Goal: Task Accomplishment & Management: Manage account settings

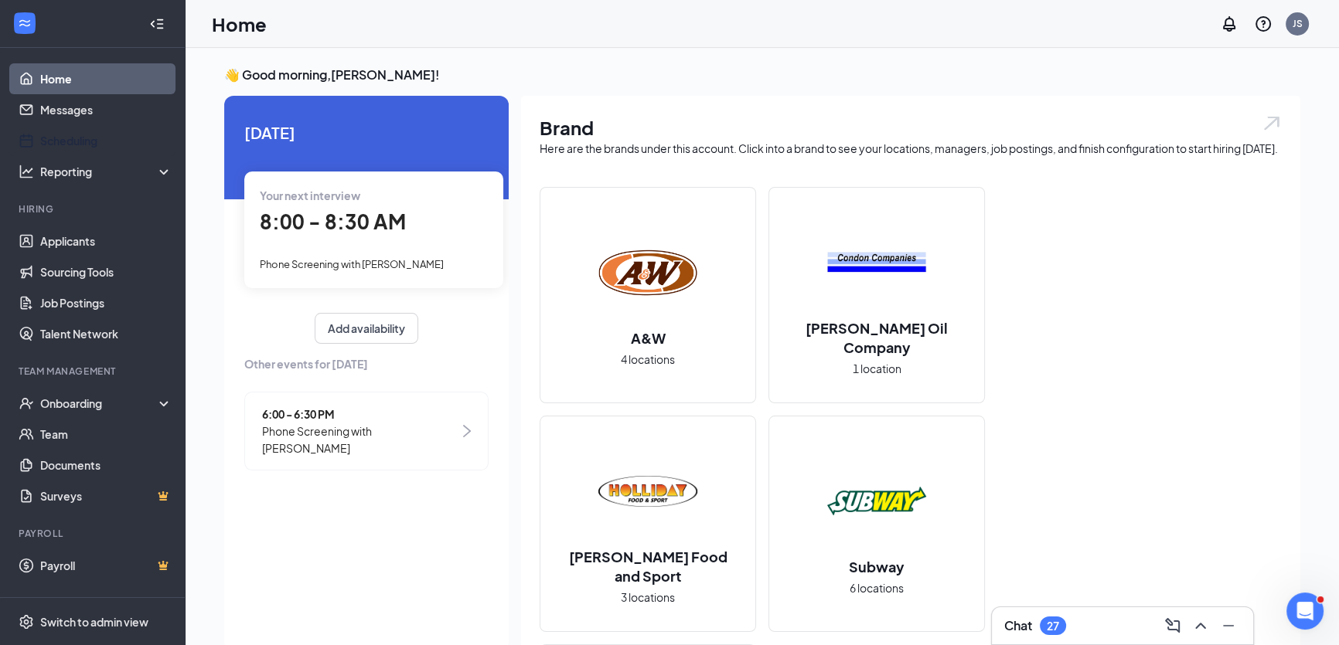
drag, startPoint x: 85, startPoint y: 141, endPoint x: 512, endPoint y: 264, distance: 444.1
click at [85, 141] on link "Scheduling" at bounding box center [106, 140] width 132 height 31
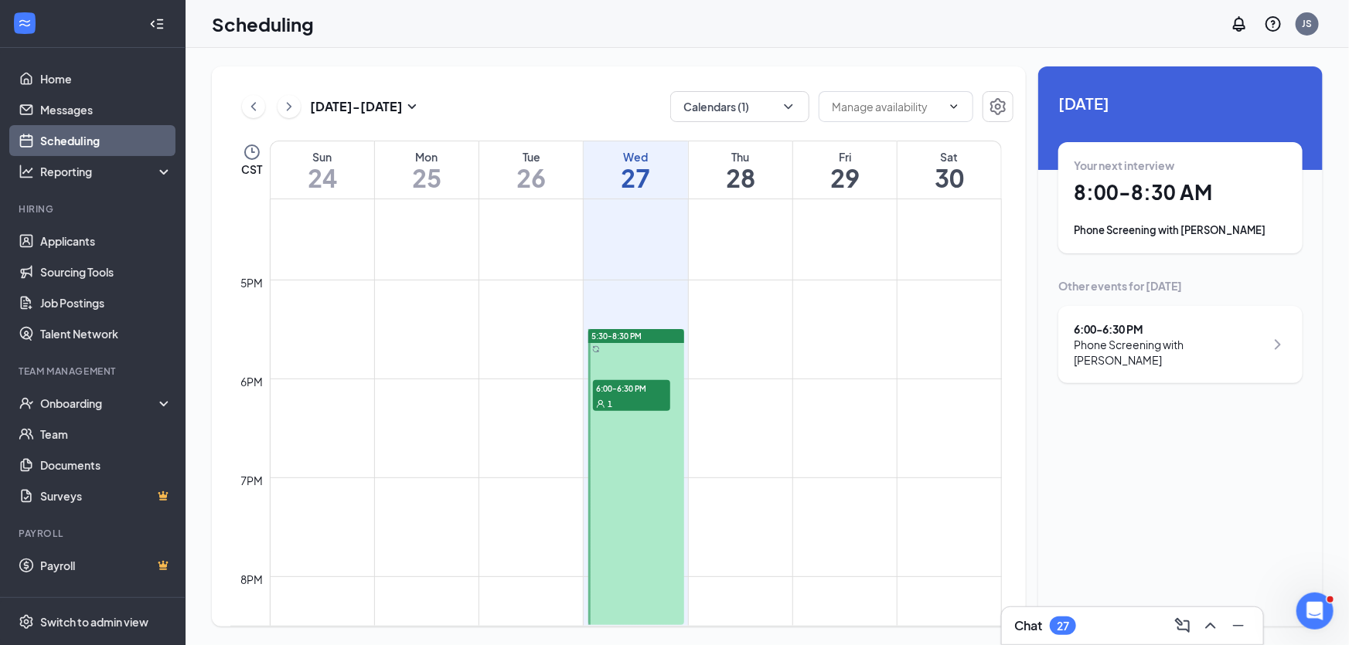
scroll to position [1321, 0]
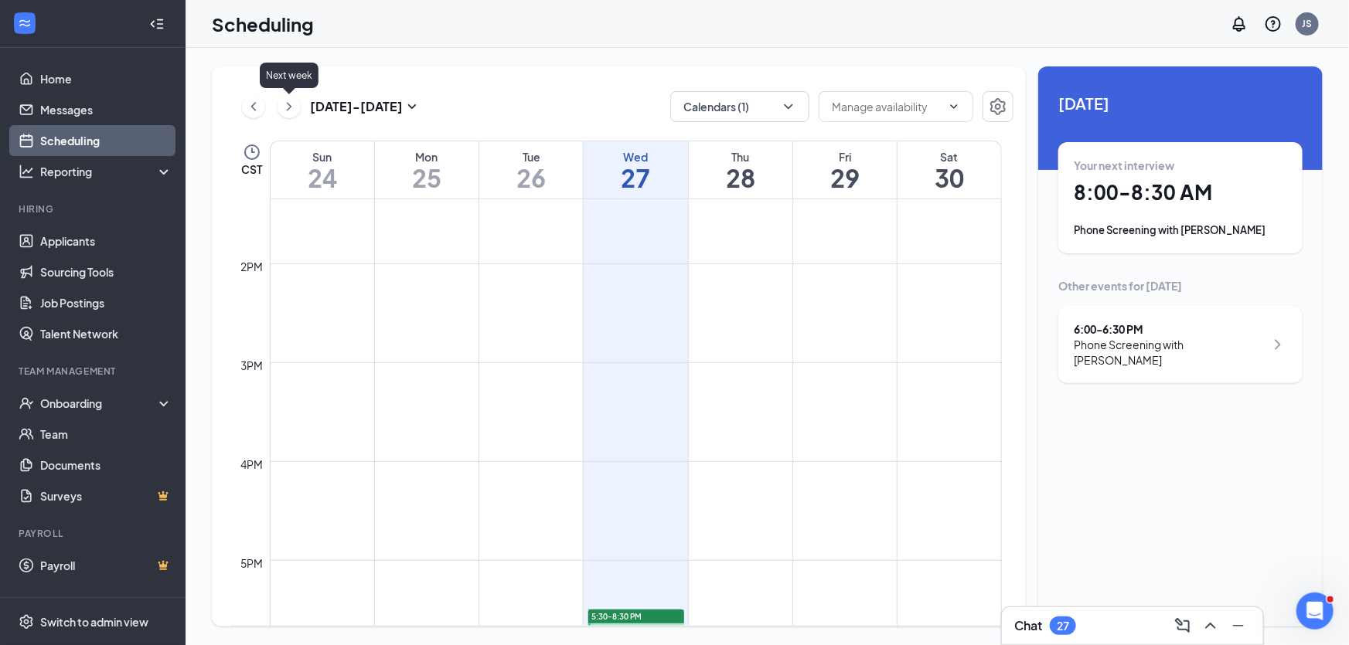
click at [289, 105] on icon "ChevronRight" at bounding box center [289, 106] width 5 height 9
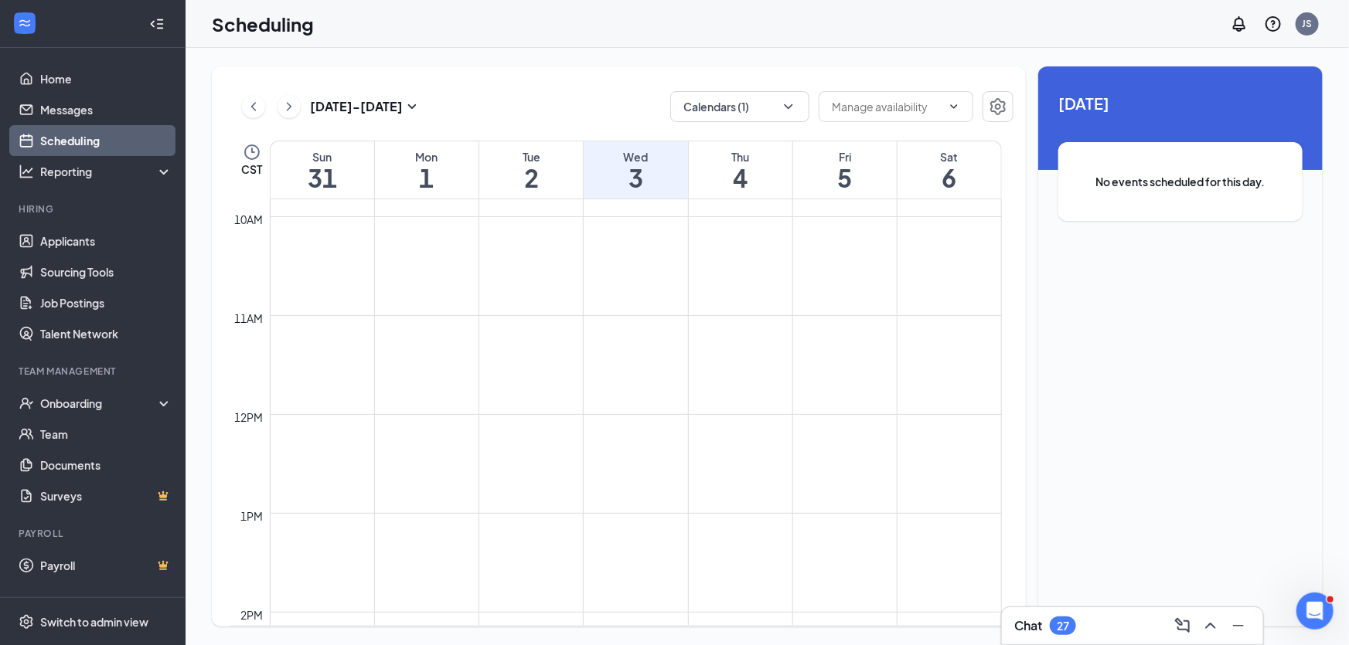
scroll to position [969, 0]
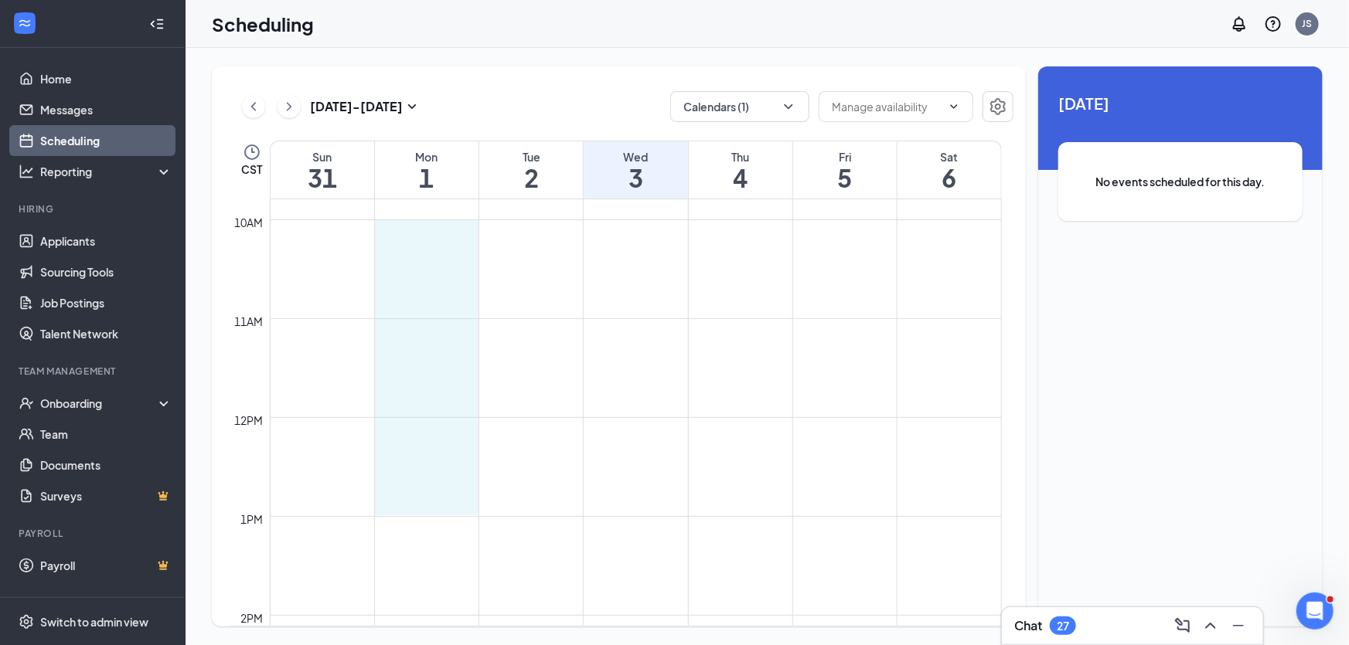
drag, startPoint x: 428, startPoint y: 233, endPoint x: 399, endPoint y: 496, distance: 264.5
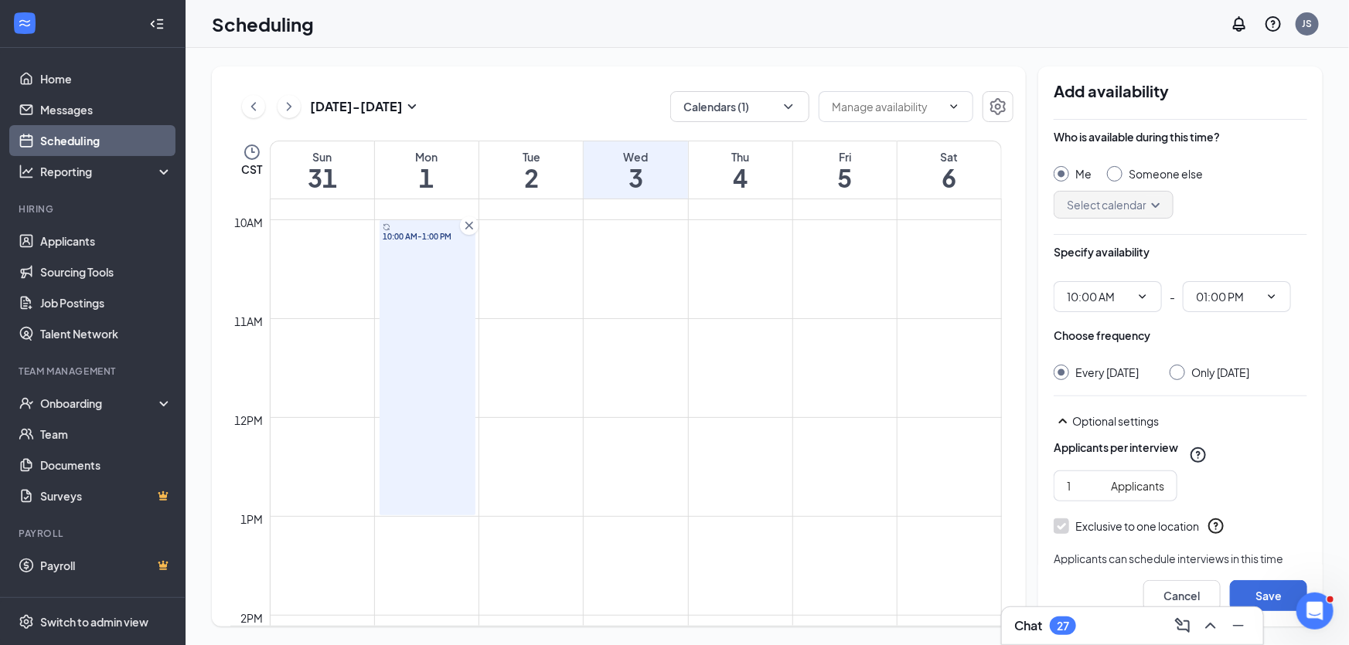
type input "10:00 AM"
type input "01:00 PM"
click at [1265, 595] on button "Save" at bounding box center [1268, 596] width 77 height 31
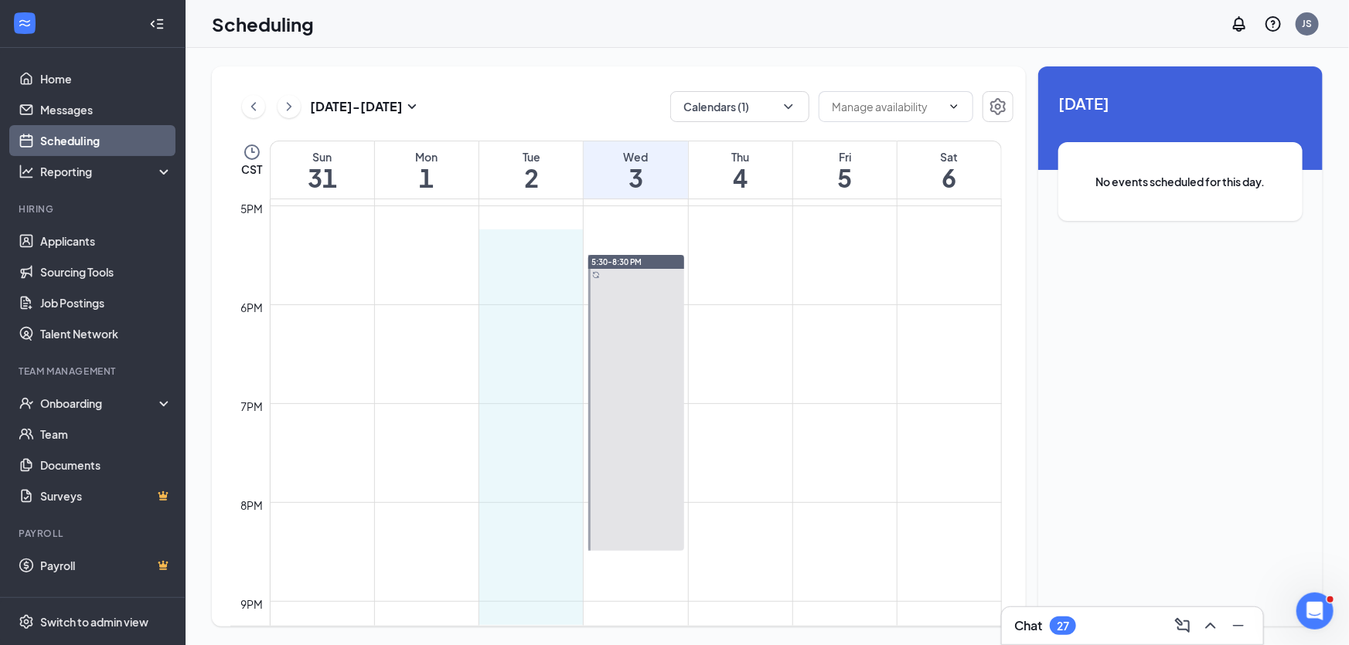
scroll to position [1681, 0]
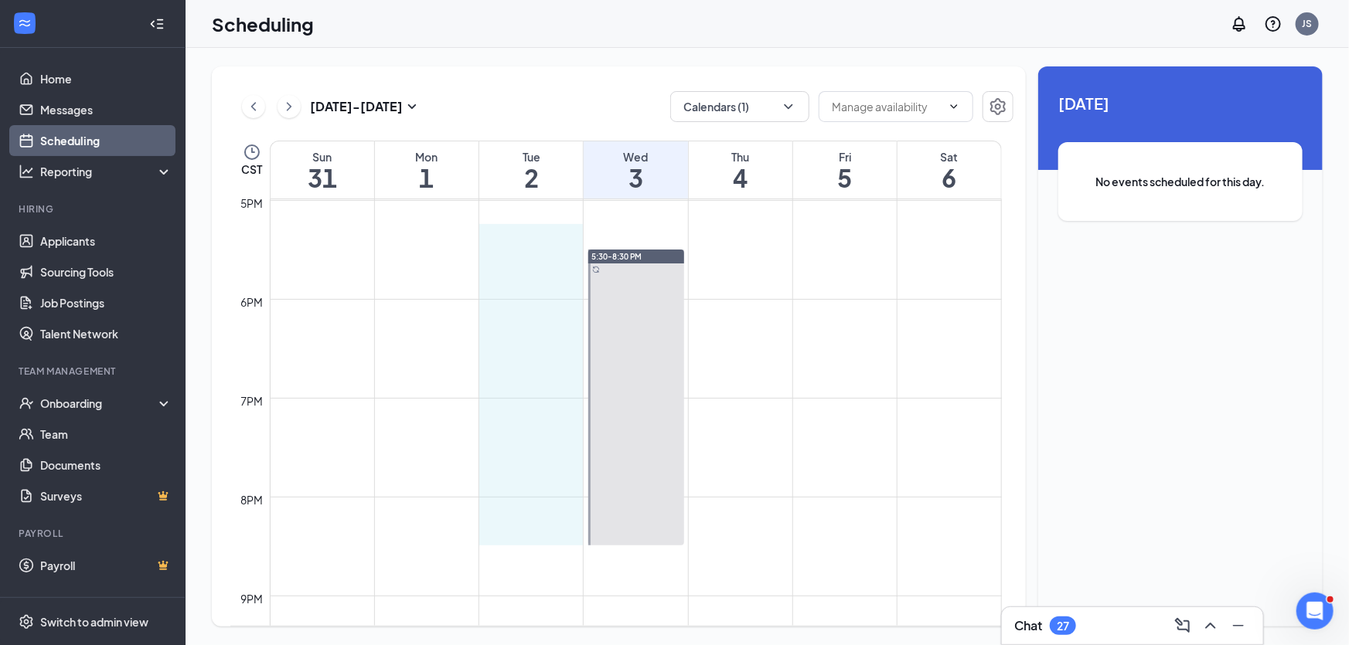
drag, startPoint x: 511, startPoint y: 463, endPoint x: 520, endPoint y: 570, distance: 107.1
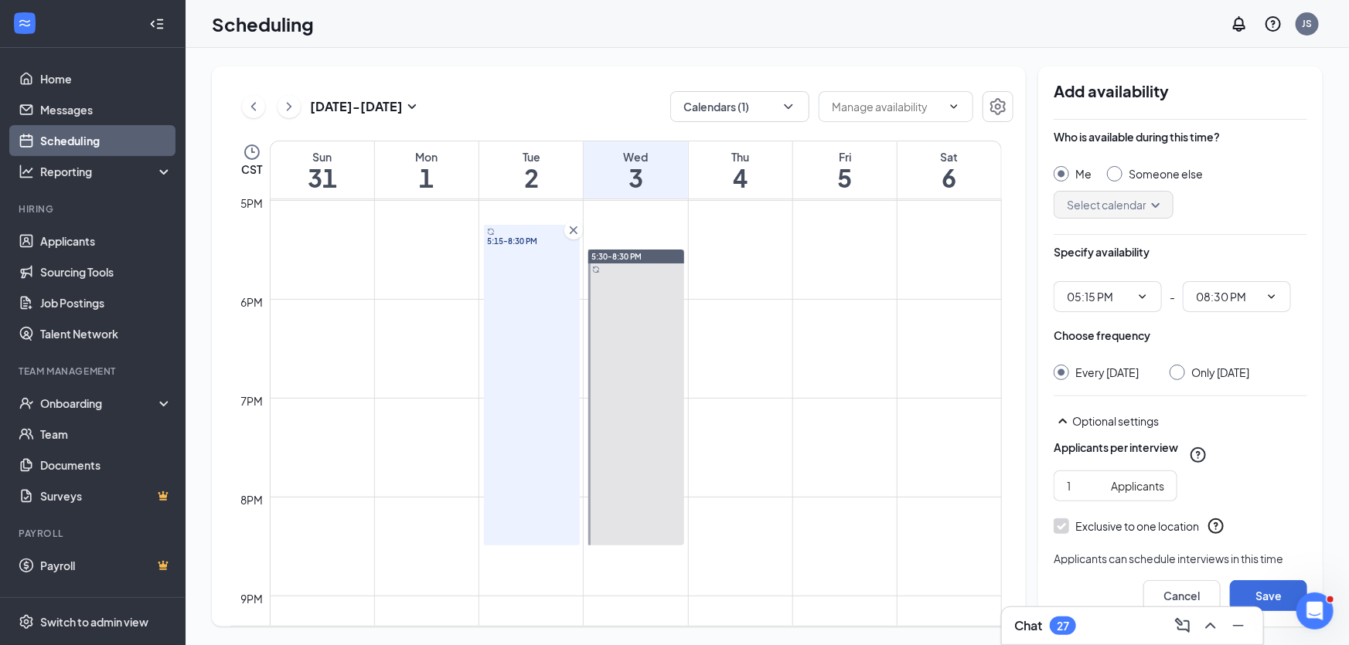
type input "05:15 PM"
type input "08:30 PM"
click at [1264, 594] on button "Save" at bounding box center [1268, 596] width 77 height 31
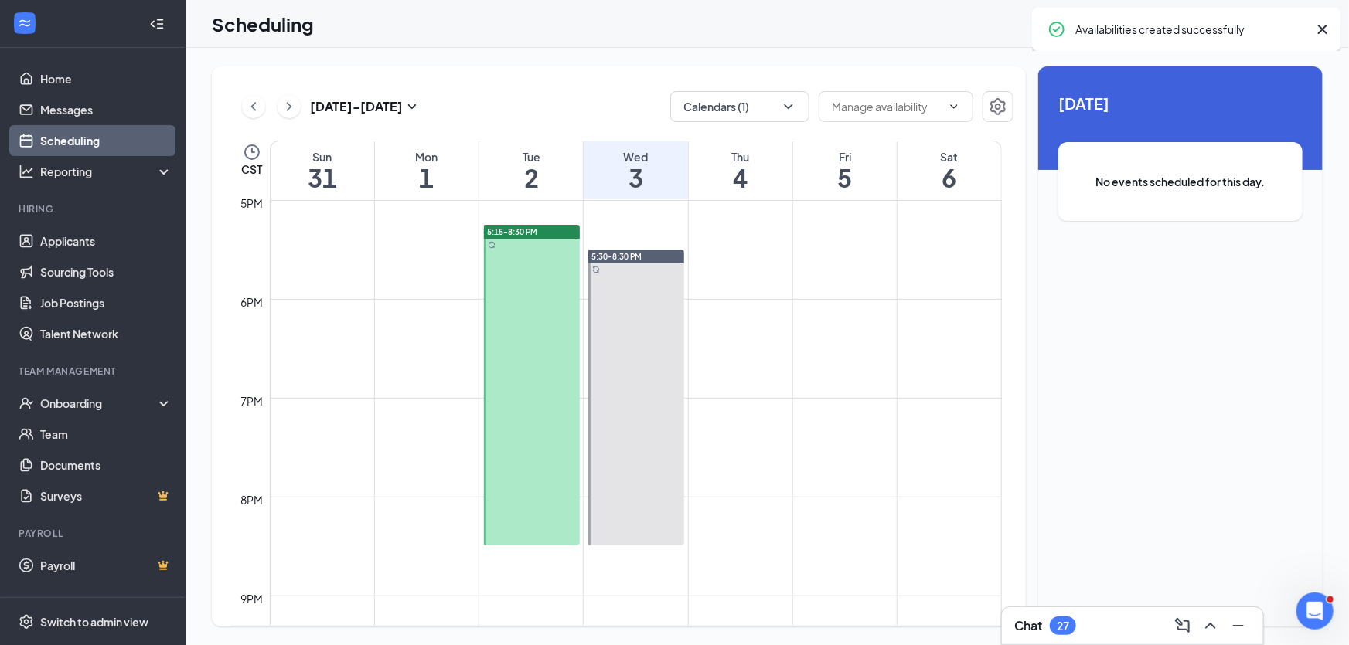
click at [648, 324] on div at bounding box center [636, 398] width 96 height 296
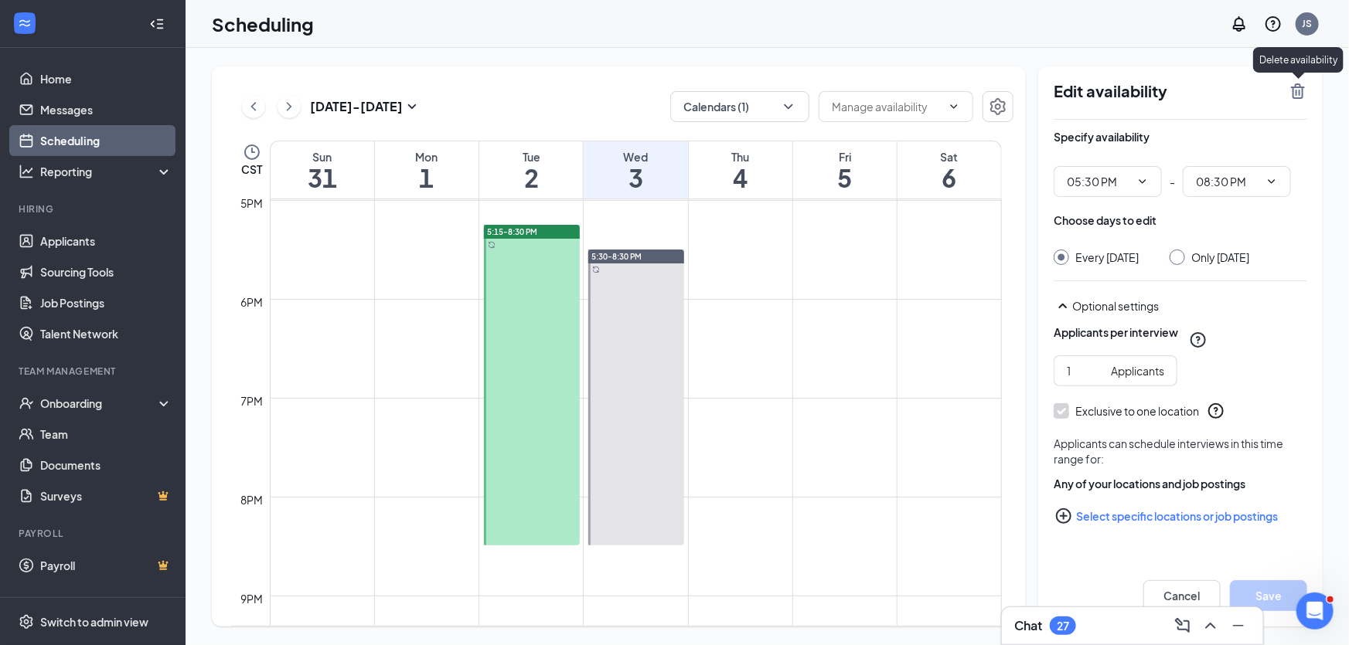
click at [1303, 93] on icon "TrashOutline" at bounding box center [1298, 90] width 14 height 15
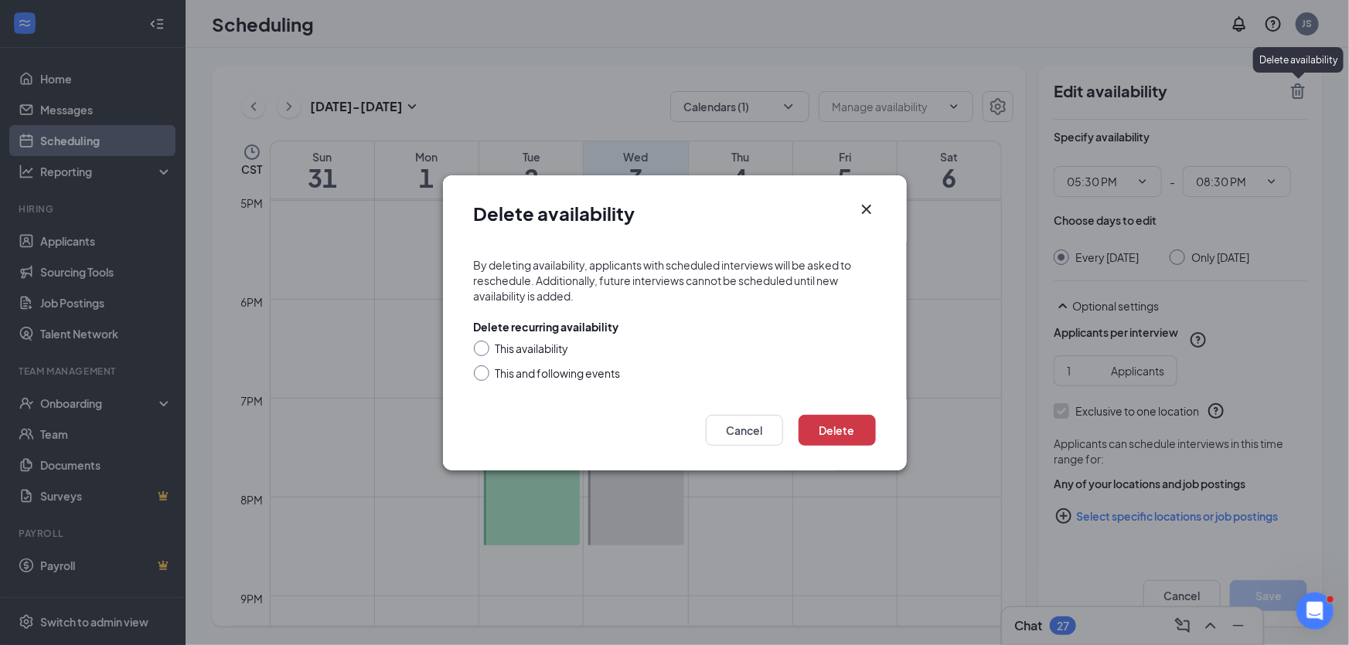
click at [536, 373] on div "This and following events" at bounding box center [558, 373] width 125 height 15
click at [485, 373] on input "This and following events" at bounding box center [479, 371] width 11 height 11
radio input "true"
click at [834, 430] on button "Delete" at bounding box center [837, 430] width 77 height 31
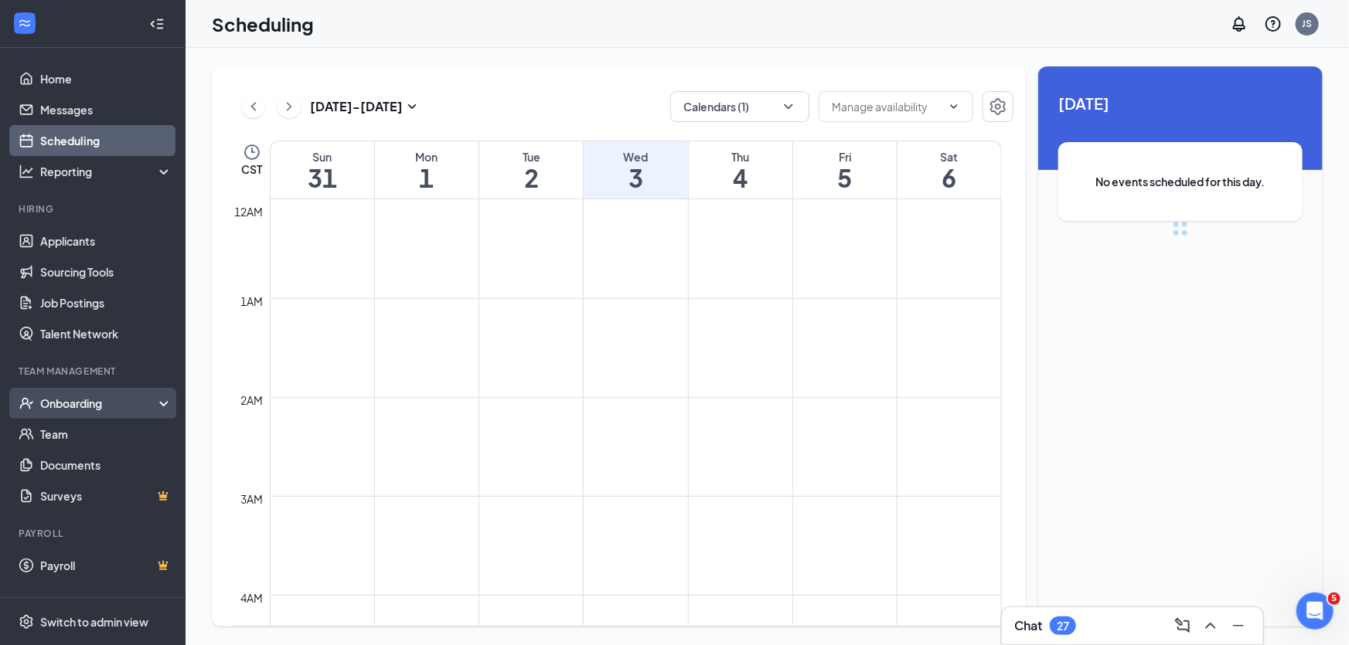
scroll to position [758, 0]
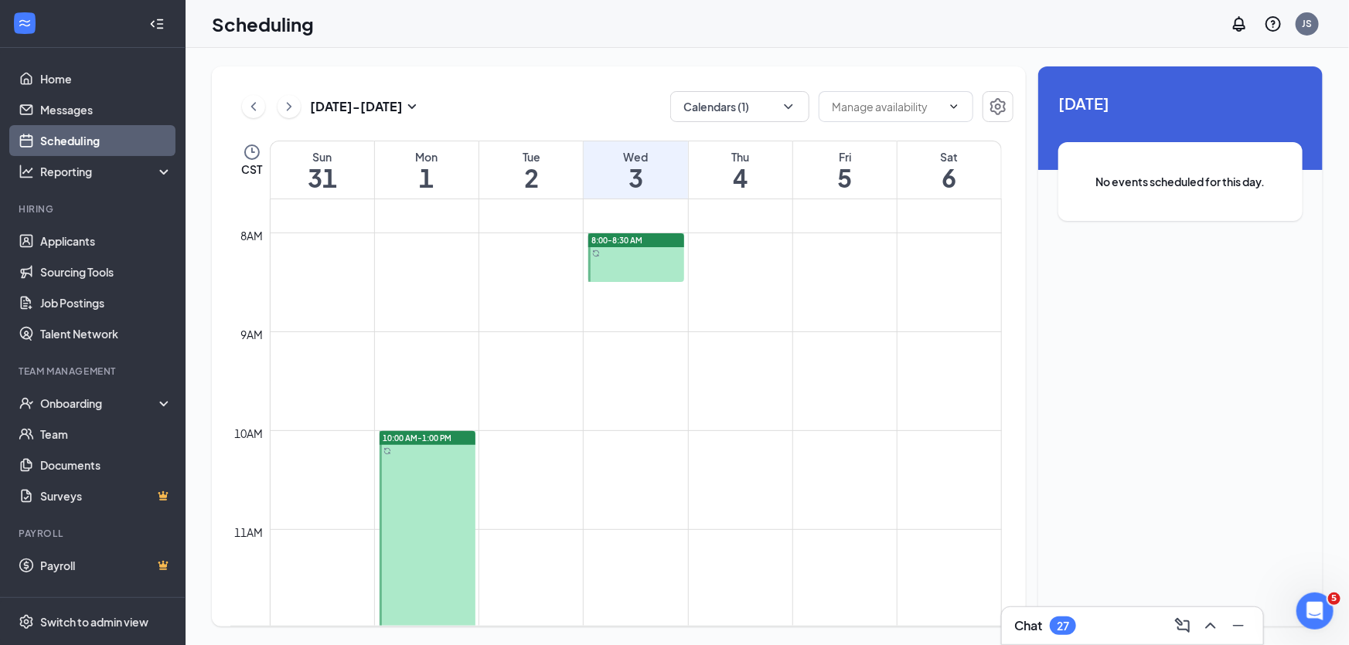
click at [622, 260] on div at bounding box center [636, 257] width 96 height 49
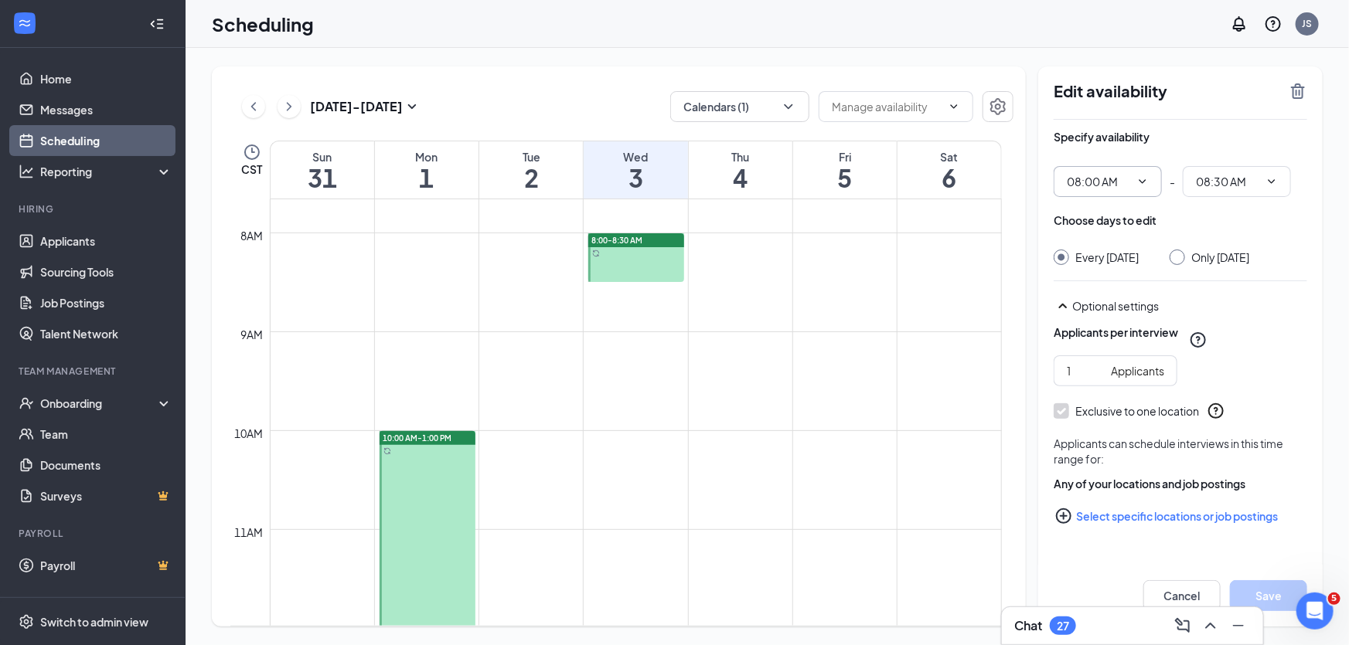
type input "08:00 AM"
type input "08:30 AM"
click at [1300, 90] on icon "TrashOutline" at bounding box center [1298, 91] width 19 height 19
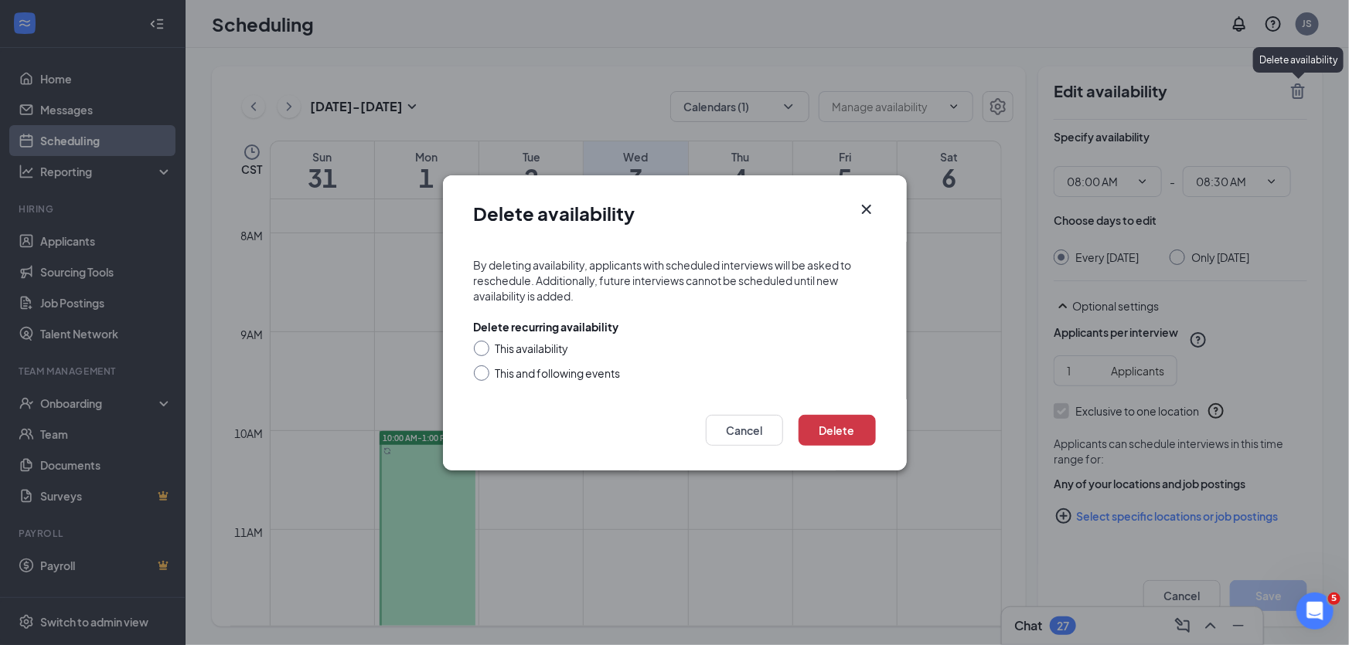
click at [538, 372] on div "This and following events" at bounding box center [558, 373] width 125 height 15
click at [485, 372] on input "This and following events" at bounding box center [479, 371] width 11 height 11
radio input "true"
click at [821, 429] on button "Delete" at bounding box center [837, 430] width 77 height 31
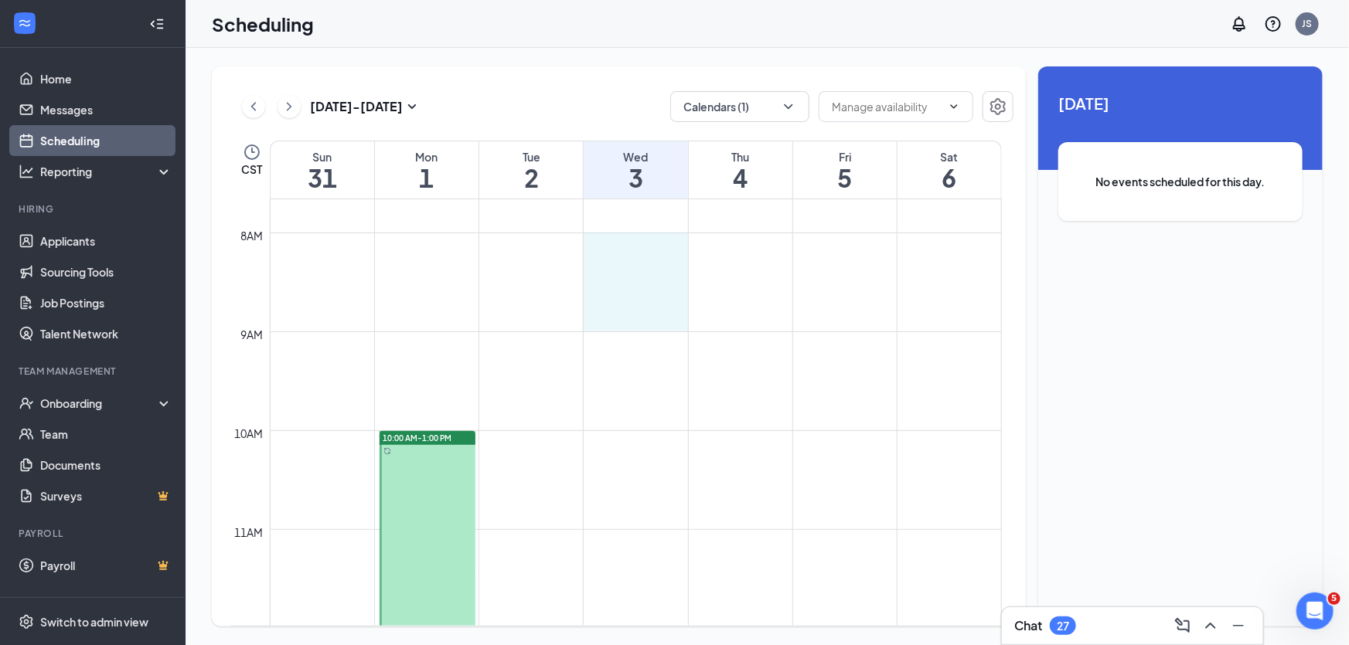
drag, startPoint x: 627, startPoint y: 246, endPoint x: 631, endPoint y: 312, distance: 66.6
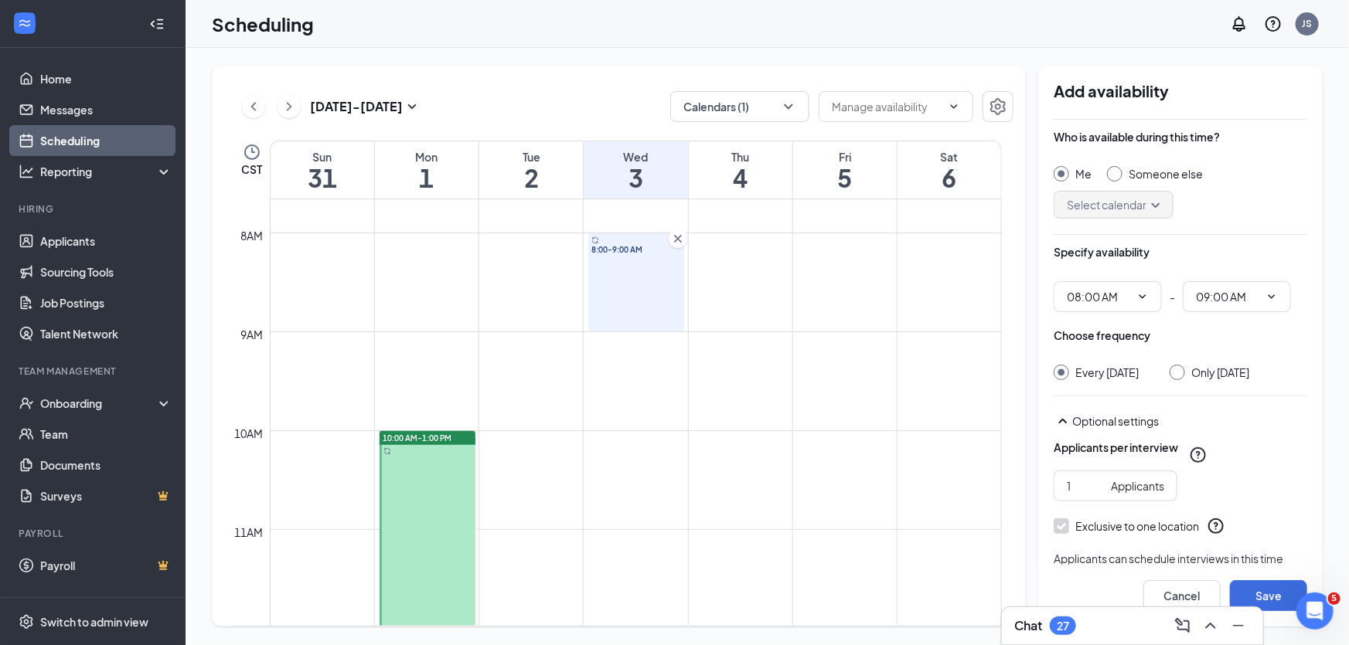
type input "08:00 AM"
type input "09:00 AM"
click at [1279, 602] on button "Save" at bounding box center [1268, 596] width 77 height 31
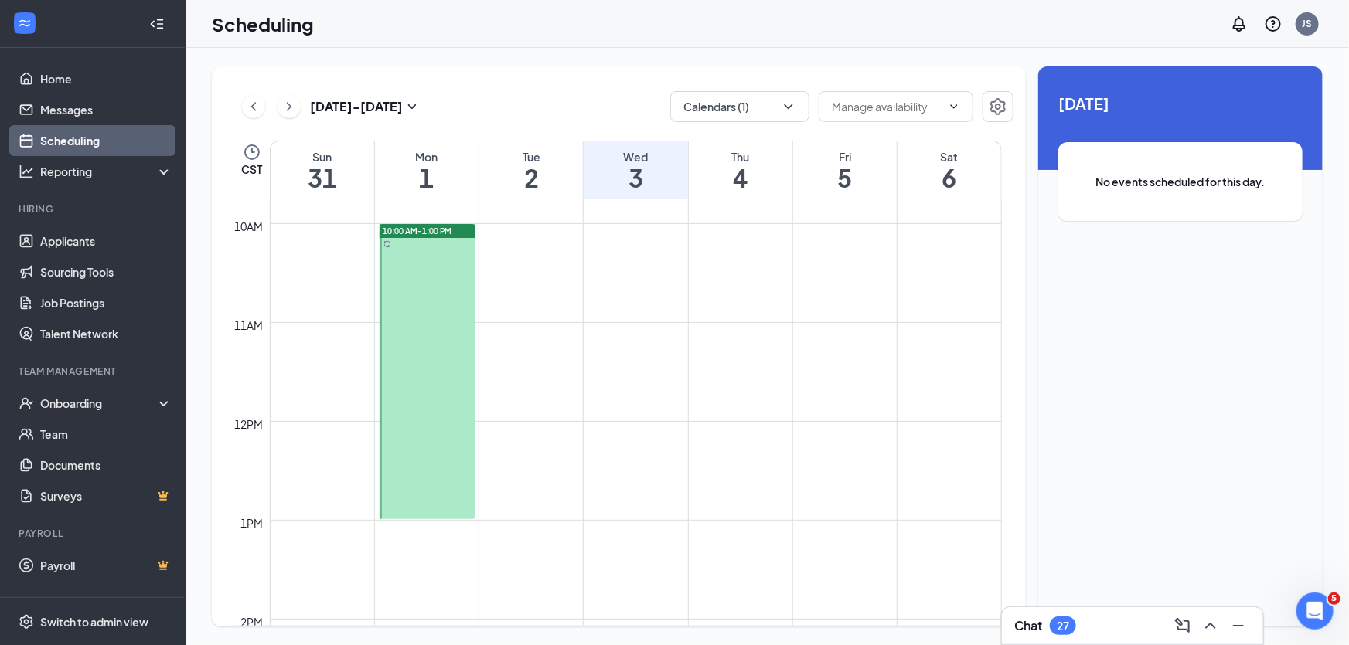
scroll to position [969, 0]
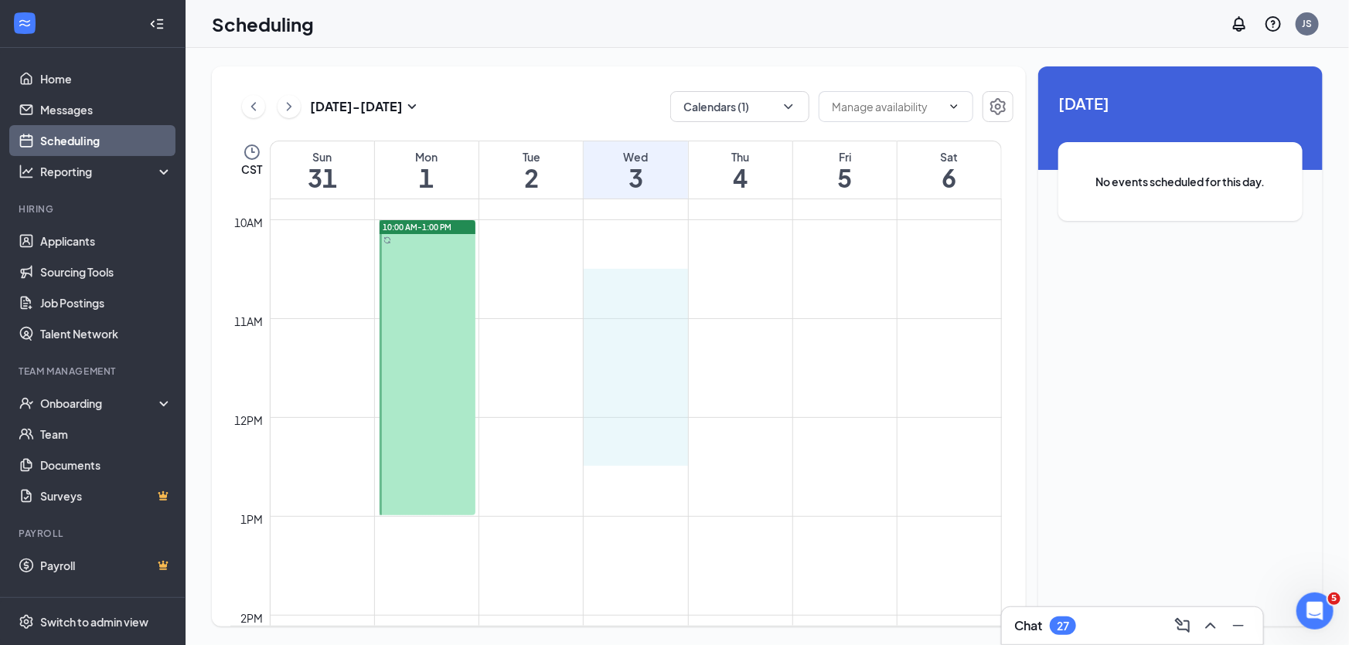
drag, startPoint x: 625, startPoint y: 271, endPoint x: 622, endPoint y: 446, distance: 174.7
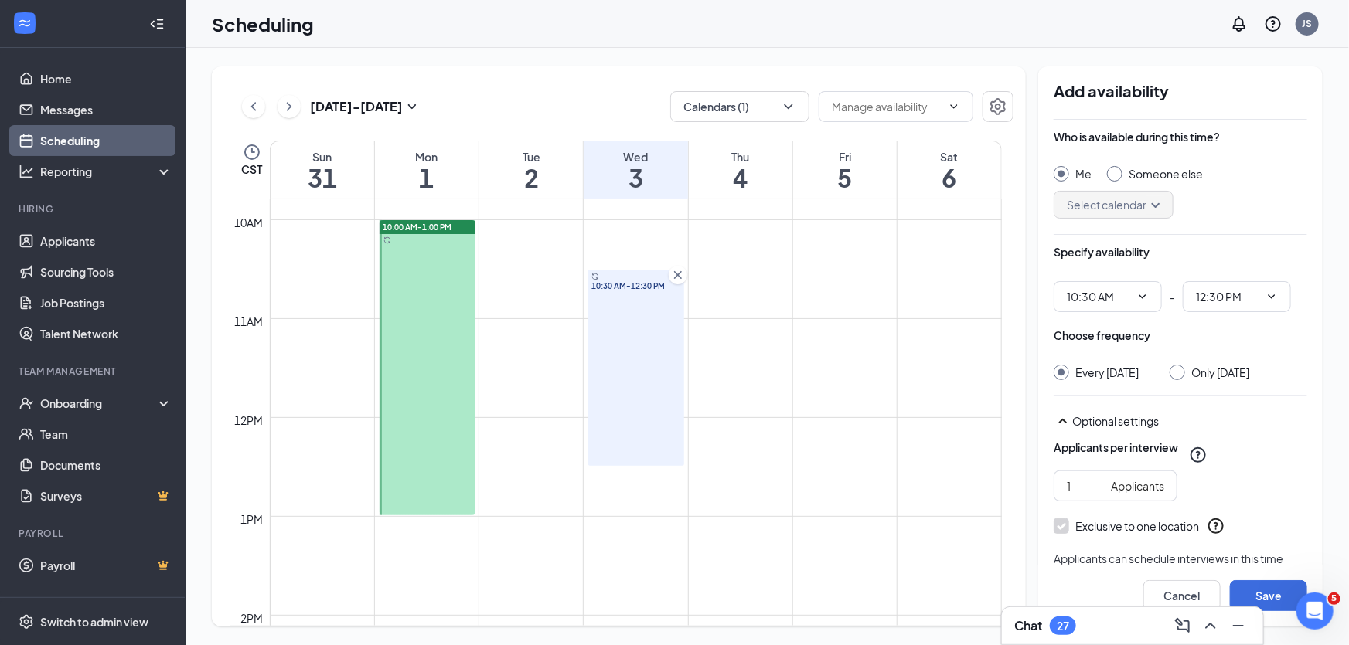
type input "10:30 AM"
type input "12:30 PM"
click at [1269, 589] on button "Save" at bounding box center [1268, 596] width 77 height 31
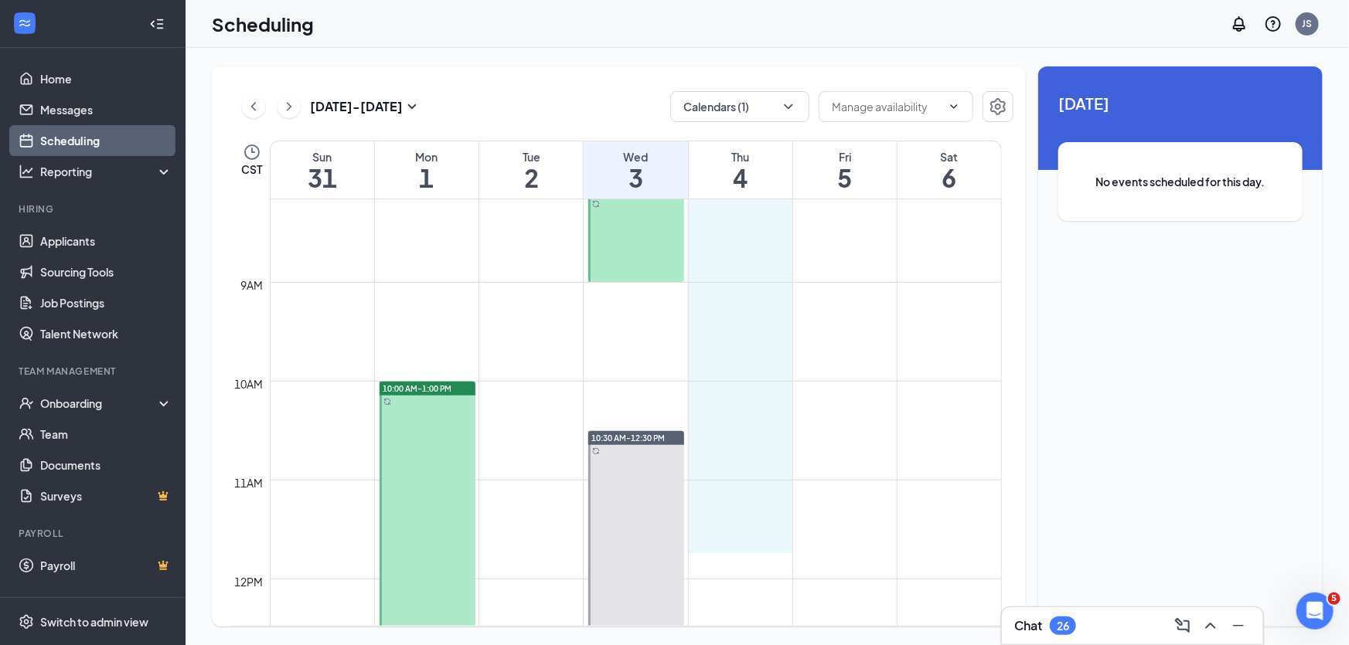
scroll to position [813, 0]
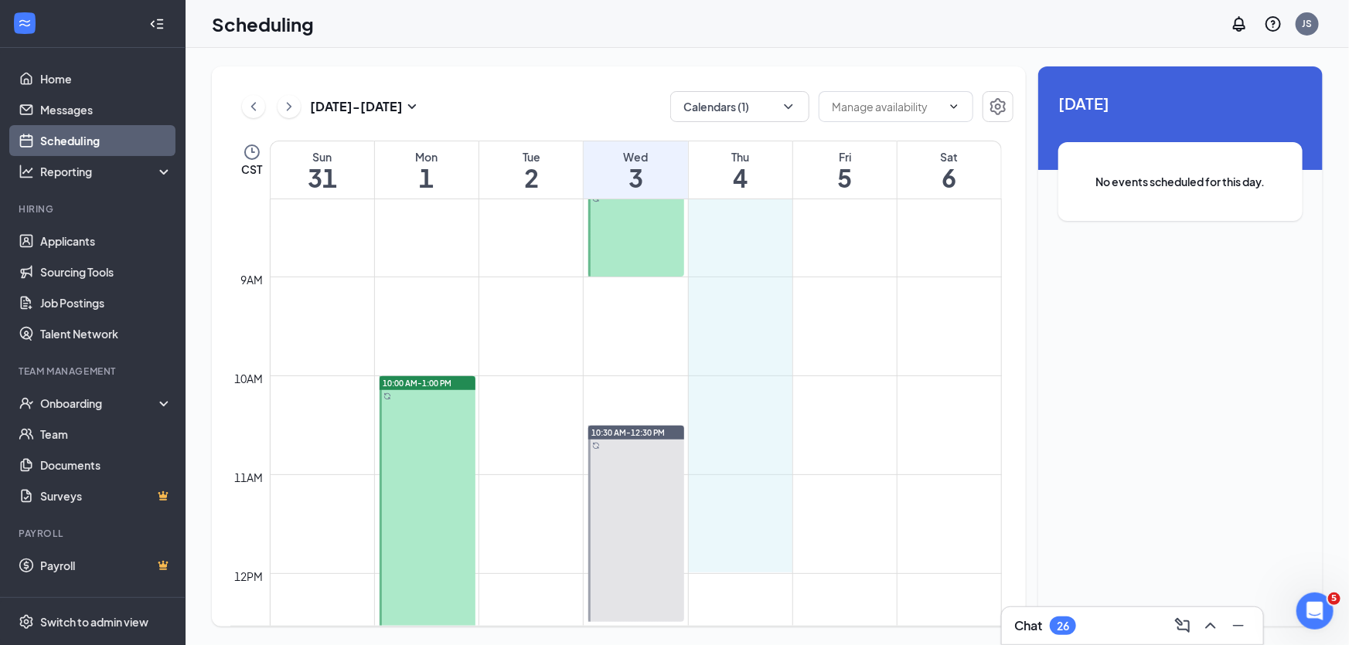
drag, startPoint x: 749, startPoint y: 246, endPoint x: 744, endPoint y: 553, distance: 306.9
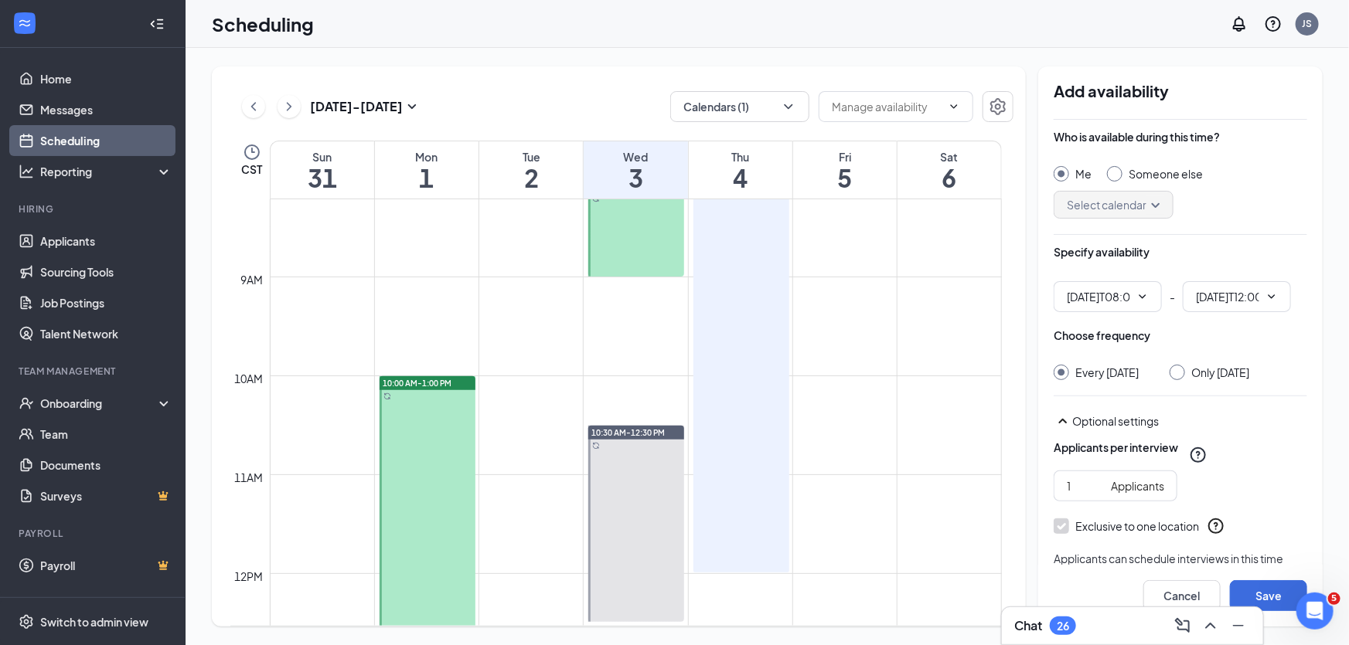
type input "08:00 AM"
type input "12:00 PM"
click at [1260, 591] on button "Save" at bounding box center [1268, 596] width 77 height 31
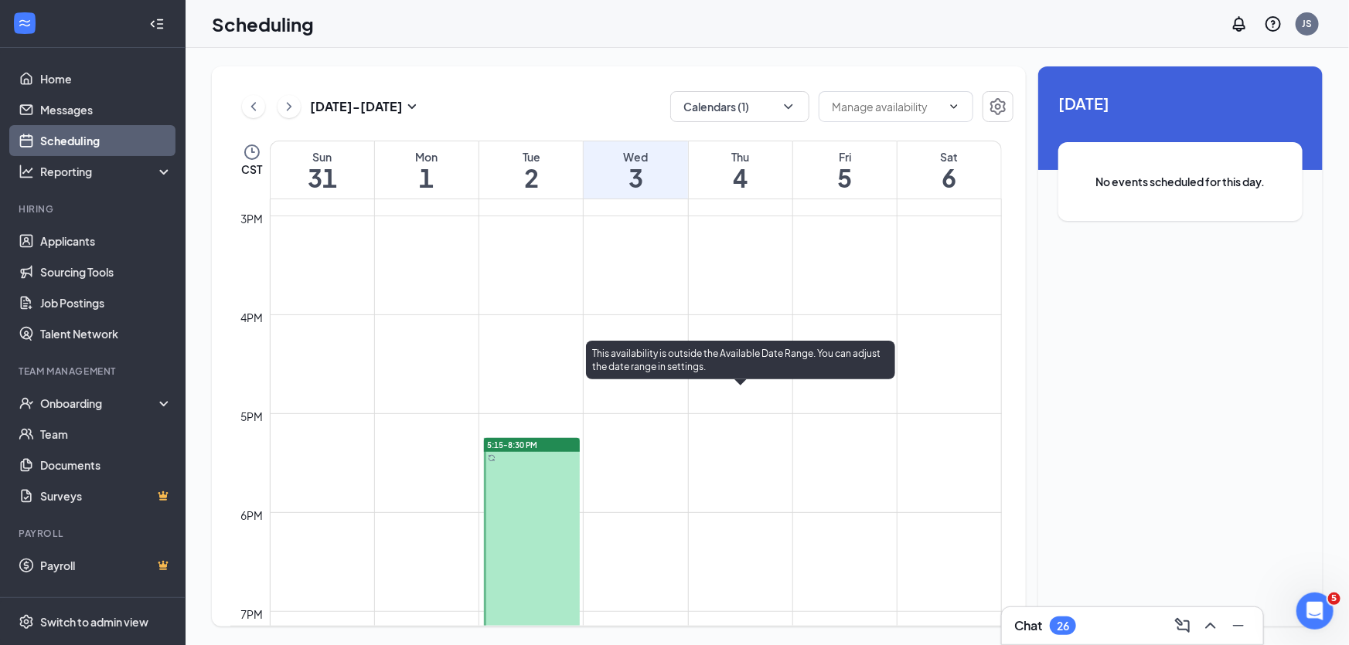
scroll to position [1516, 0]
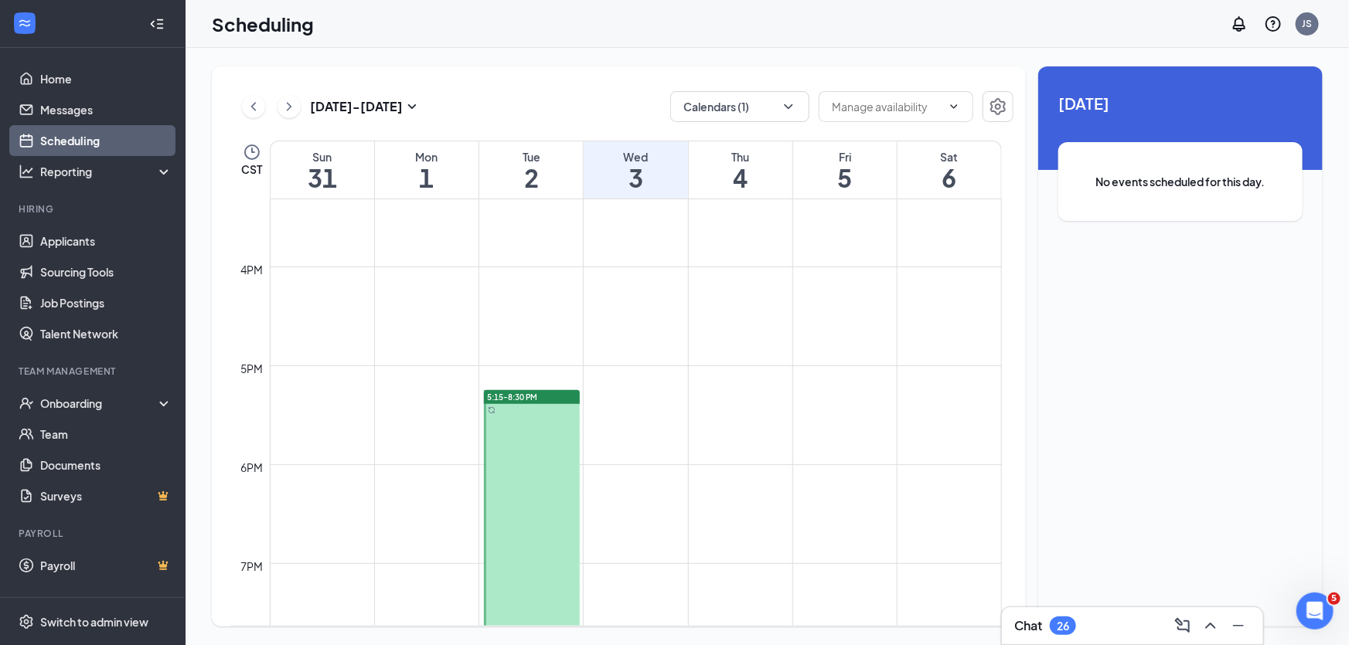
click at [510, 410] on div at bounding box center [532, 550] width 96 height 321
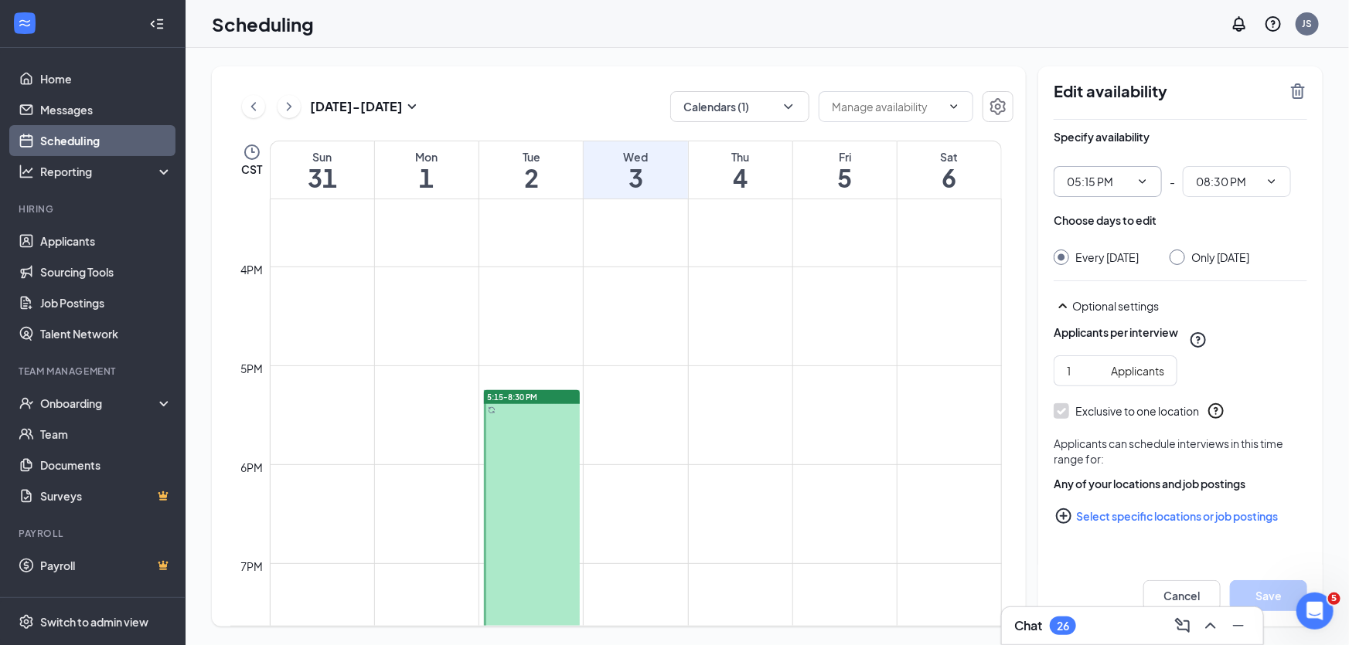
click at [1143, 185] on icon "ChevronDown" at bounding box center [1142, 181] width 12 height 12
click at [1092, 363] on div "05:30 AM" at bounding box center [1089, 366] width 46 height 17
type input "05:30 AM"
type input "08:45 AM"
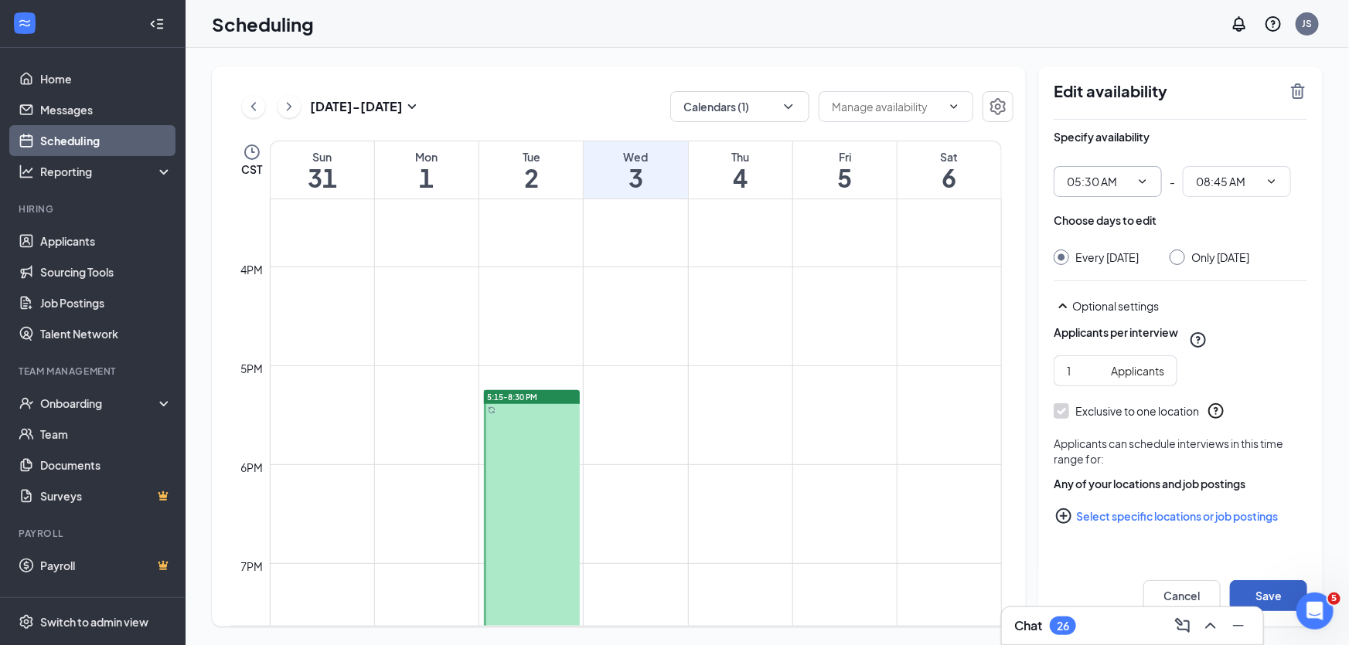
click at [1260, 596] on button "Save" at bounding box center [1268, 596] width 77 height 31
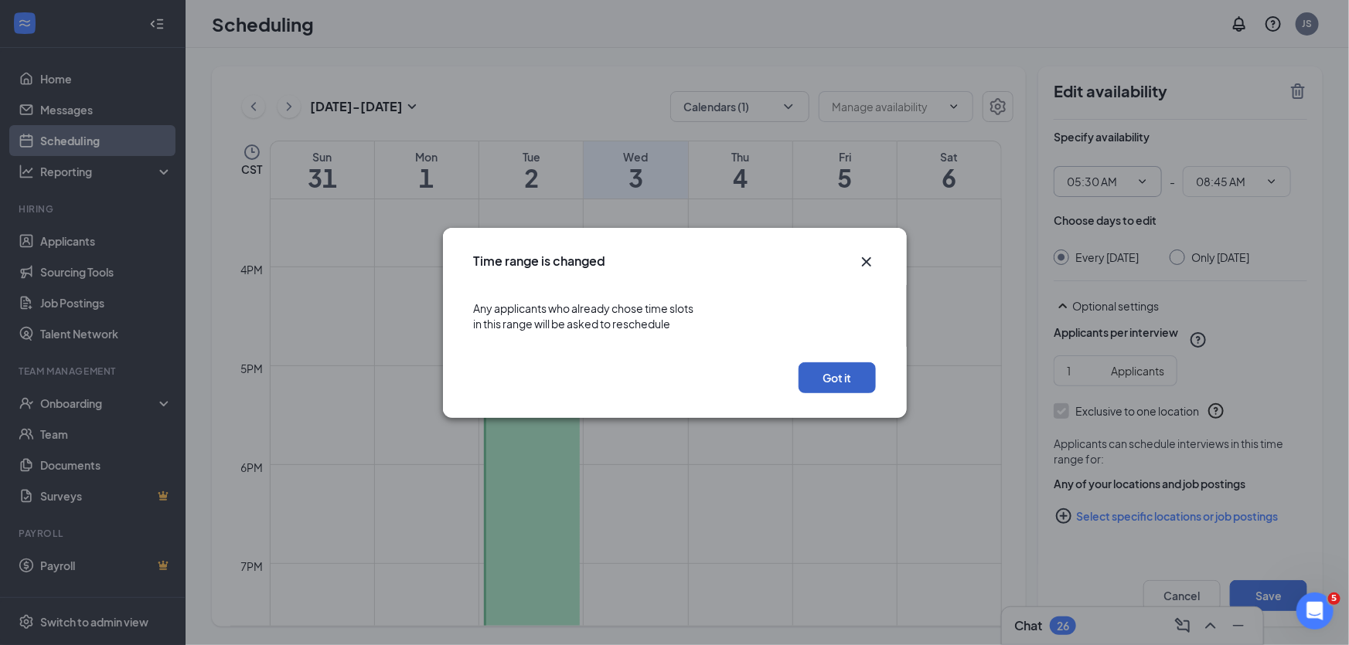
click at [839, 371] on button "Got it" at bounding box center [837, 378] width 77 height 31
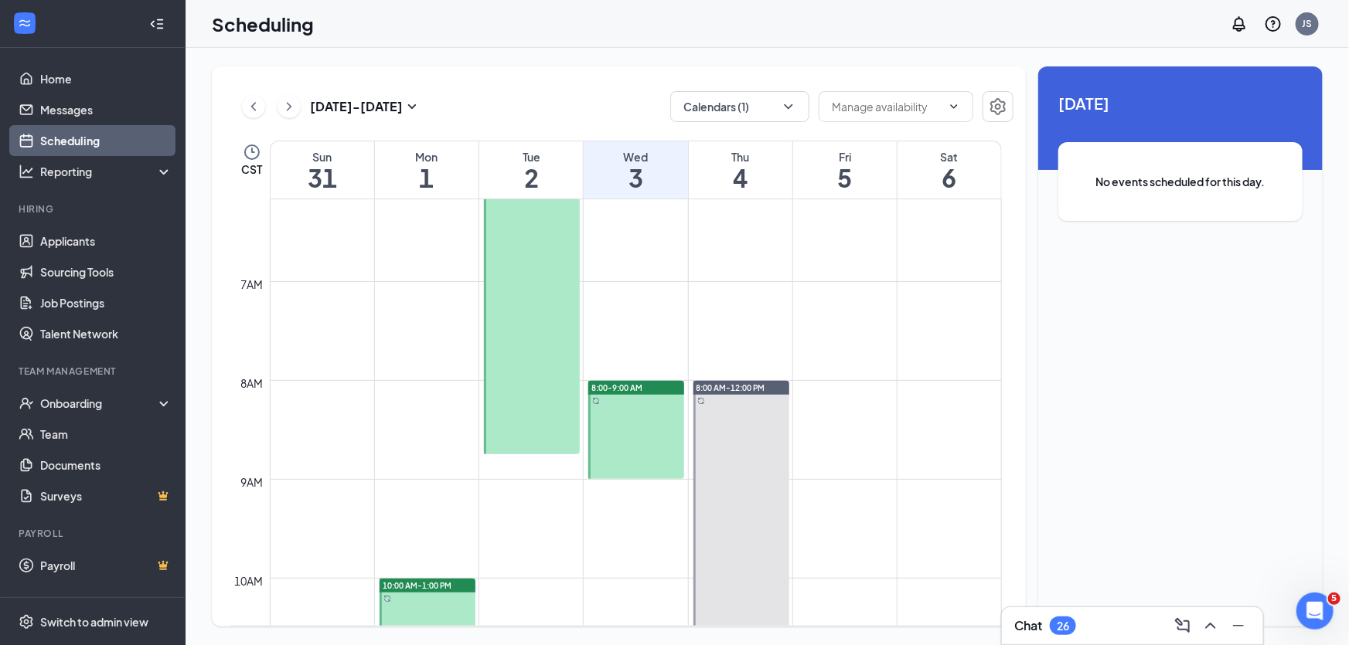
scroll to position [462, 0]
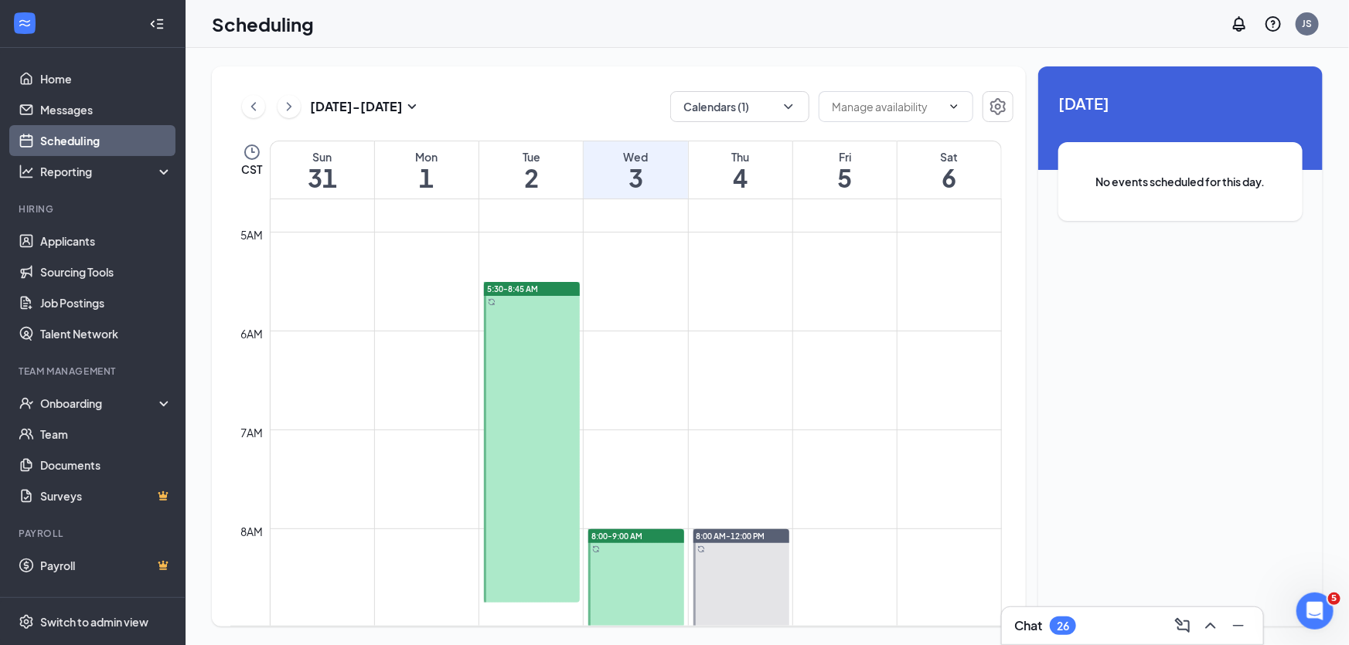
click at [523, 445] on div at bounding box center [532, 442] width 96 height 321
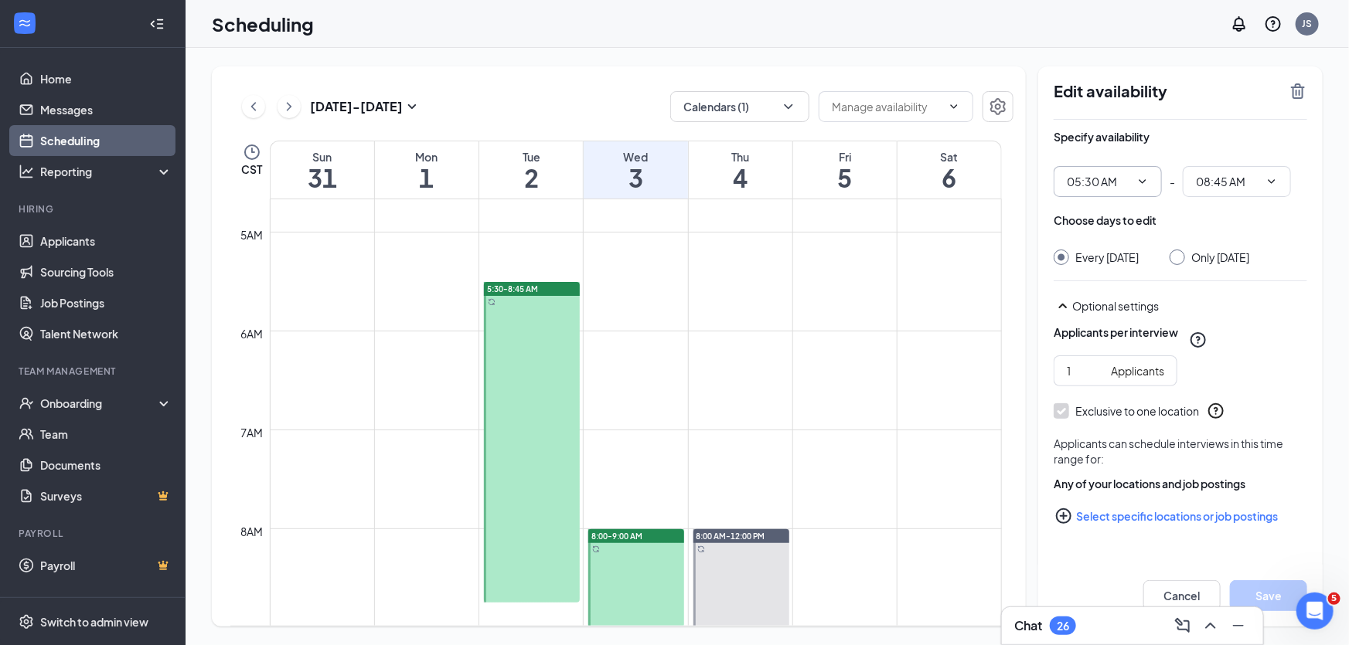
click at [1118, 181] on input "05:30 AM" at bounding box center [1098, 181] width 63 height 17
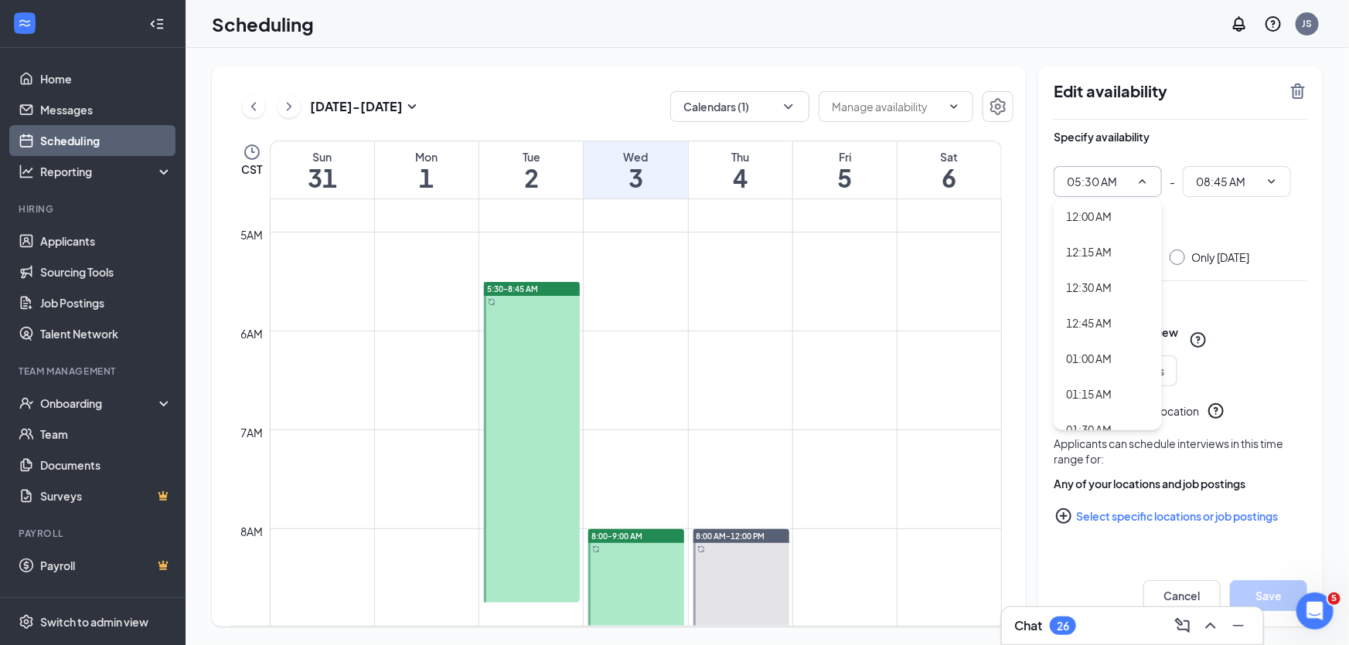
click at [1107, 181] on input "05:30 AM" at bounding box center [1098, 181] width 63 height 17
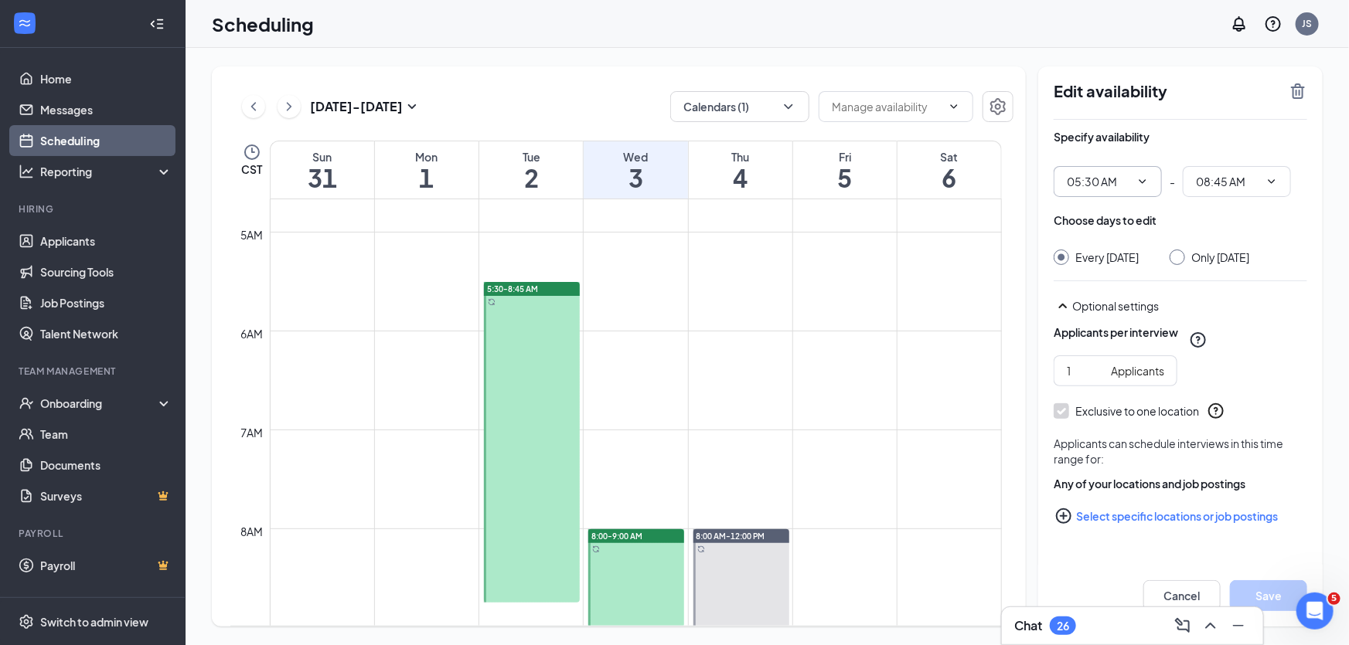
click at [1105, 181] on input "05:30 AM" at bounding box center [1098, 181] width 63 height 17
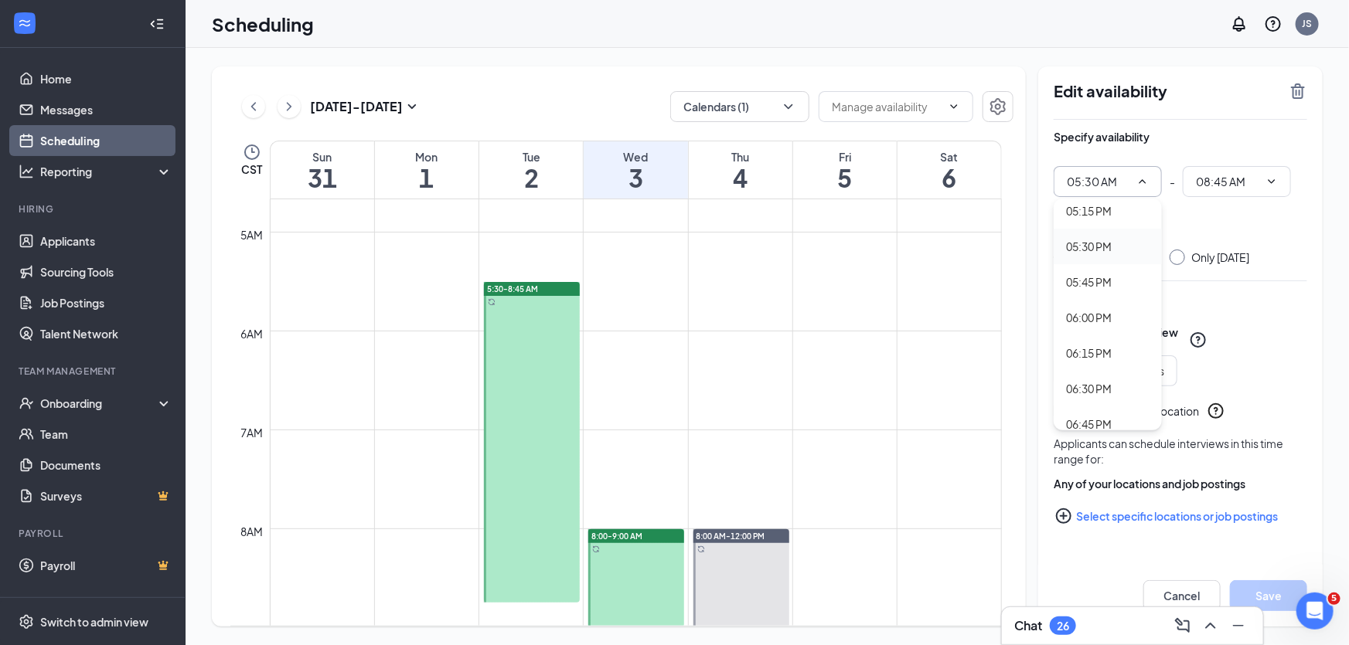
click at [1090, 247] on div "05:30 PM" at bounding box center [1089, 246] width 46 height 17
type input "05:30 PM"
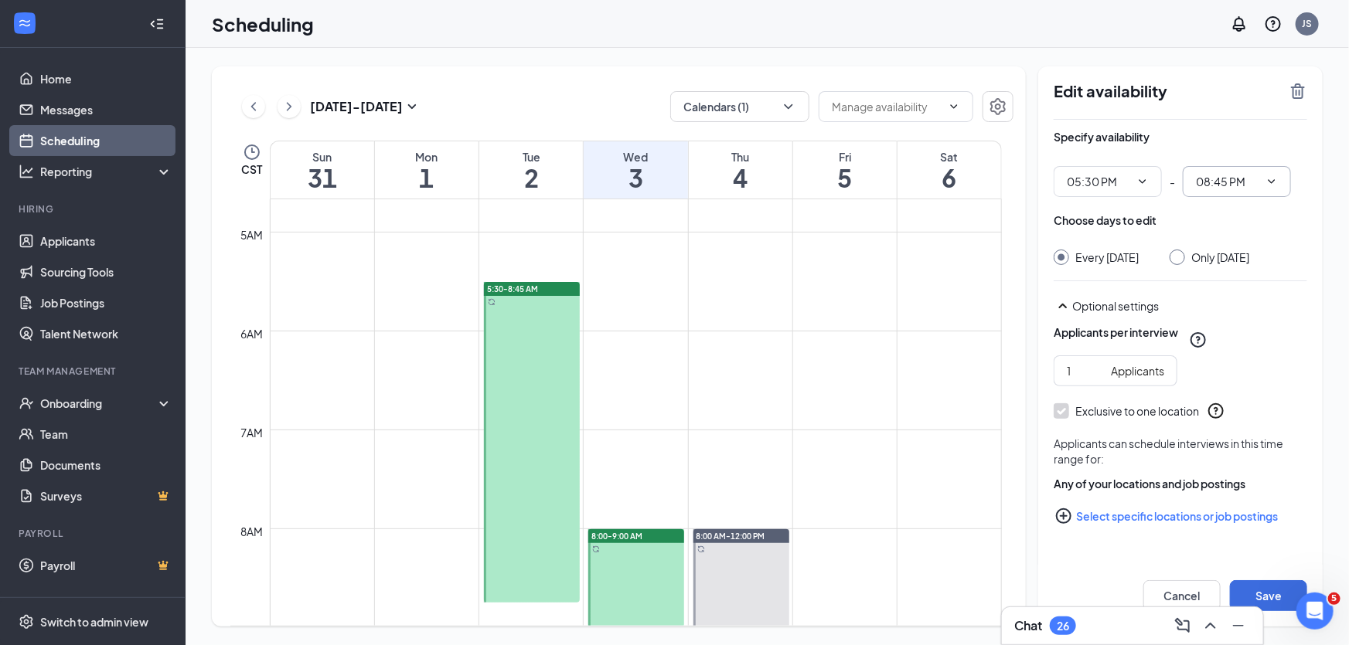
click at [1268, 191] on span "08:45 PM" at bounding box center [1237, 181] width 108 height 31
click at [1224, 284] on div "08:30 PM" at bounding box center [1218, 286] width 46 height 17
type input "08:30 PM"
click at [1272, 595] on button "Save" at bounding box center [1268, 596] width 77 height 31
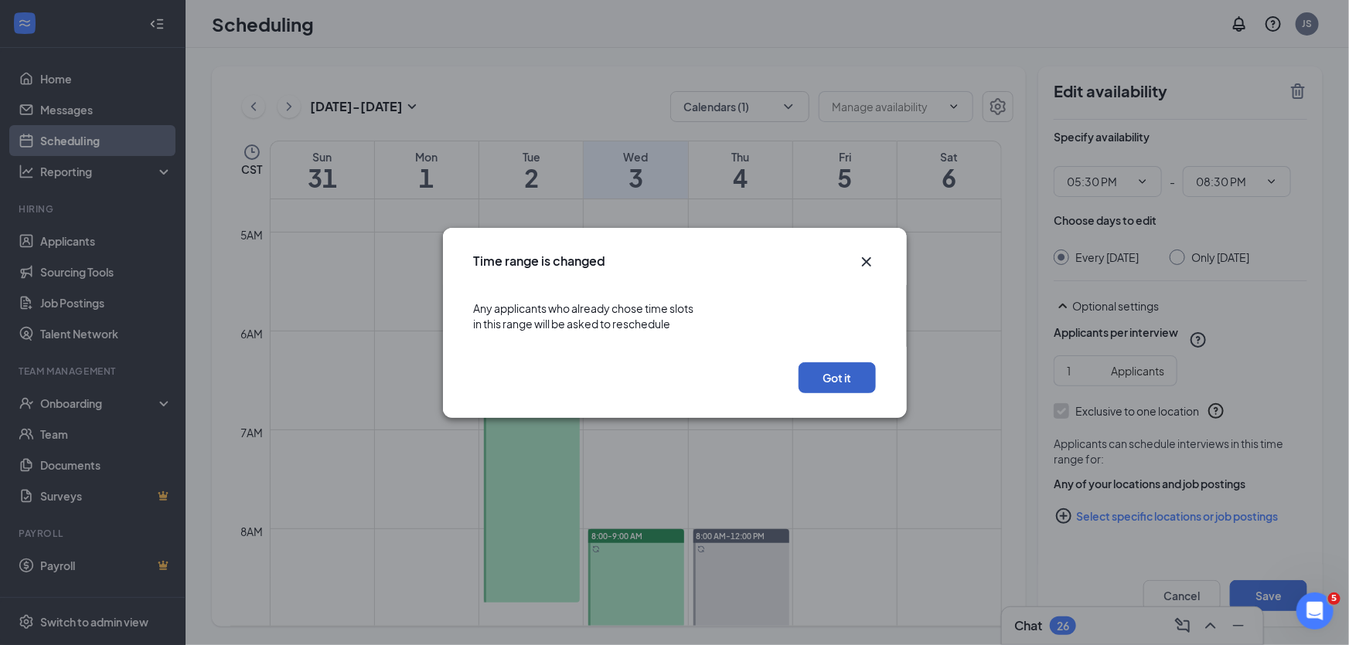
click at [840, 372] on button "Got it" at bounding box center [837, 378] width 77 height 31
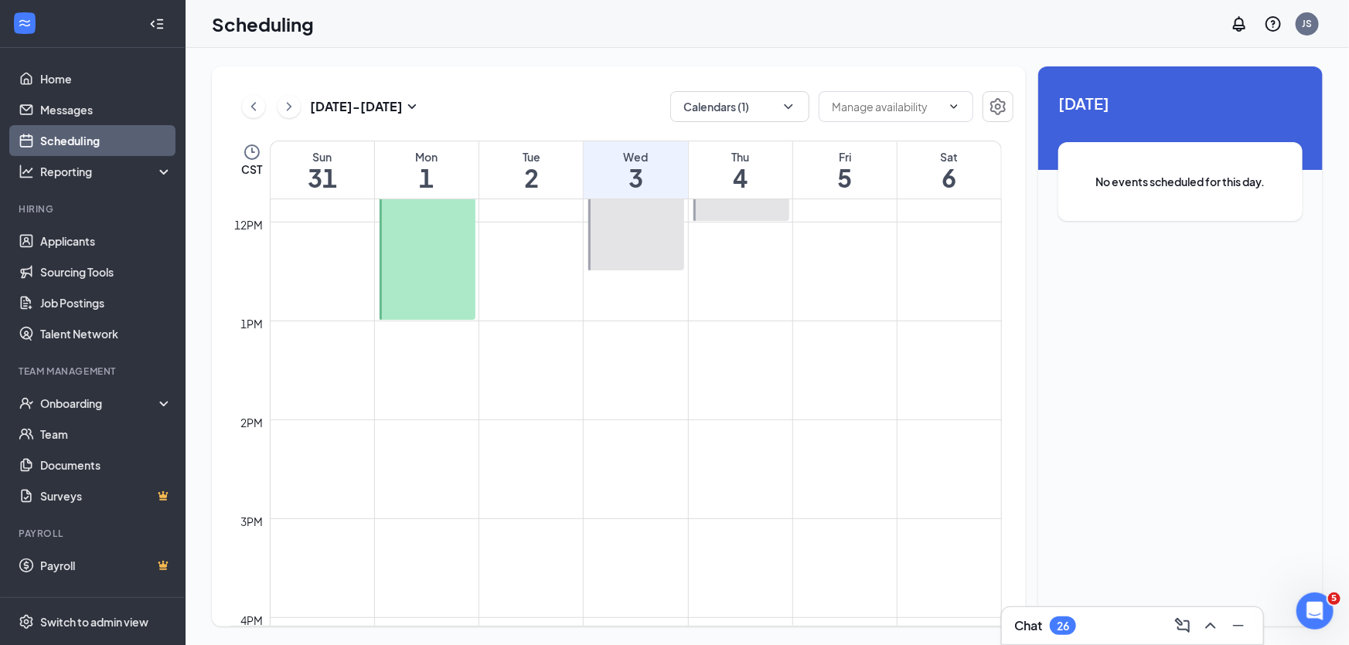
scroll to position [884, 0]
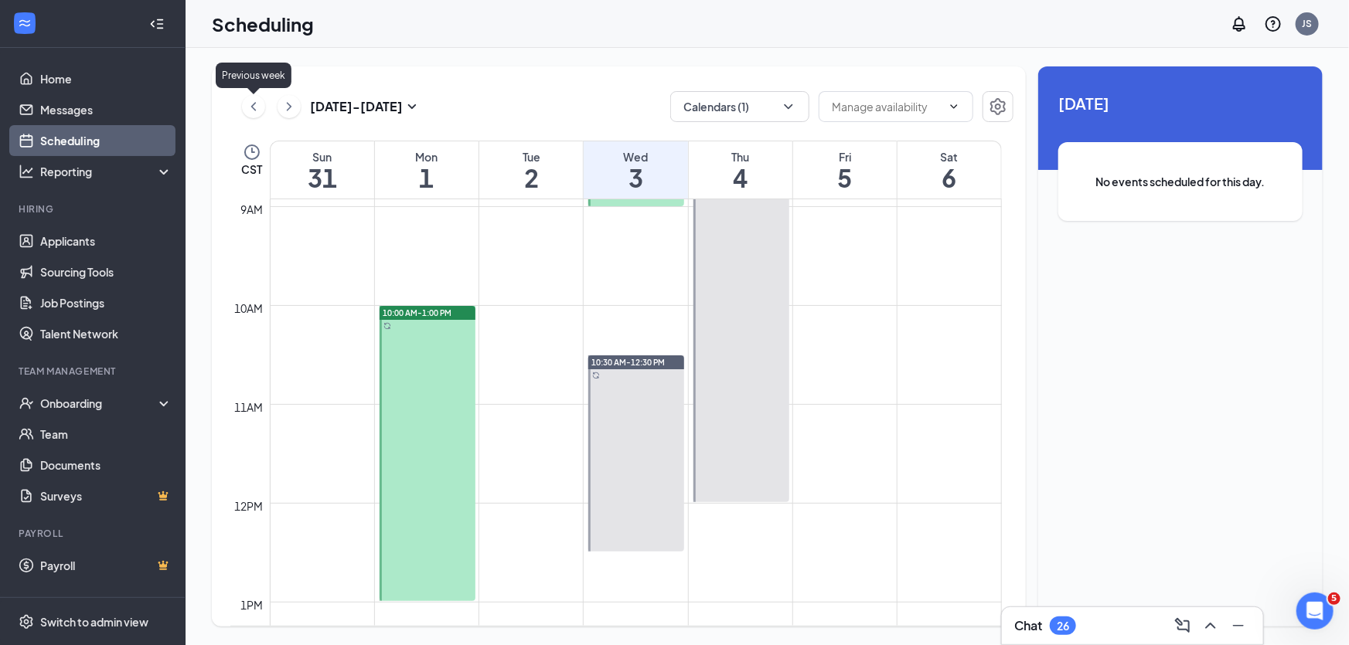
click at [247, 108] on icon "ChevronLeft" at bounding box center [253, 106] width 15 height 19
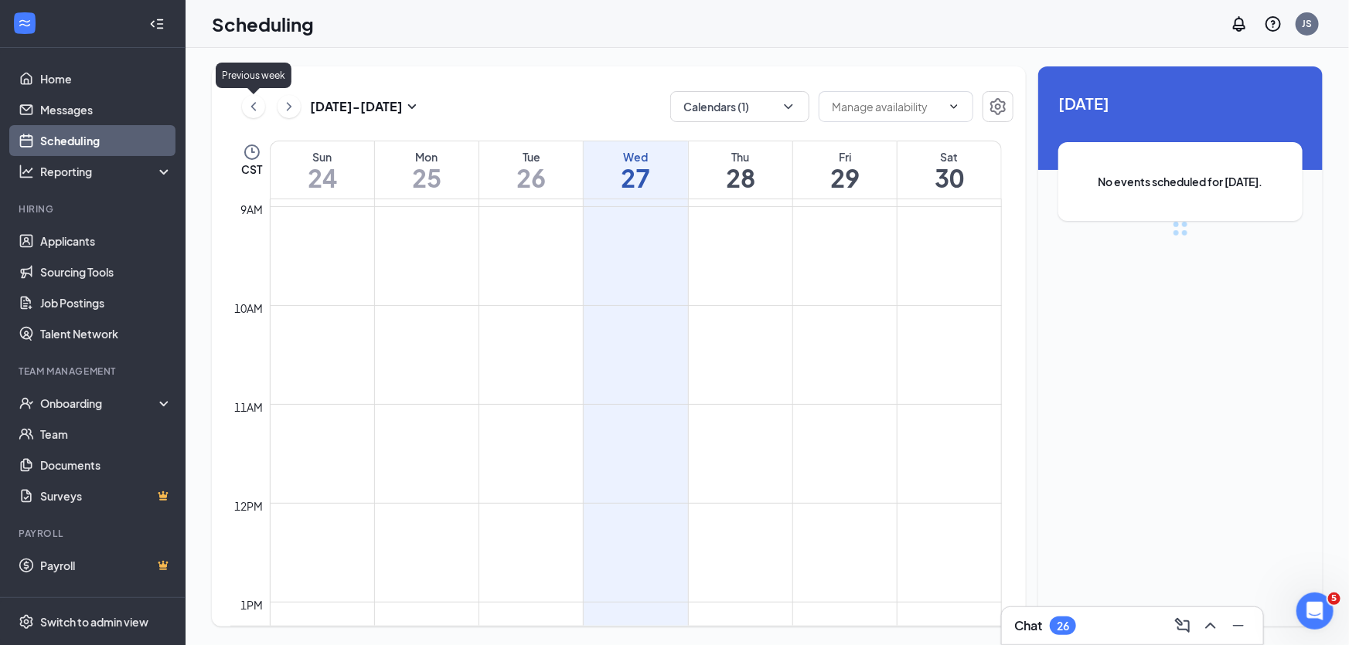
scroll to position [758, 0]
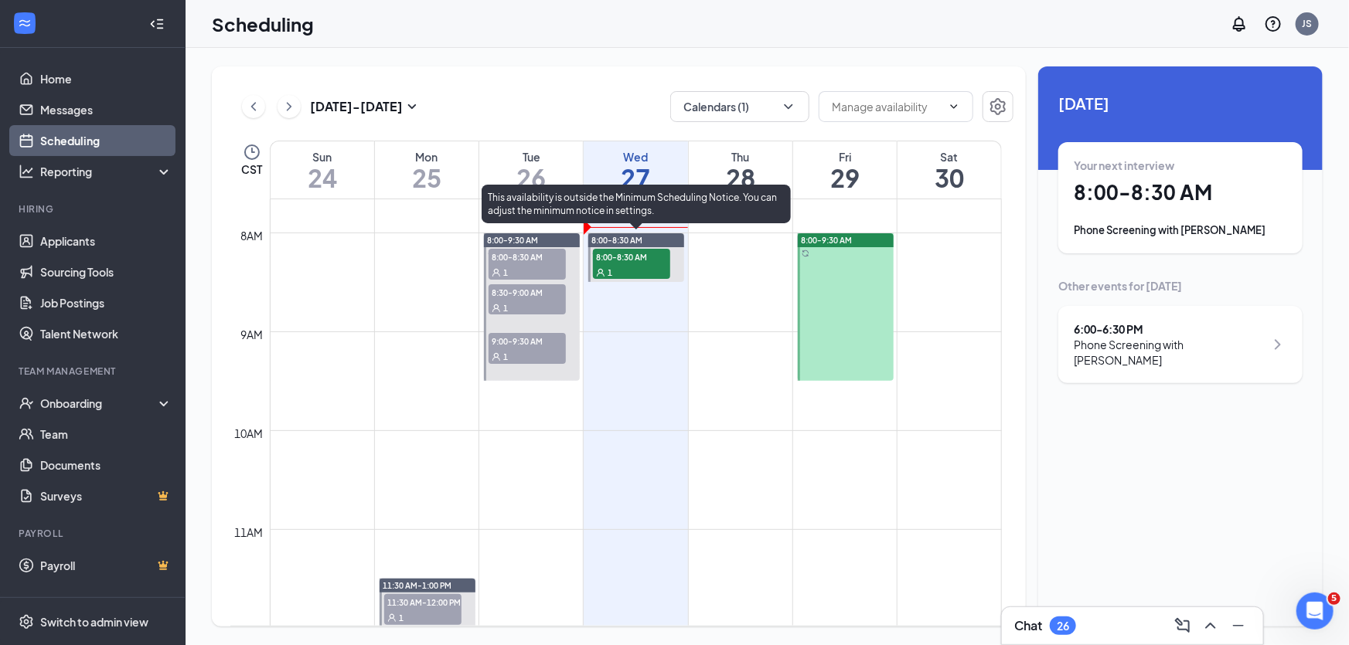
click at [626, 270] on div "1" at bounding box center [631, 271] width 77 height 15
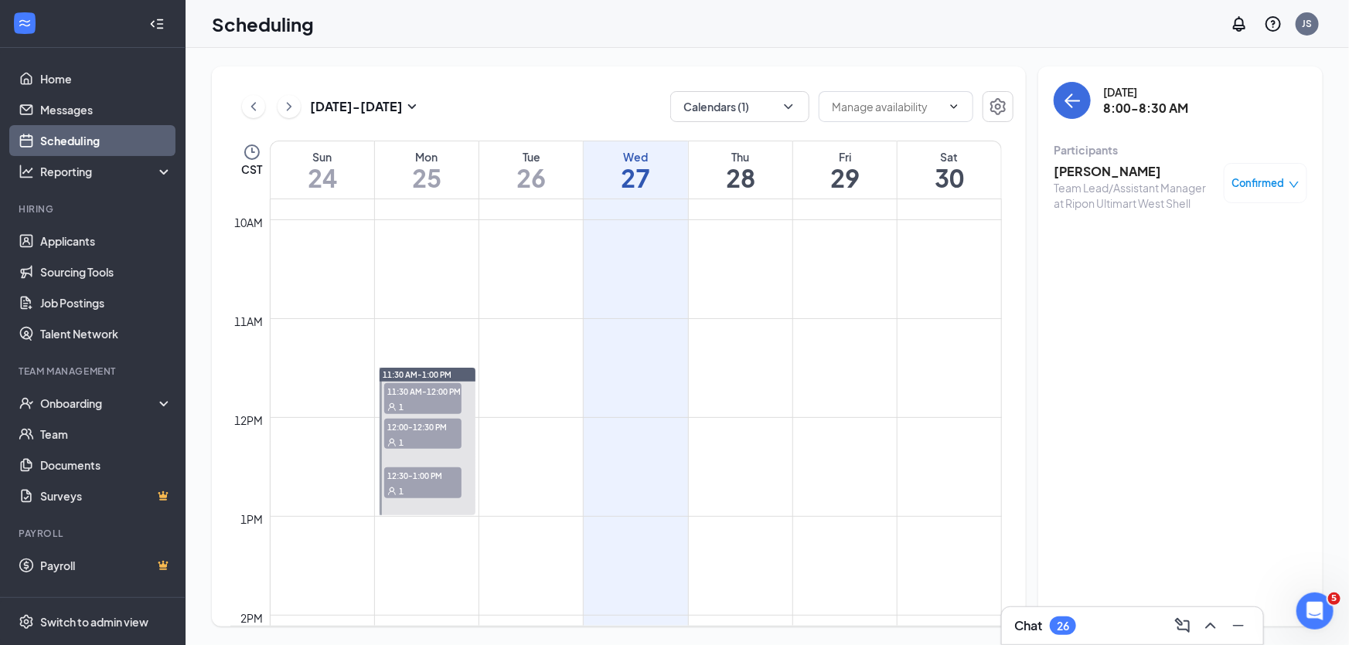
scroll to position [688, 0]
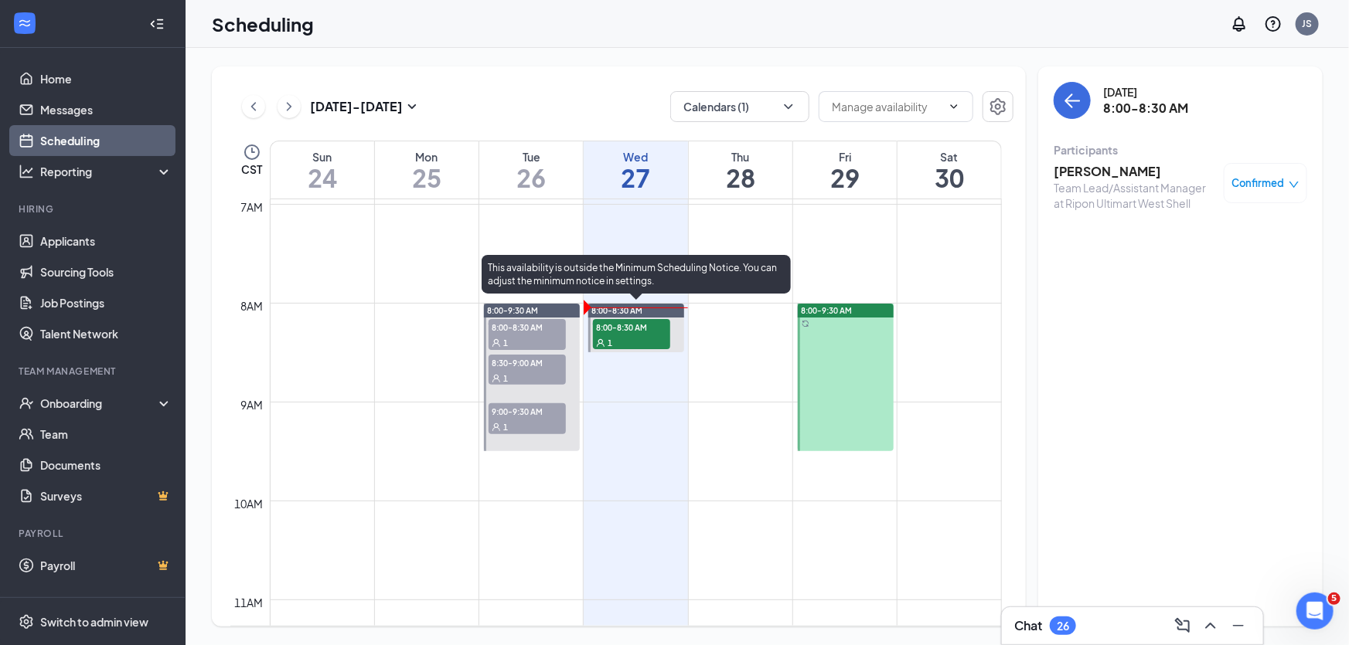
drag, startPoint x: 647, startPoint y: 332, endPoint x: 968, endPoint y: 2, distance: 459.7
click at [647, 332] on span "8:00-8:30 AM" at bounding box center [631, 326] width 77 height 15
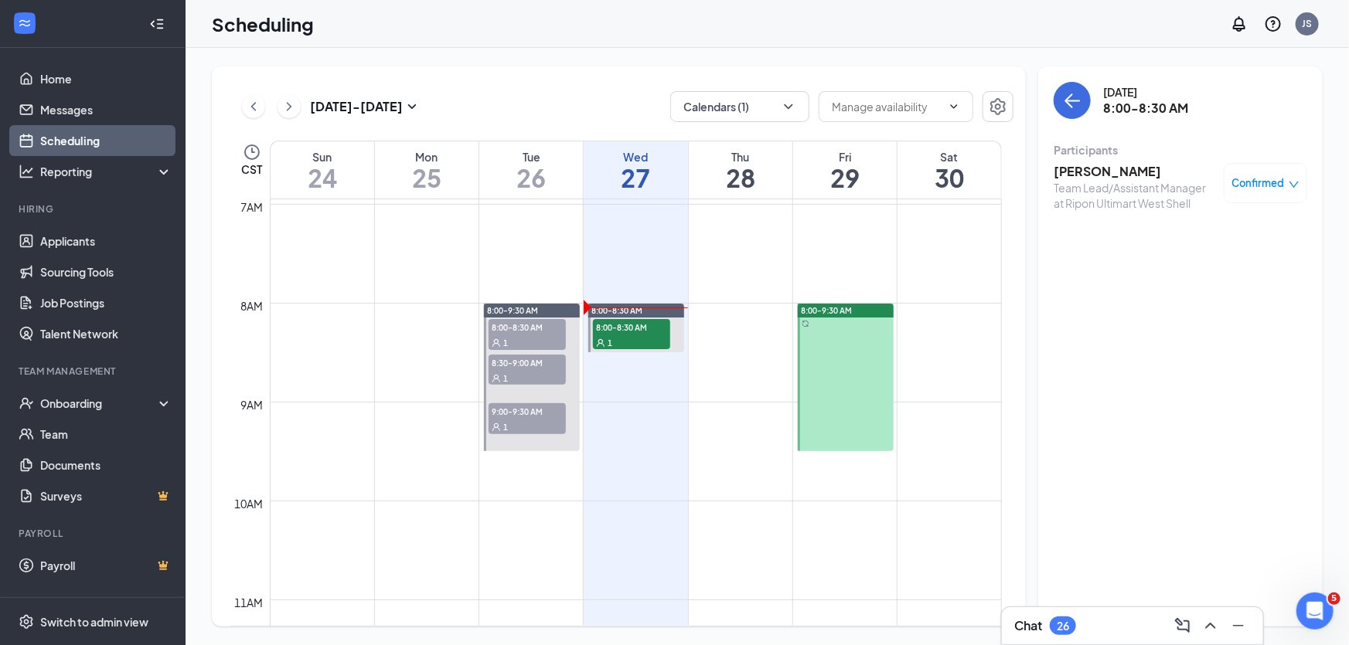
click at [1086, 170] on h3 "Mitchell Bowman" at bounding box center [1135, 171] width 162 height 17
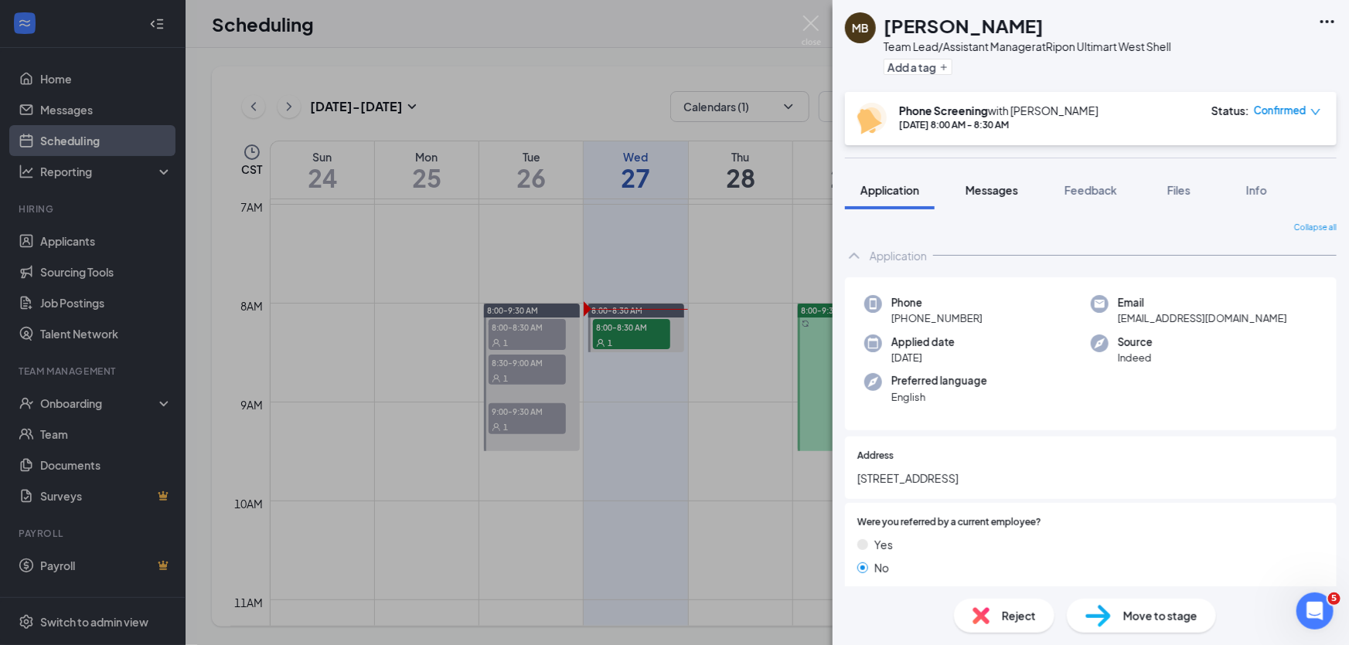
click at [985, 192] on span "Messages" at bounding box center [992, 190] width 53 height 14
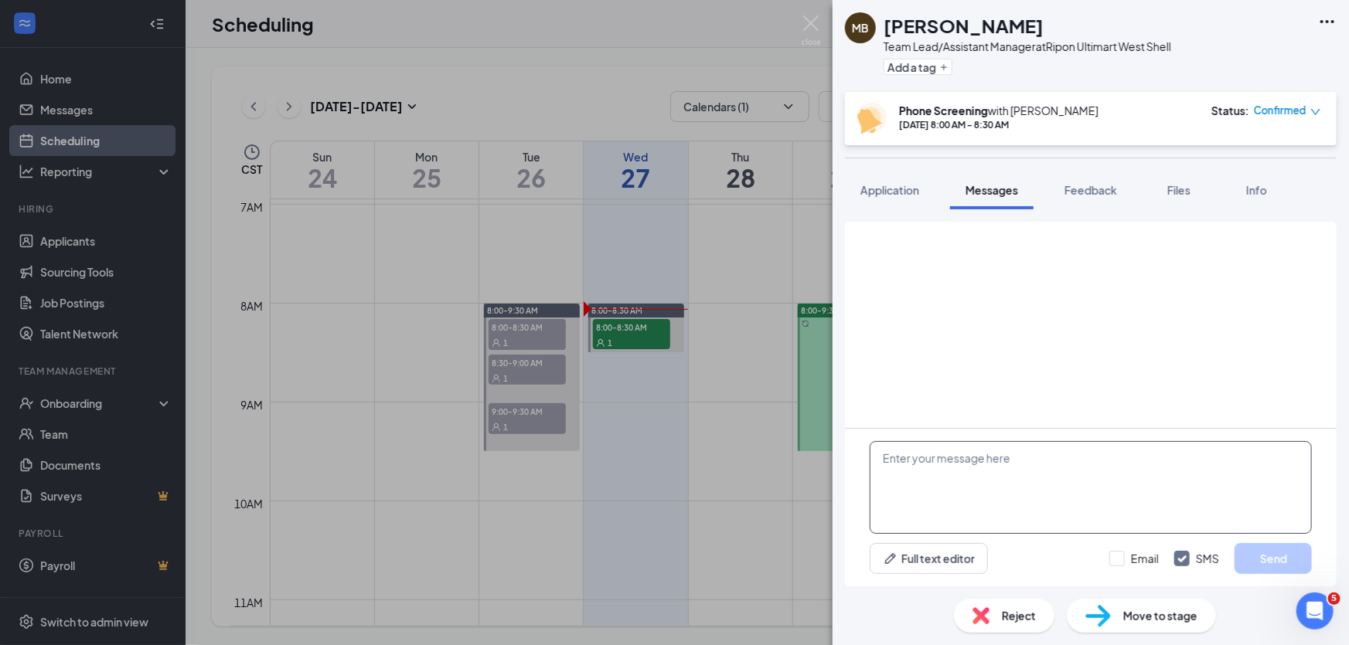
click at [1008, 468] on textarea at bounding box center [1091, 487] width 442 height 93
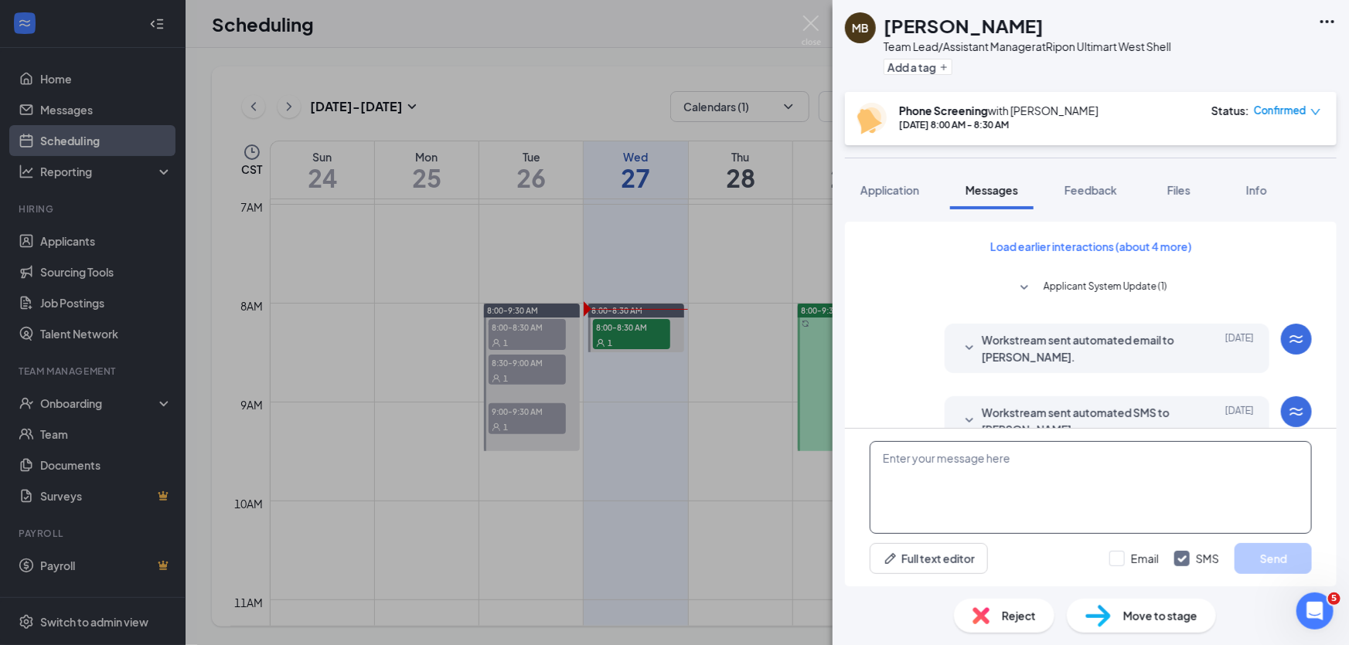
paste textarea "I just called and left a voicemail for our phone interview we had scheduled for…"
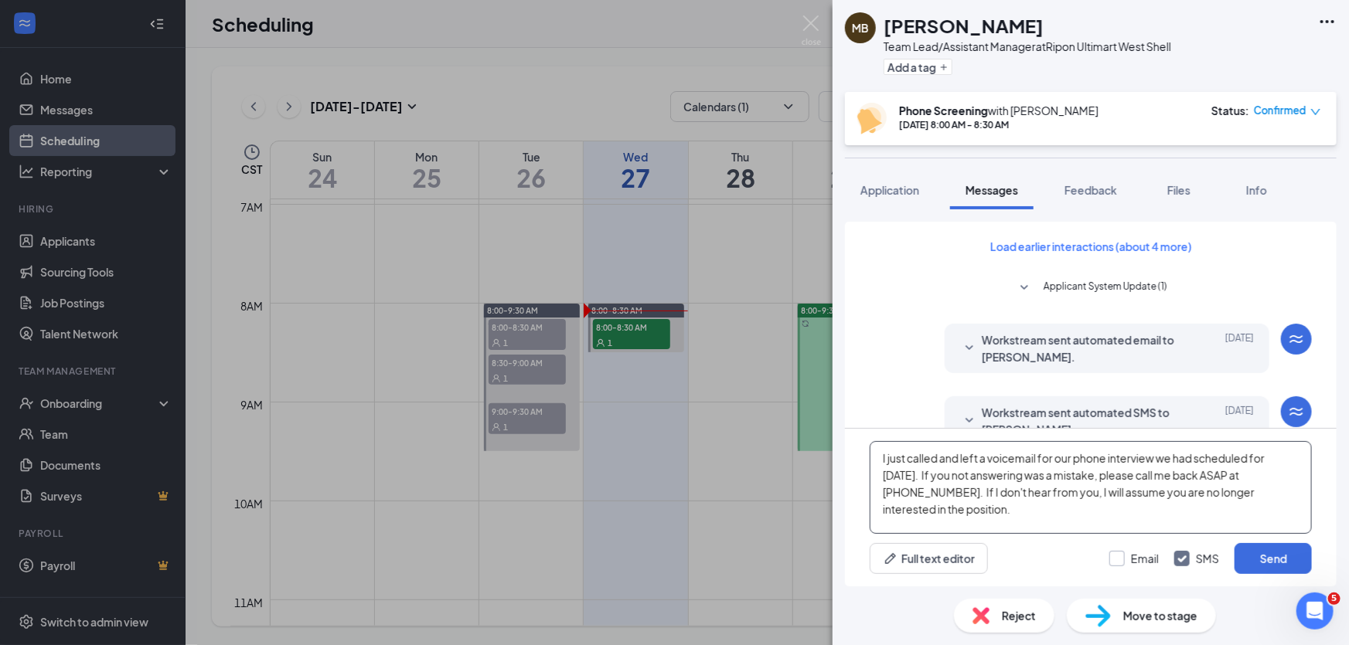
type textarea "I just called and left a voicemail for our phone interview we had scheduled for…"
click at [1121, 554] on input "Email" at bounding box center [1133, 558] width 49 height 15
checkbox input "true"
click at [1260, 557] on button "Send" at bounding box center [1273, 558] width 77 height 31
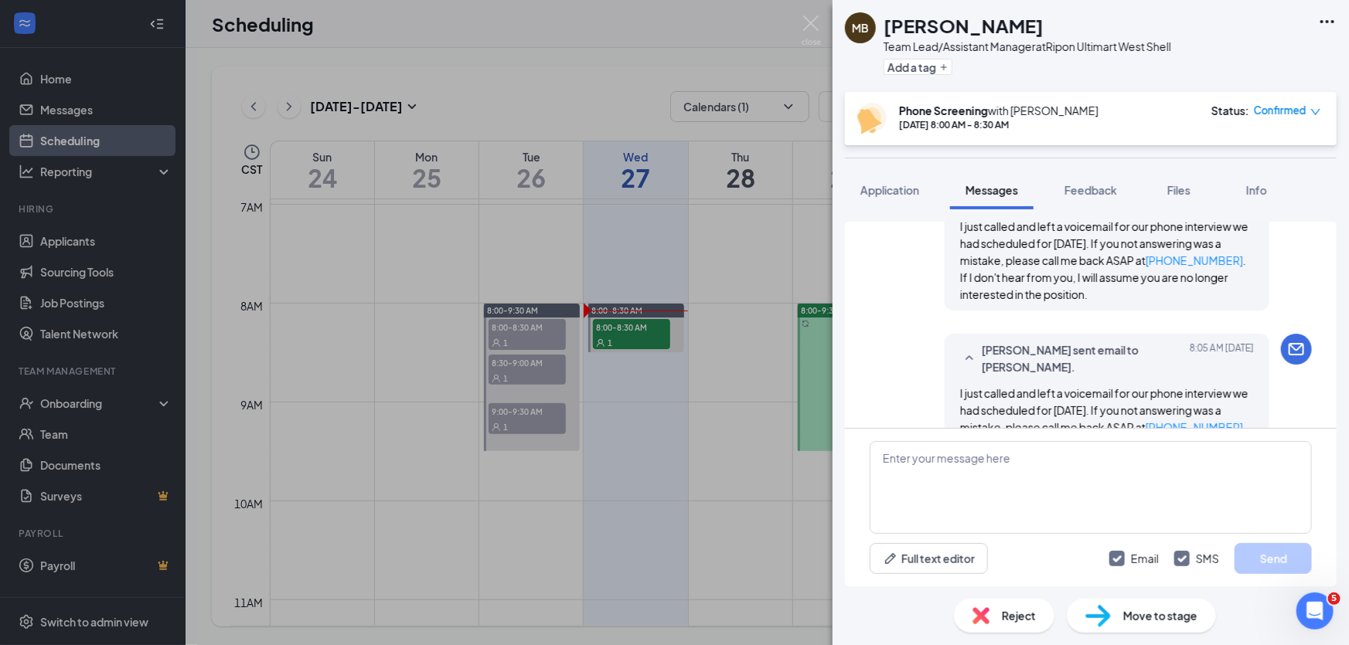
scroll to position [846, 0]
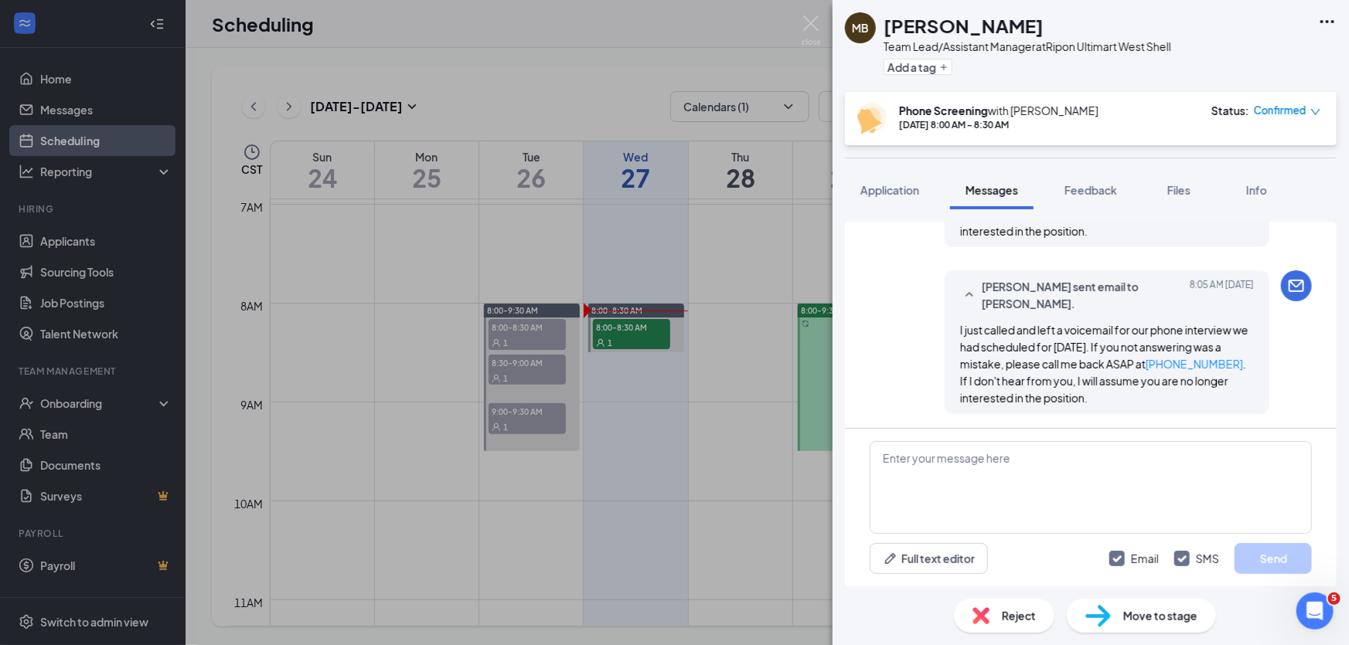
click at [1285, 110] on span "Confirmed" at bounding box center [1280, 110] width 53 height 15
click at [1256, 189] on span "Mark complete" at bounding box center [1239, 187] width 77 height 17
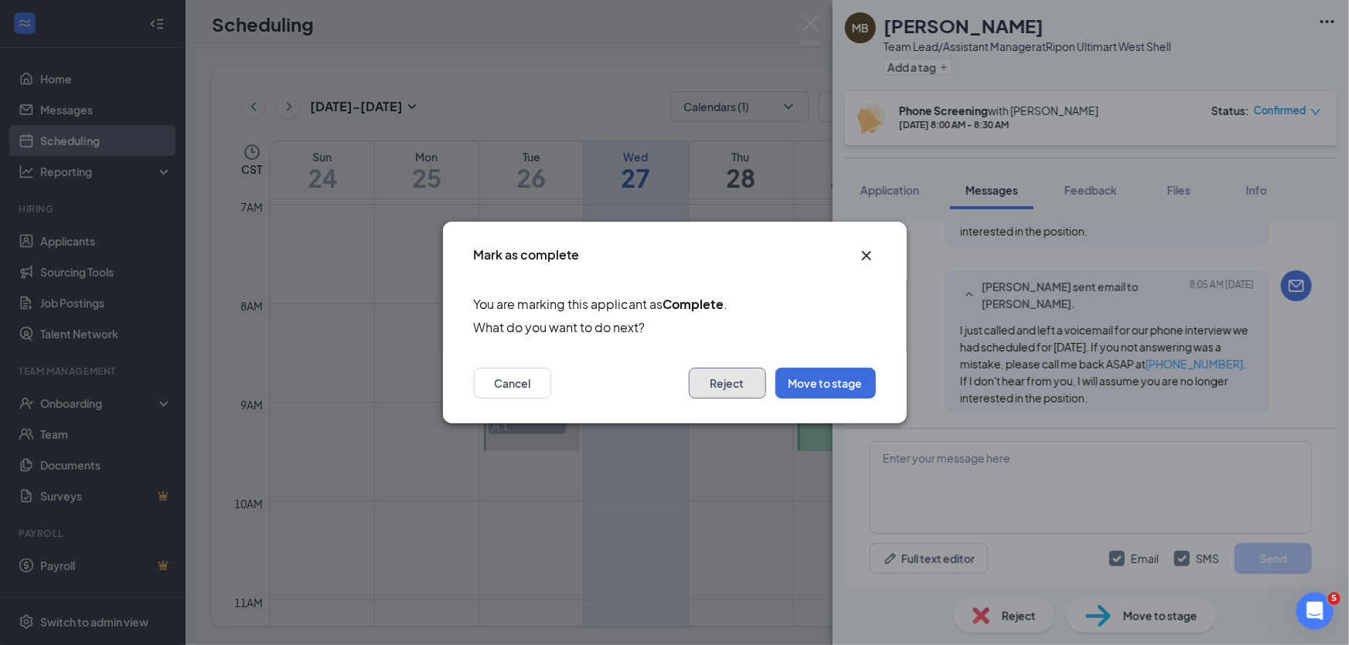
click at [744, 387] on button "Reject" at bounding box center [727, 383] width 77 height 31
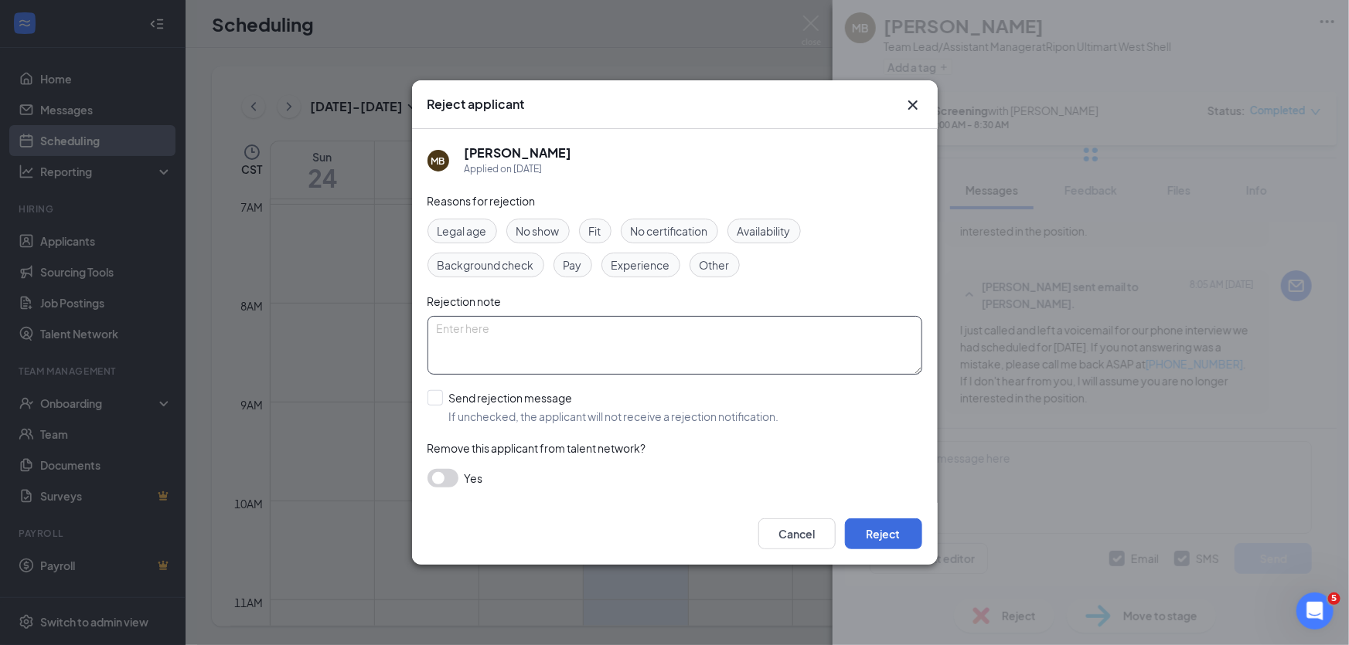
click at [609, 352] on textarea at bounding box center [674, 345] width 495 height 59
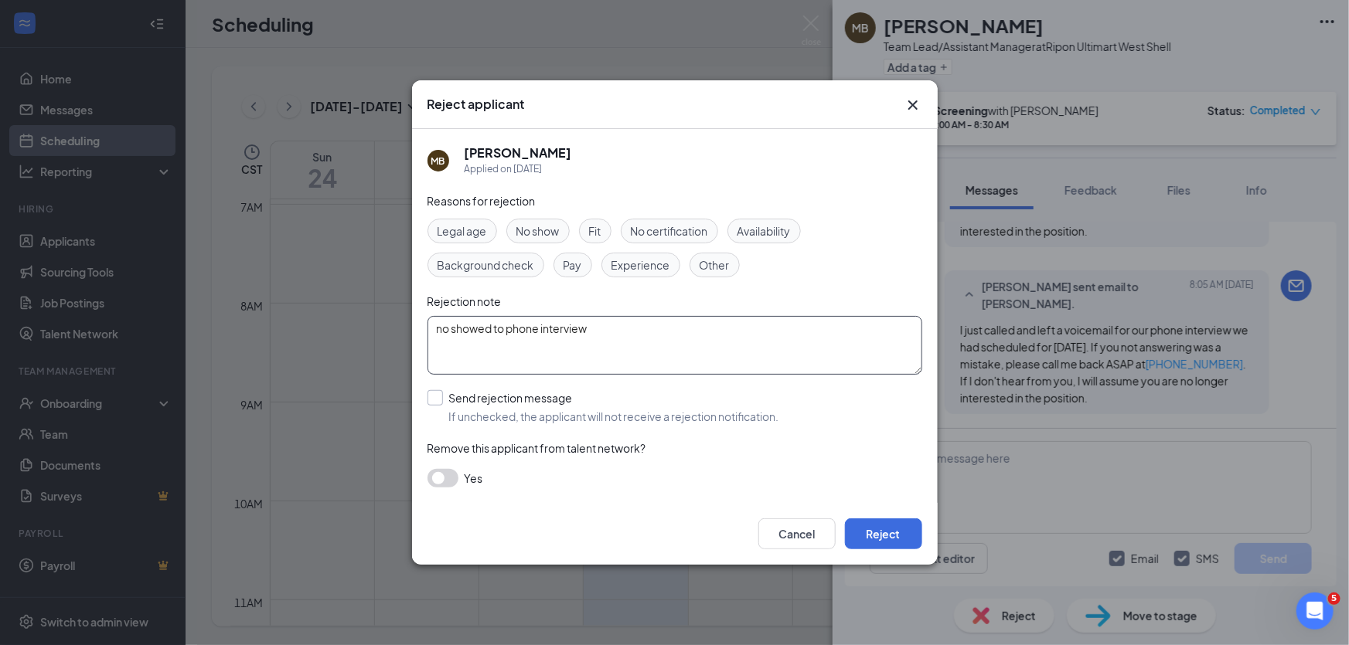
type textarea "no showed to phone interview"
click at [431, 400] on input "Send rejection message If unchecked, the applicant will not receive a rejection…" at bounding box center [603, 407] width 352 height 34
checkbox input "true"
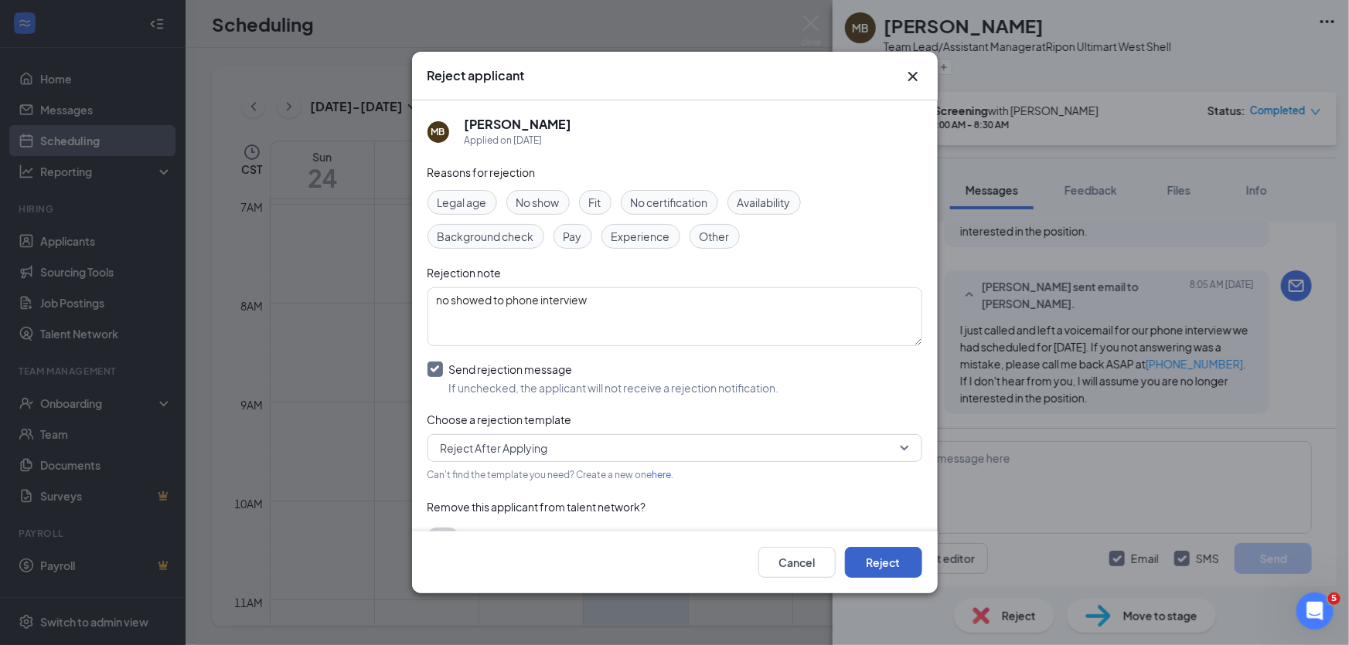
click at [869, 557] on button "Reject" at bounding box center [883, 562] width 77 height 31
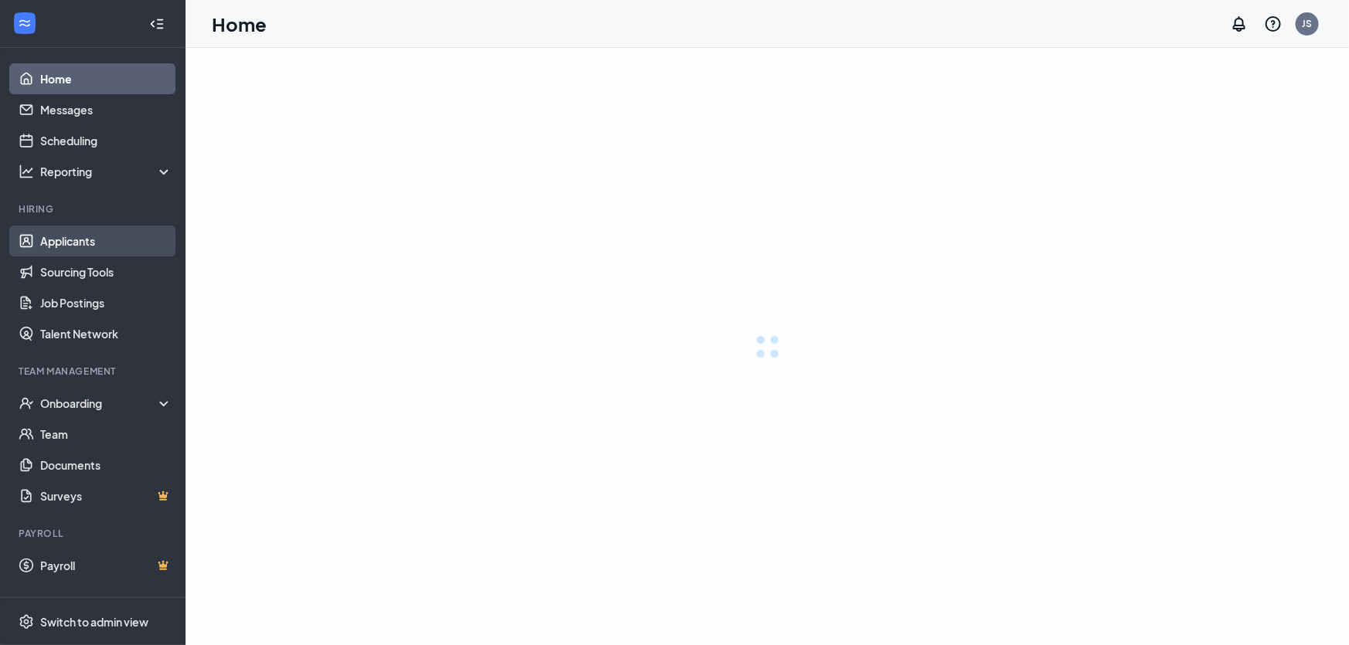
click at [70, 246] on link "Applicants" at bounding box center [106, 241] width 132 height 31
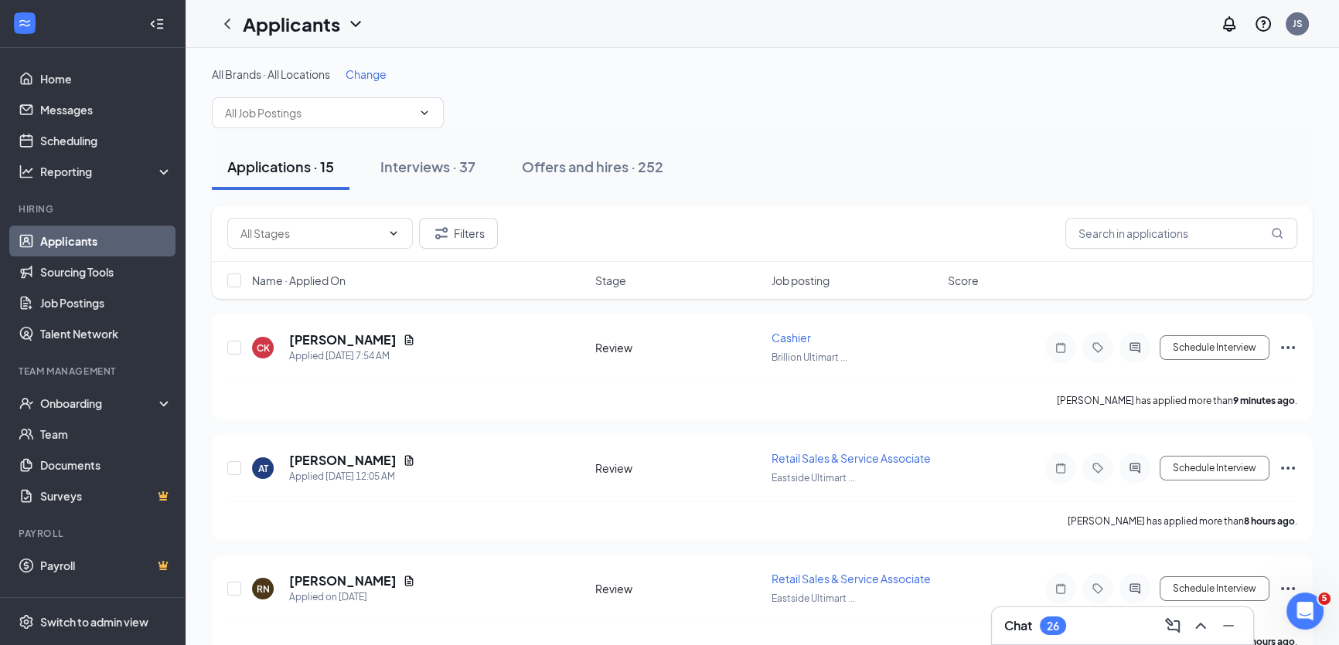
click at [348, 282] on div "Name · Applied On" at bounding box center [419, 280] width 334 height 15
click at [356, 281] on icon "ArrowDown" at bounding box center [356, 280] width 19 height 19
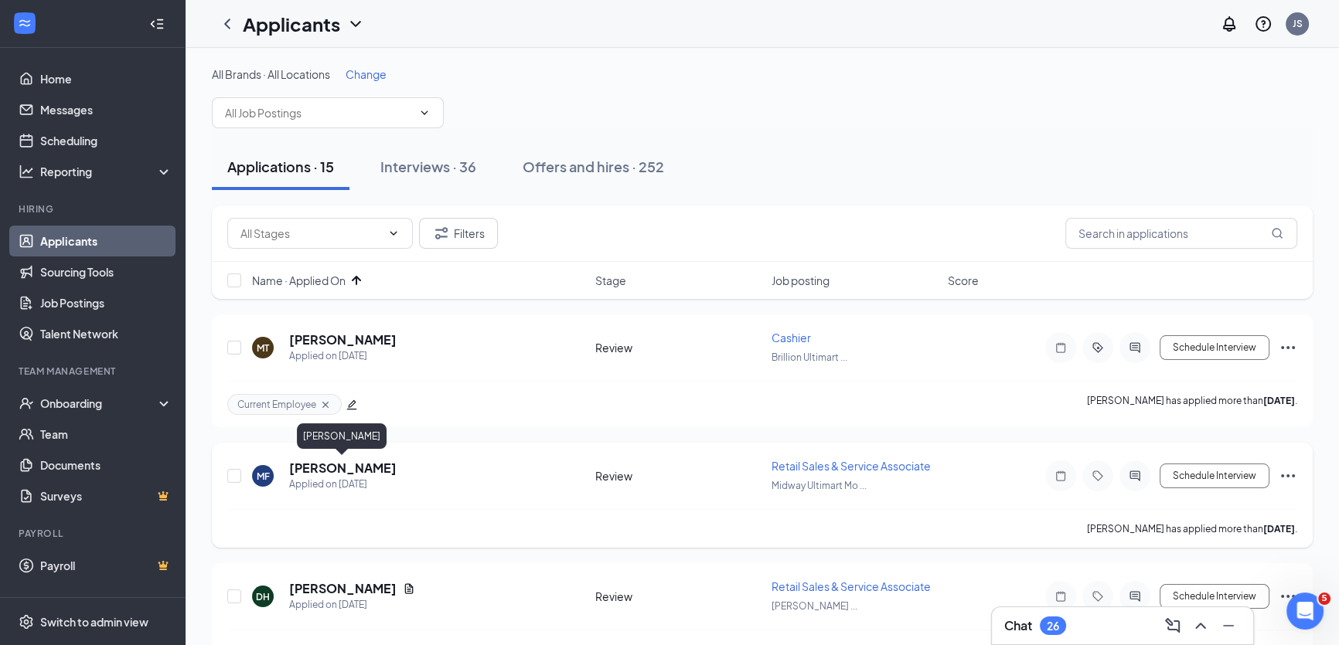
click at [322, 467] on h5 "[PERSON_NAME]" at bounding box center [342, 468] width 107 height 17
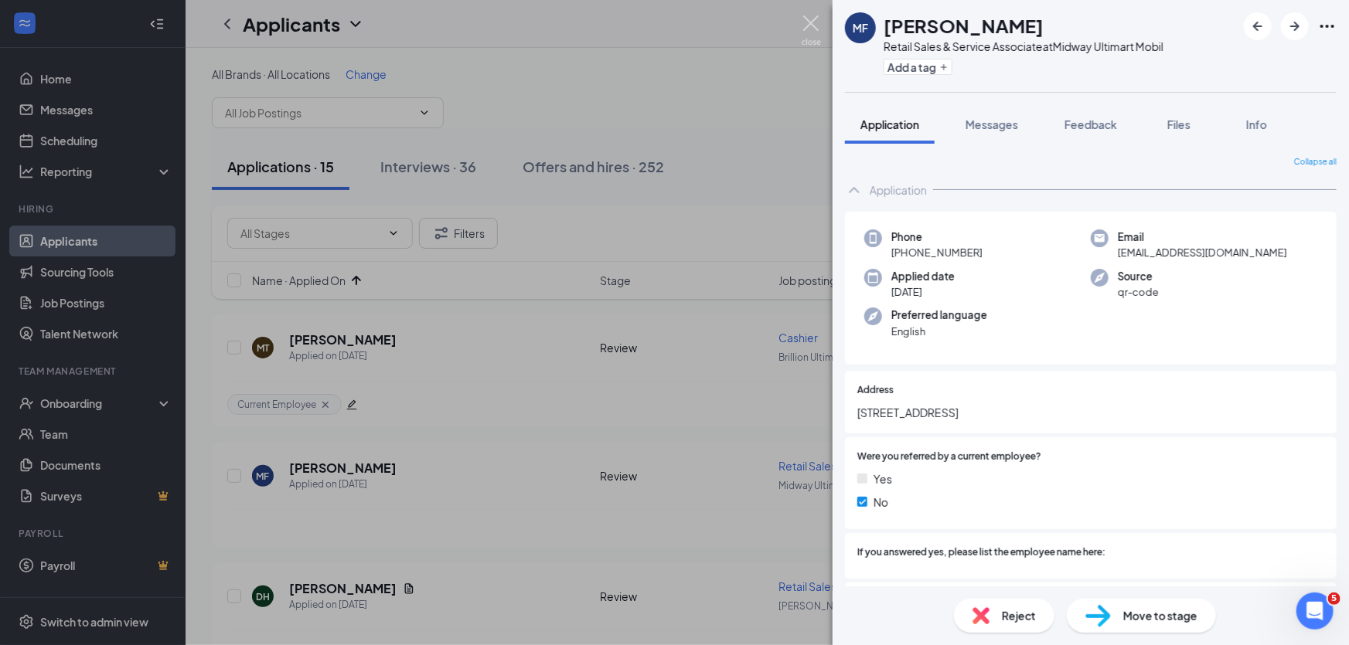
click at [808, 24] on img at bounding box center [811, 30] width 19 height 30
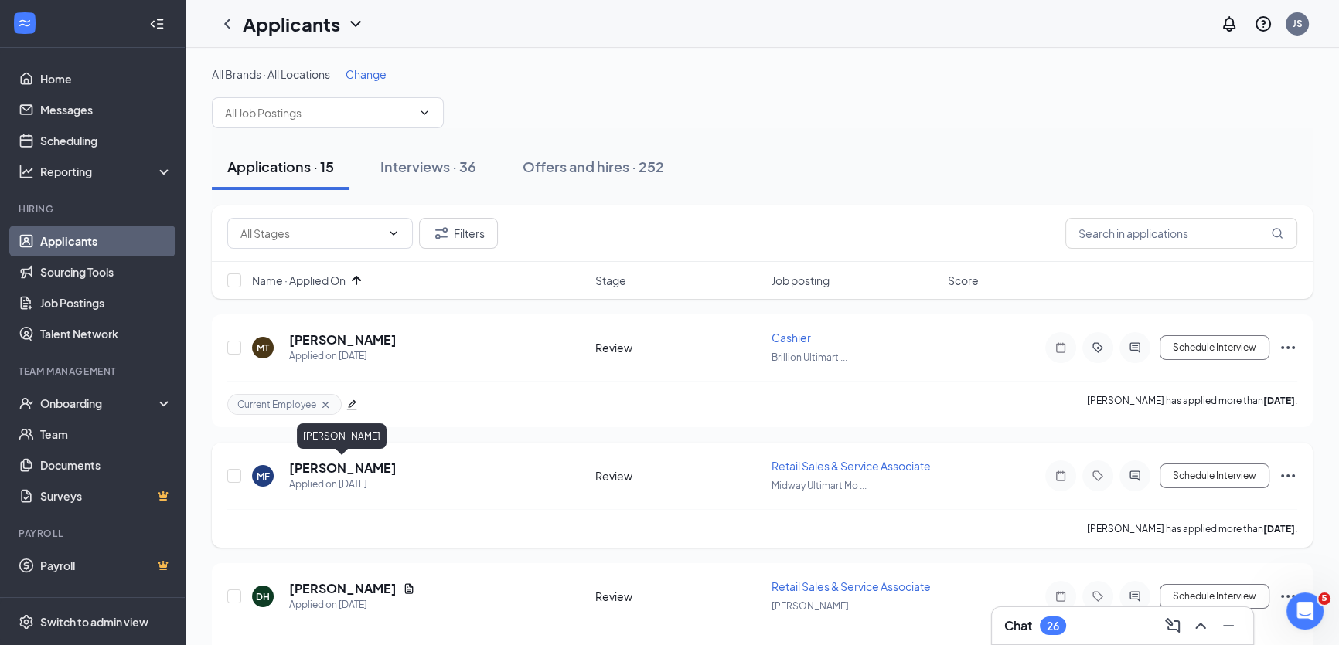
click at [345, 463] on h5 "[PERSON_NAME]" at bounding box center [342, 468] width 107 height 17
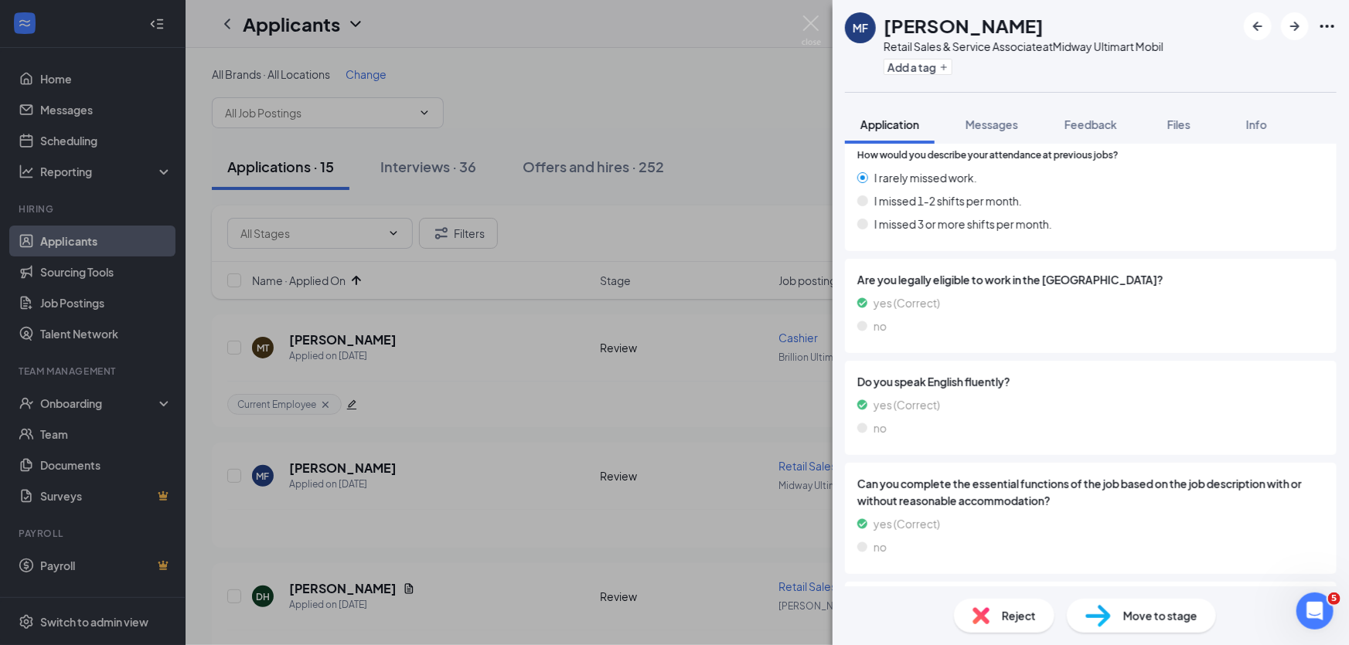
scroll to position [1367, 0]
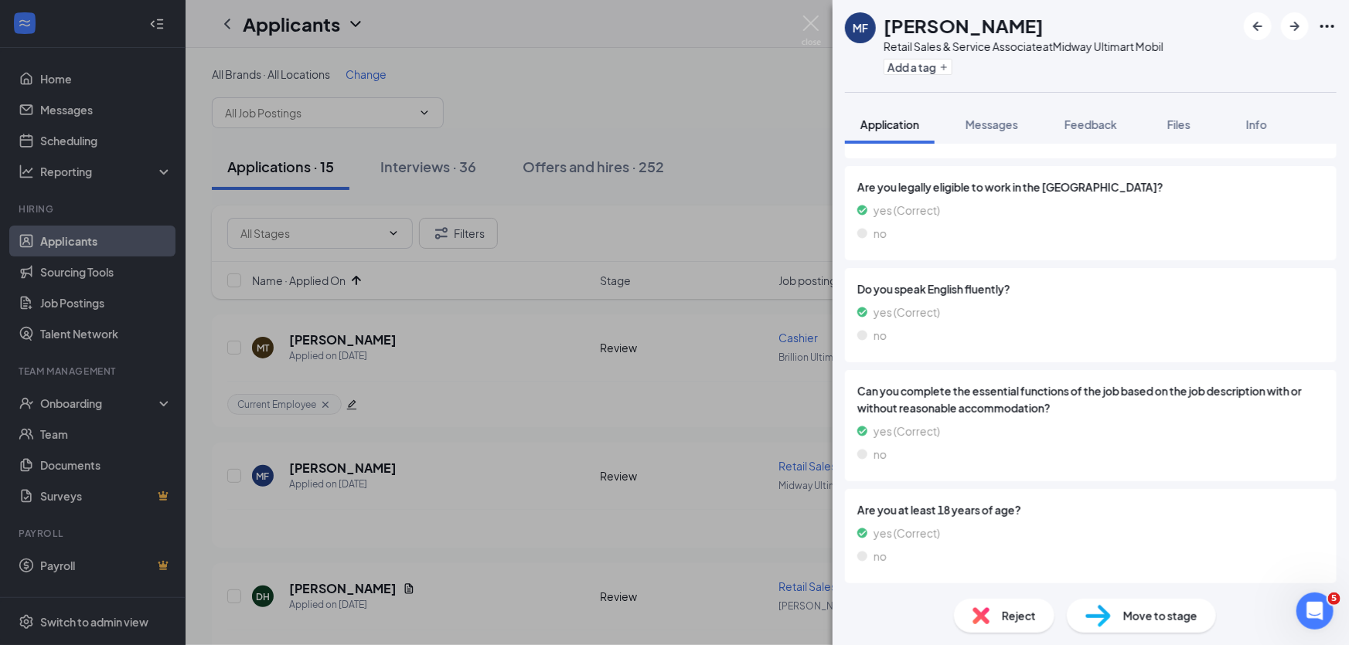
drag, startPoint x: 978, startPoint y: 124, endPoint x: 1033, endPoint y: 517, distance: 397.3
click at [979, 123] on span "Messages" at bounding box center [992, 124] width 53 height 14
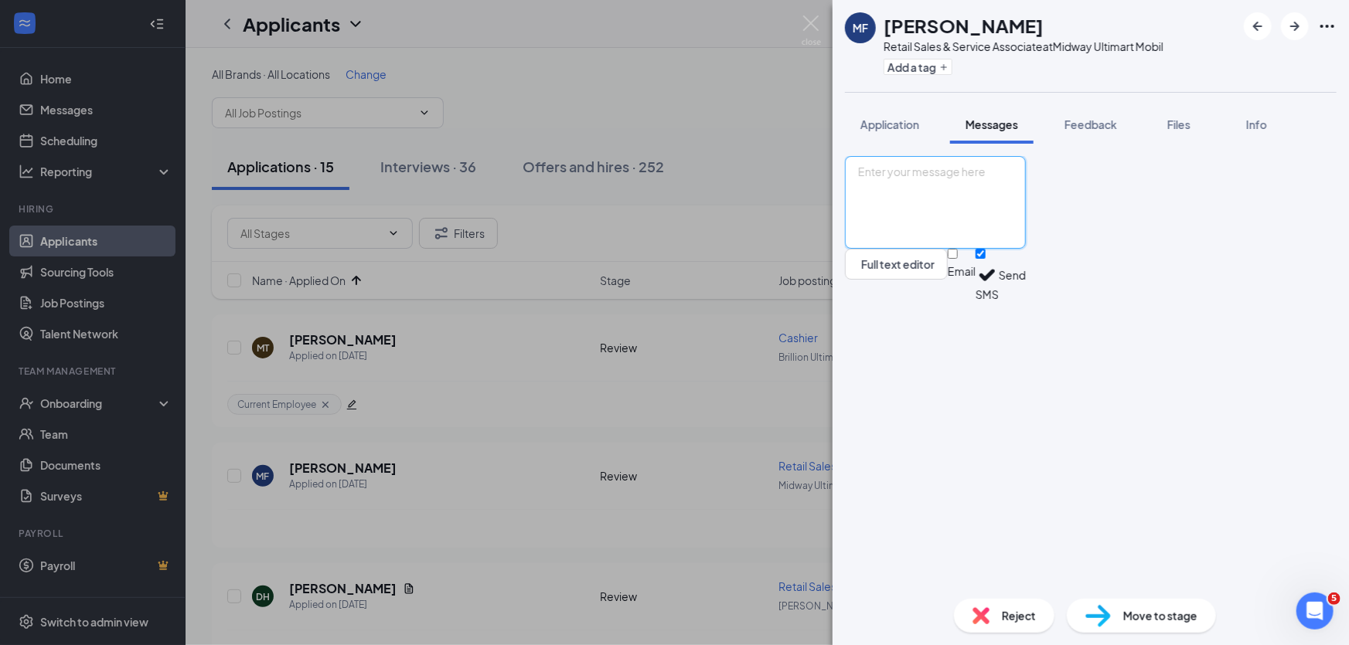
click at [989, 249] on textarea at bounding box center [935, 202] width 181 height 93
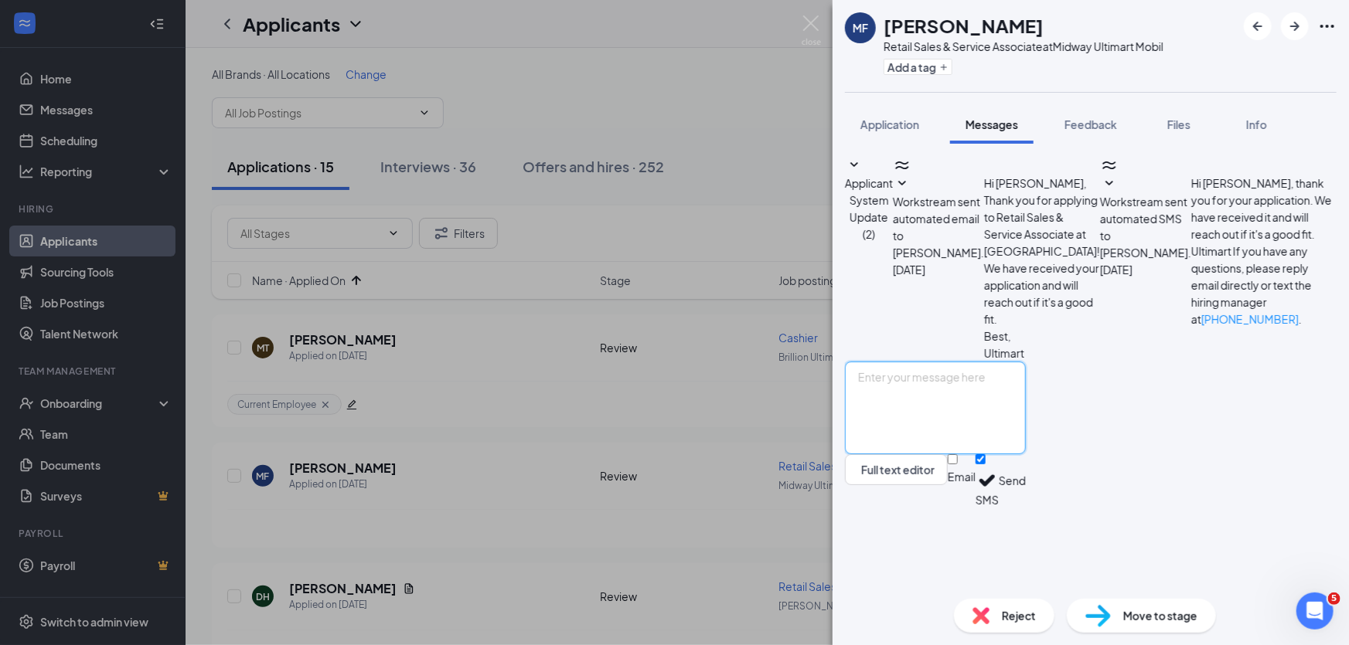
paste textarea "Hello and thank you for your application. In order to be considered for employm…"
type textarea "Hello and thank you for your application. In order to be considered for employm…"
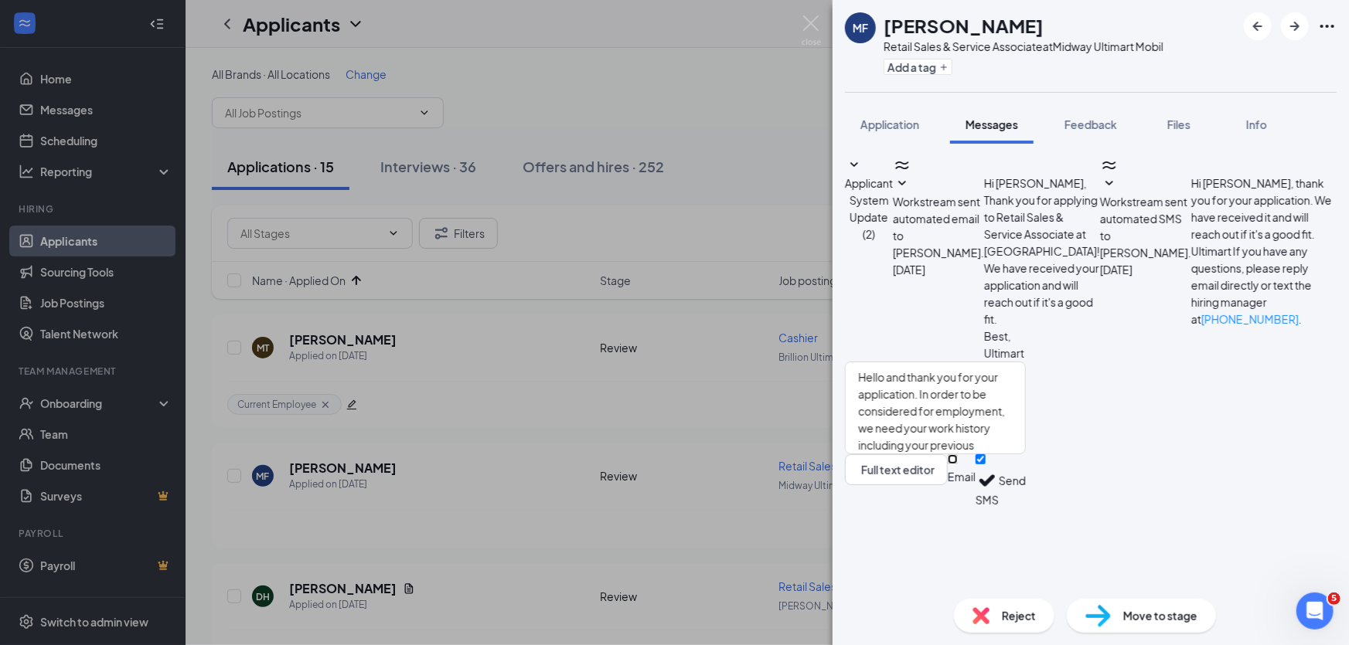
click at [958, 465] on input "Email" at bounding box center [953, 460] width 10 height 10
checkbox input "true"
click at [1026, 513] on button "Send" at bounding box center [1012, 484] width 27 height 58
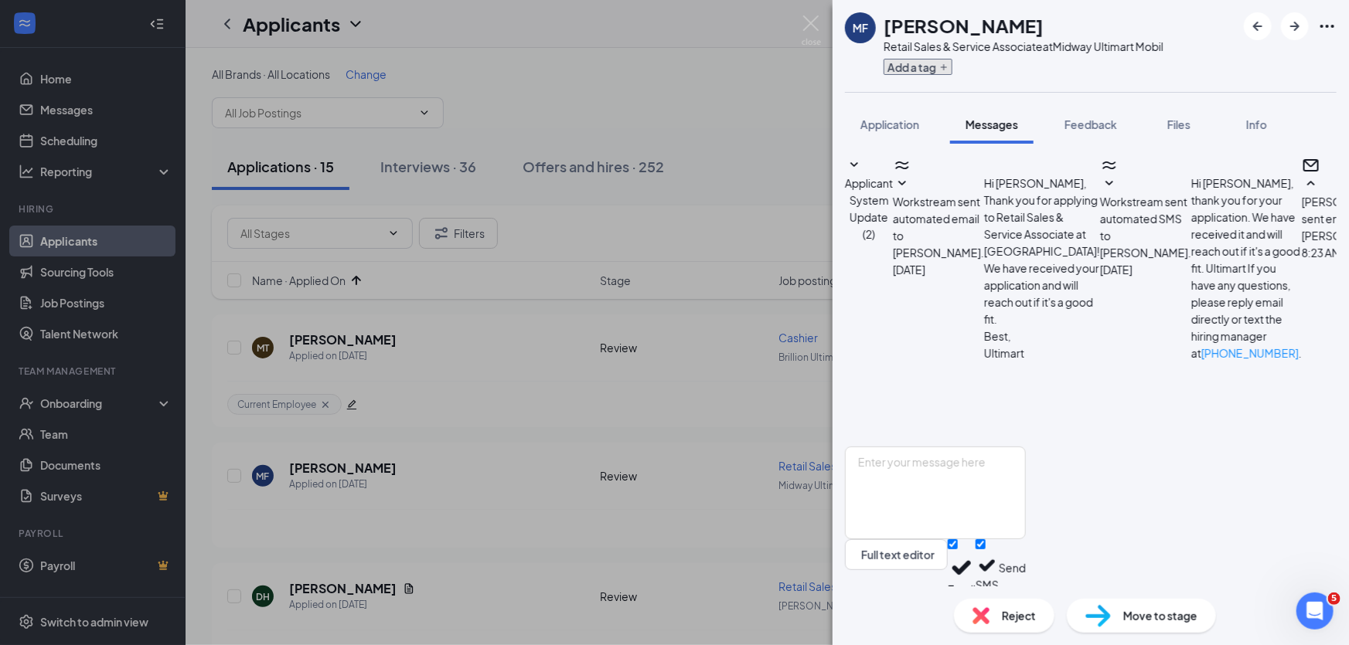
click at [910, 67] on button "Add a tag" at bounding box center [918, 67] width 69 height 16
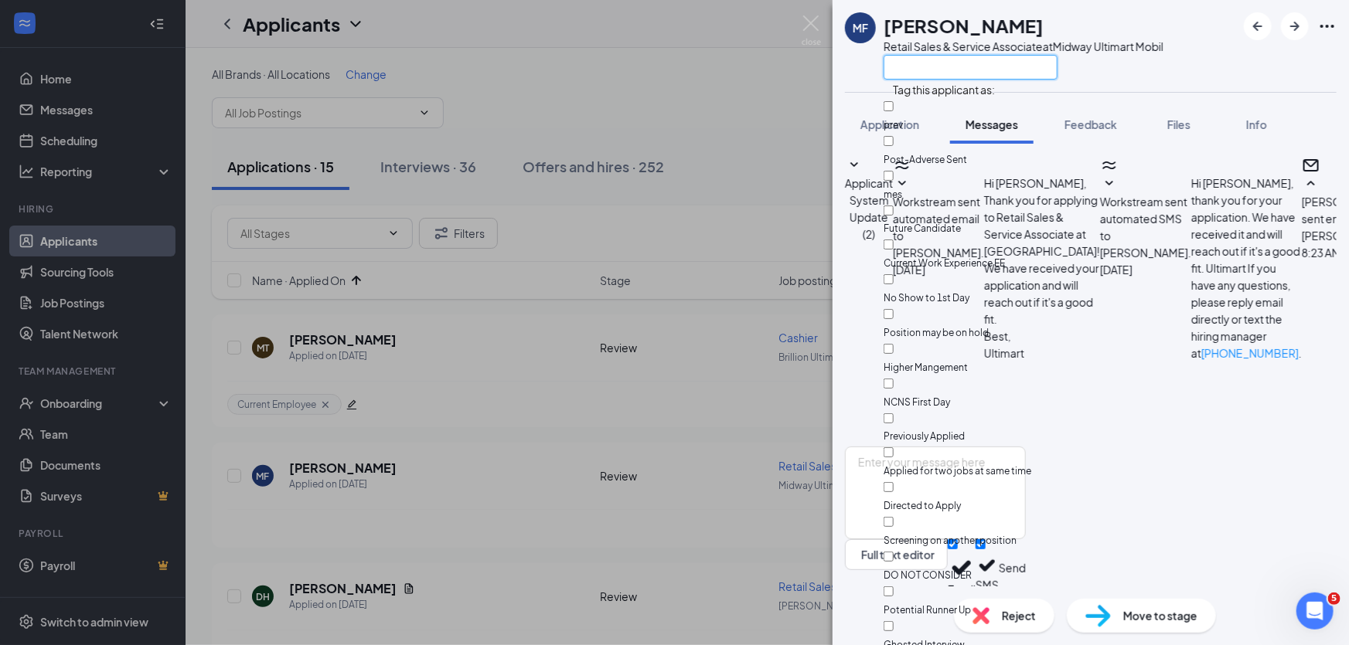
click at [910, 67] on input "text" at bounding box center [971, 67] width 174 height 25
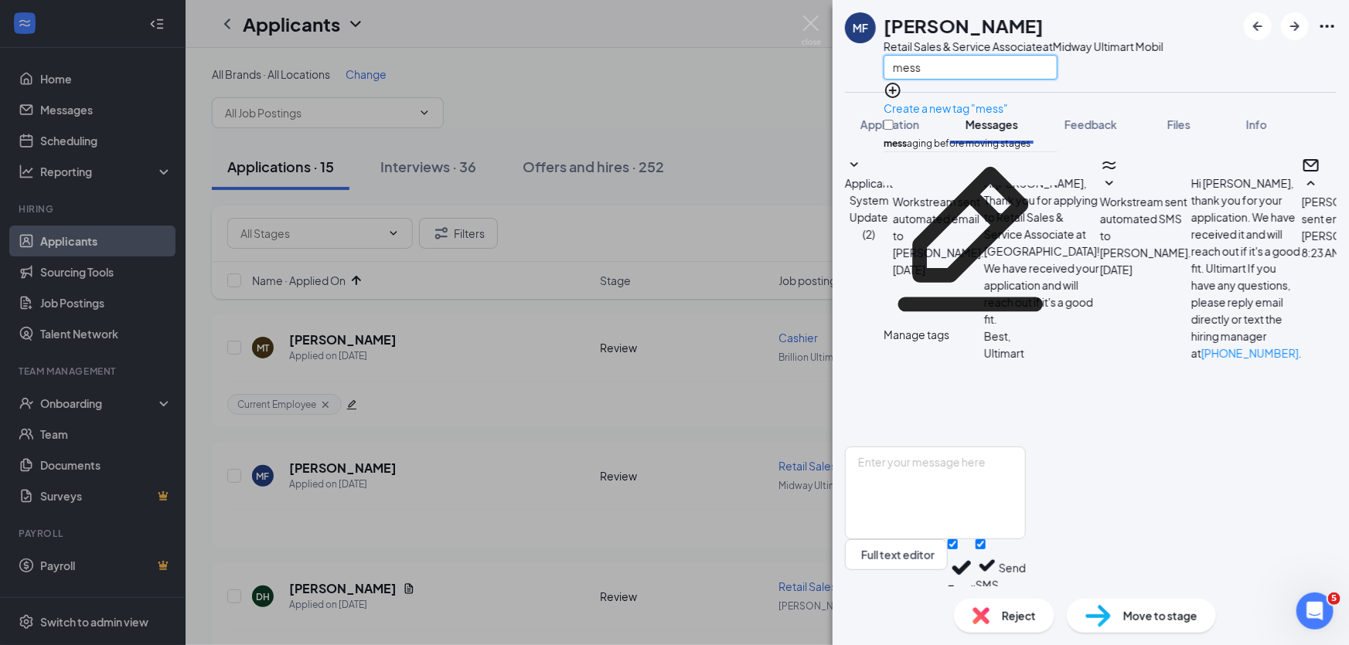
type input "mess"
click at [894, 120] on input "mess aging before moving stages" at bounding box center [889, 125] width 10 height 10
checkbox input "true"
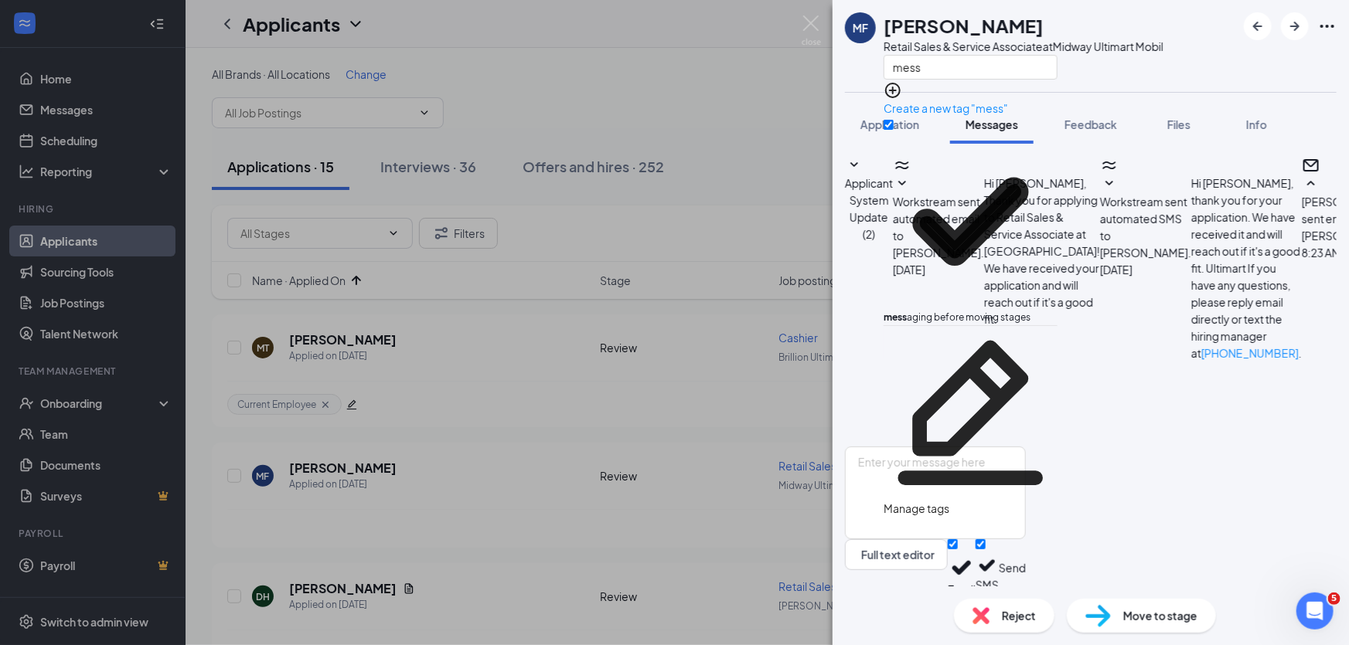
click at [1183, 67] on div "MF Marcus Funmaker Retail Sales & Service Associate at Midway Ultimart Mobil me…" at bounding box center [1091, 46] width 516 height 92
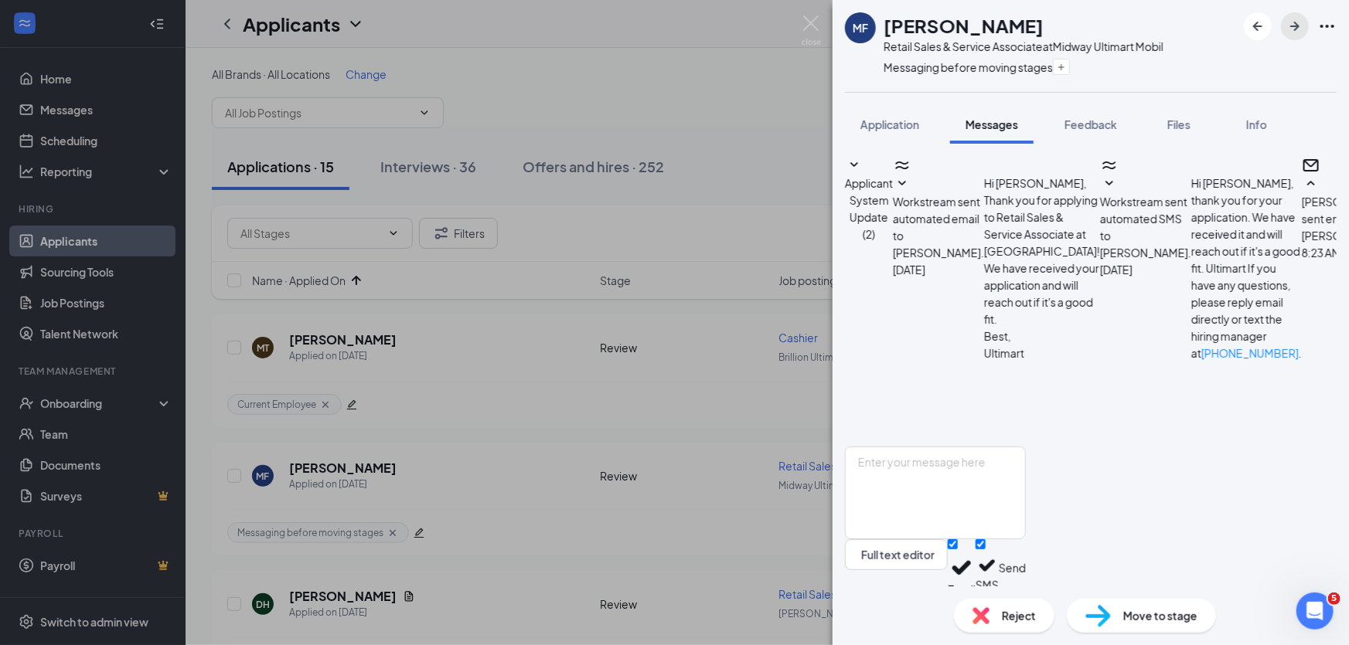
click at [1299, 26] on icon "ArrowRight" at bounding box center [1295, 26] width 19 height 19
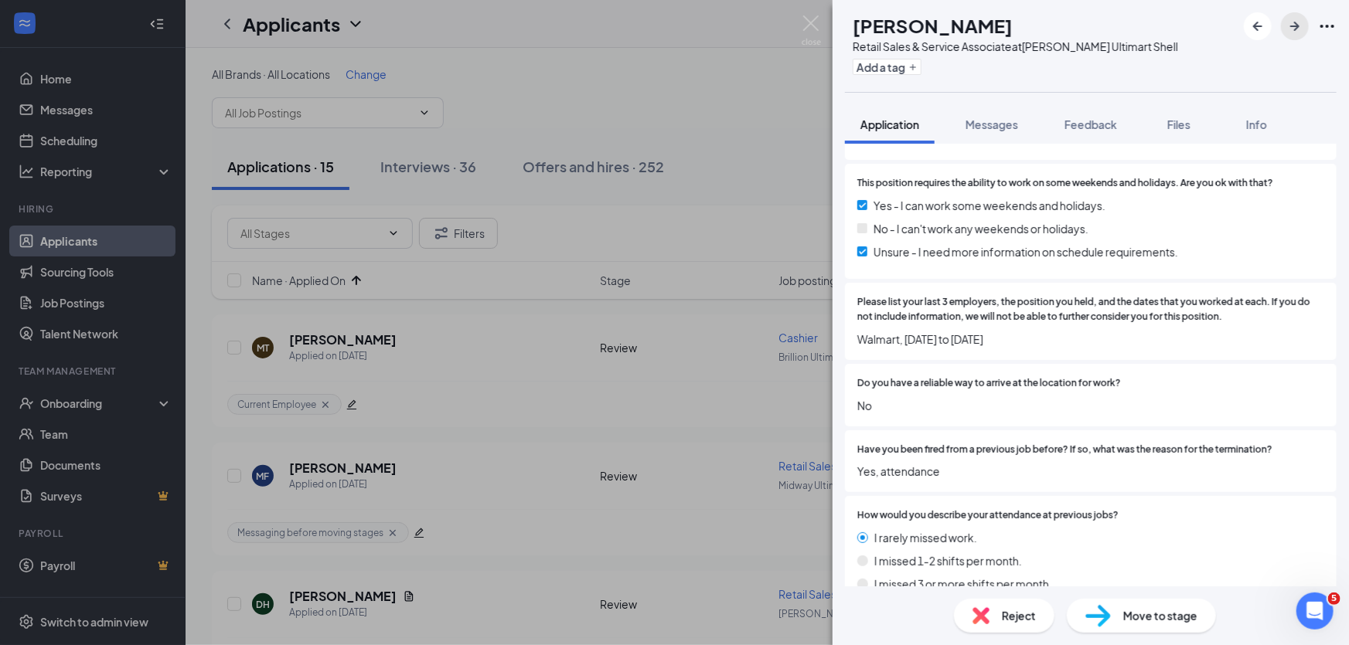
scroll to position [983, 0]
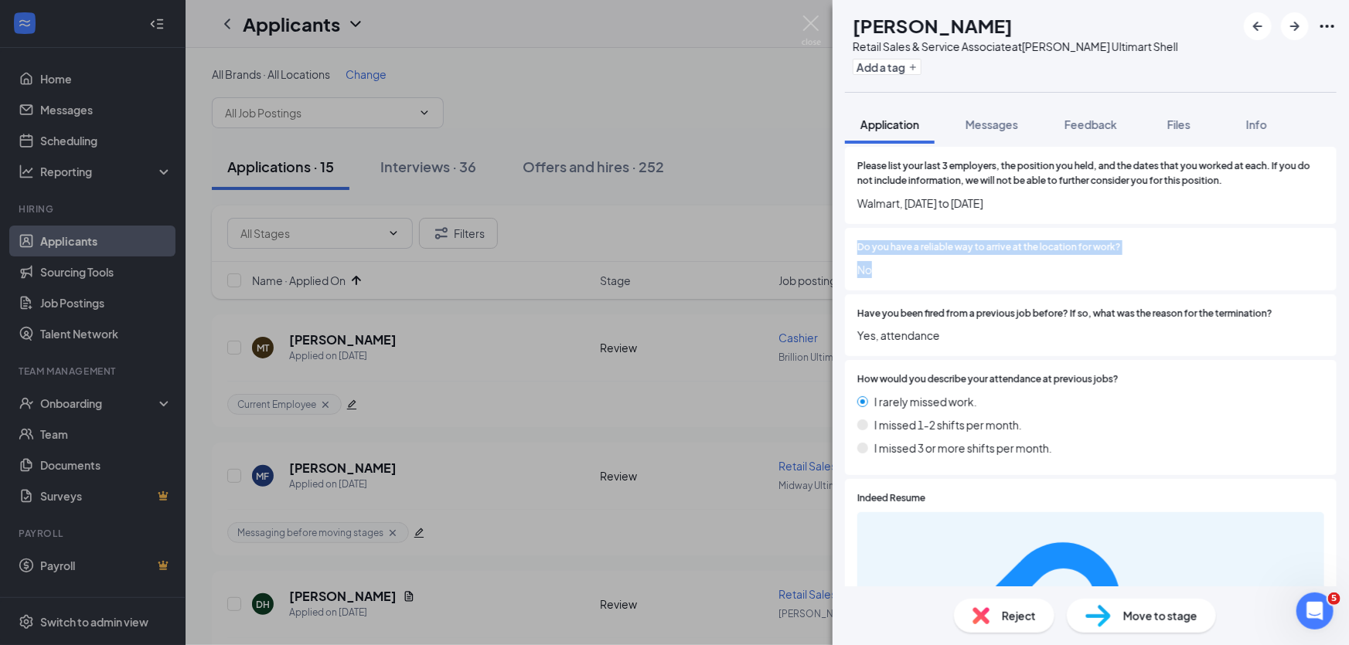
drag, startPoint x: 894, startPoint y: 271, endPoint x: 874, endPoint y: 305, distance: 39.5
click at [853, 254] on div "Do you have a reliable way to arrive at the location for work? No" at bounding box center [1091, 259] width 492 height 63
drag, startPoint x: 952, startPoint y: 335, endPoint x: 853, endPoint y: 249, distance: 130.9
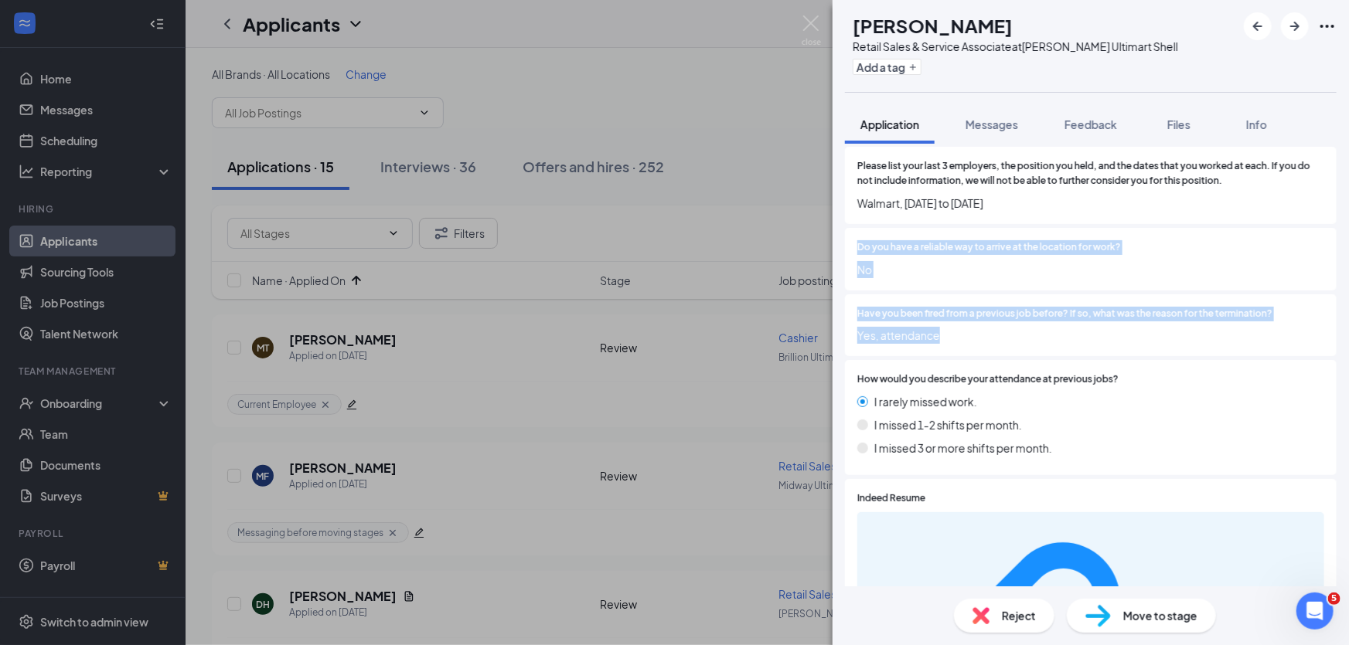
copy div "Do you have a reliable way to arrive at the location for work? No Have you been…"
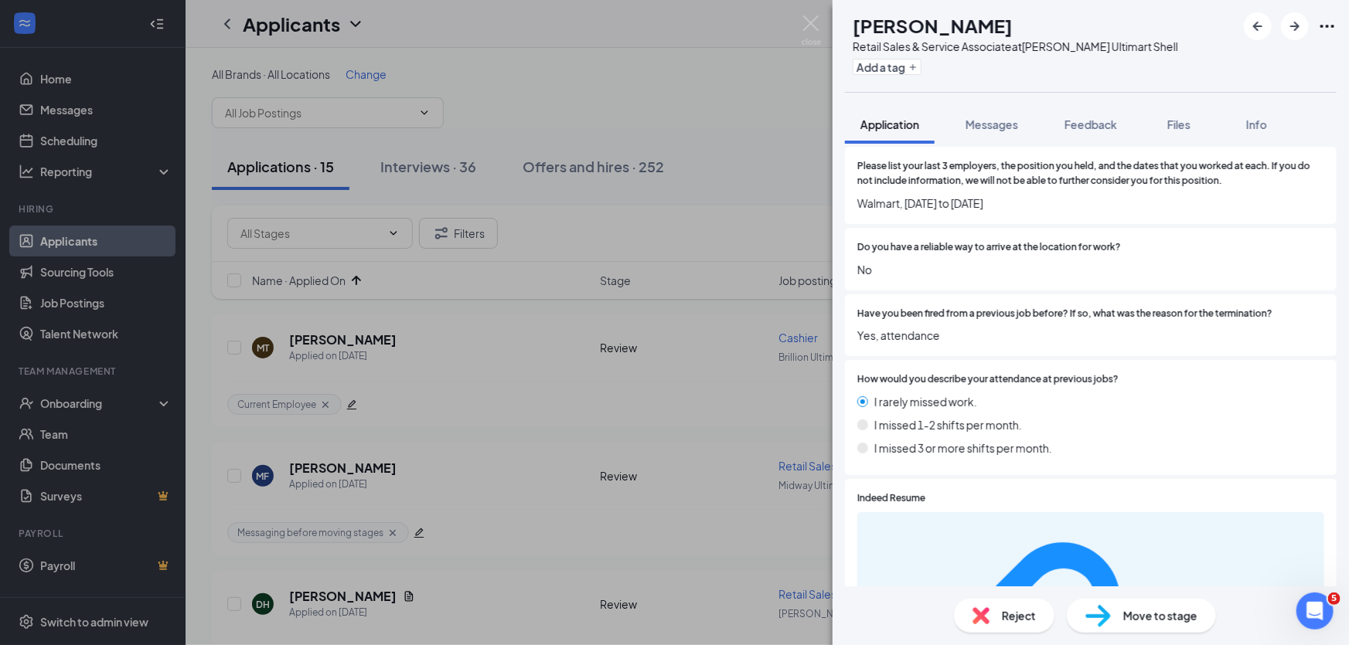
click at [1015, 614] on span "Reject" at bounding box center [1019, 616] width 34 height 17
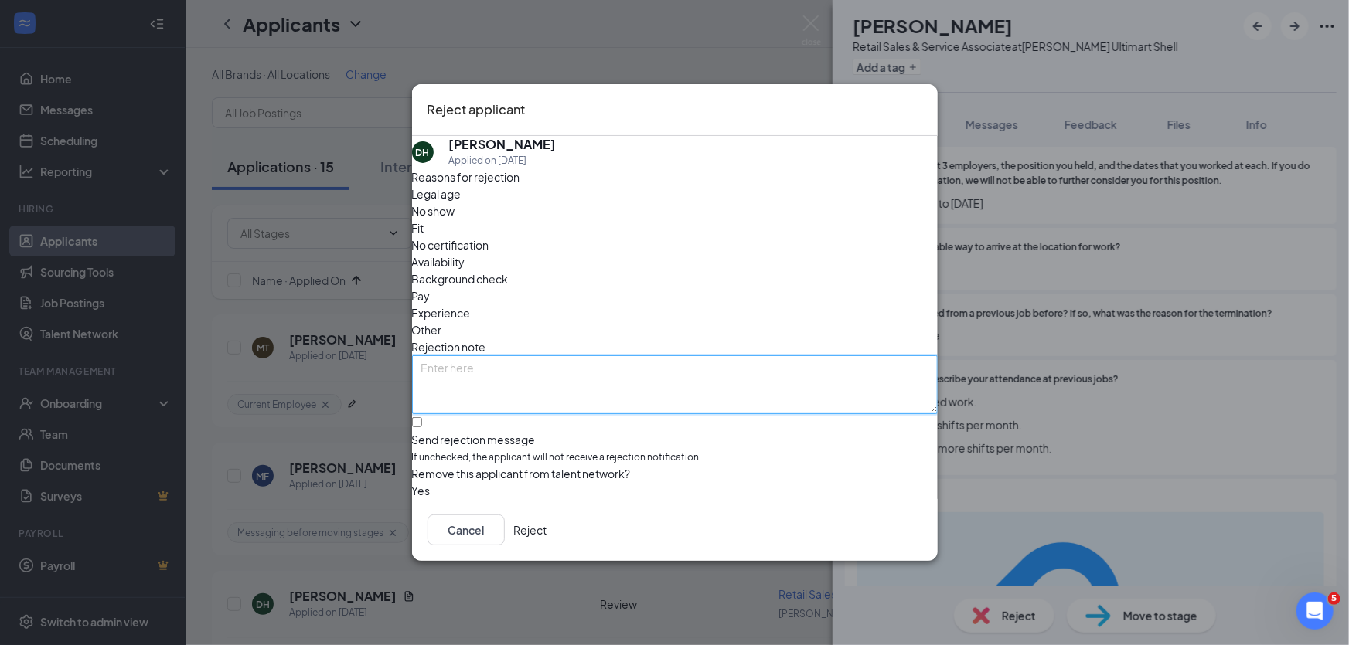
click at [632, 356] on textarea at bounding box center [675, 385] width 526 height 59
paste textarea "Do you have a reliable way to arrive at the location for work? No Have you been…"
type textarea "Do you have a reliable way to arrive at the location for work? No Have you been…"
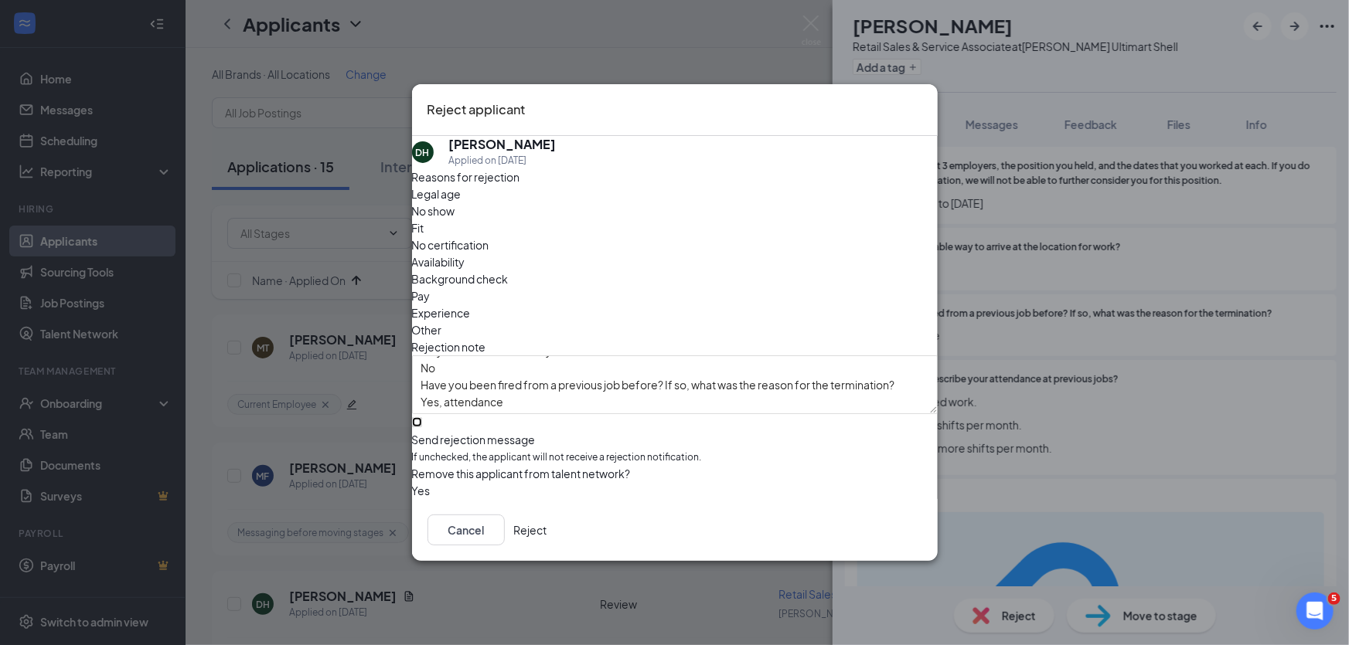
click at [422, 417] on input "Send rejection message If unchecked, the applicant will not receive a rejection…" at bounding box center [417, 422] width 10 height 10
checkbox input "true"
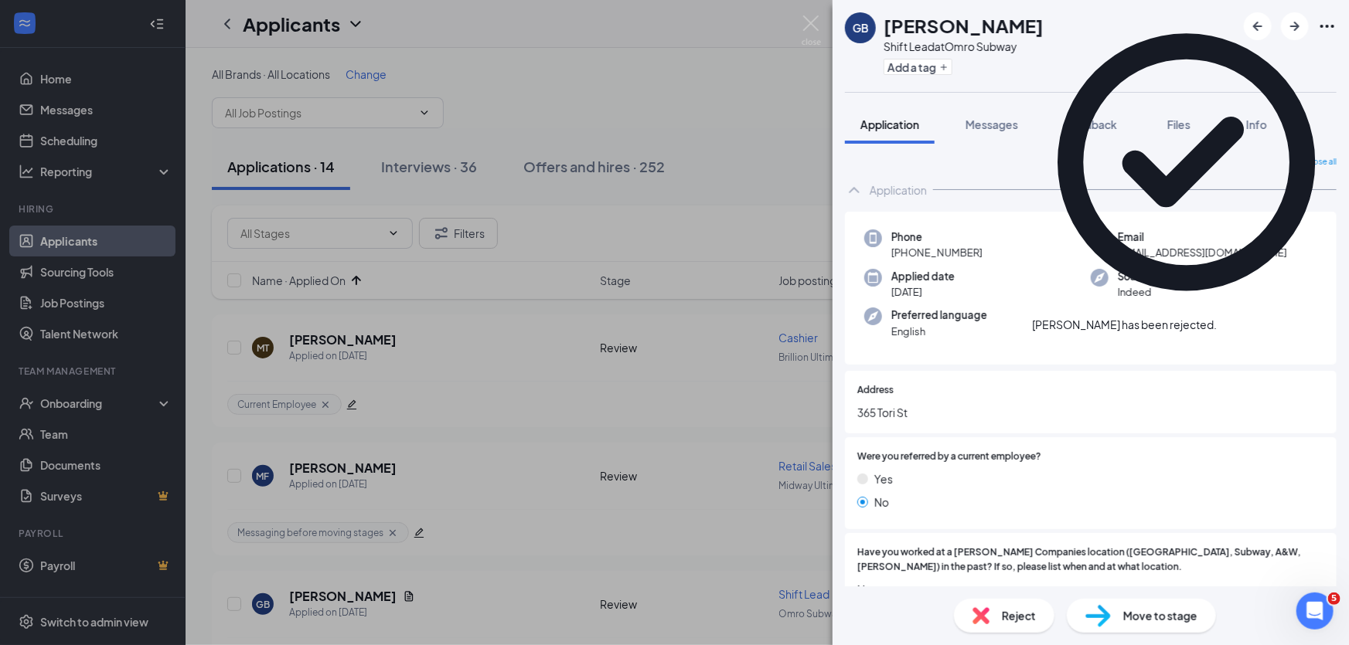
drag, startPoint x: 1323, startPoint y: 29, endPoint x: 989, endPoint y: 340, distance: 456.7
click at [1231, 322] on icon "Cross" at bounding box center [1225, 326] width 9 height 9
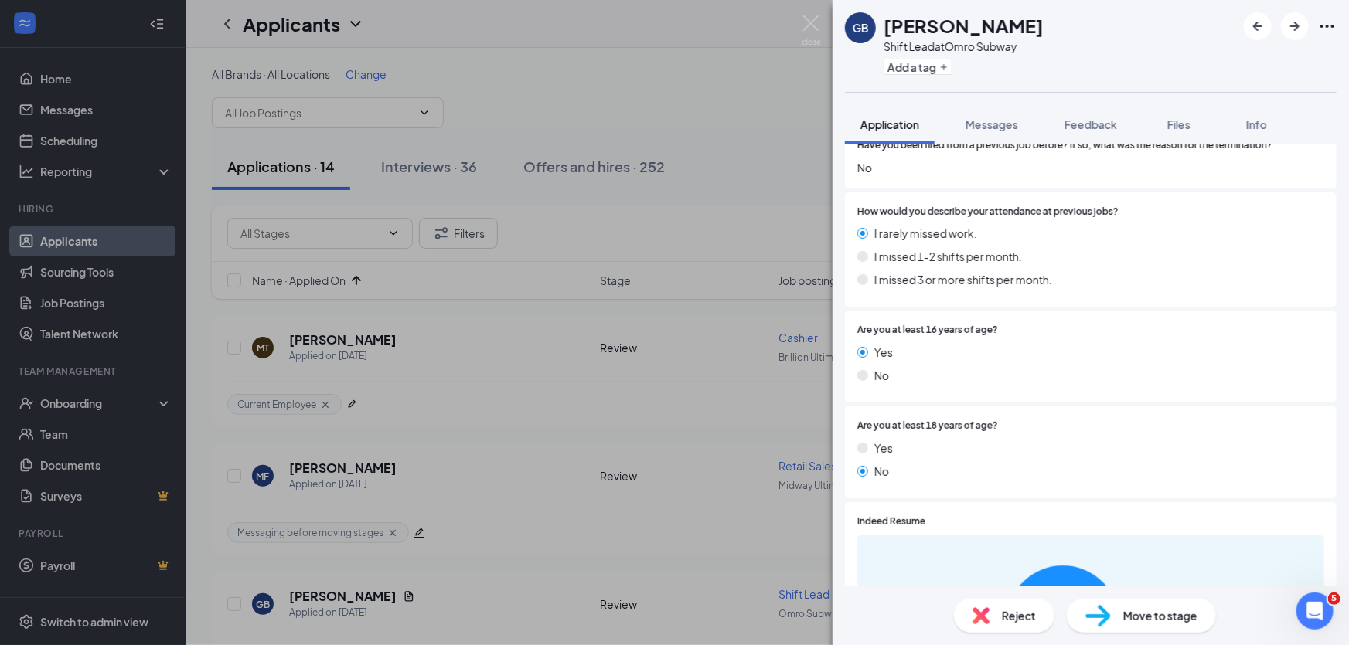
scroll to position [1194, 0]
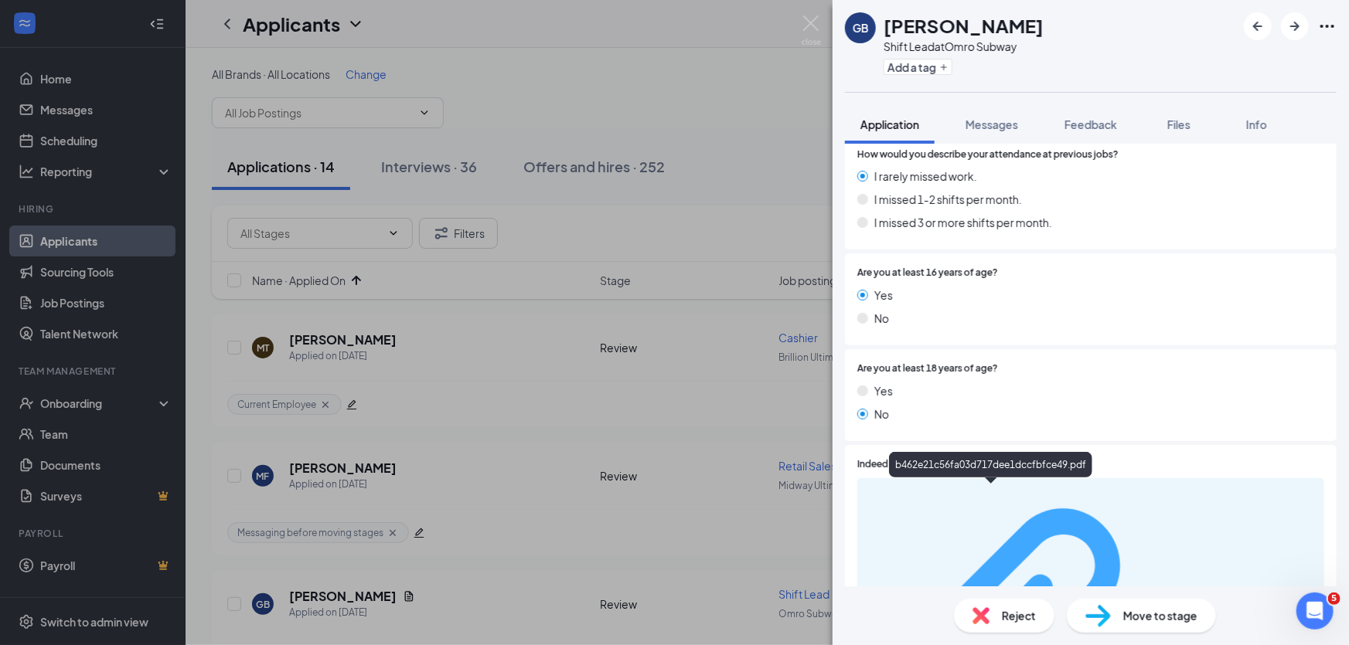
click at [1169, 630] on div "b462e21c56fa03d717dee1dccfbfce49.pdf" at bounding box center [1242, 636] width 146 height 12
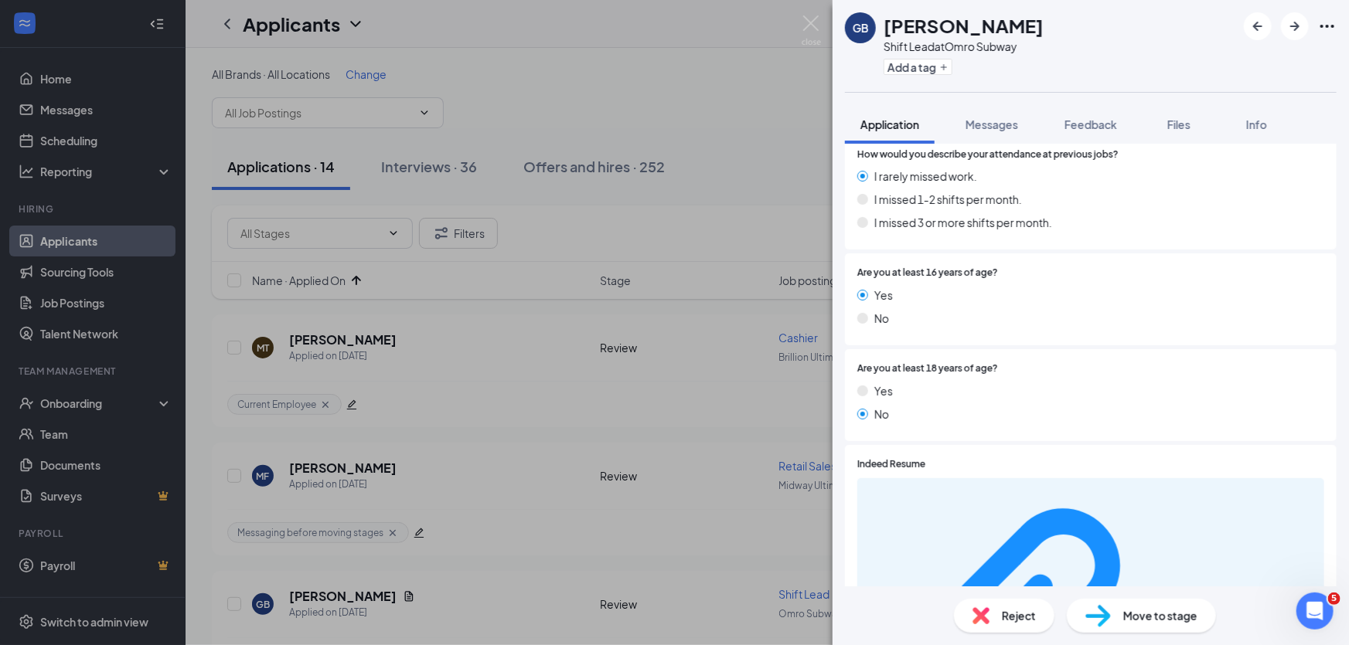
click at [1018, 608] on span "Reject" at bounding box center [1019, 616] width 34 height 17
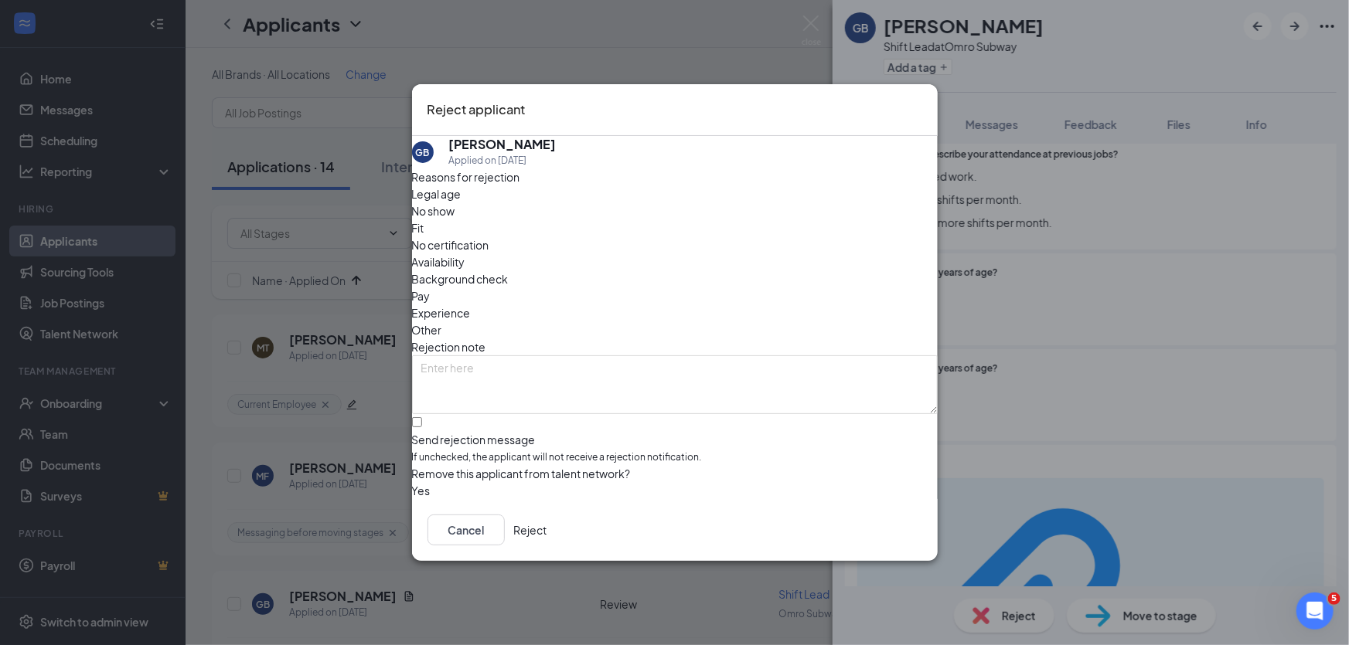
click at [922, 100] on icon "Cross" at bounding box center [922, 100] width 0 height 0
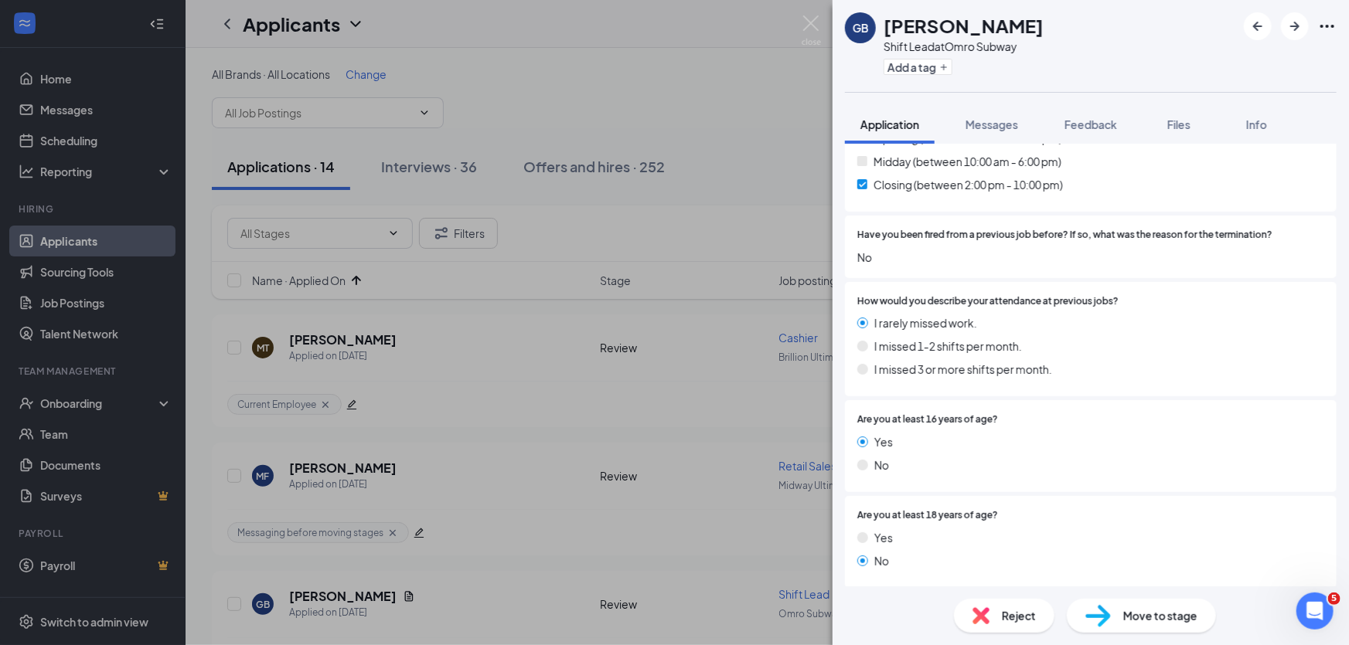
scroll to position [1054, 0]
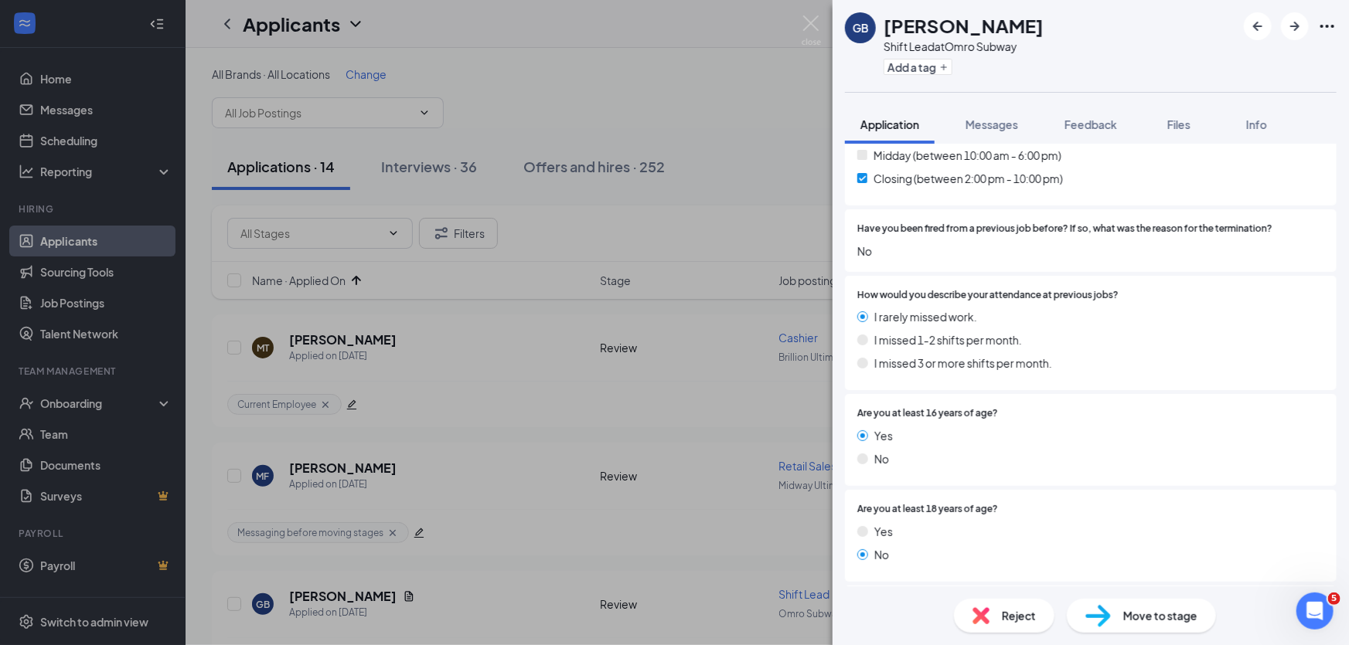
click at [1007, 618] on span "Reject" at bounding box center [1019, 616] width 34 height 17
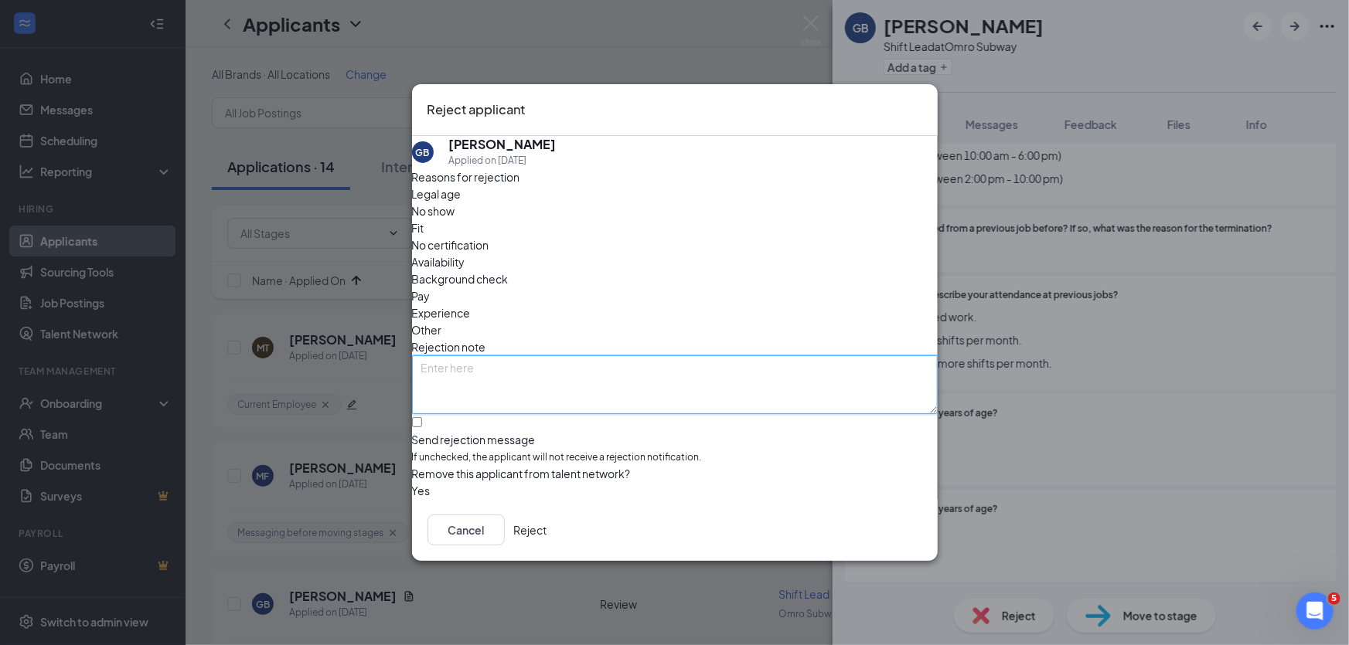
click at [611, 356] on textarea at bounding box center [675, 385] width 526 height 59
drag, startPoint x: 526, startPoint y: 326, endPoint x: 415, endPoint y: 298, distance: 114.0
click at [417, 319] on div "GB Giana Binning Applied on Aug 25 Reasons for rejection Legal age No show Fit …" at bounding box center [675, 317] width 526 height 363
type textarea "need an opener"
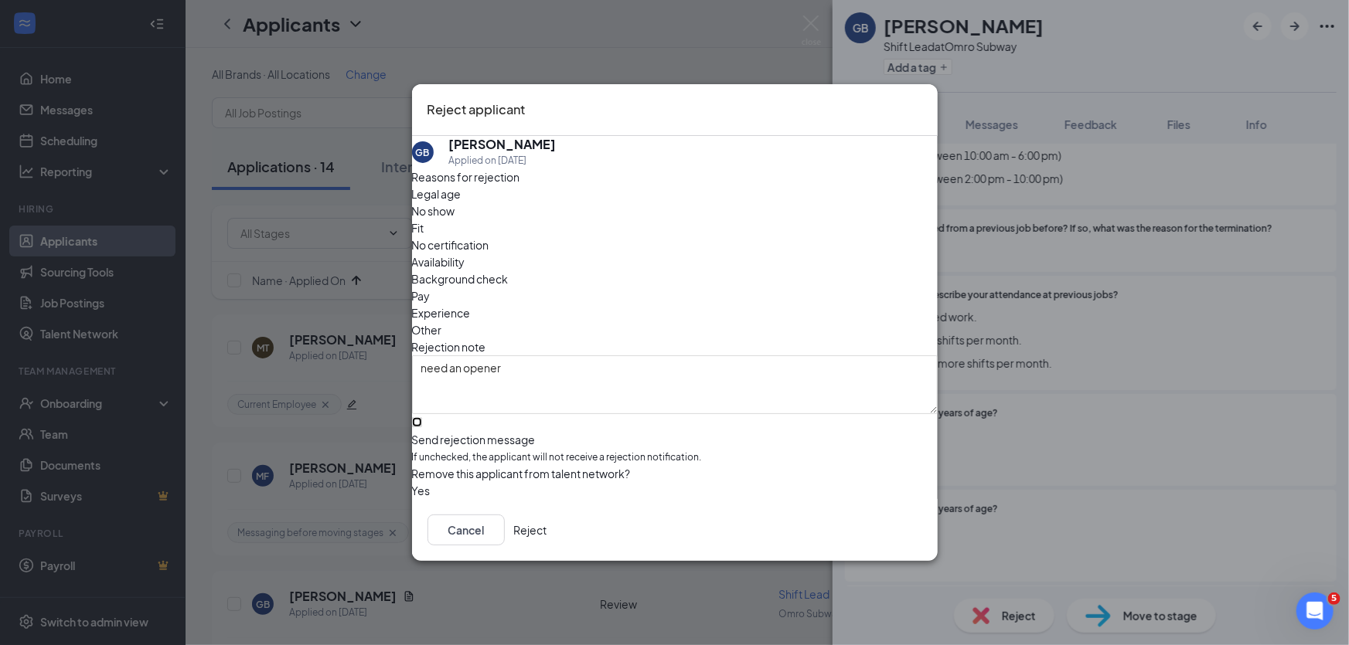
click at [422, 417] on input "Send rejection message If unchecked, the applicant will not receive a rejection…" at bounding box center [417, 422] width 10 height 10
checkbox input "true"
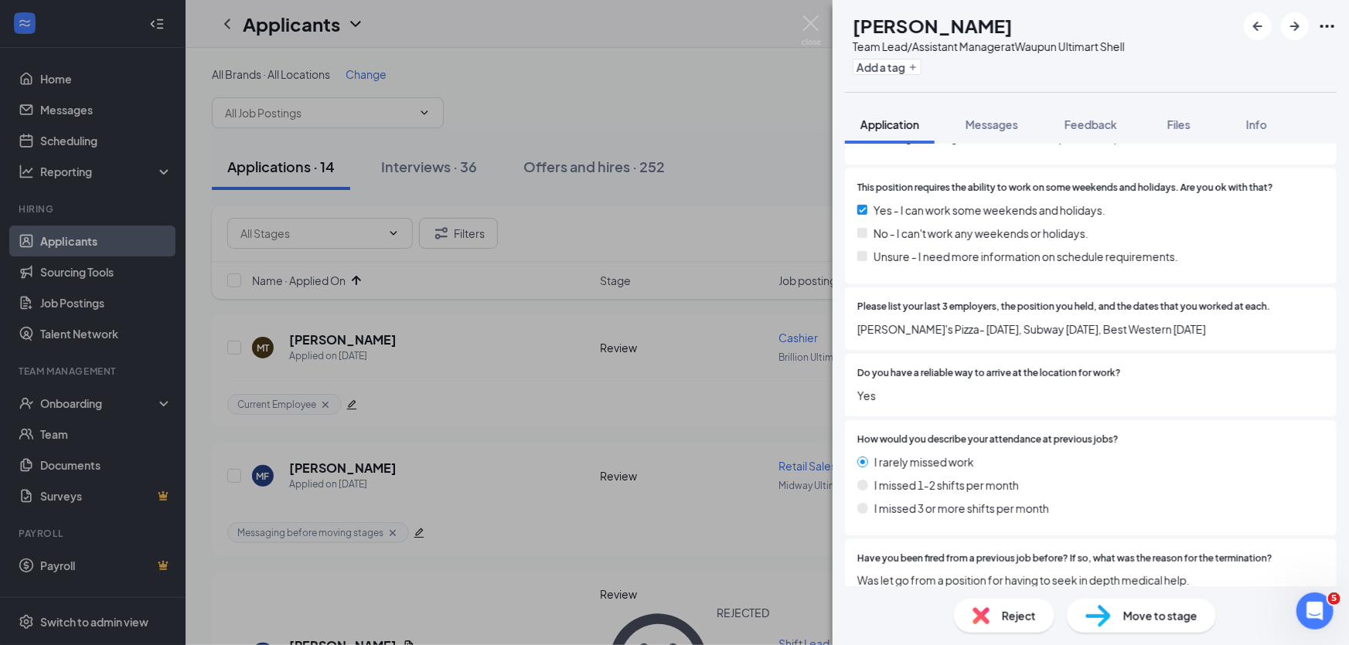
scroll to position [1054, 0]
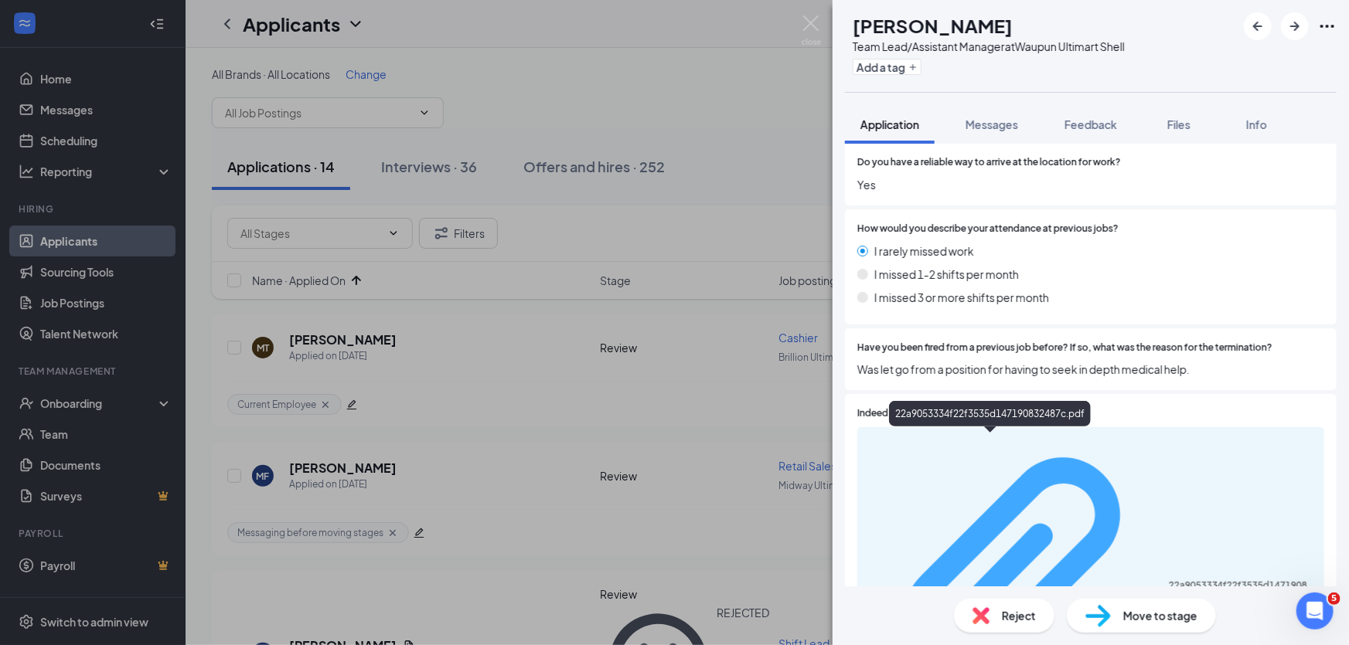
click at [971, 448] on div "22a9053334f22f3535d147190832487c.pdf" at bounding box center [1091, 586] width 448 height 305
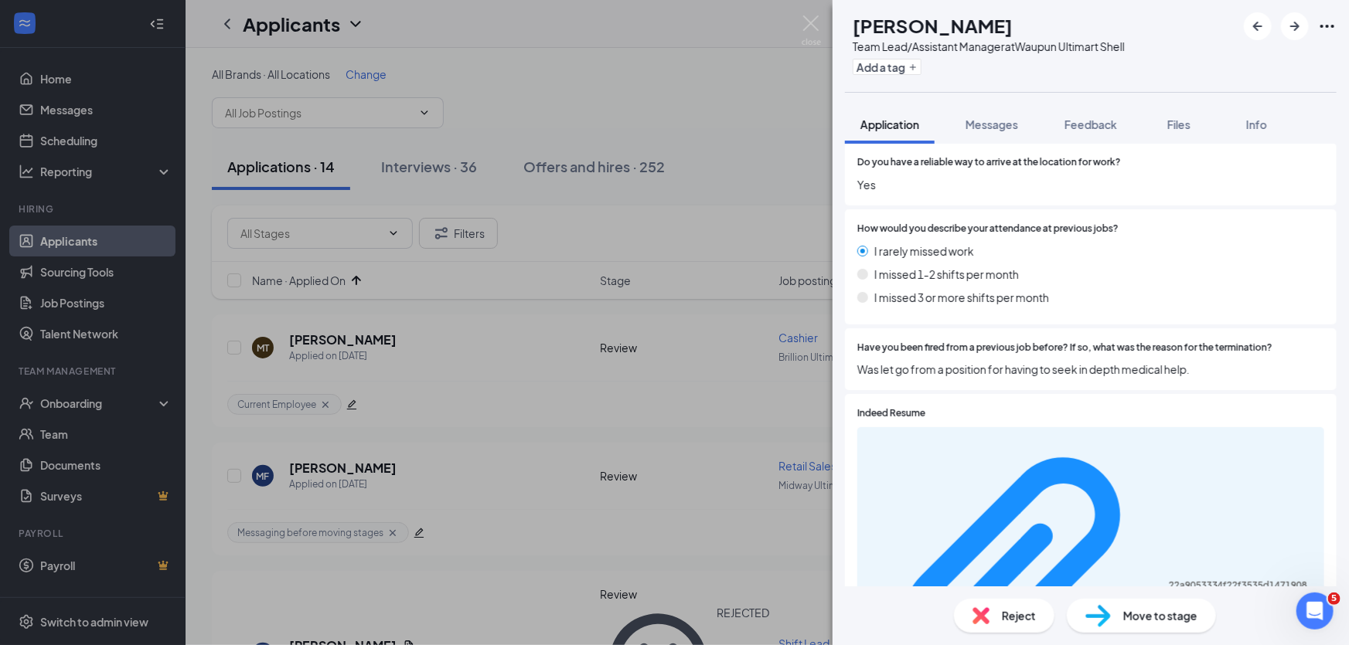
click at [1024, 618] on span "Reject" at bounding box center [1019, 616] width 34 height 17
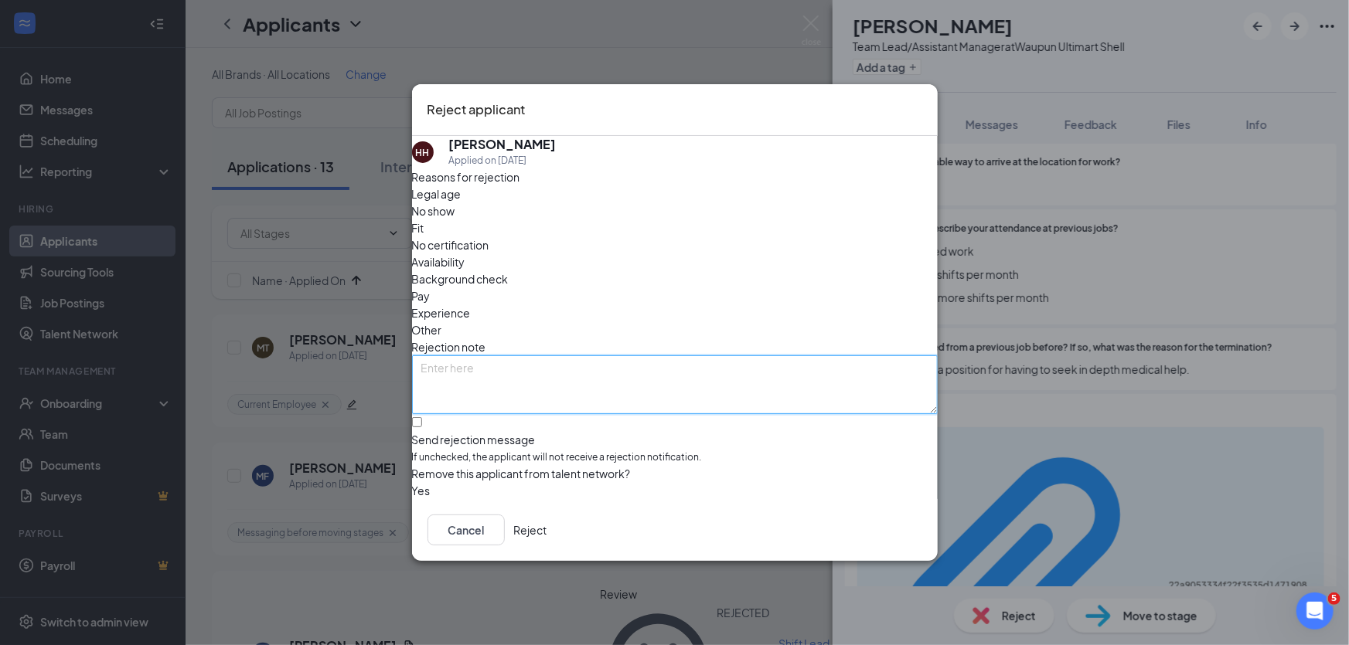
click at [666, 356] on textarea at bounding box center [675, 385] width 526 height 59
type textarea "JOb hopper, last 3 jobs were all for 2 months each"
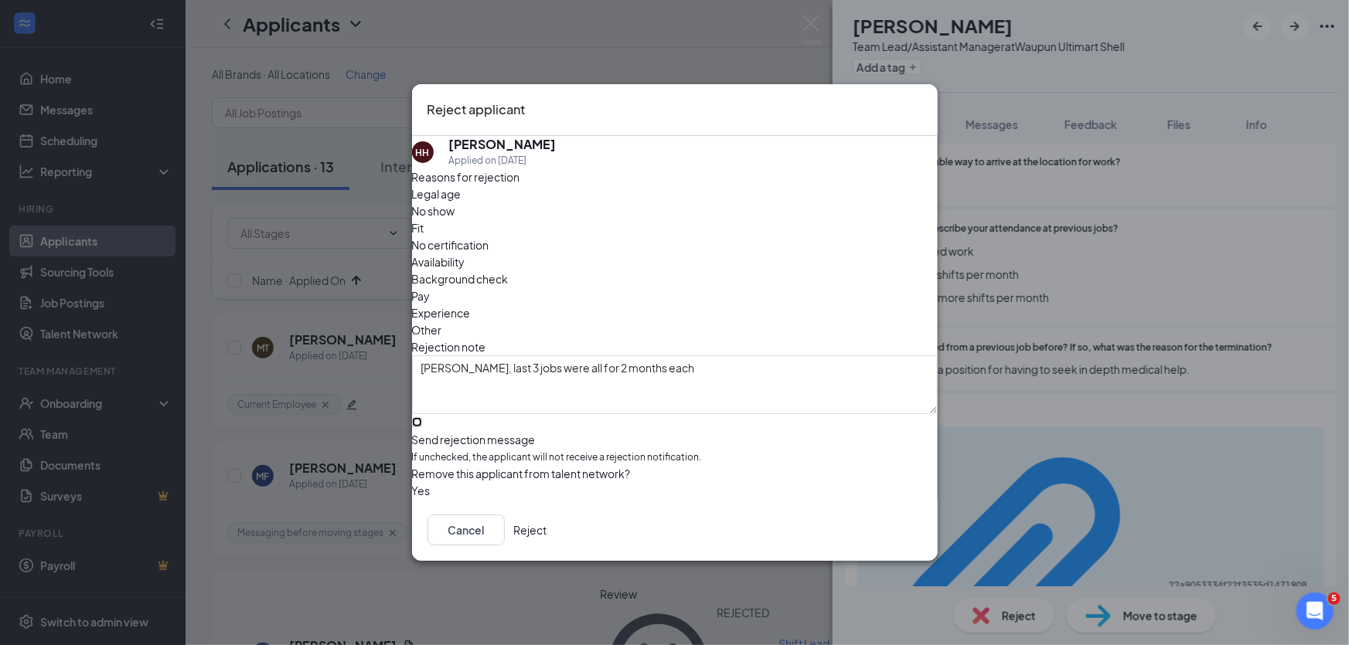
click at [422, 417] on input "Send rejection message If unchecked, the applicant will not receive a rejection…" at bounding box center [417, 422] width 10 height 10
checkbox input "true"
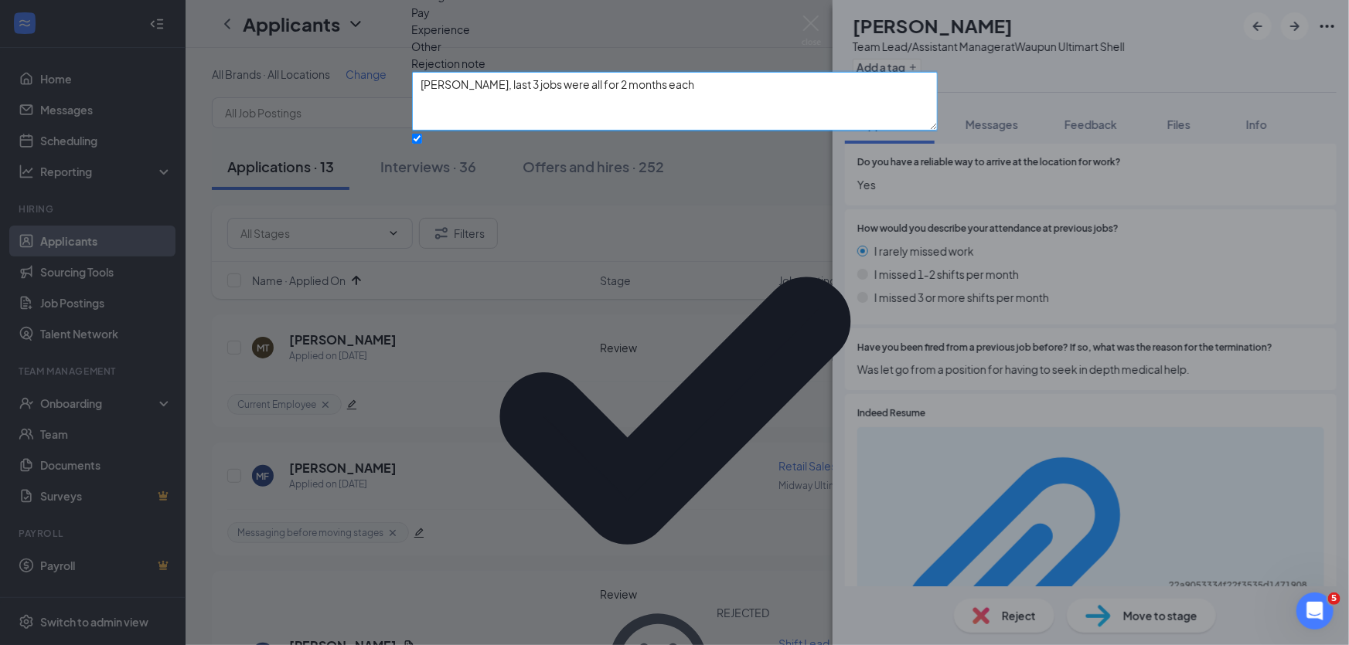
click at [448, 131] on textarea "JOb hopper, last 3 jobs were all for 2 months each" at bounding box center [675, 101] width 526 height 59
type textarea "Job hopper, last 3 jobs were all for 2 months each"
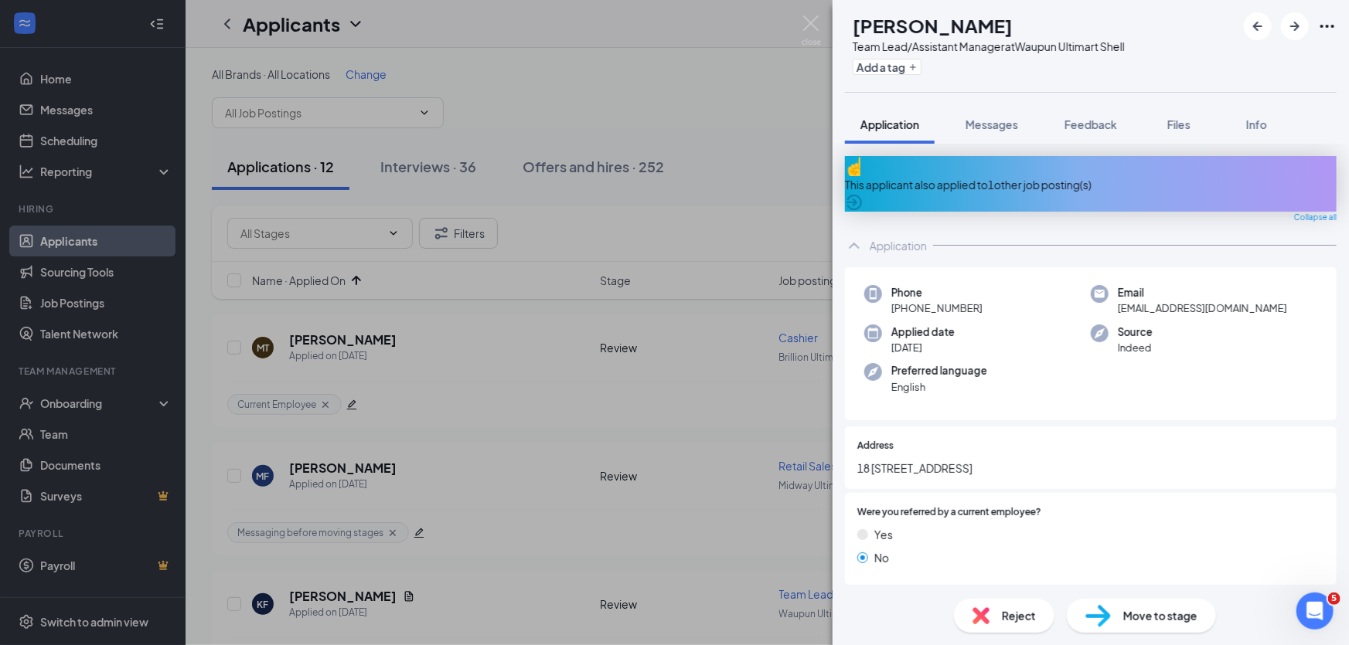
click at [1049, 182] on div "This applicant also applied to 1 other job posting(s)" at bounding box center [1091, 184] width 492 height 56
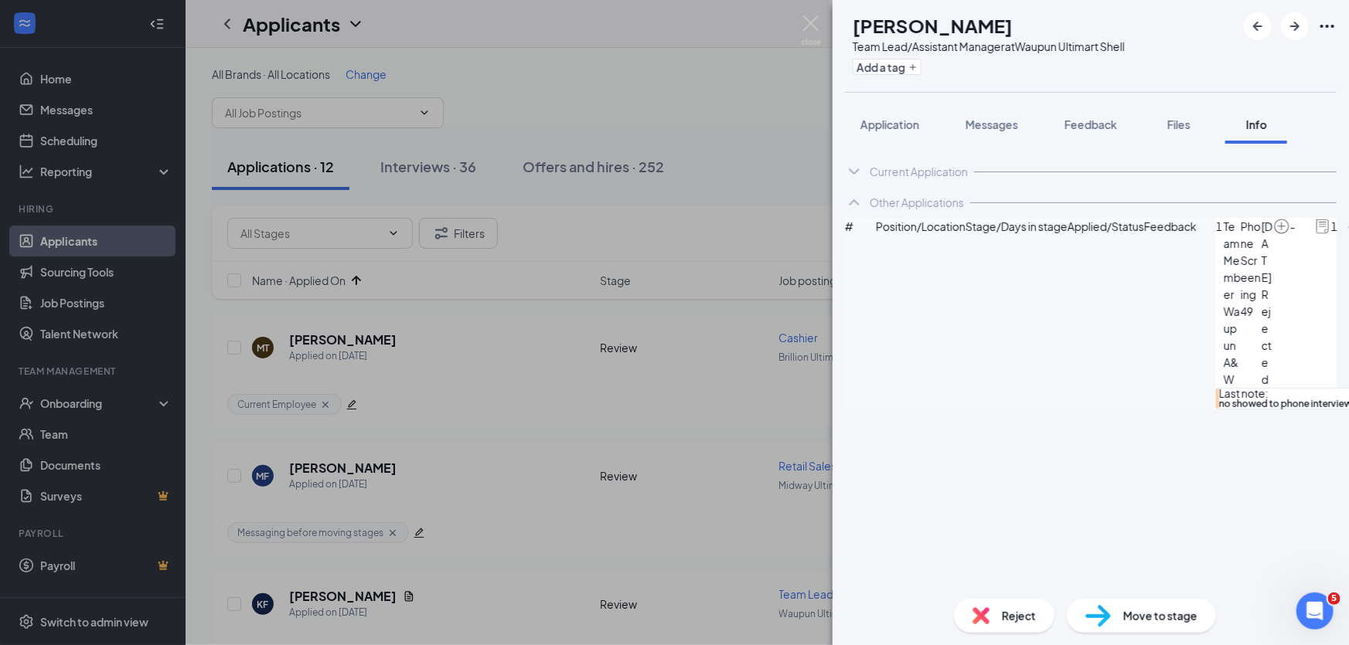
click at [1007, 618] on span "Reject" at bounding box center [1019, 616] width 34 height 17
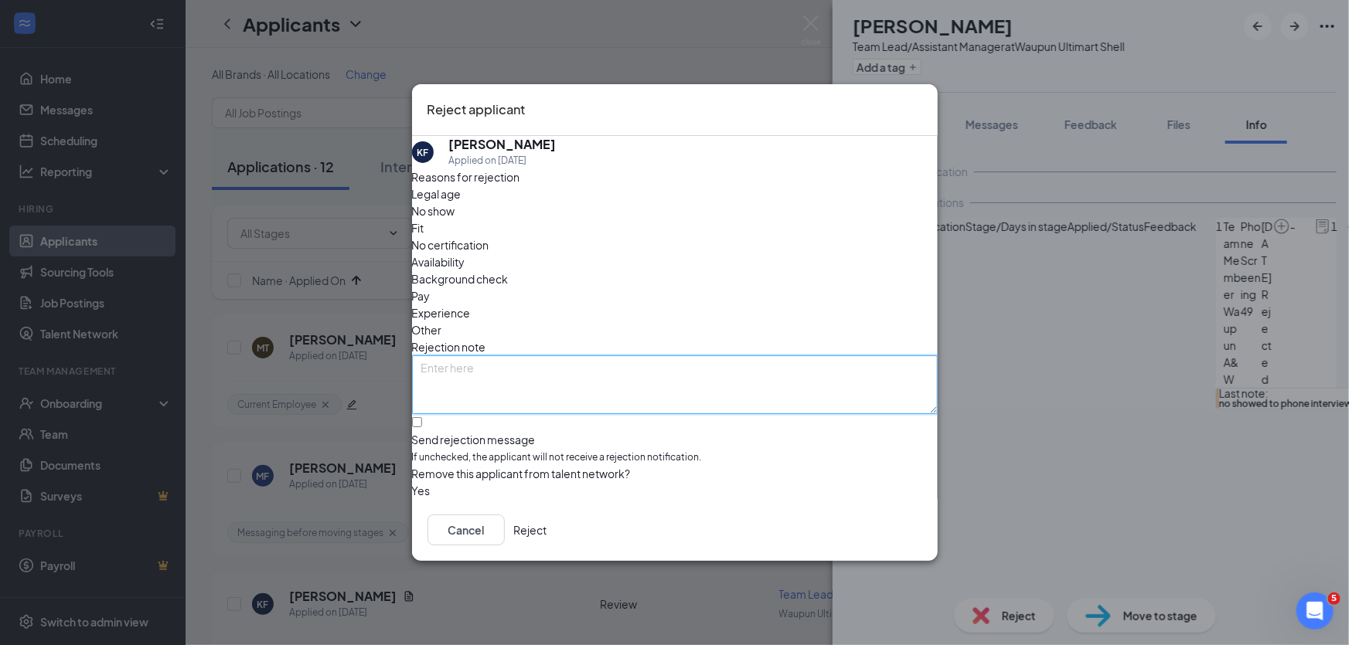
click at [534, 356] on textarea at bounding box center [675, 385] width 526 height 59
type textarea "no showed last month to phone interview, not moving forward with him at this ti…"
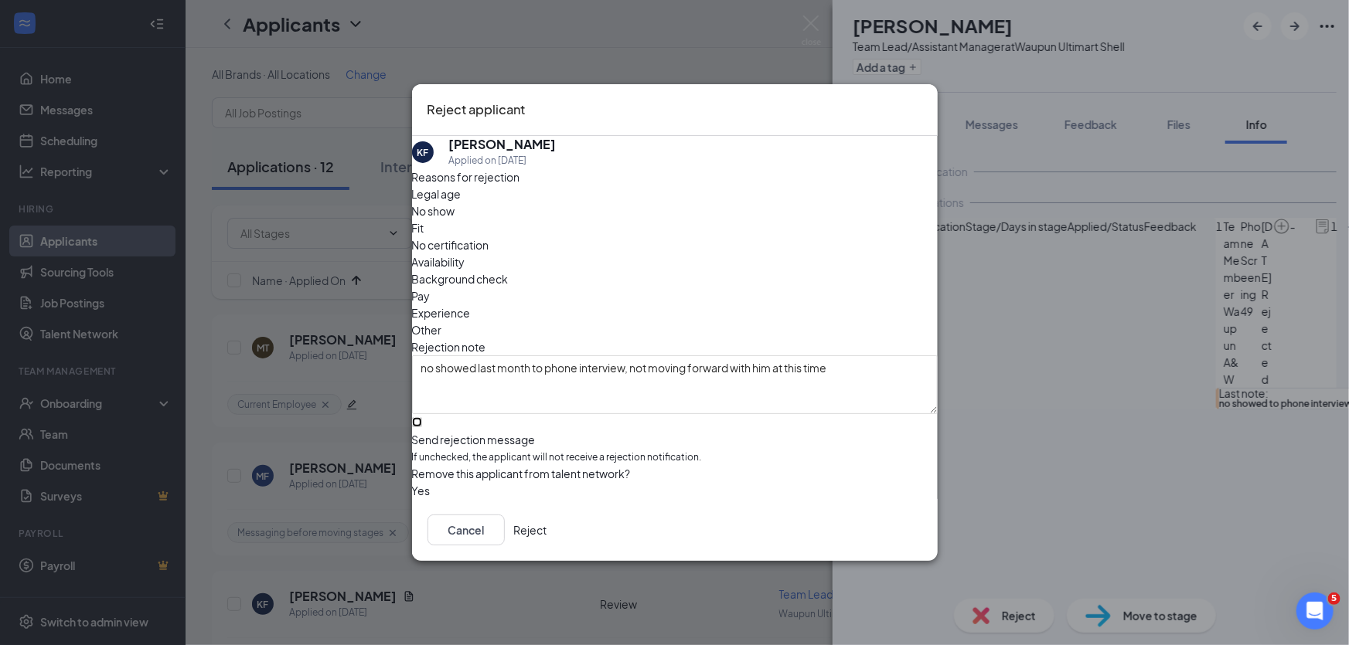
click at [422, 417] on input "Send rejection message If unchecked, the applicant will not receive a rejection…" at bounding box center [417, 422] width 10 height 10
checkbox input "true"
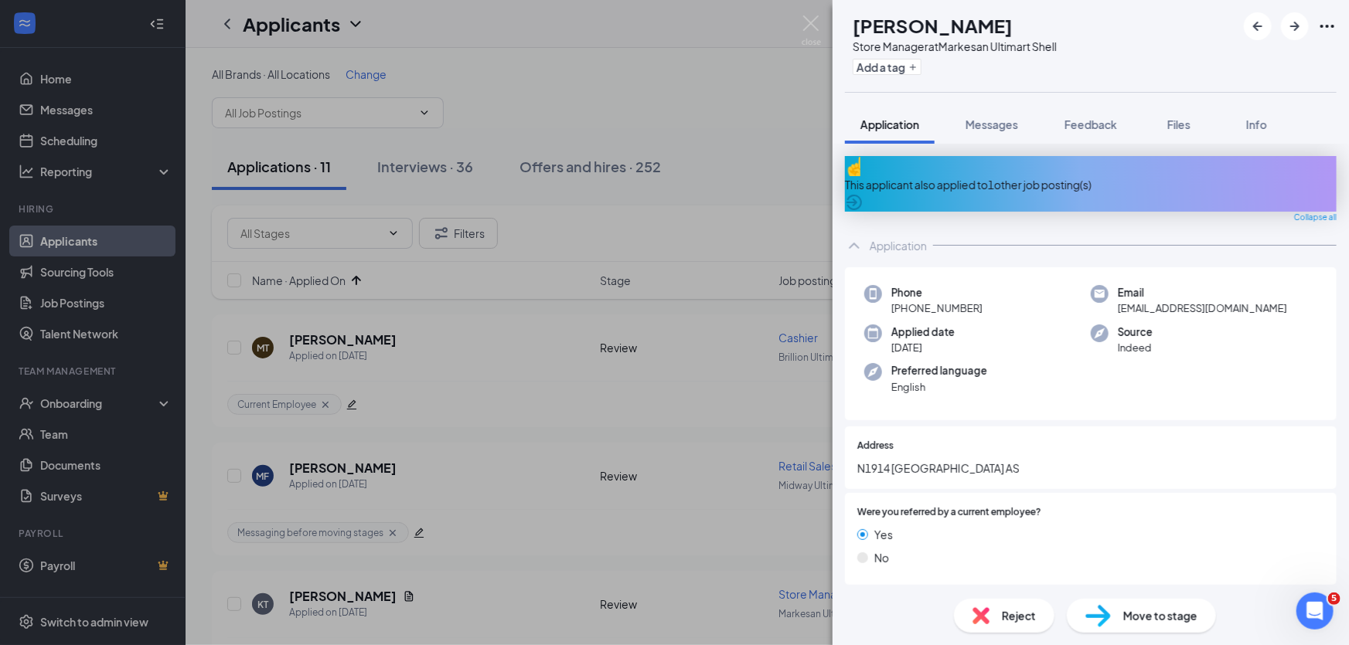
click at [1231, 322] on icon "Cross" at bounding box center [1225, 326] width 9 height 9
click at [1292, 170] on div "This applicant also applied to 1 other job posting(s)" at bounding box center [1091, 184] width 492 height 56
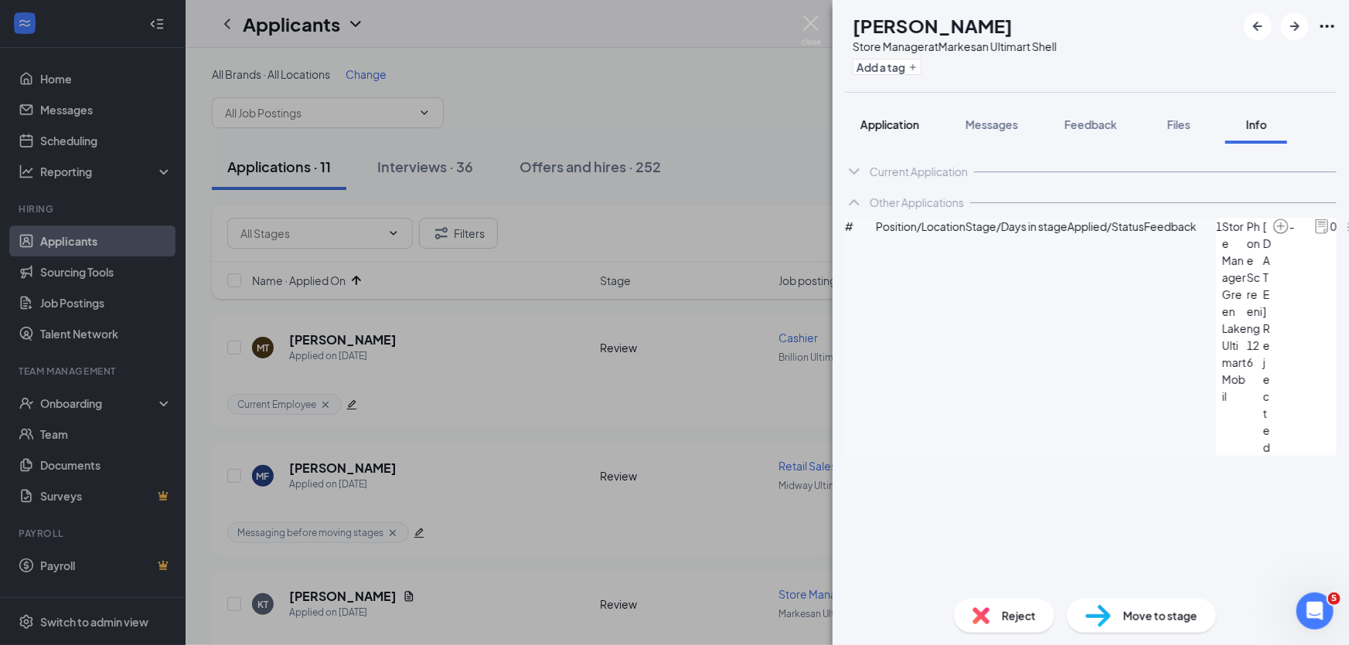
click at [918, 129] on span "Application" at bounding box center [889, 124] width 59 height 14
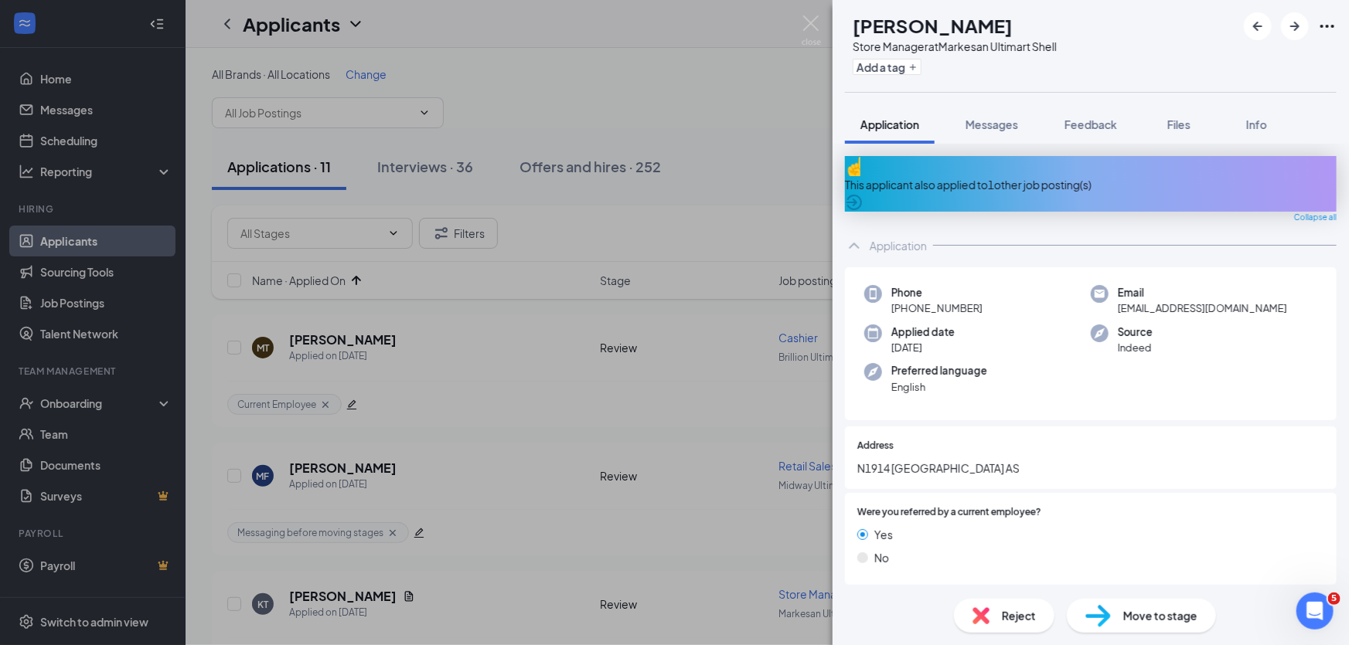
click at [1019, 176] on div "This applicant also applied to 1 other job posting(s)" at bounding box center [1091, 184] width 492 height 17
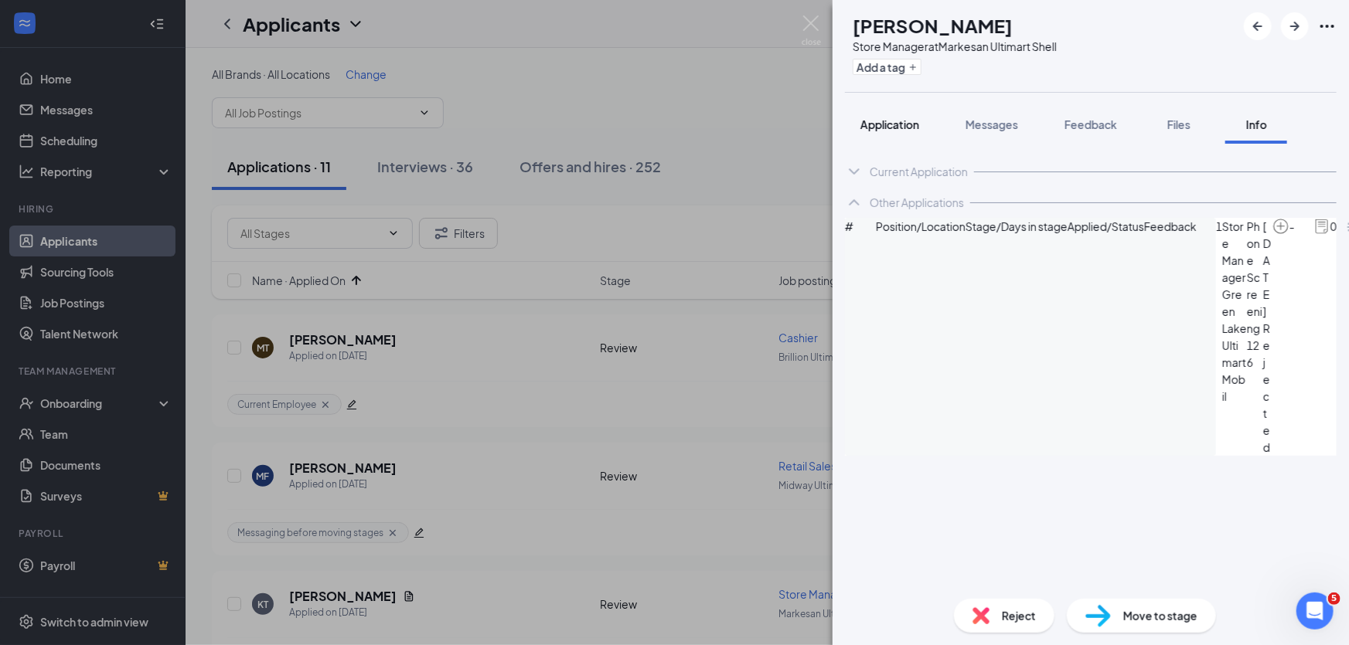
click at [897, 124] on span "Application" at bounding box center [889, 124] width 59 height 14
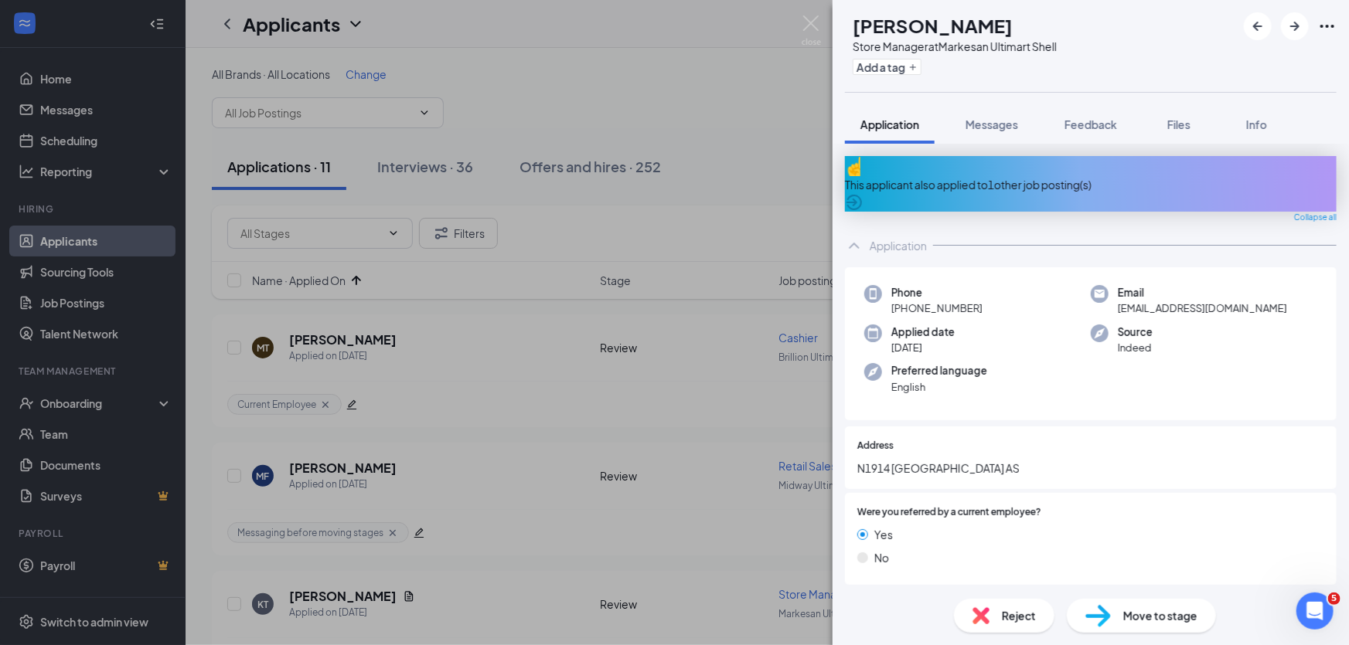
click at [1097, 176] on div "This applicant also applied to 1 other job posting(s)" at bounding box center [1091, 184] width 492 height 17
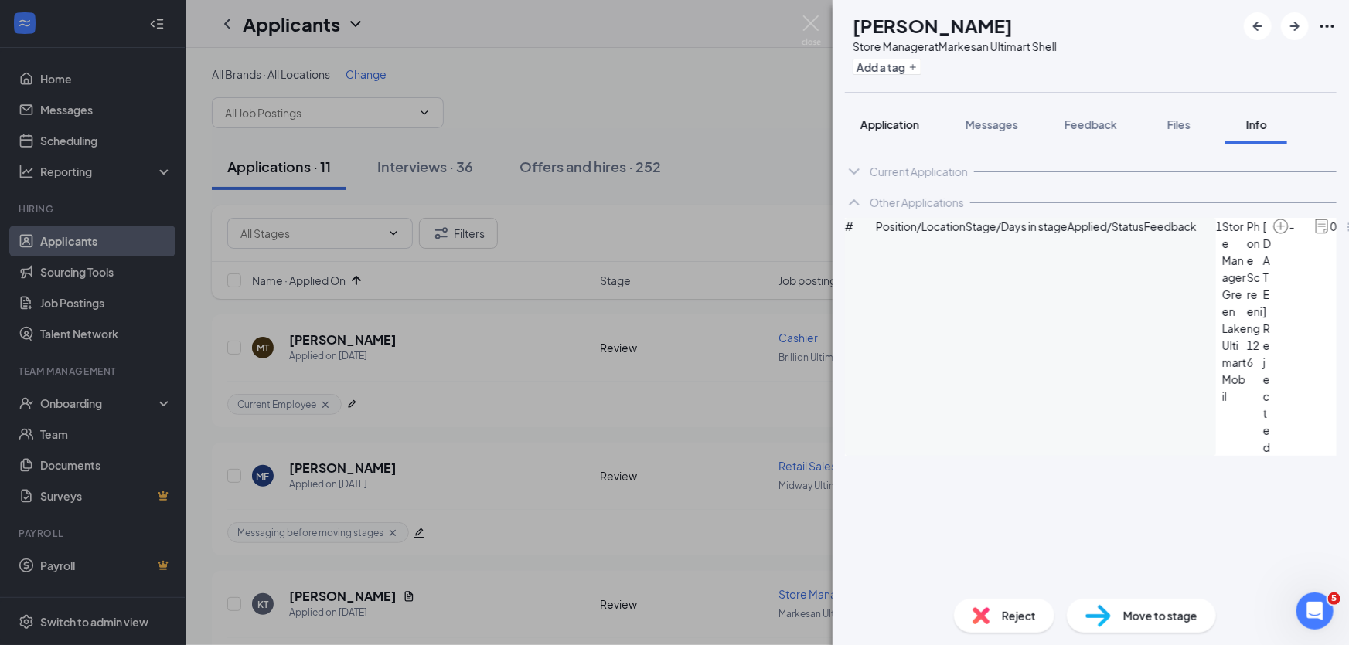
click at [901, 127] on span "Application" at bounding box center [889, 124] width 59 height 14
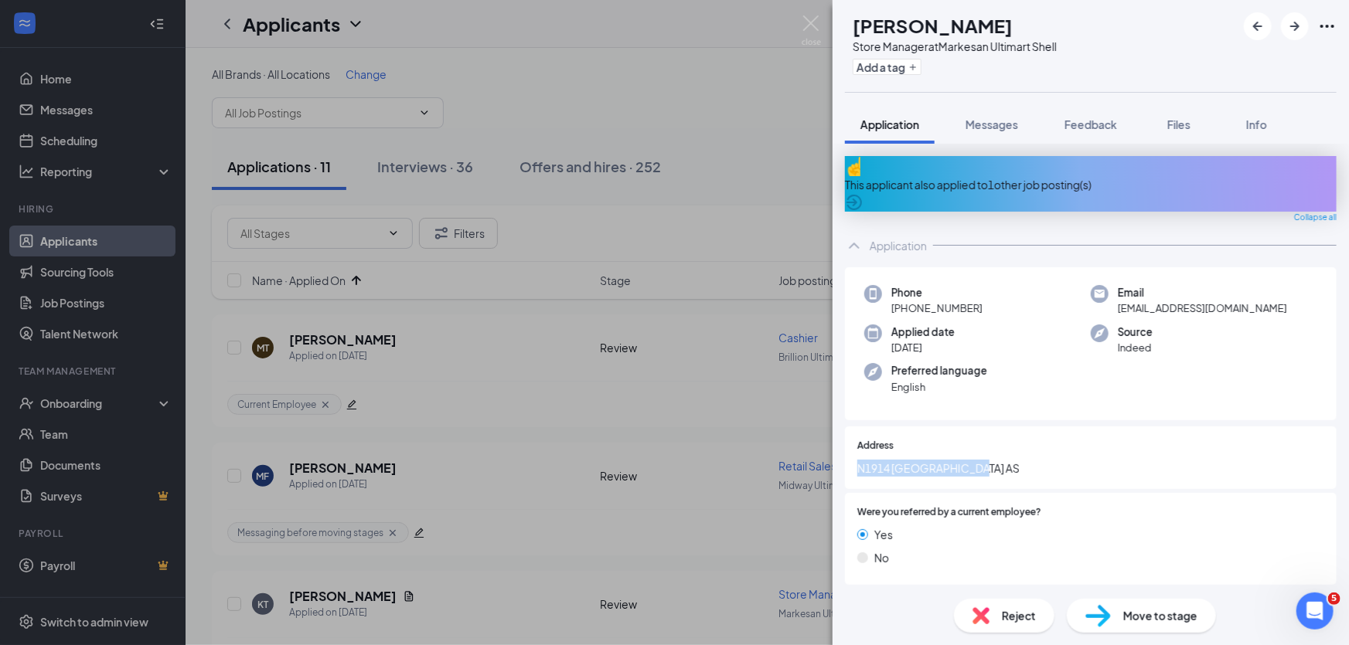
drag, startPoint x: 858, startPoint y: 452, endPoint x: 986, endPoint y: 471, distance: 129.7
click at [986, 471] on div "Address N1914 county road AS" at bounding box center [1091, 458] width 492 height 63
copy span "N1914 county road AS"
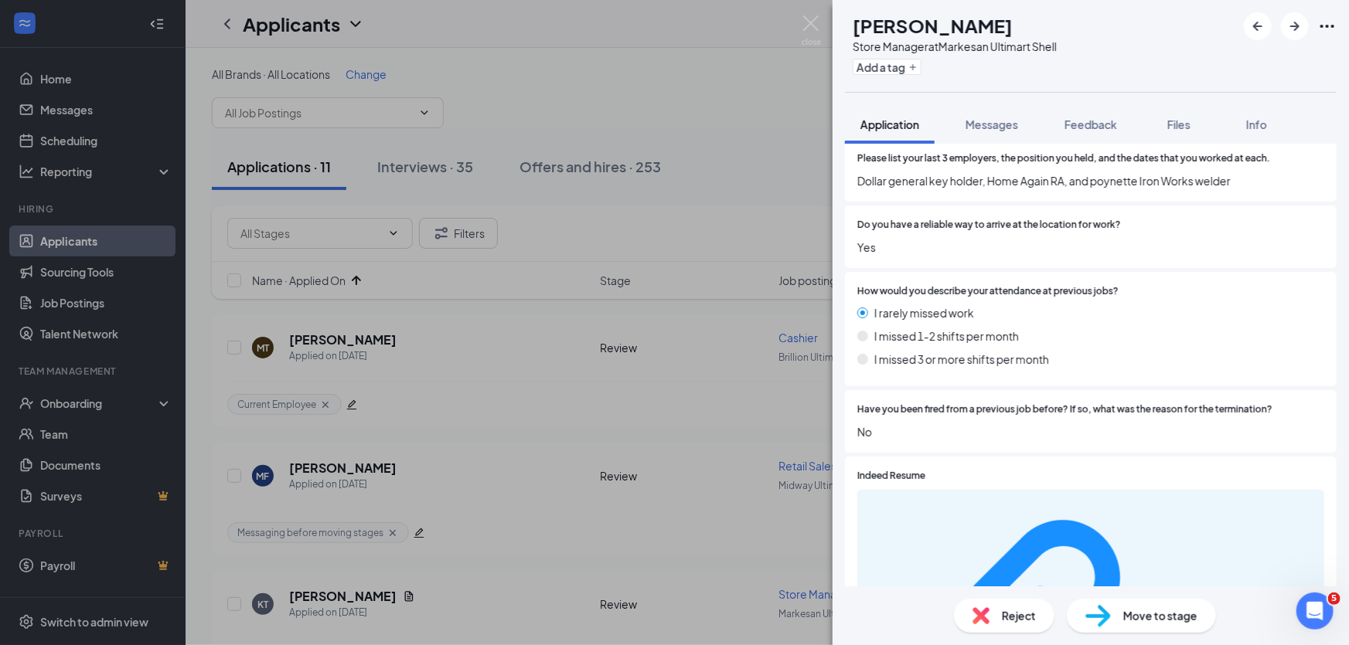
scroll to position [1124, 0]
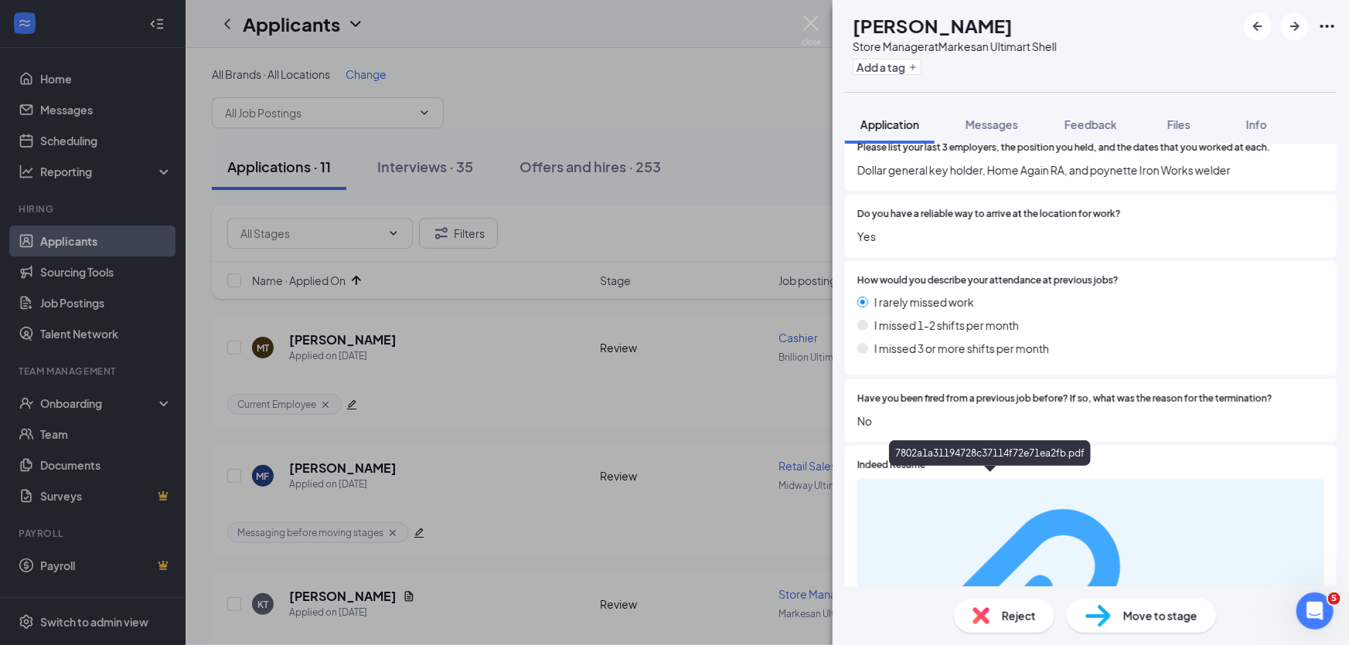
click at [1169, 632] on div "7802a1a31194728c37114f72e71ea2fb.pdf" at bounding box center [1242, 638] width 146 height 12
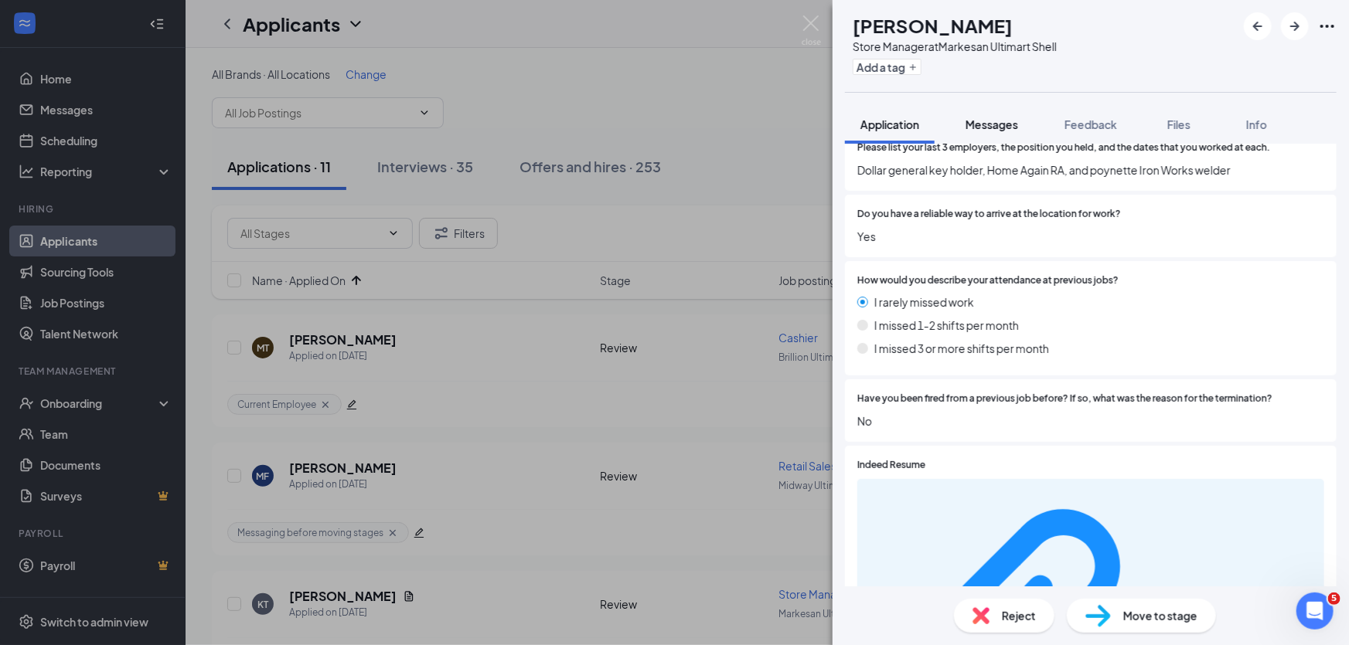
click at [1010, 128] on span "Messages" at bounding box center [992, 124] width 53 height 14
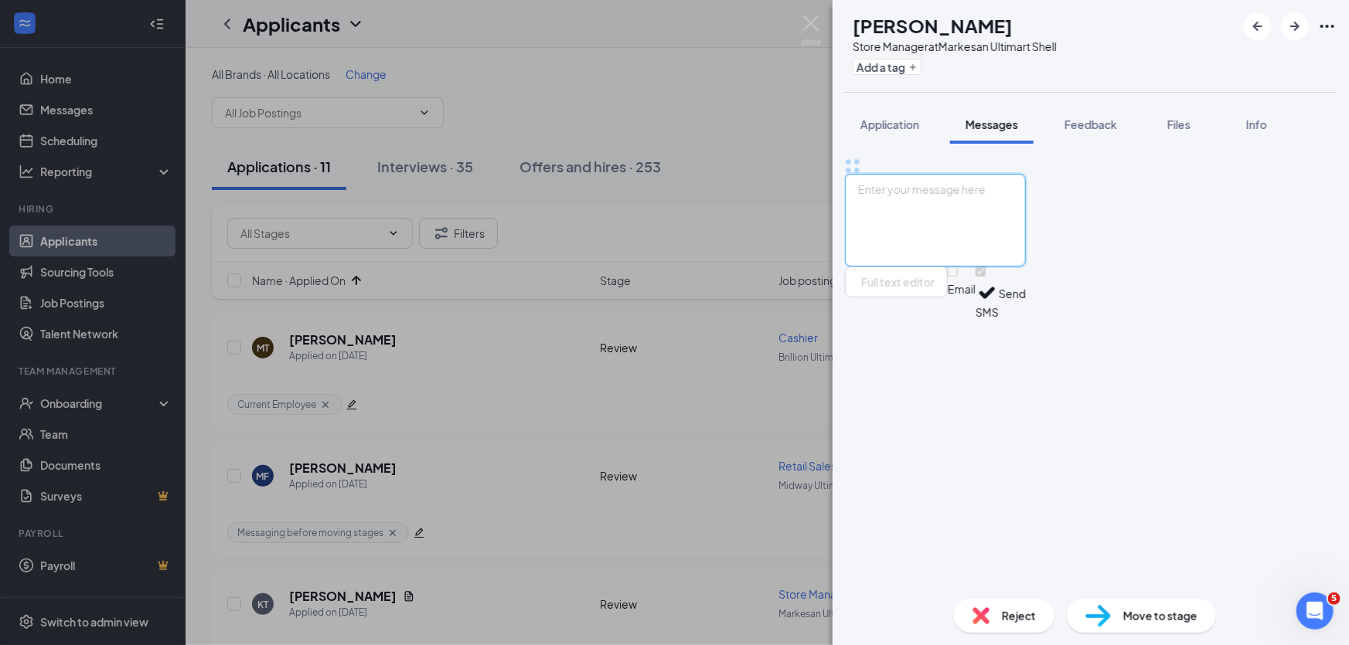
click at [967, 267] on textarea at bounding box center [935, 220] width 181 height 93
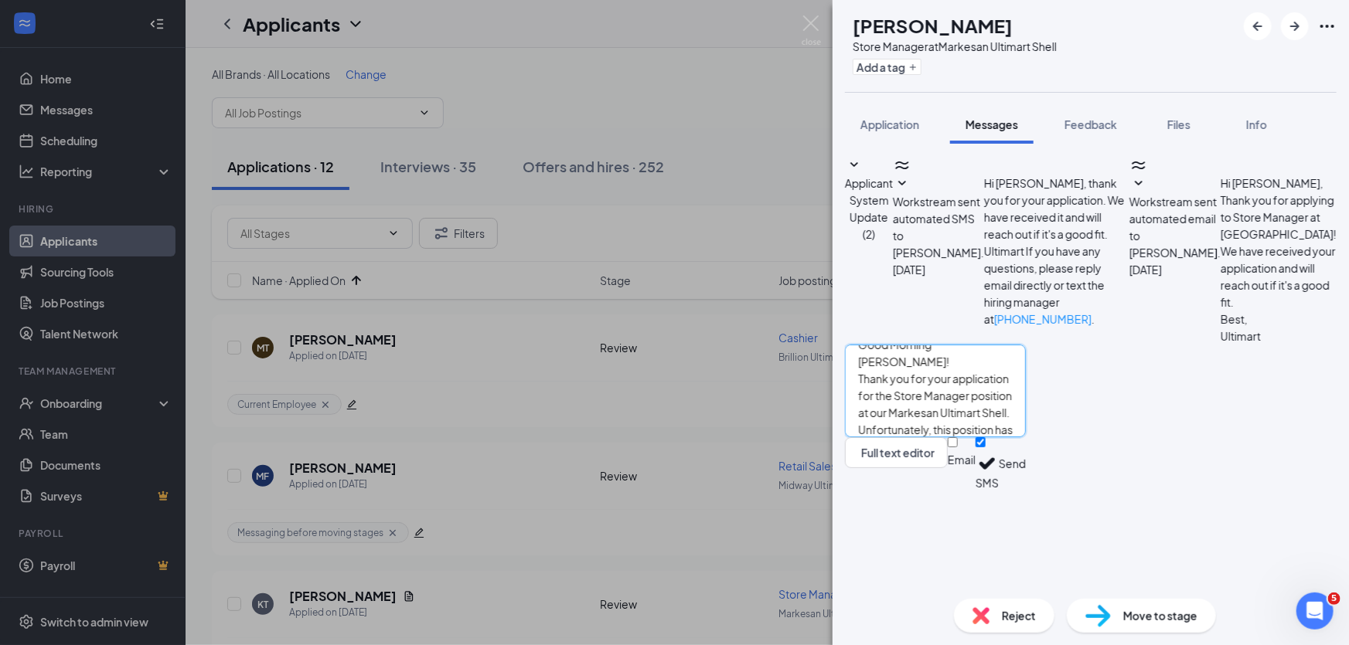
scroll to position [32, 0]
click at [981, 438] on textarea "Good Morning Kristopher! Thank you for your application for the Store Manager p…" at bounding box center [935, 391] width 181 height 93
type textarea "Good Morning Kristopher! Thank you for your application for the Store Manager p…"
click at [958, 448] on input "Email" at bounding box center [953, 443] width 10 height 10
checkbox input "true"
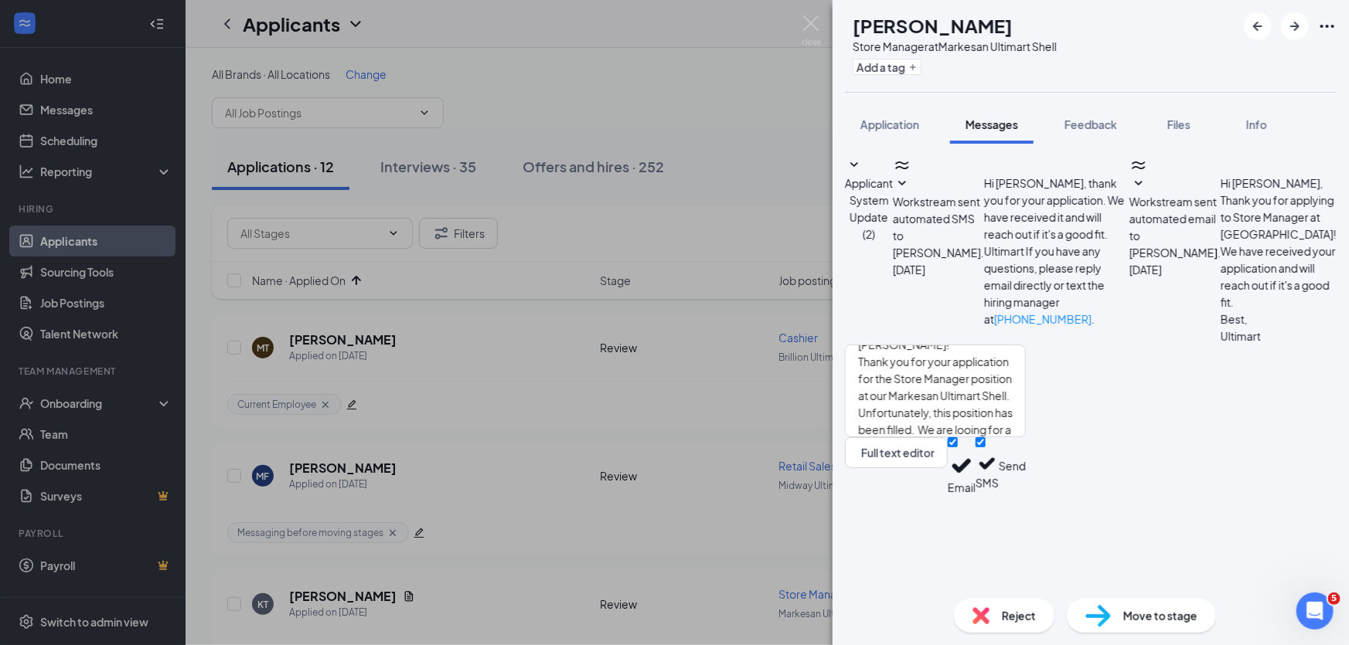
click at [1026, 496] on button "Send" at bounding box center [1012, 467] width 27 height 58
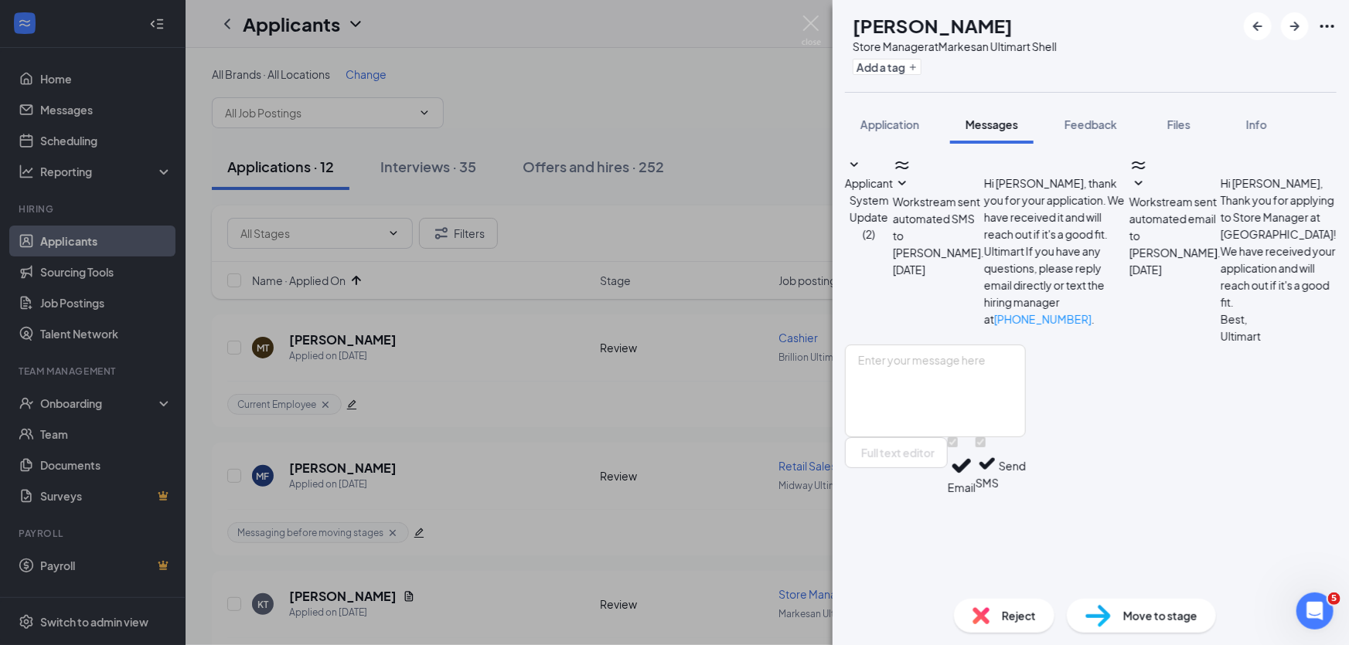
scroll to position [0, 0]
click at [921, 71] on button "Add a tag" at bounding box center [887, 67] width 69 height 16
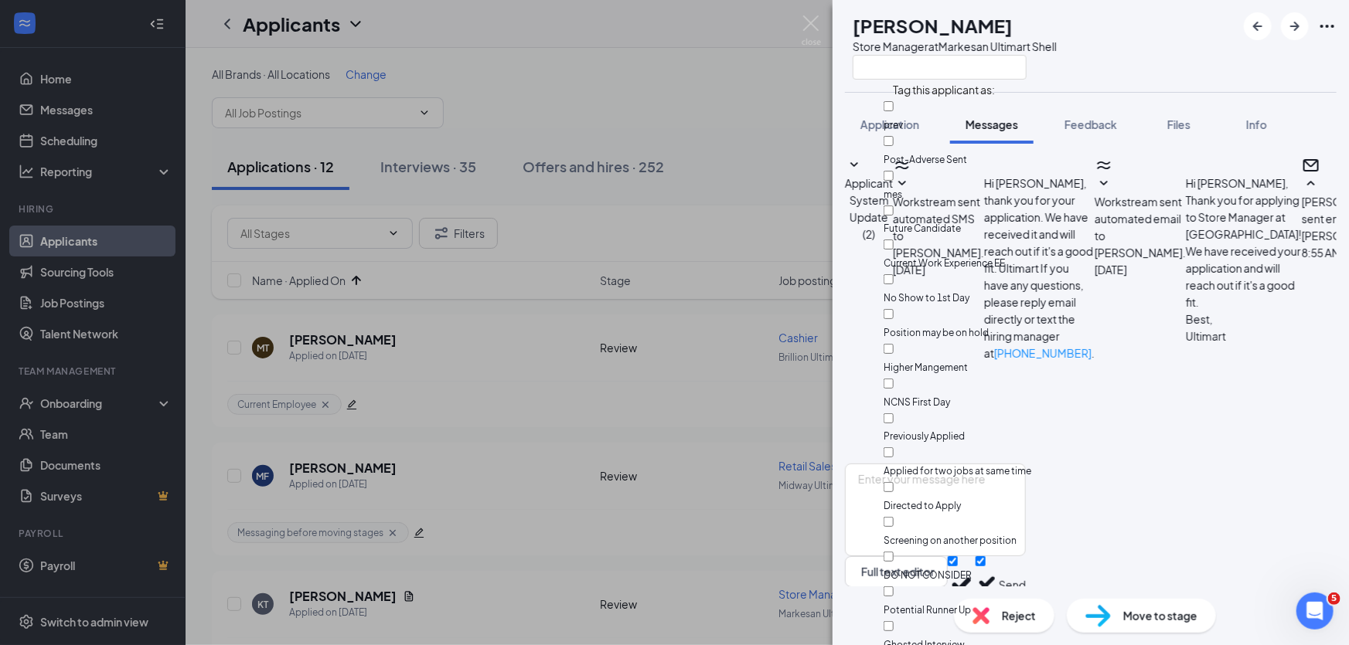
scroll to position [353, 0]
click at [930, 71] on input "text" at bounding box center [940, 67] width 174 height 25
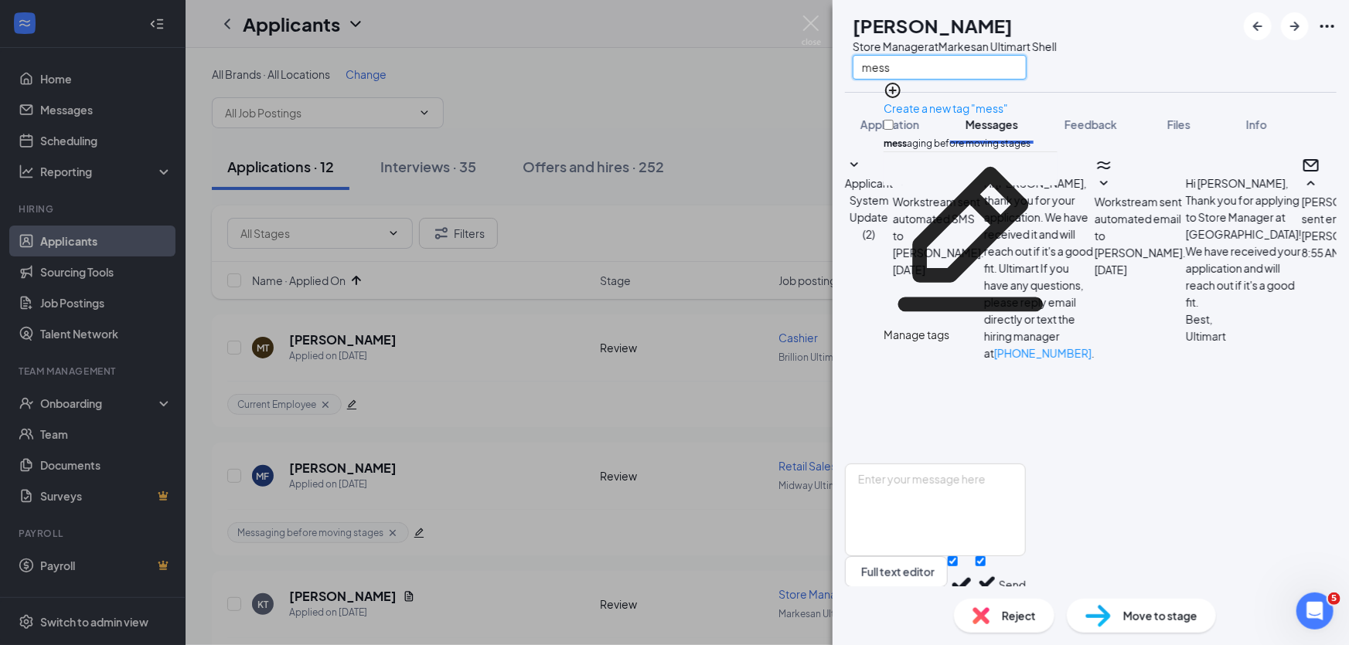
type input "mess"
click at [894, 120] on input "mess aging before moving stages" at bounding box center [889, 125] width 10 height 10
checkbox input "true"
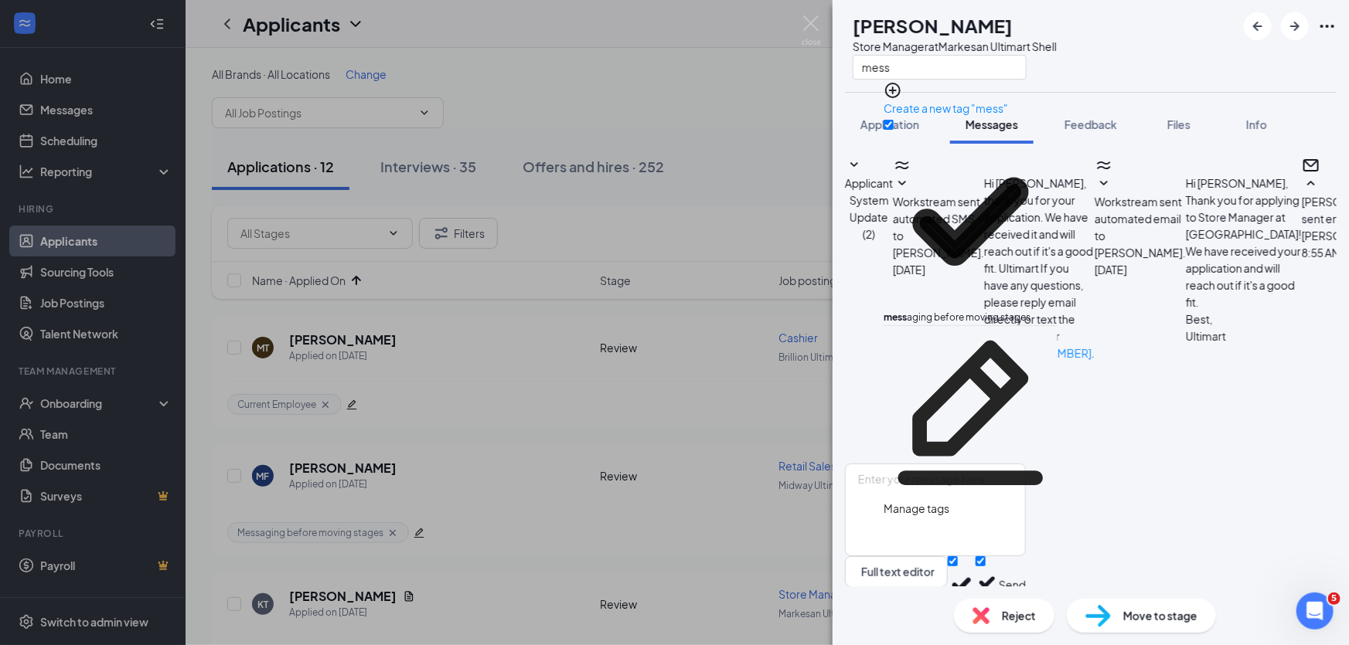
click at [1130, 60] on div "KT Kristopher Tesch Store Manager at Markesan Ultimart Shell mess" at bounding box center [1091, 46] width 516 height 92
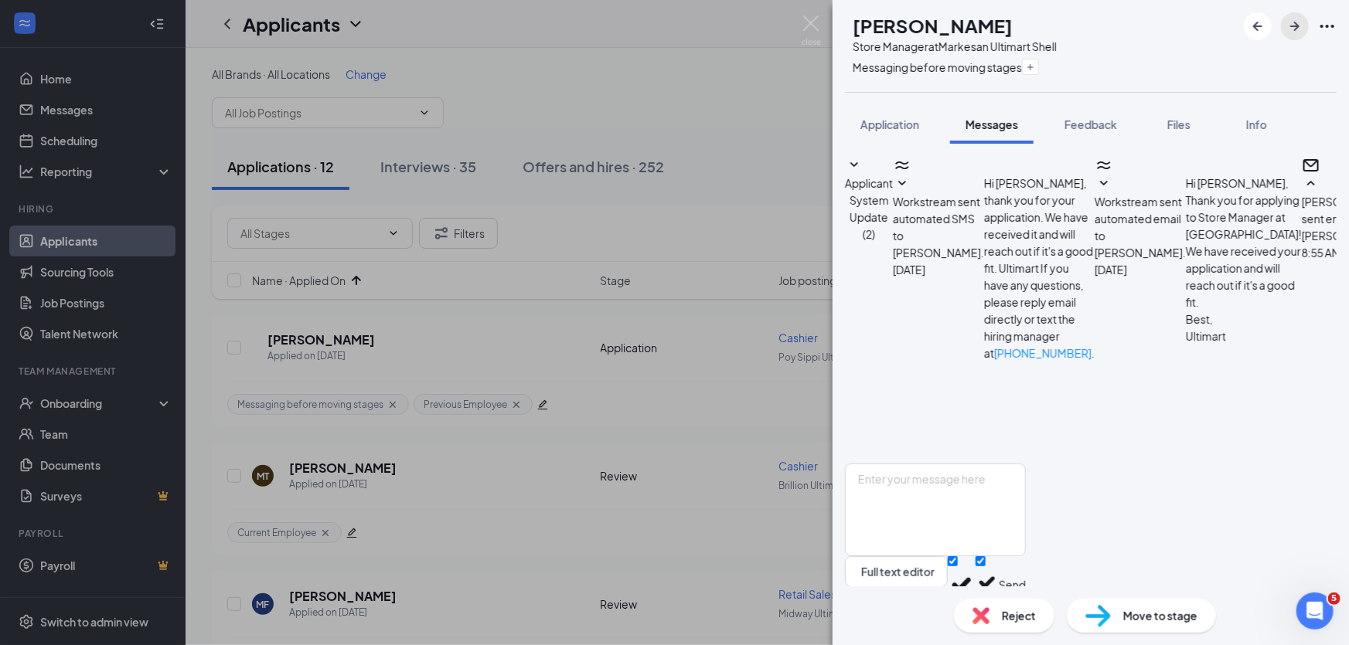
click at [1293, 22] on icon "ArrowRight" at bounding box center [1295, 26] width 19 height 19
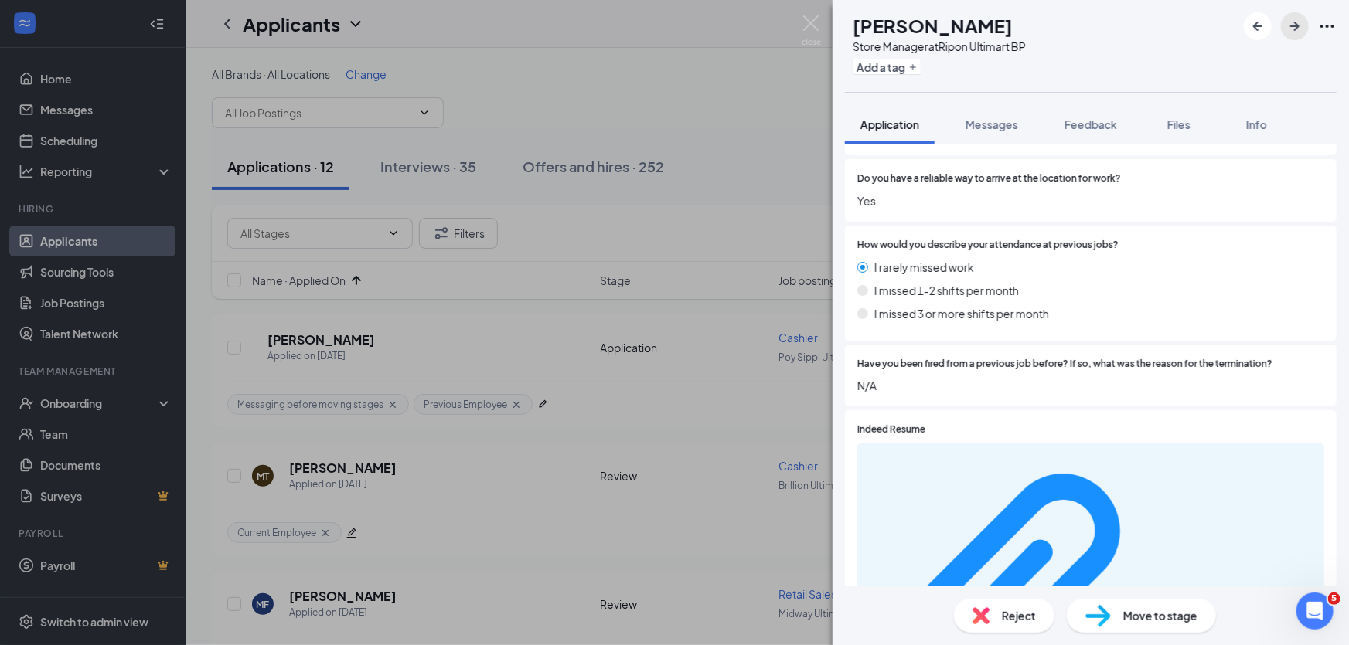
scroll to position [1054, 0]
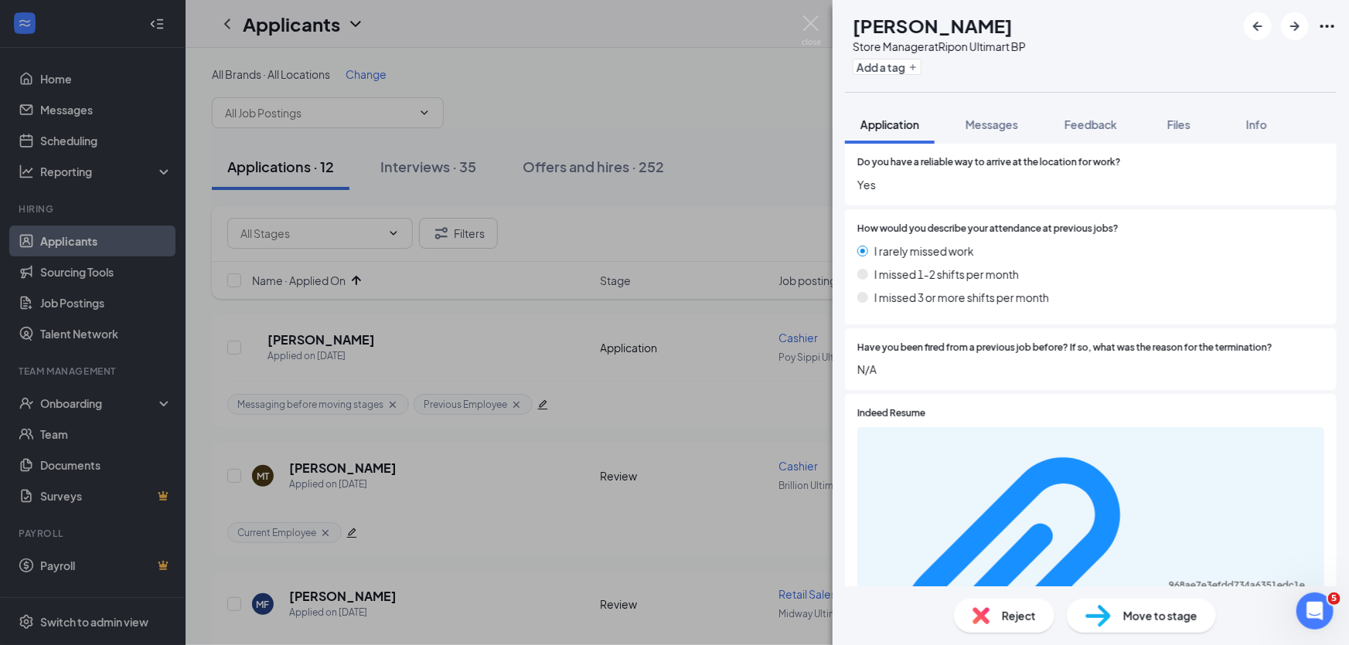
click at [1003, 433] on div "968ae7e3efdd734a6351edc1e1bf1dee.pdf" at bounding box center [1090, 586] width 467 height 318
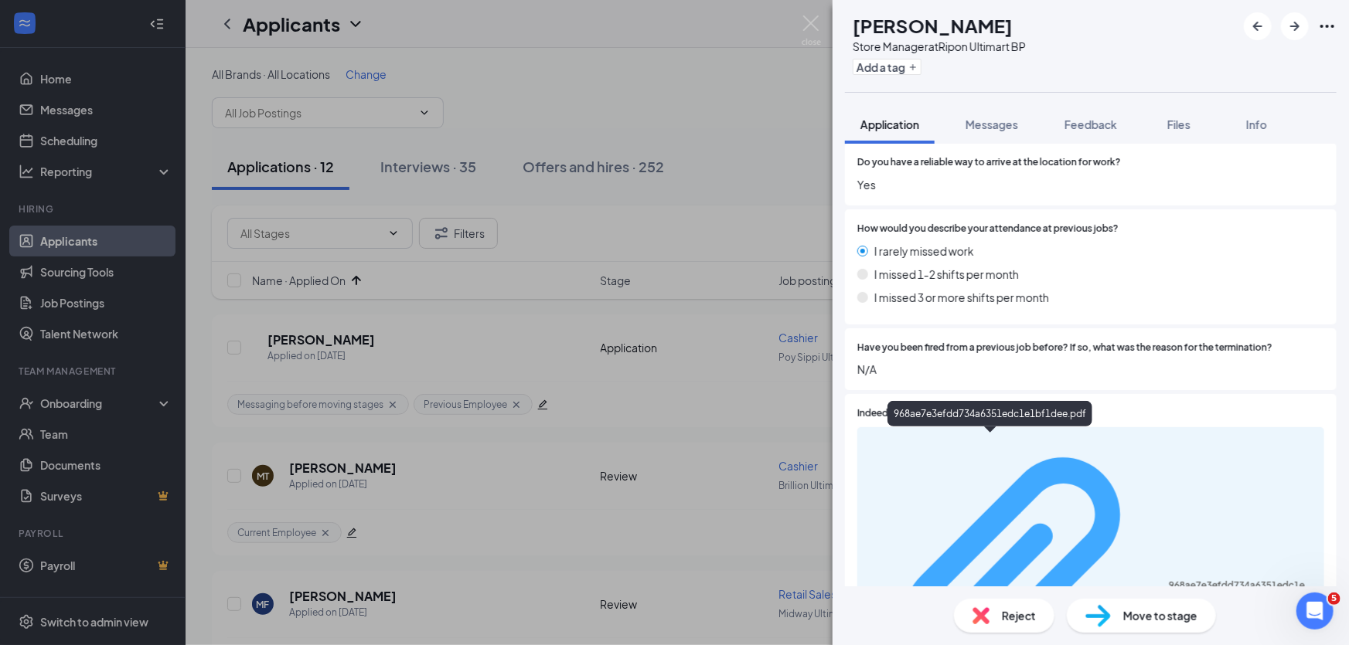
click at [1169, 580] on div "968ae7e3efdd734a6351edc1e1bf1dee.pdf" at bounding box center [1242, 586] width 146 height 12
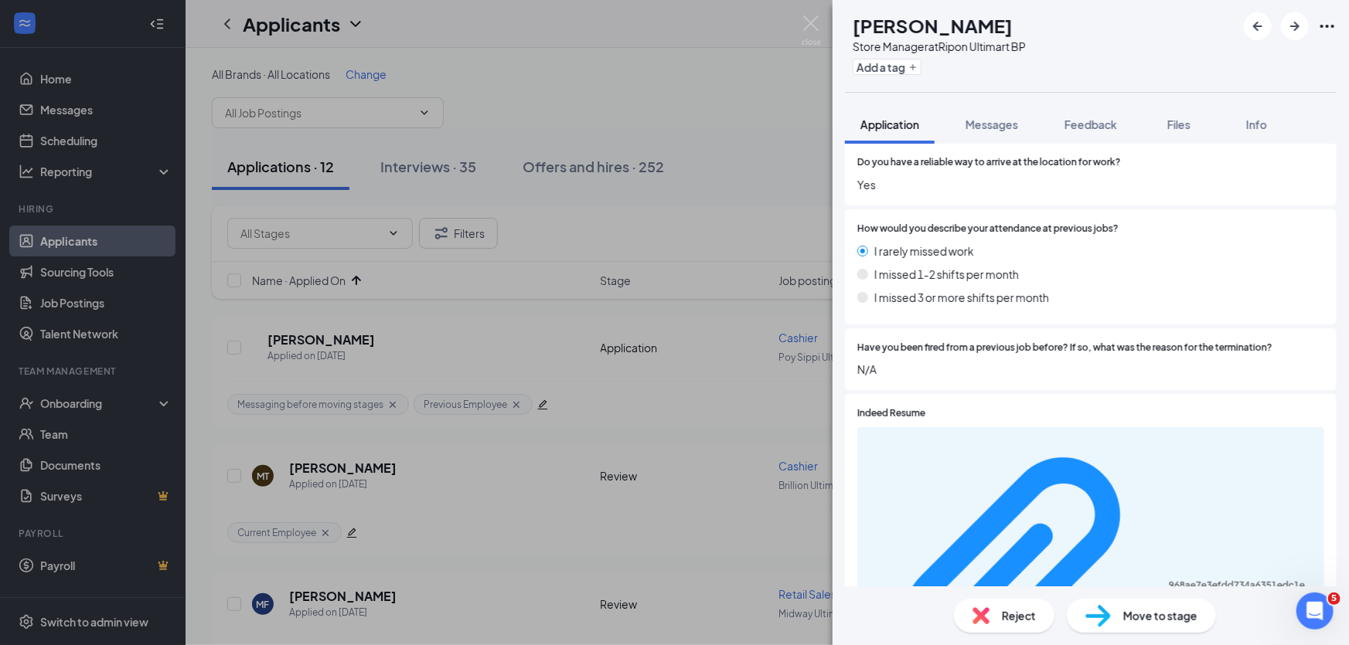
click at [1146, 618] on span "Move to stage" at bounding box center [1160, 616] width 74 height 17
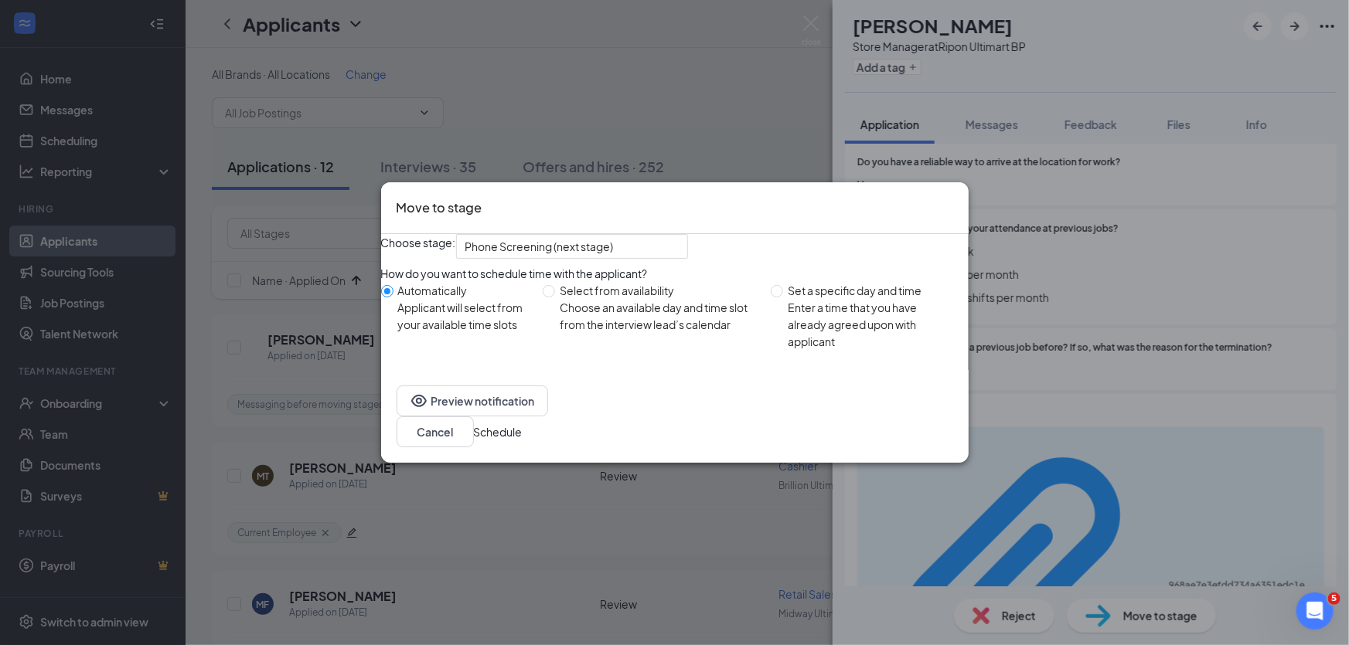
click at [523, 441] on button "Schedule" at bounding box center [498, 432] width 49 height 17
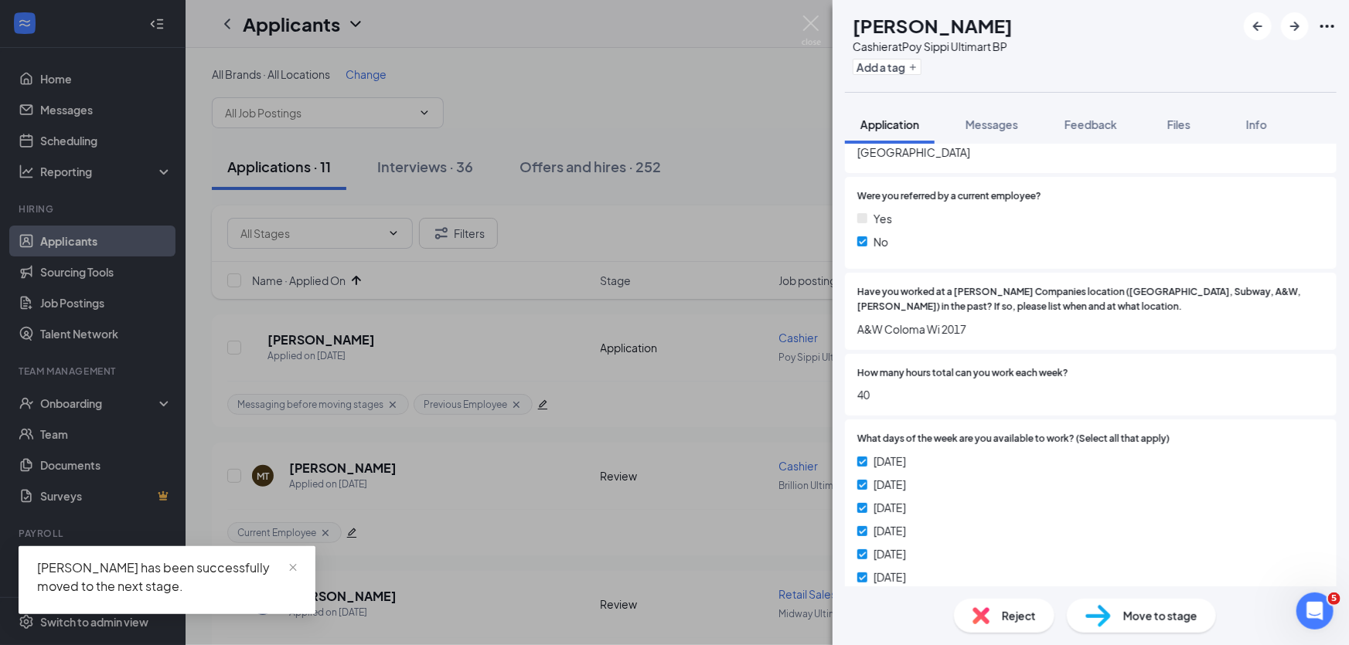
scroll to position [281, 0]
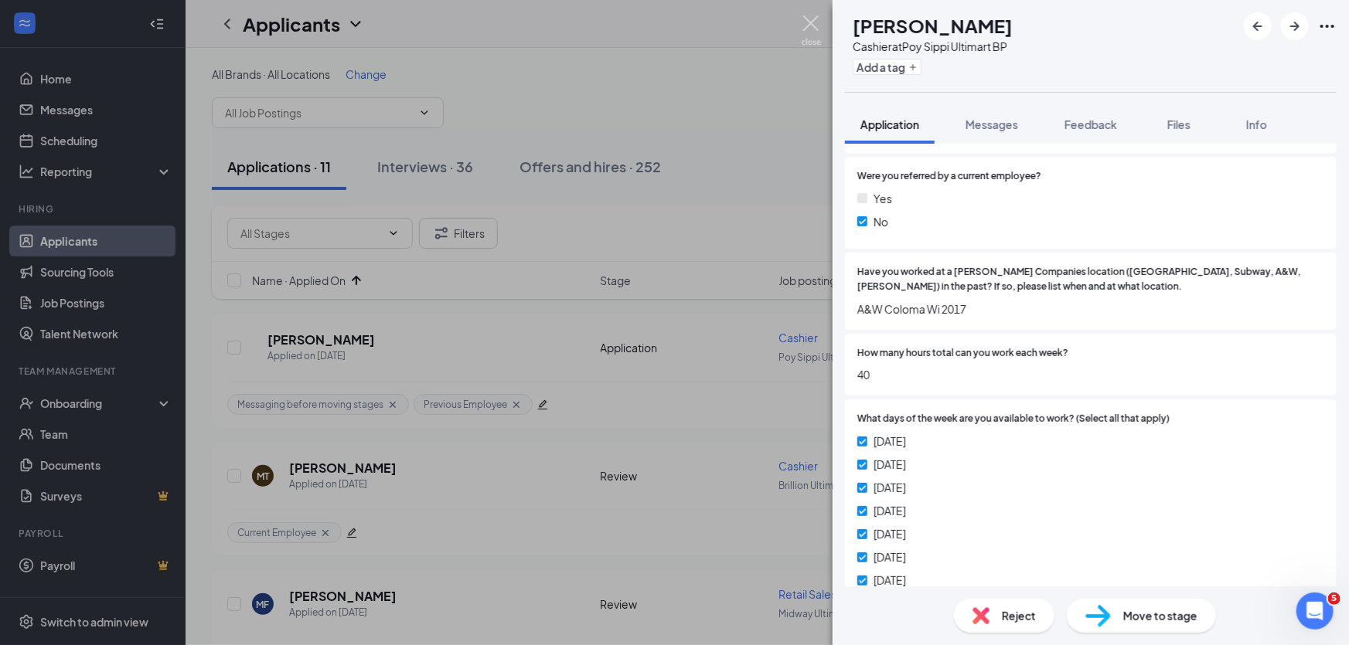
click at [809, 24] on img at bounding box center [811, 30] width 19 height 30
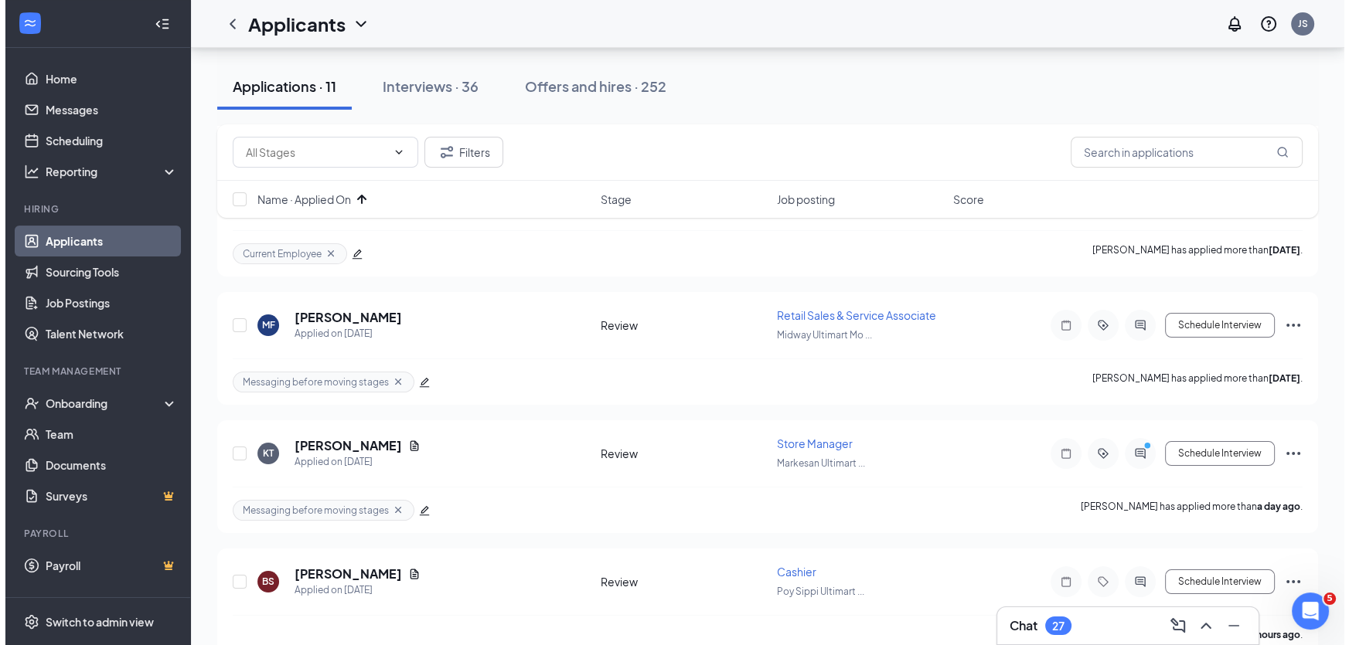
scroll to position [281, 0]
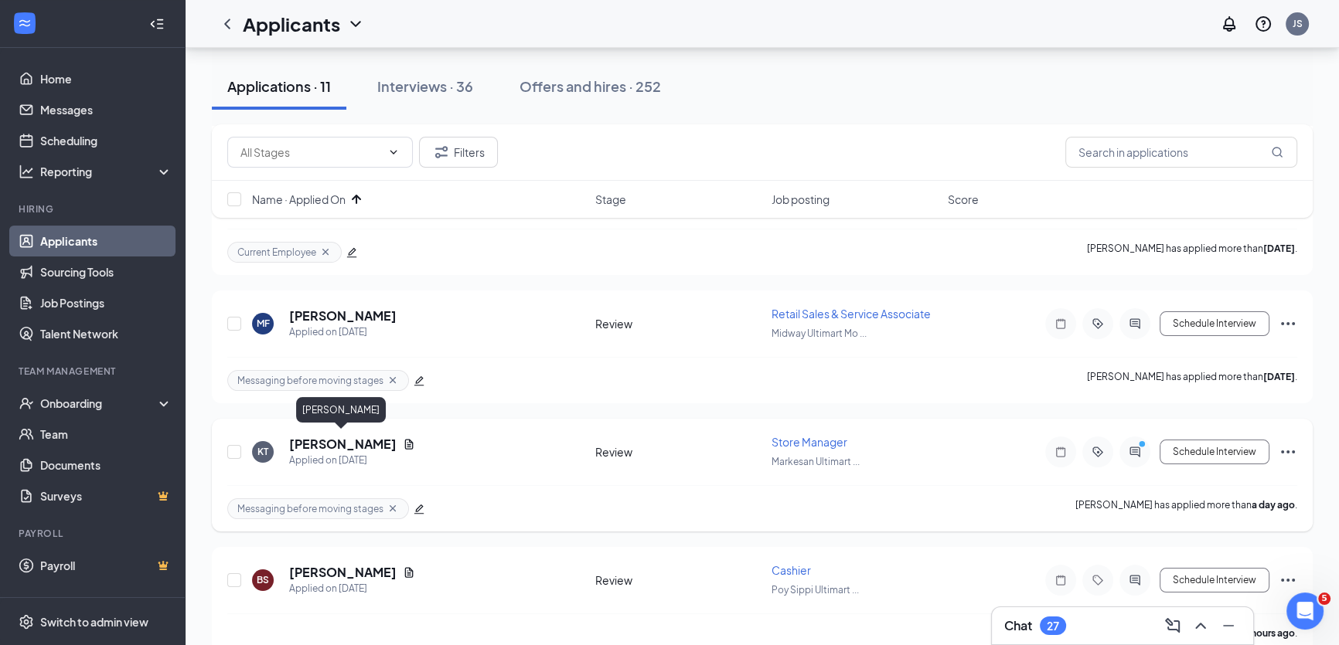
click at [302, 436] on h5 "Kristopher Tesch" at bounding box center [342, 444] width 107 height 17
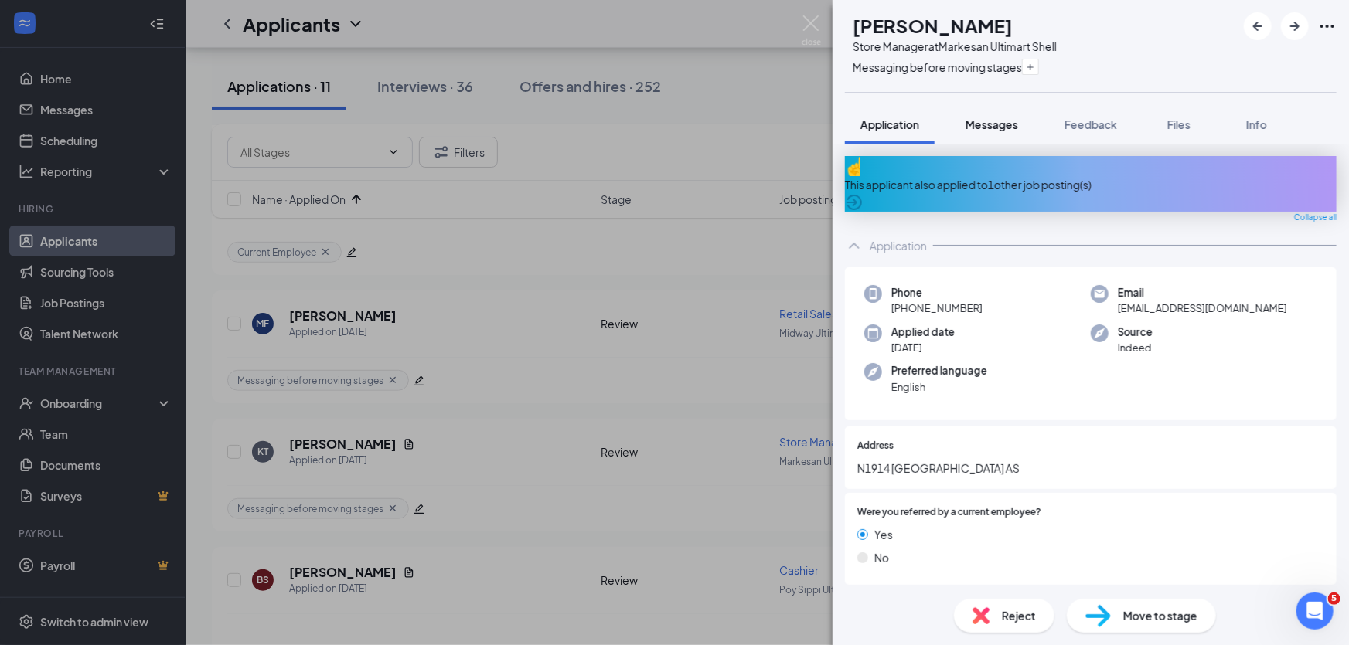
click at [1004, 119] on span "Messages" at bounding box center [992, 124] width 53 height 14
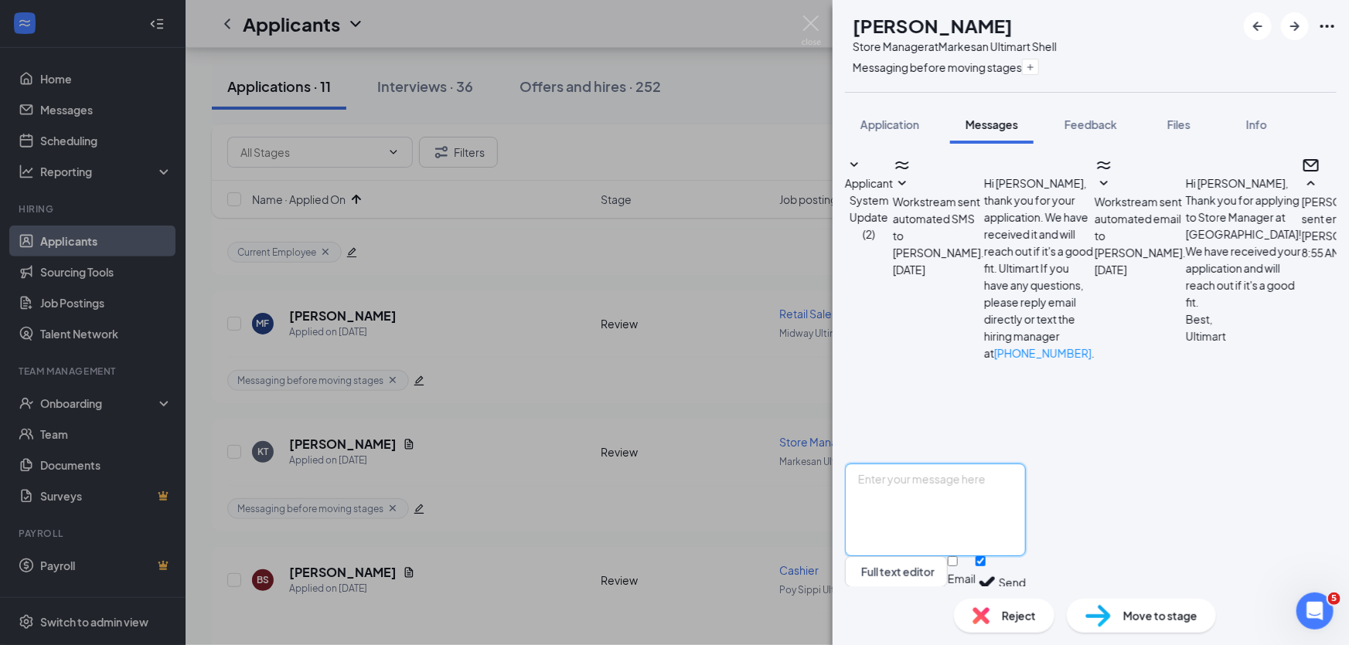
scroll to position [437, 0]
click at [963, 472] on textarea at bounding box center [935, 510] width 181 height 93
type textarea "The position is for 20-29 hours per week as a closer. We close the store at 10p…"
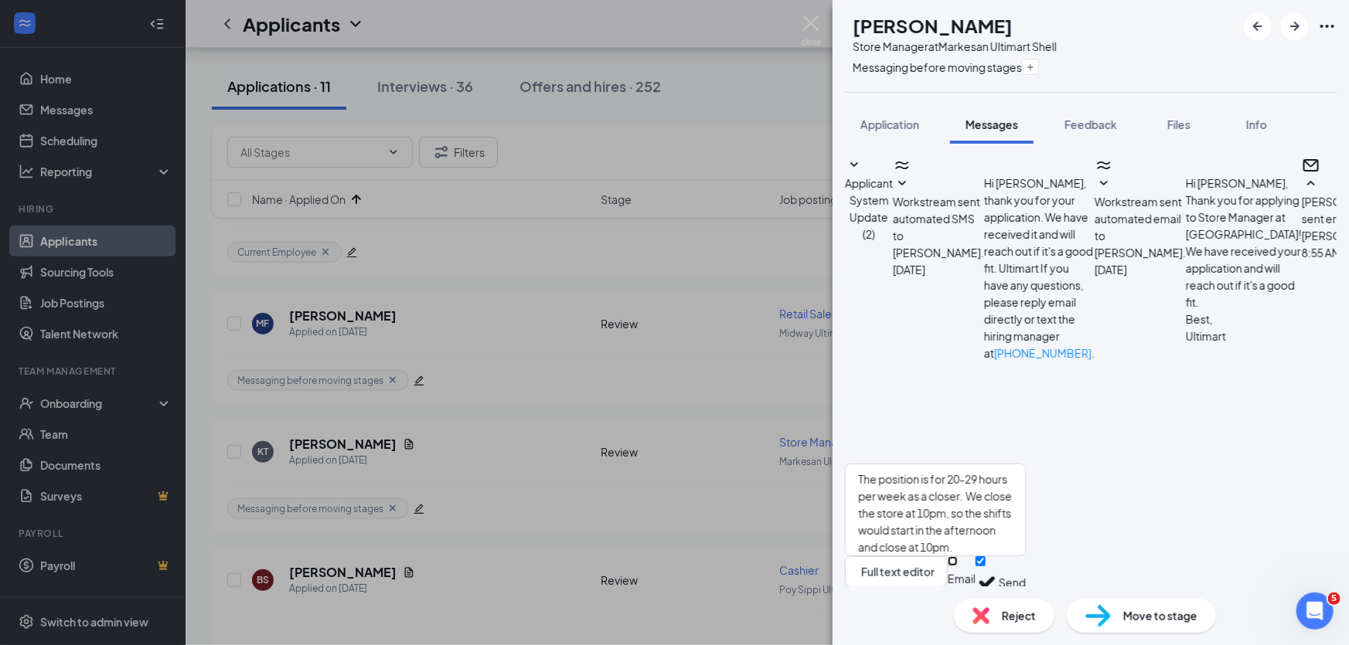
click at [958, 564] on input "Email" at bounding box center [953, 562] width 10 height 10
checkbox input "true"
click at [1026, 557] on button "Send" at bounding box center [1012, 586] width 27 height 58
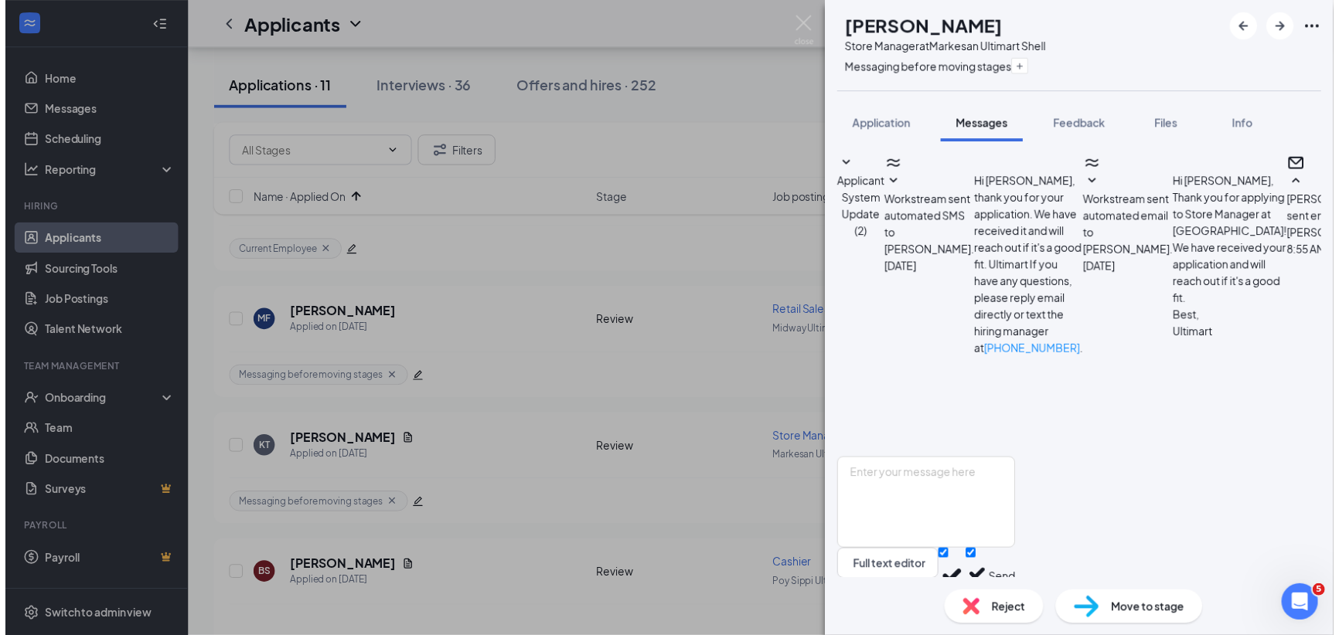
scroll to position [703, 0]
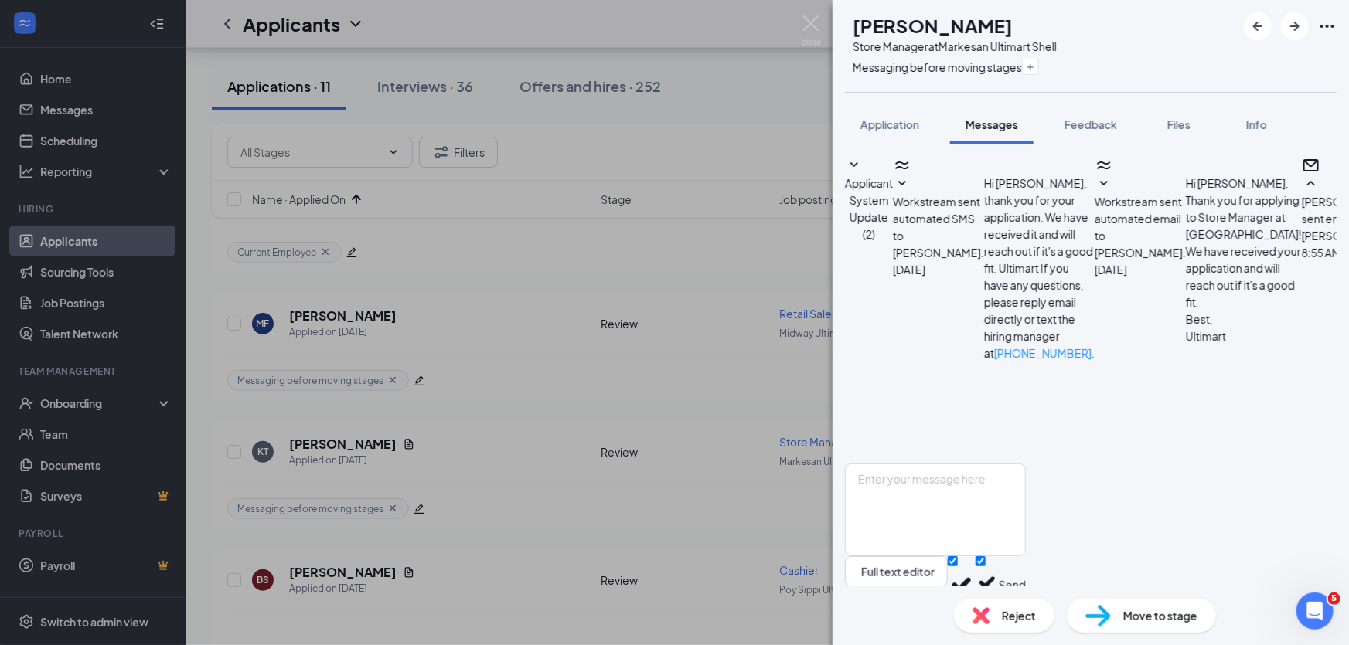
click at [794, 22] on div "KT Kristopher Tesch Store Manager at Markesan Ultimart Shell Messaging before m…" at bounding box center [674, 322] width 1349 height 645
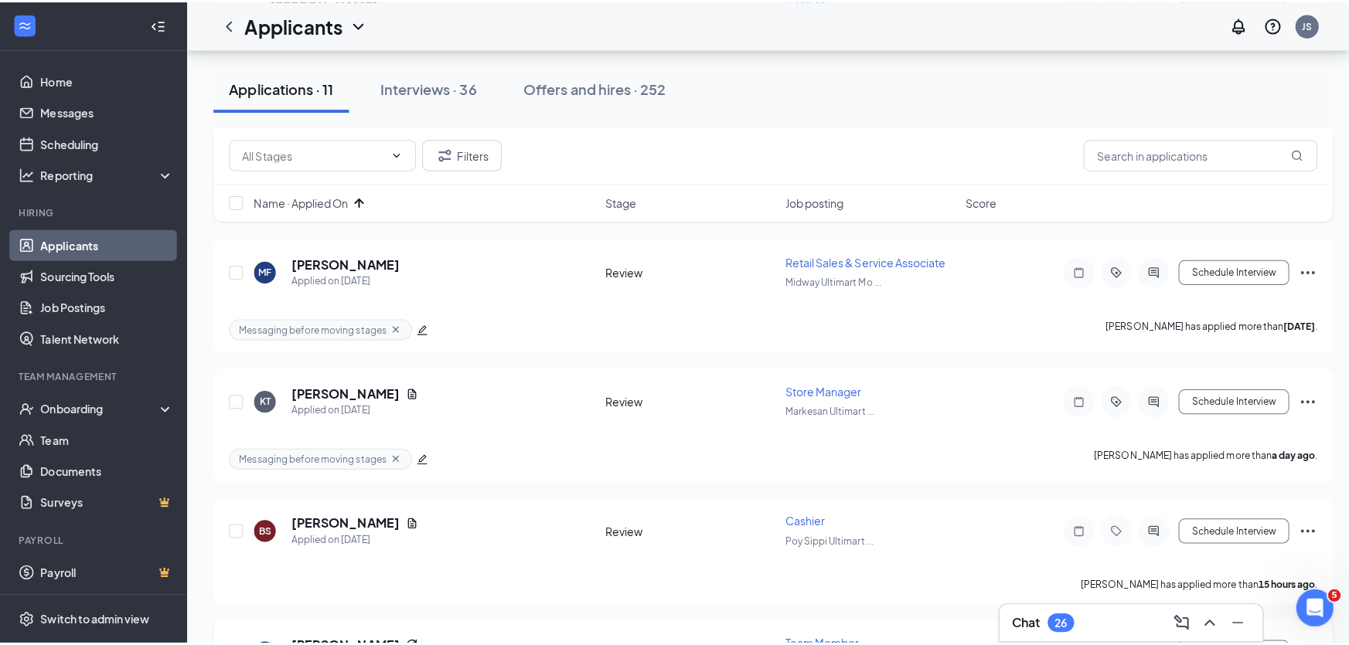
scroll to position [492, 0]
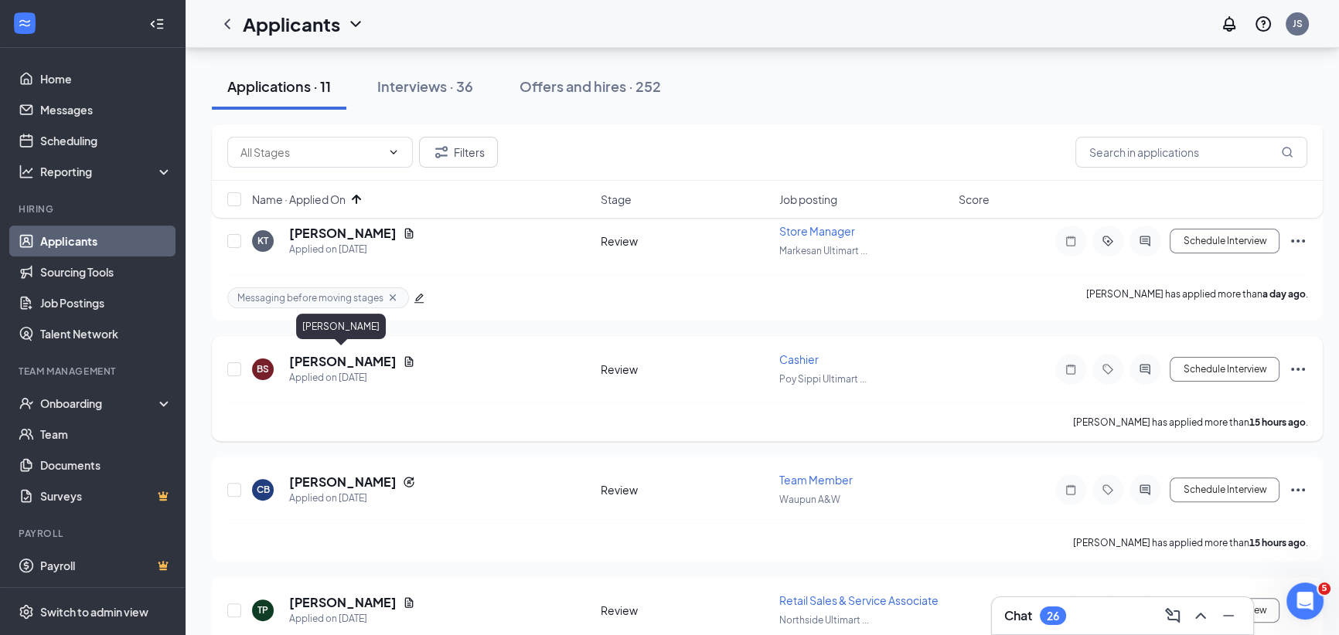
click at [331, 361] on h5 "Brittany Stroede" at bounding box center [342, 361] width 107 height 17
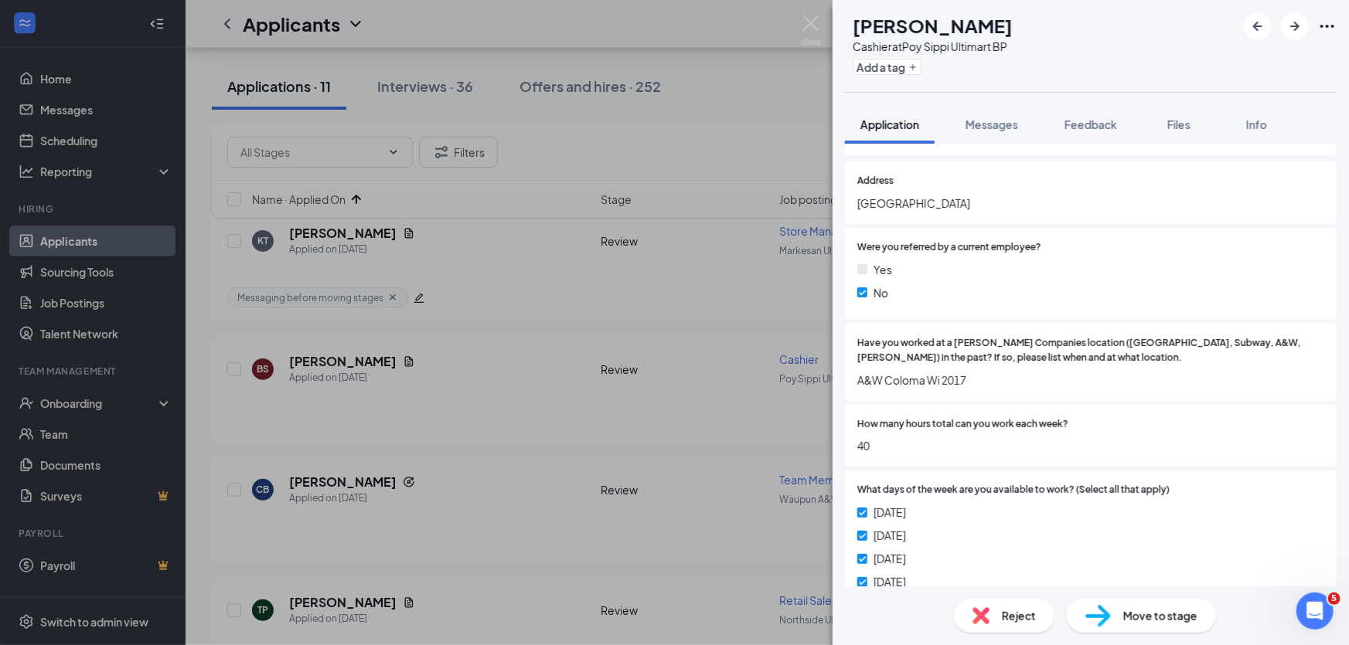
scroll to position [210, 0]
click at [1088, 117] on span "Feedback" at bounding box center [1090, 124] width 53 height 14
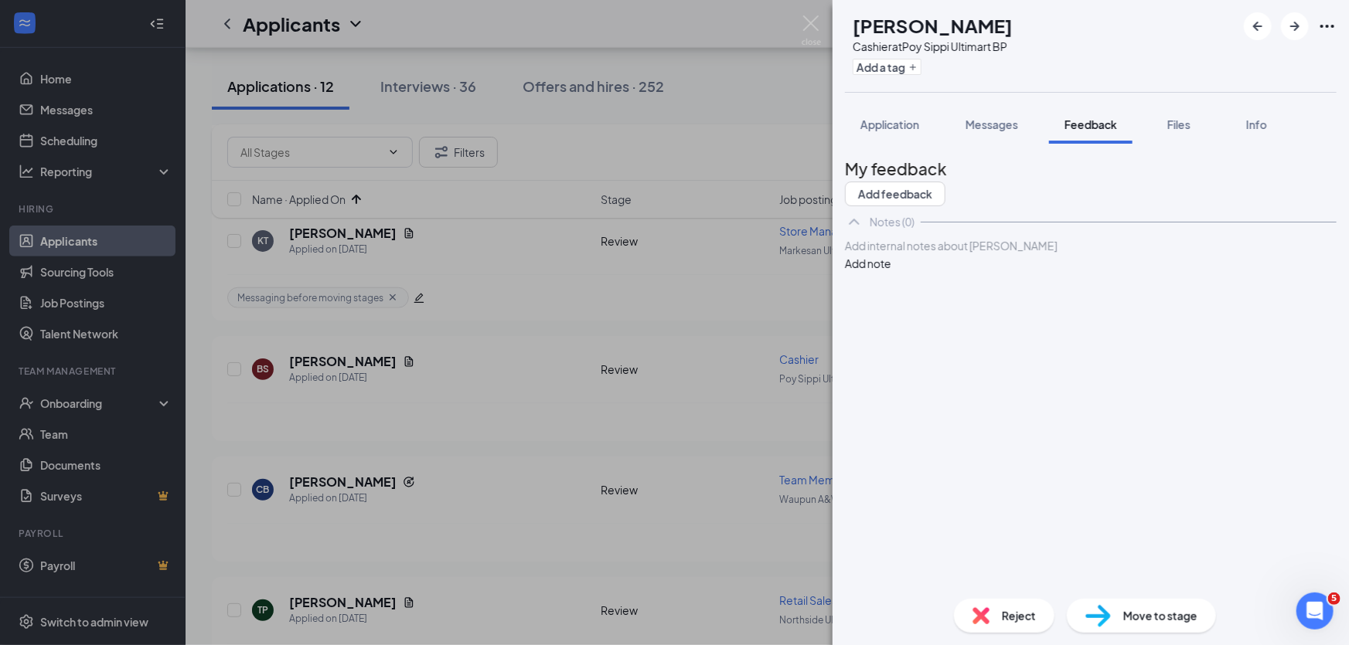
click at [1022, 254] on div at bounding box center [1091, 246] width 490 height 16
click at [891, 272] on button "Add note" at bounding box center [868, 263] width 46 height 17
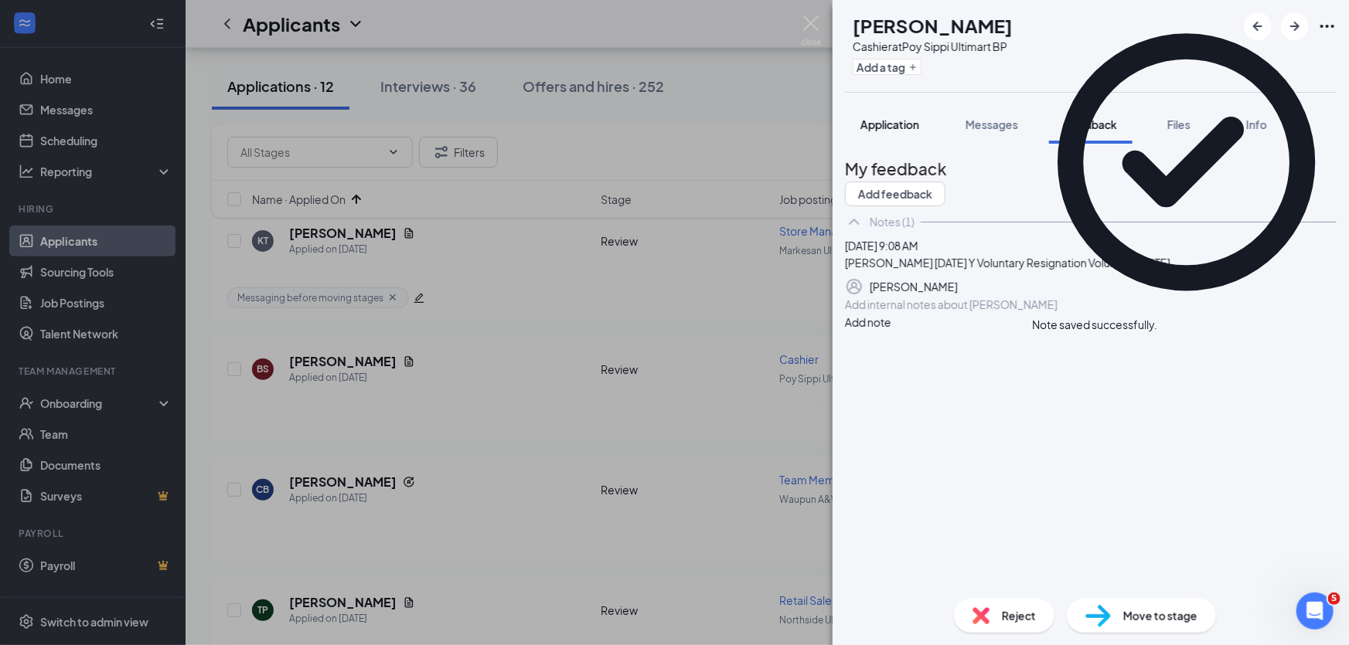
click at [893, 129] on span "Application" at bounding box center [889, 124] width 59 height 14
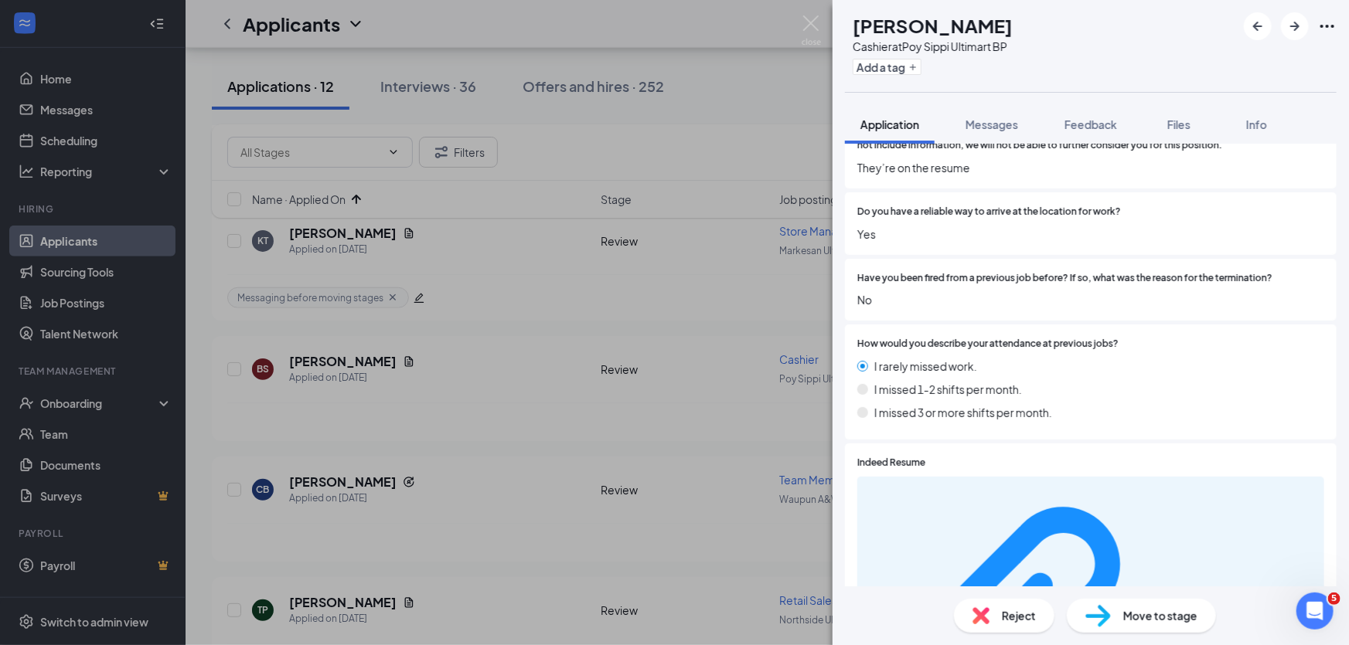
scroll to position [1054, 0]
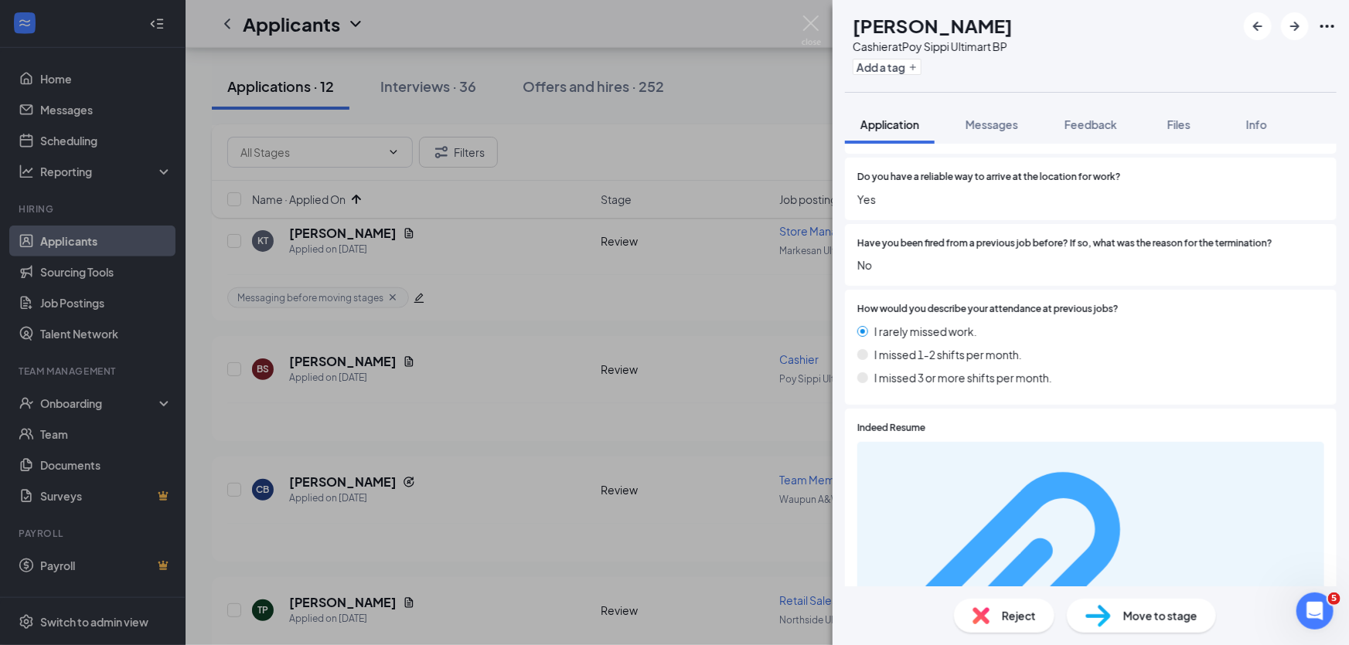
click at [1169, 594] on div "e28579e86199f9463c60d3b383c97ae8.pdf" at bounding box center [1242, 600] width 146 height 12
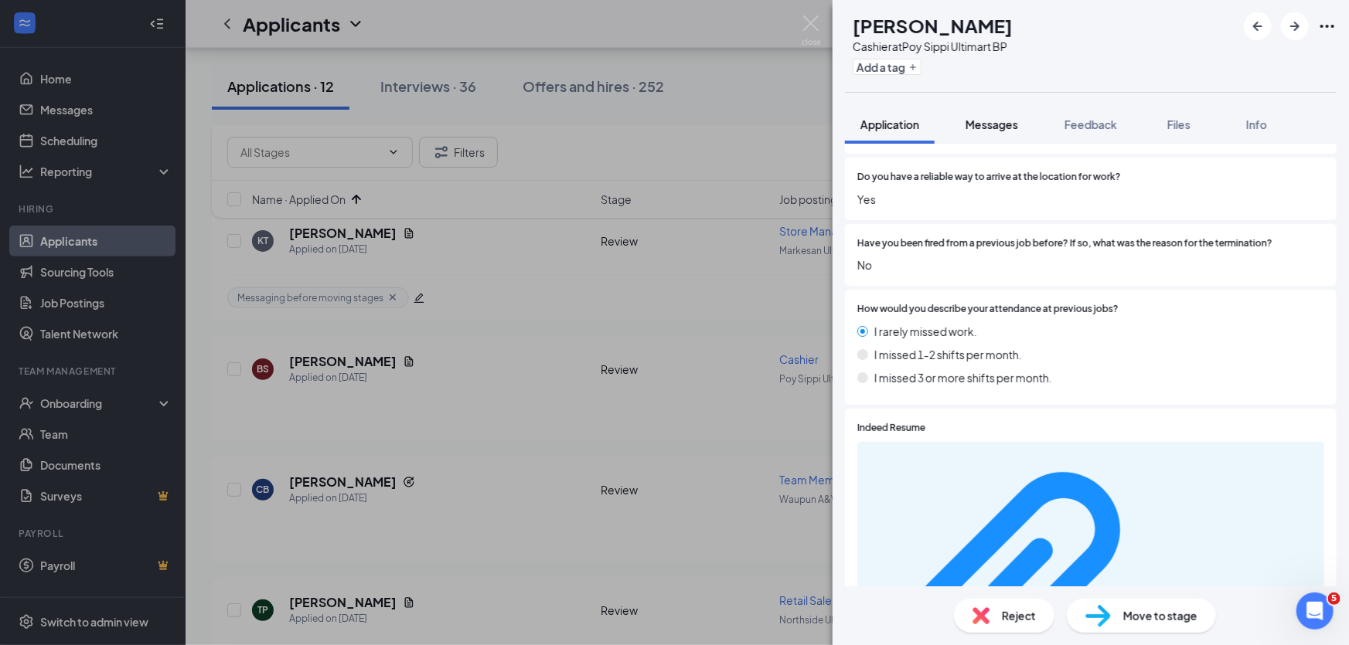
click at [989, 124] on span "Messages" at bounding box center [992, 124] width 53 height 14
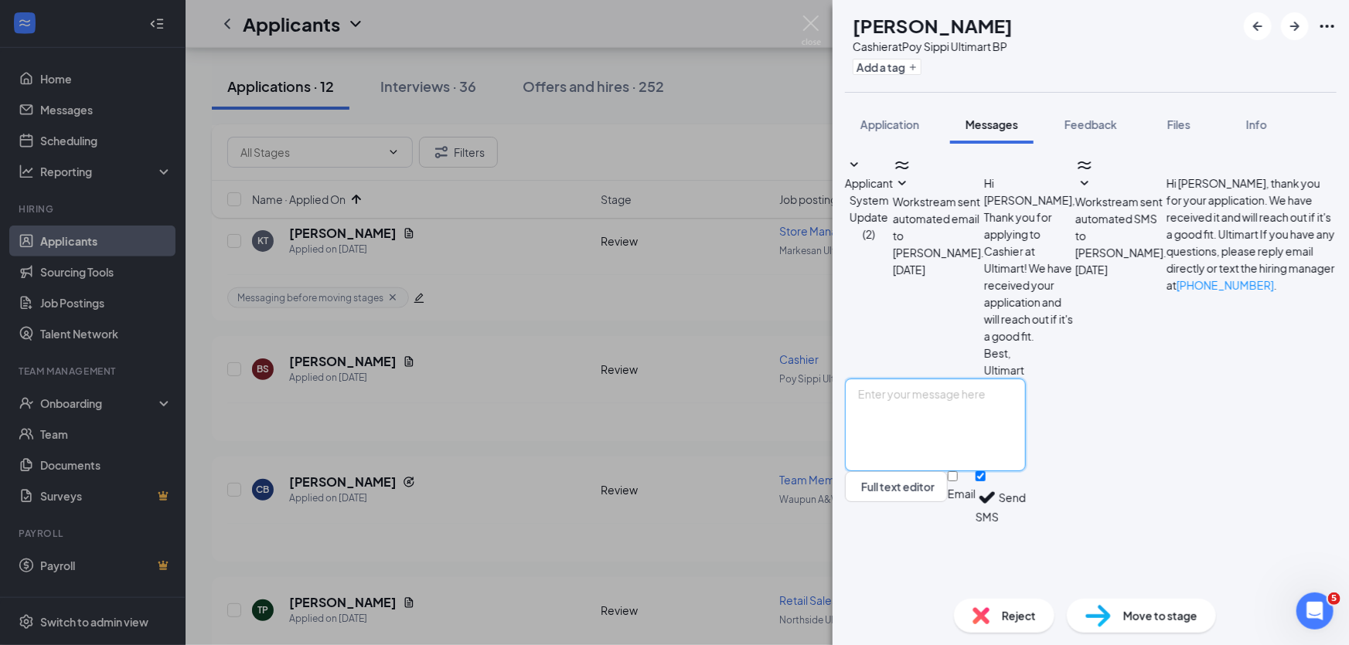
click at [938, 468] on textarea at bounding box center [935, 425] width 181 height 93
type textarea "Please reply with your work history from 2023 to current. Then use the link in …"
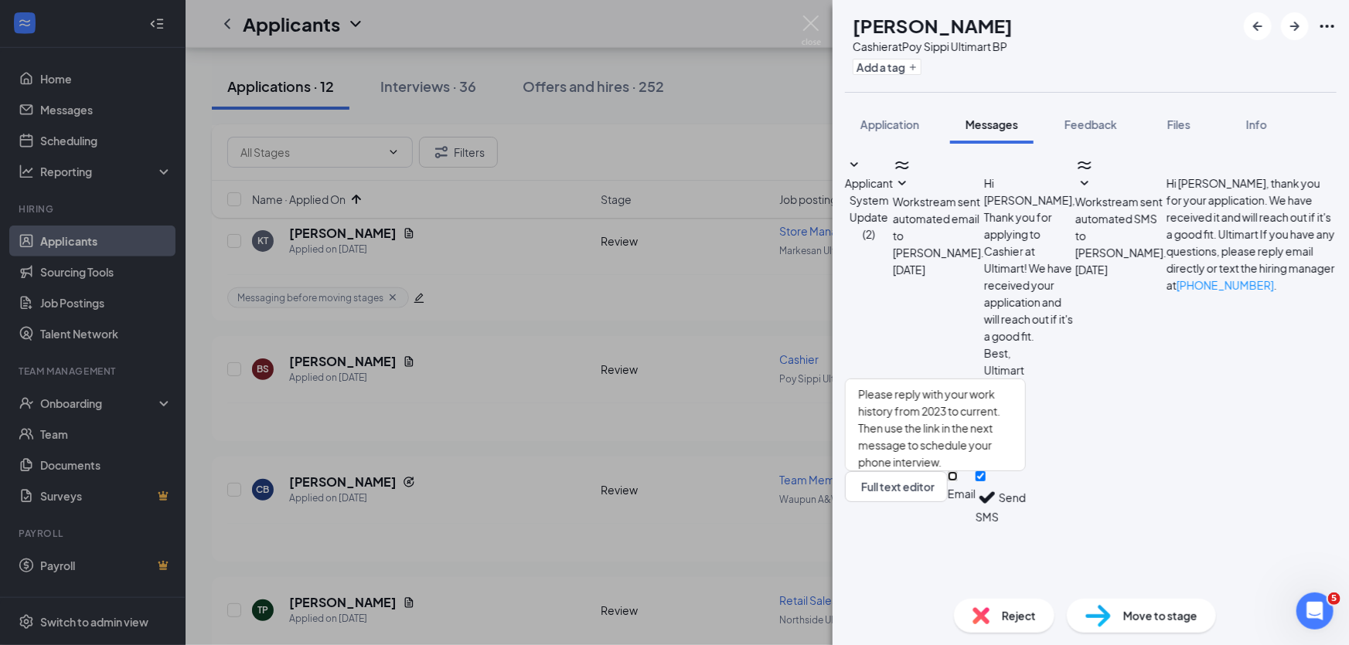
click at [958, 482] on input "Email" at bounding box center [953, 477] width 10 height 10
checkbox input "true"
click at [1026, 530] on button "Send" at bounding box center [1012, 501] width 27 height 58
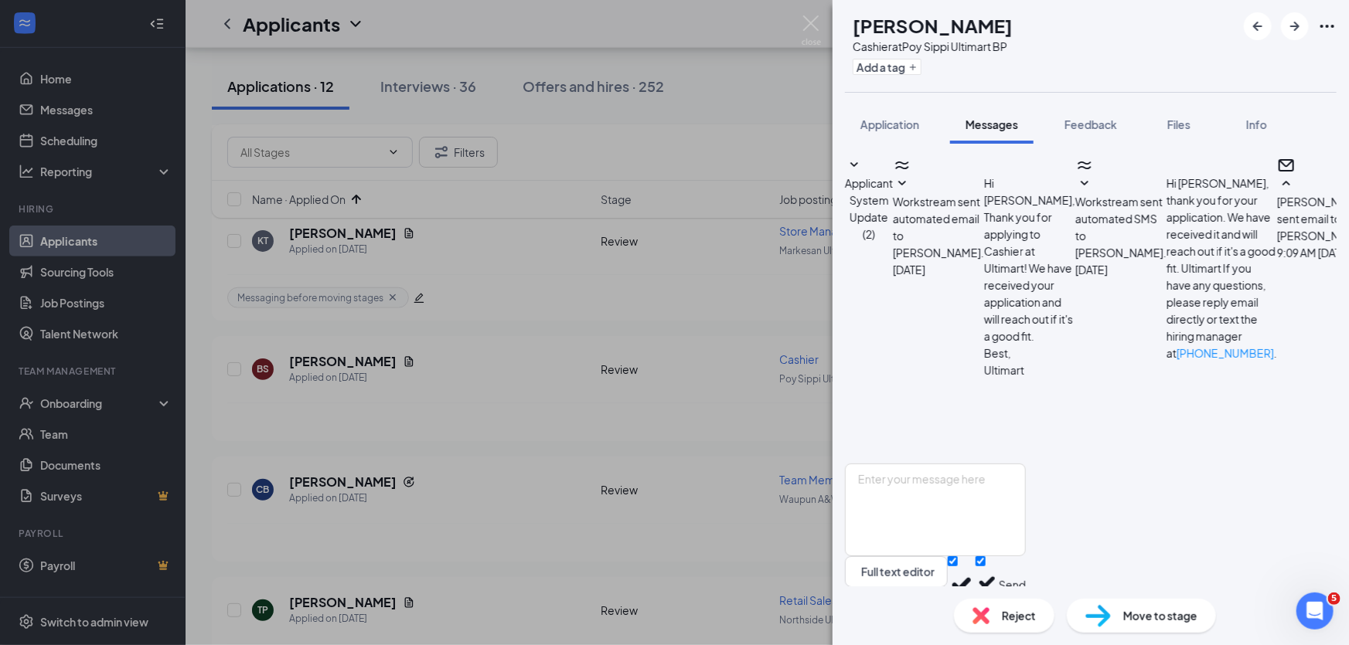
click at [1164, 618] on span "Move to stage" at bounding box center [1160, 616] width 74 height 17
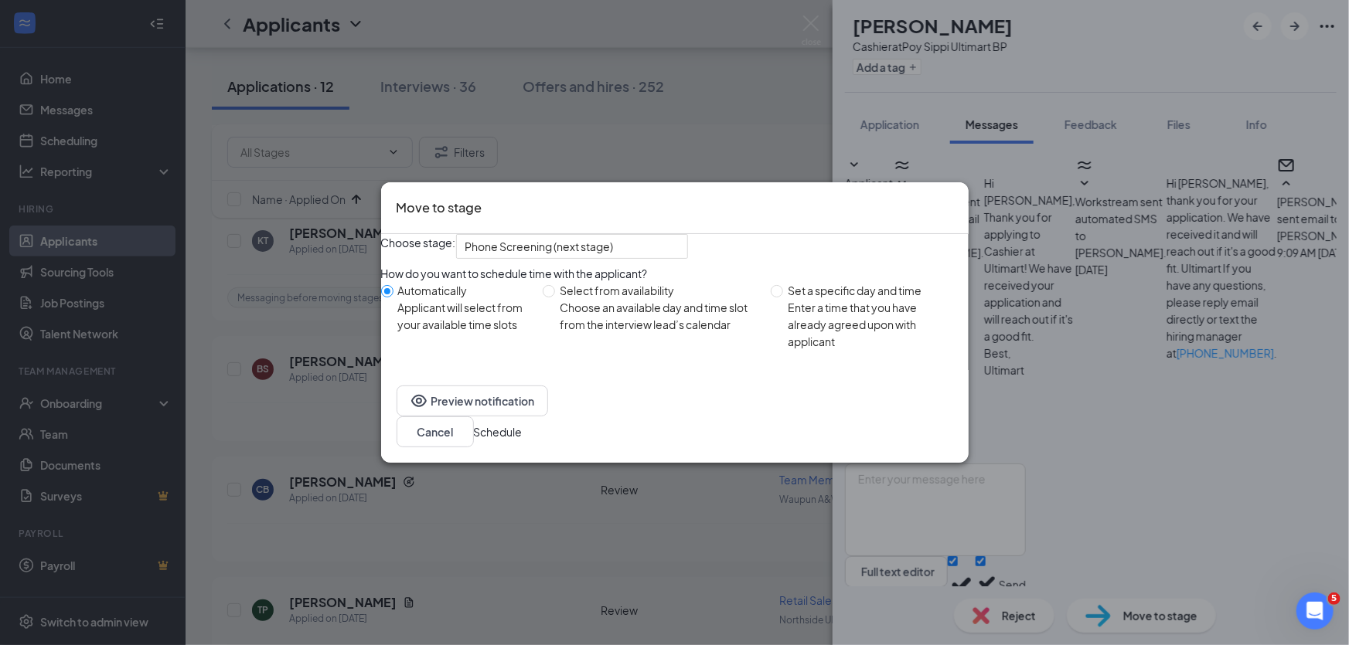
click at [523, 441] on button "Schedule" at bounding box center [498, 432] width 49 height 17
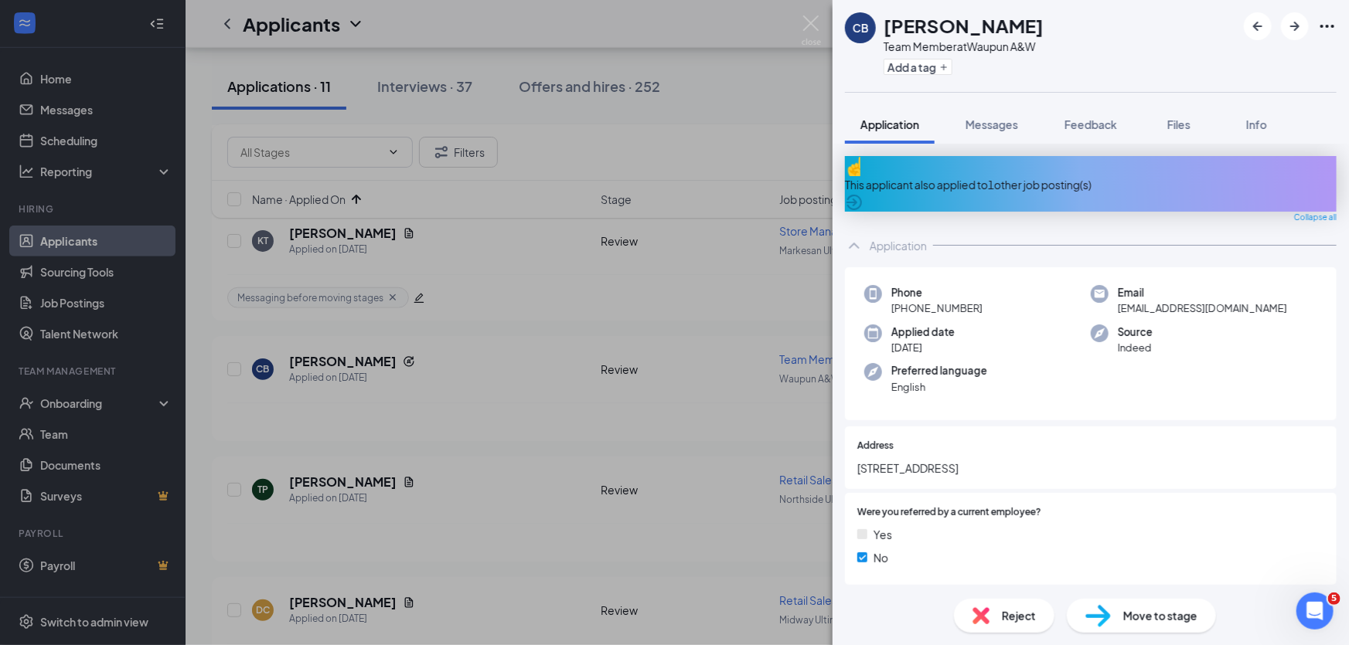
click at [1020, 176] on div "This applicant also applied to 1 other job posting(s)" at bounding box center [1091, 184] width 492 height 17
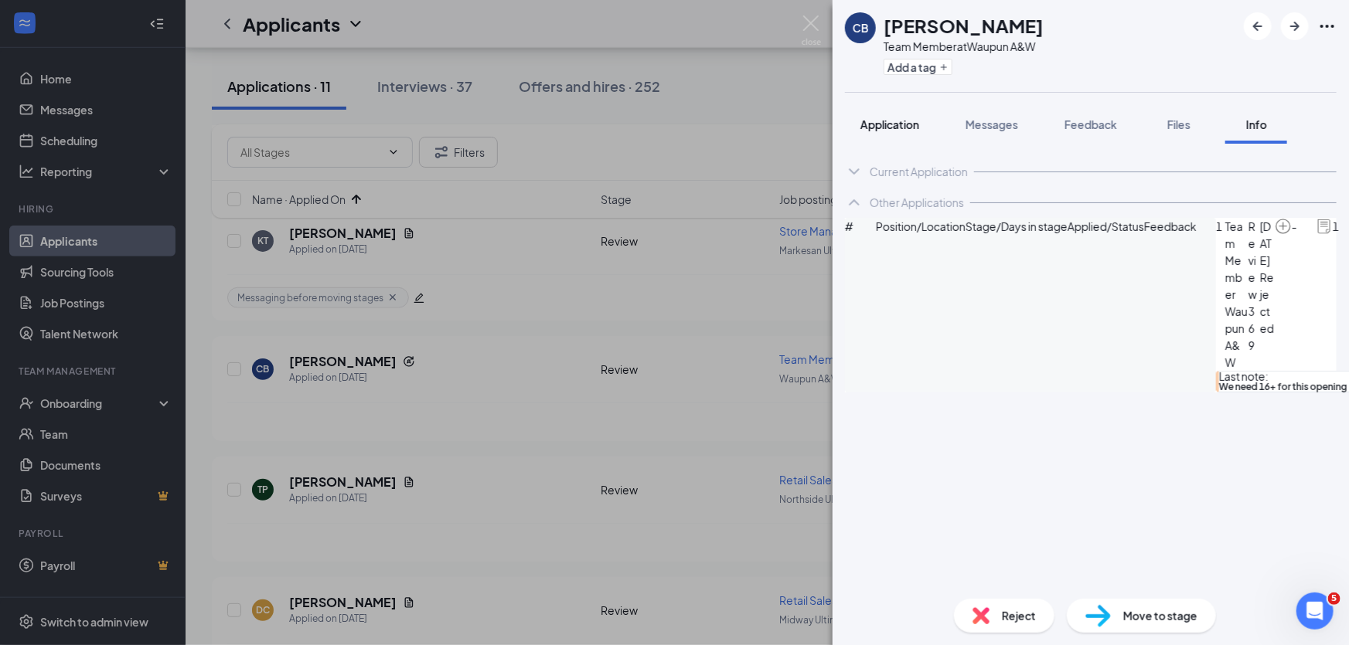
click at [887, 124] on span "Application" at bounding box center [889, 124] width 59 height 14
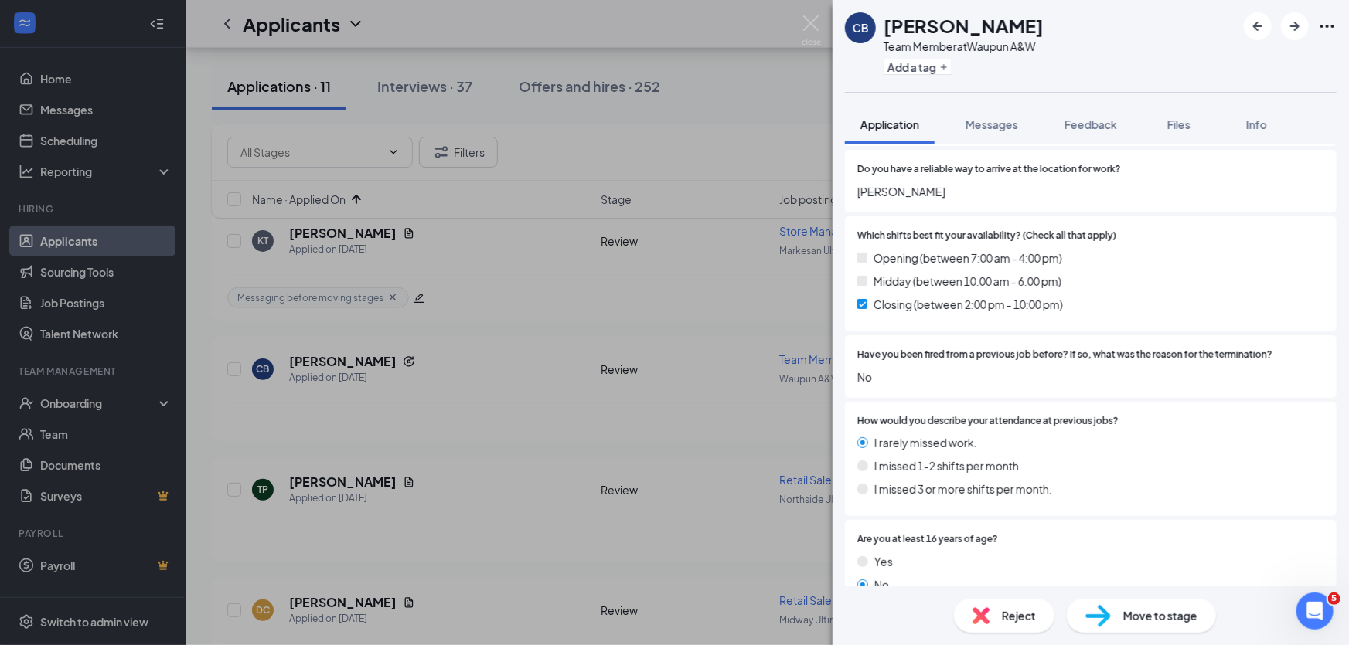
scroll to position [1124, 0]
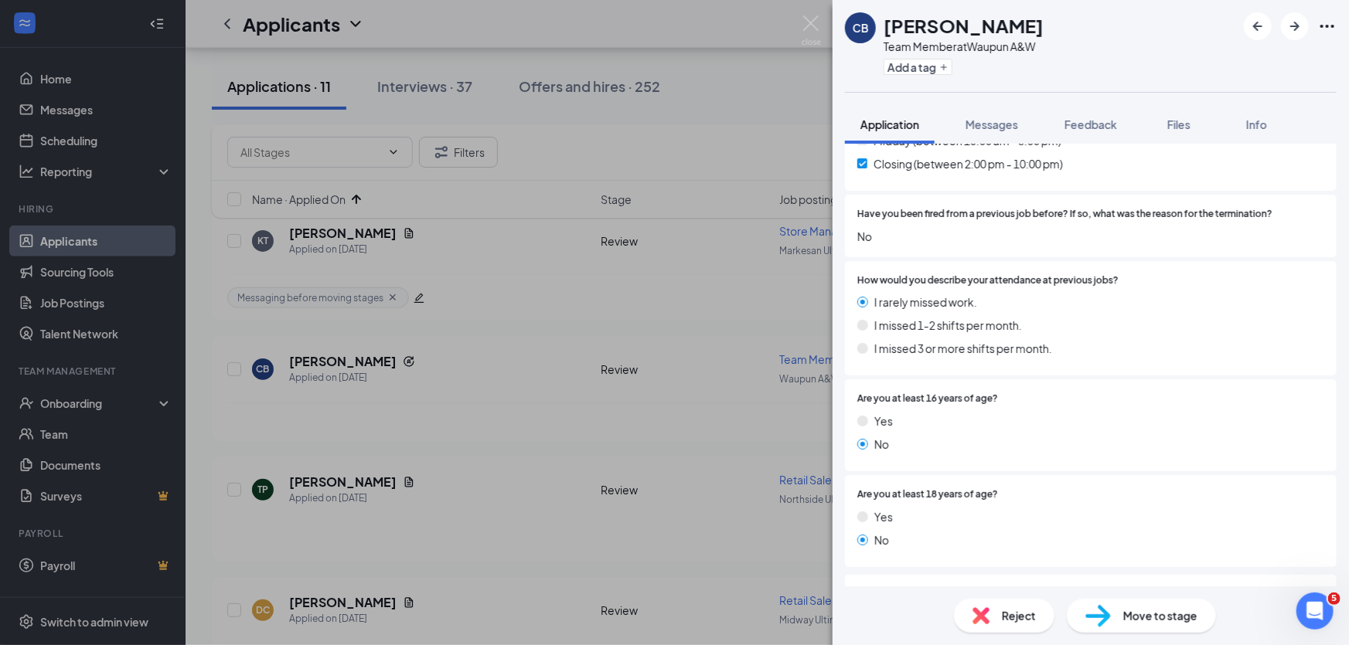
click at [1014, 626] on div "Reject" at bounding box center [1004, 616] width 100 height 34
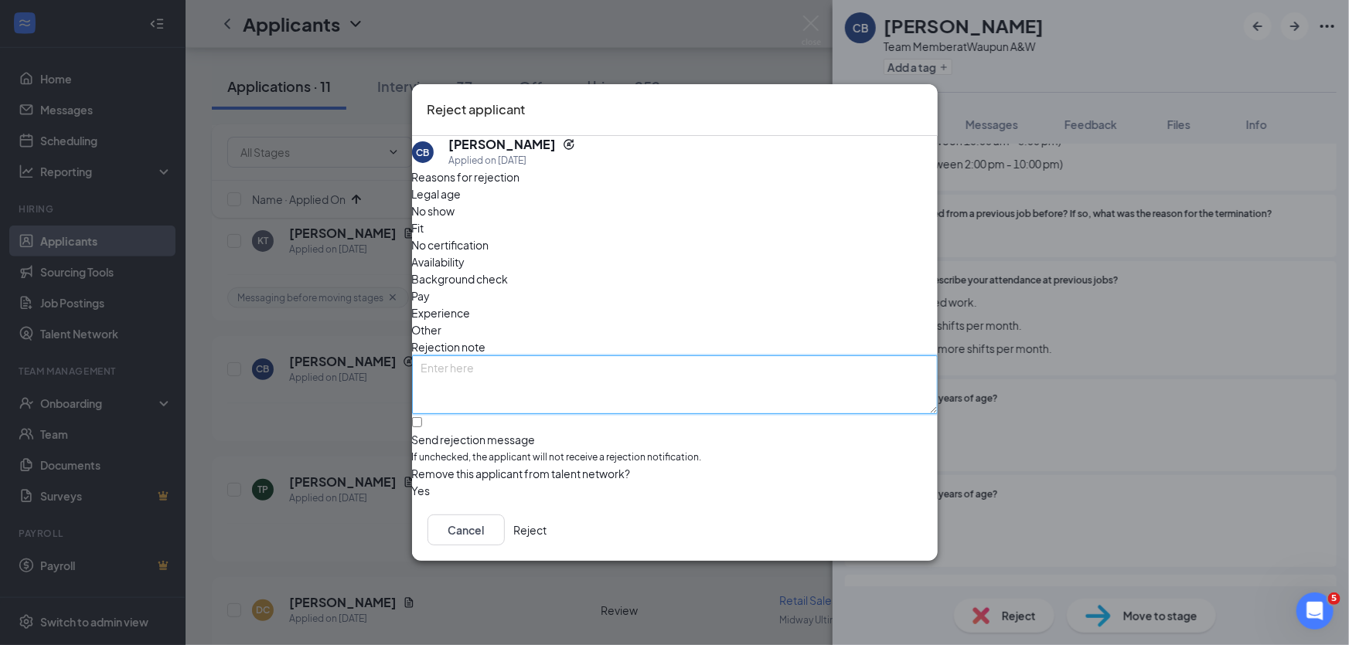
click at [681, 356] on textarea at bounding box center [675, 385] width 526 height 59
type textarea "We need 16+ for this current role"
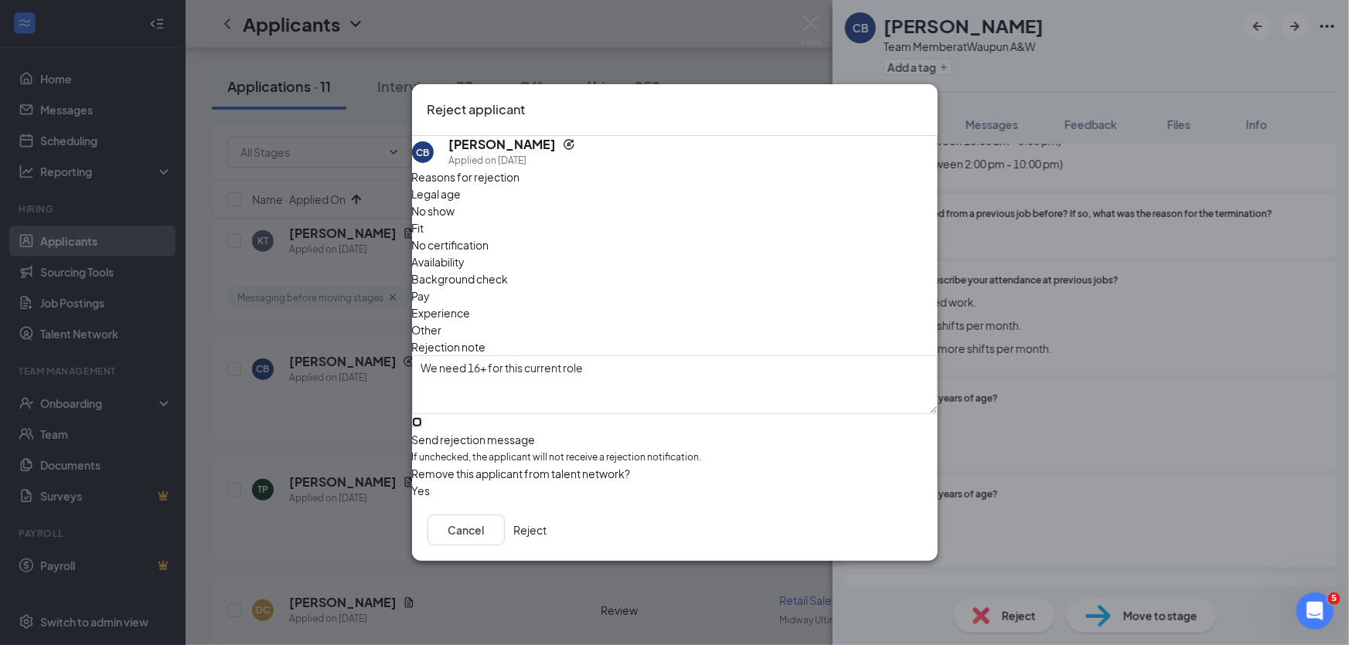
click at [422, 417] on input "Send rejection message If unchecked, the applicant will not receive a rejection…" at bounding box center [417, 422] width 10 height 10
checkbox input "true"
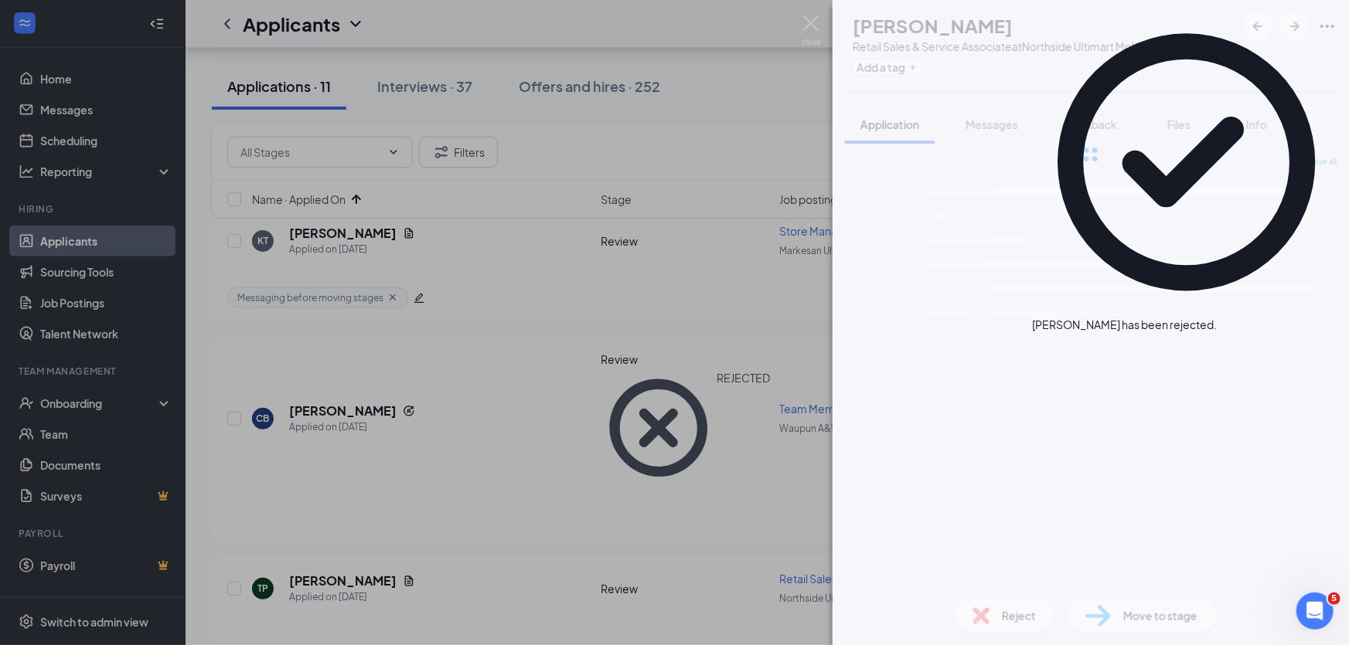
click at [1217, 317] on icon "Cross" at bounding box center [1217, 317] width 0 height 0
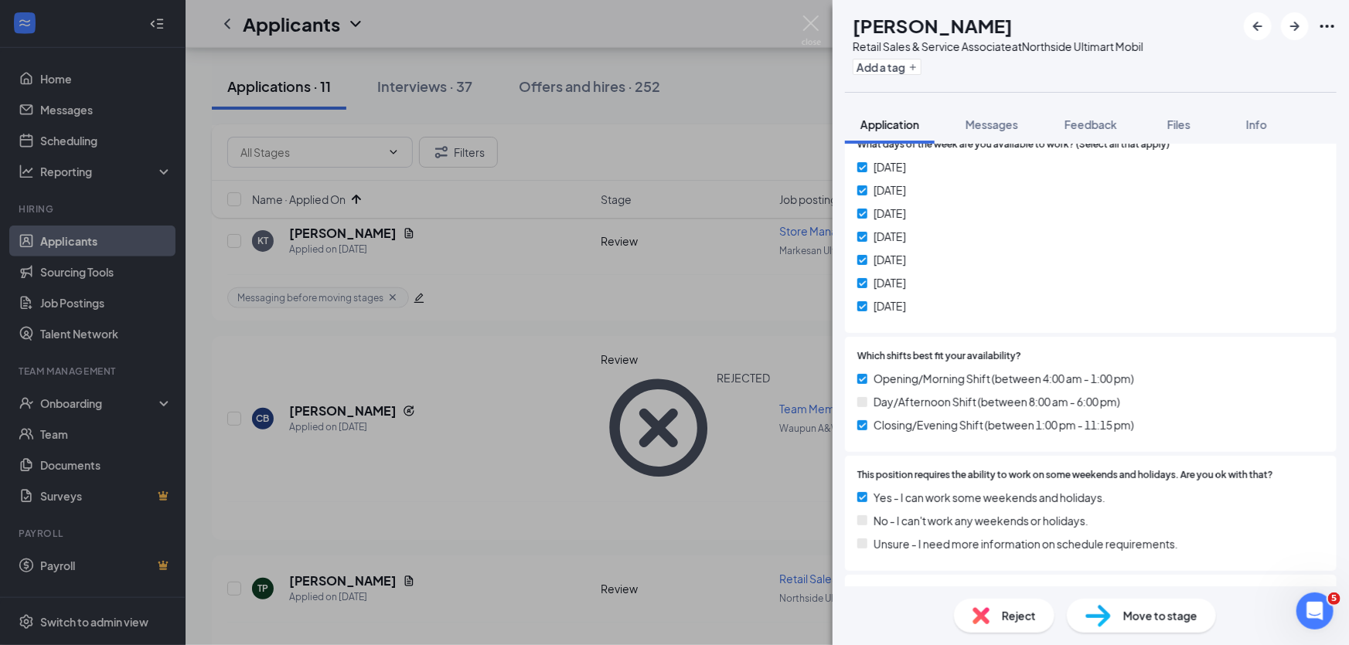
scroll to position [562, 0]
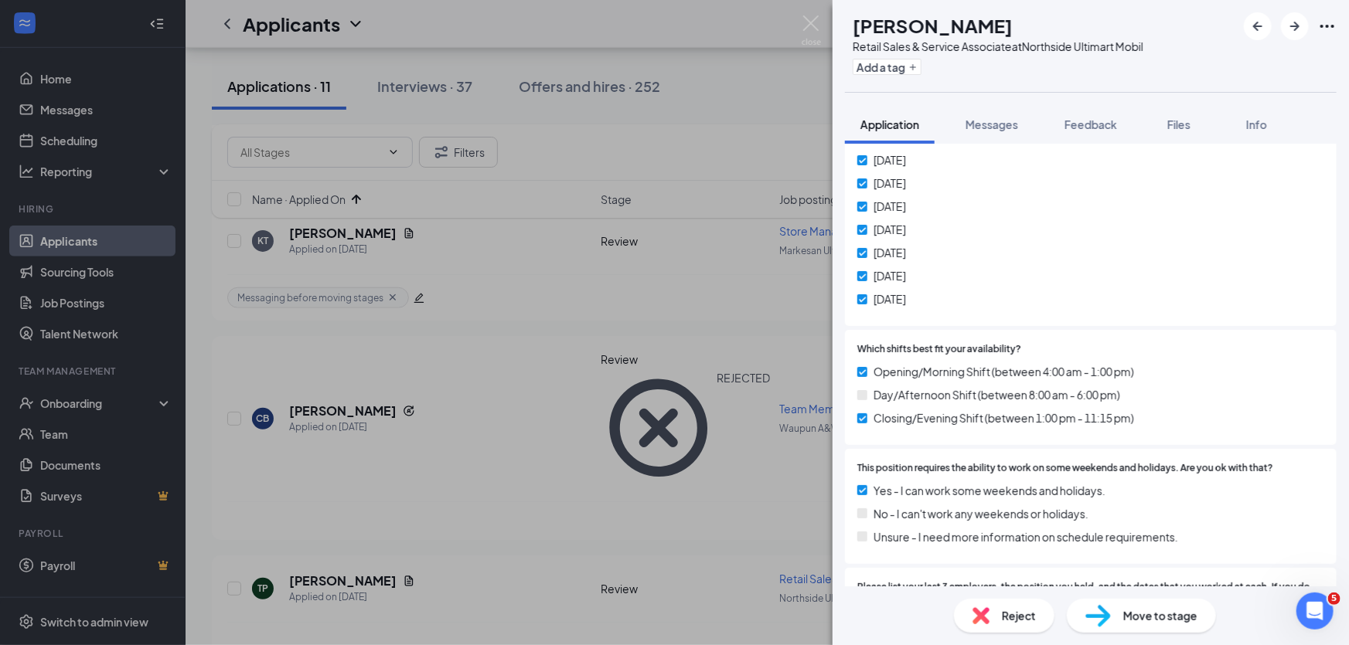
drag, startPoint x: 974, startPoint y: 23, endPoint x: 1029, endPoint y: 22, distance: 54.9
click at [1029, 22] on div "Tabitha Pakulski" at bounding box center [998, 25] width 291 height 26
copy h1 "Pakulski"
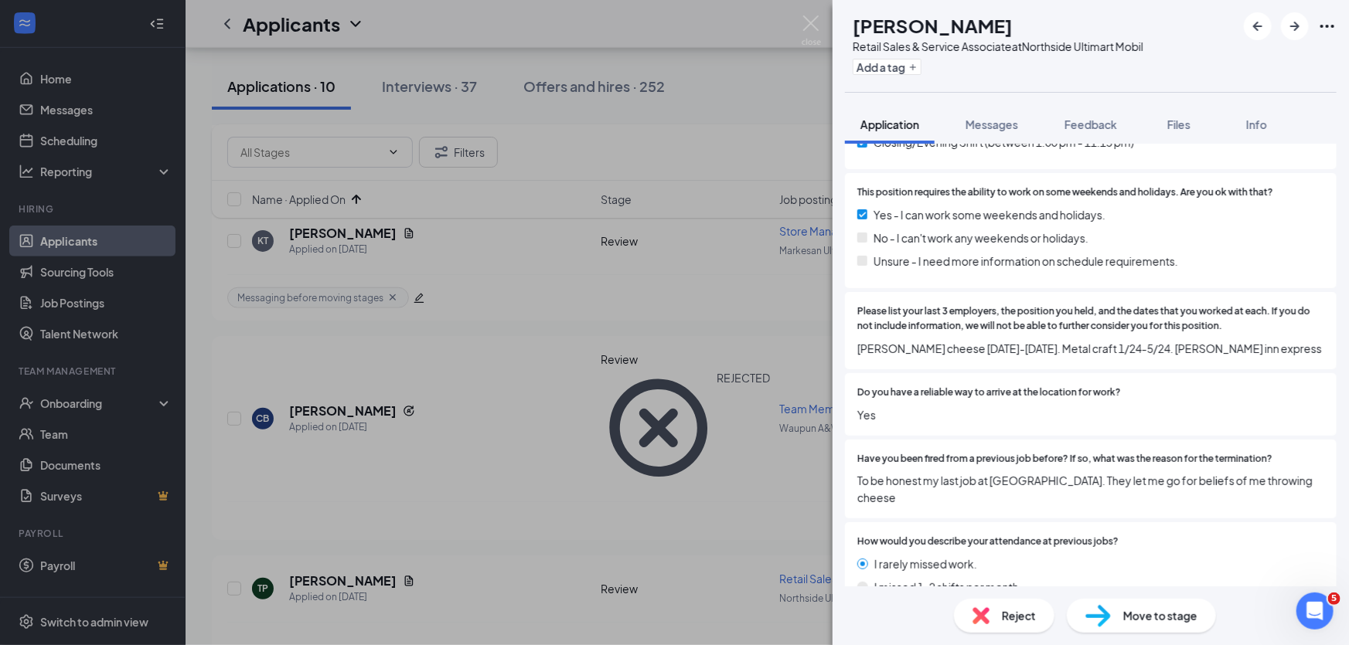
scroll to position [913, 0]
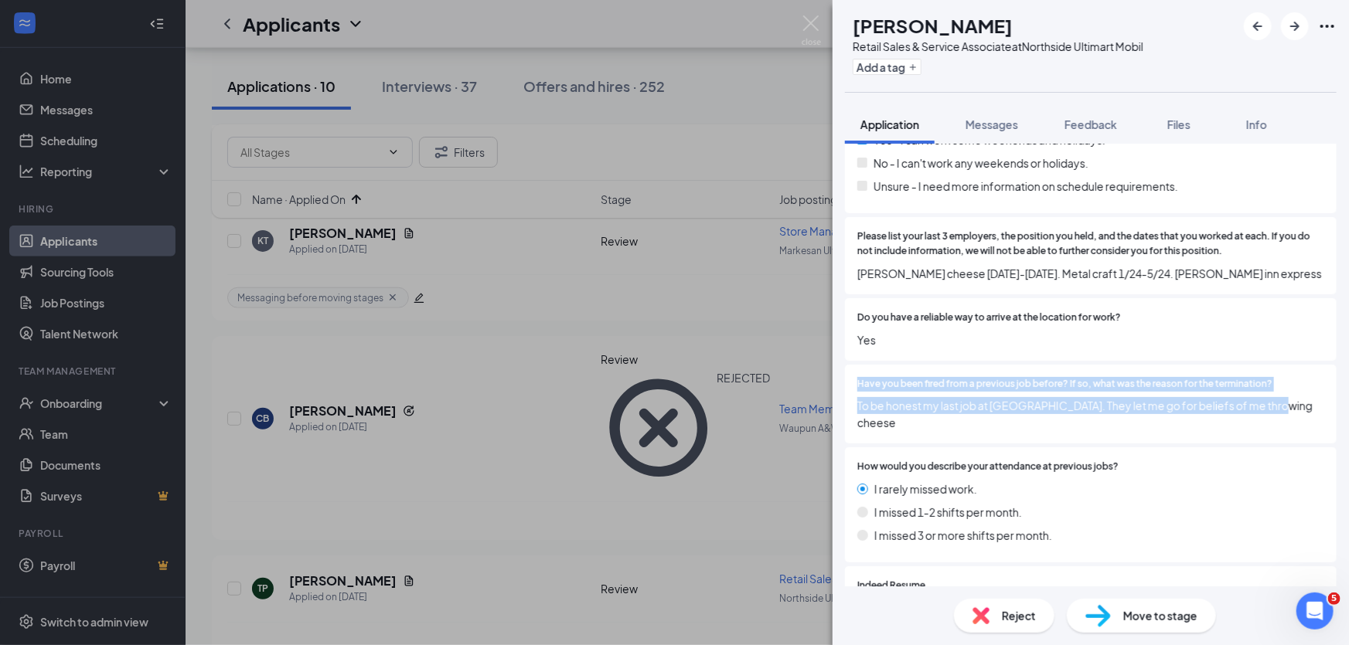
drag, startPoint x: 1121, startPoint y: 386, endPoint x: 850, endPoint y: 368, distance: 271.1
click at [850, 368] on div "Have you been fired from a previous job before? If so, what was the reason for …" at bounding box center [1091, 405] width 492 height 80
copy div "Have you been fired from a previous job before? If so, what was the reason for …"
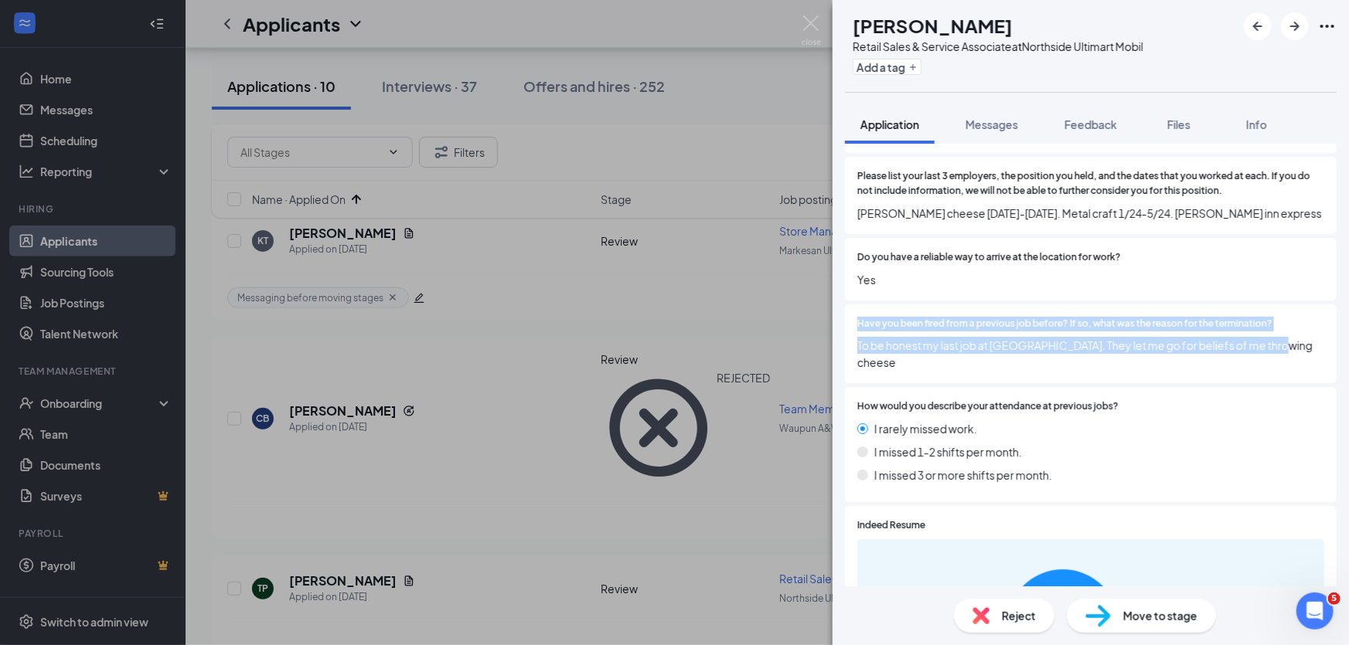
scroll to position [1054, 0]
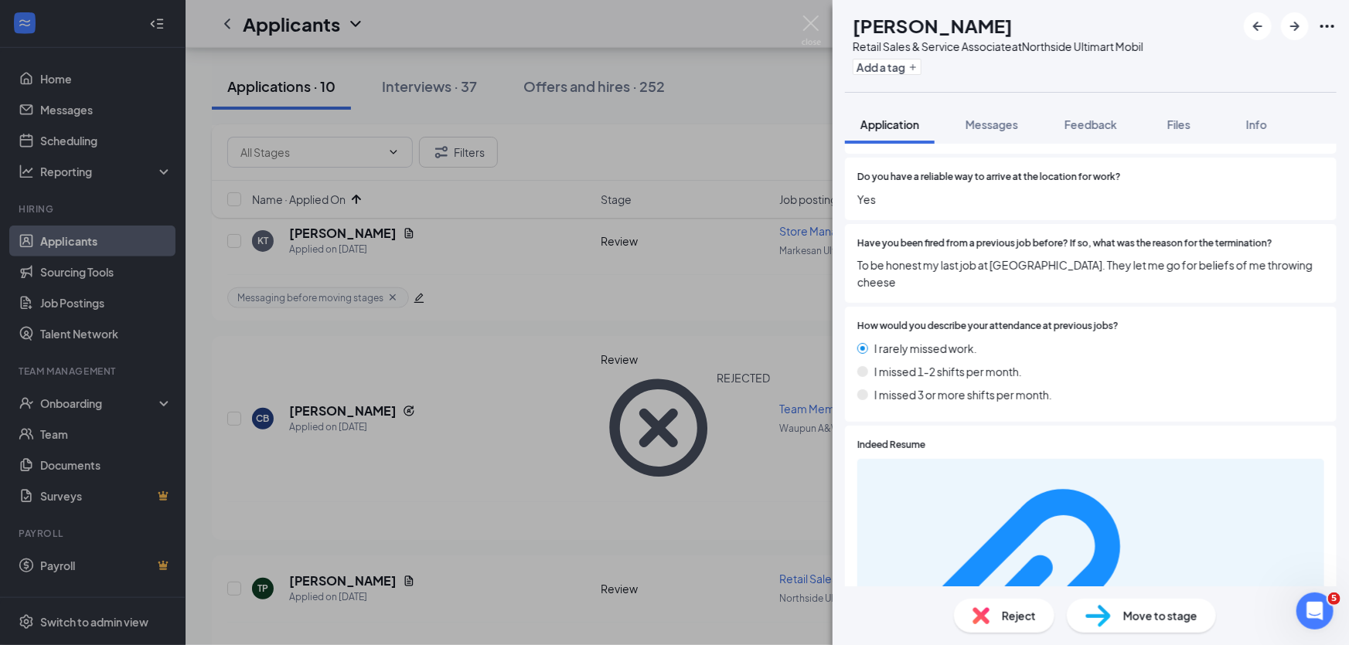
click at [1031, 626] on div "Reject" at bounding box center [1004, 616] width 100 height 34
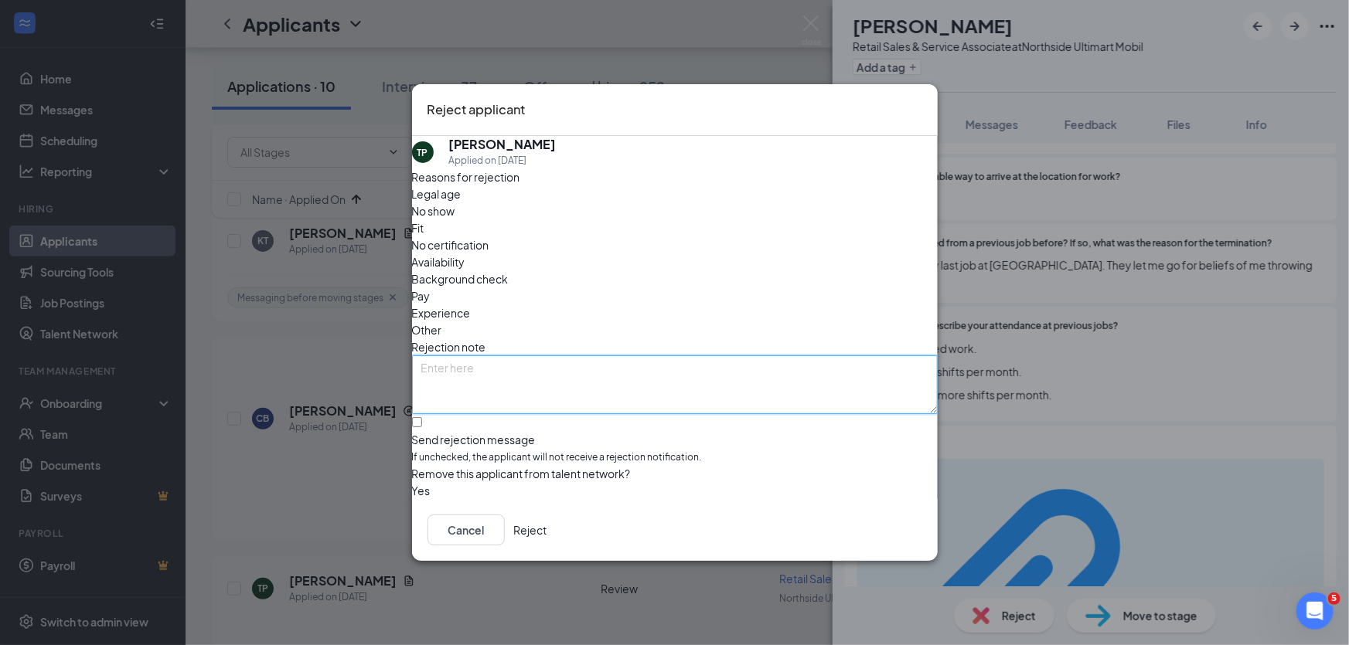
click at [515, 356] on textarea at bounding box center [675, 385] width 526 height 59
paste textarea "Have you been fired from a previous job before? If so, what was the reason for …"
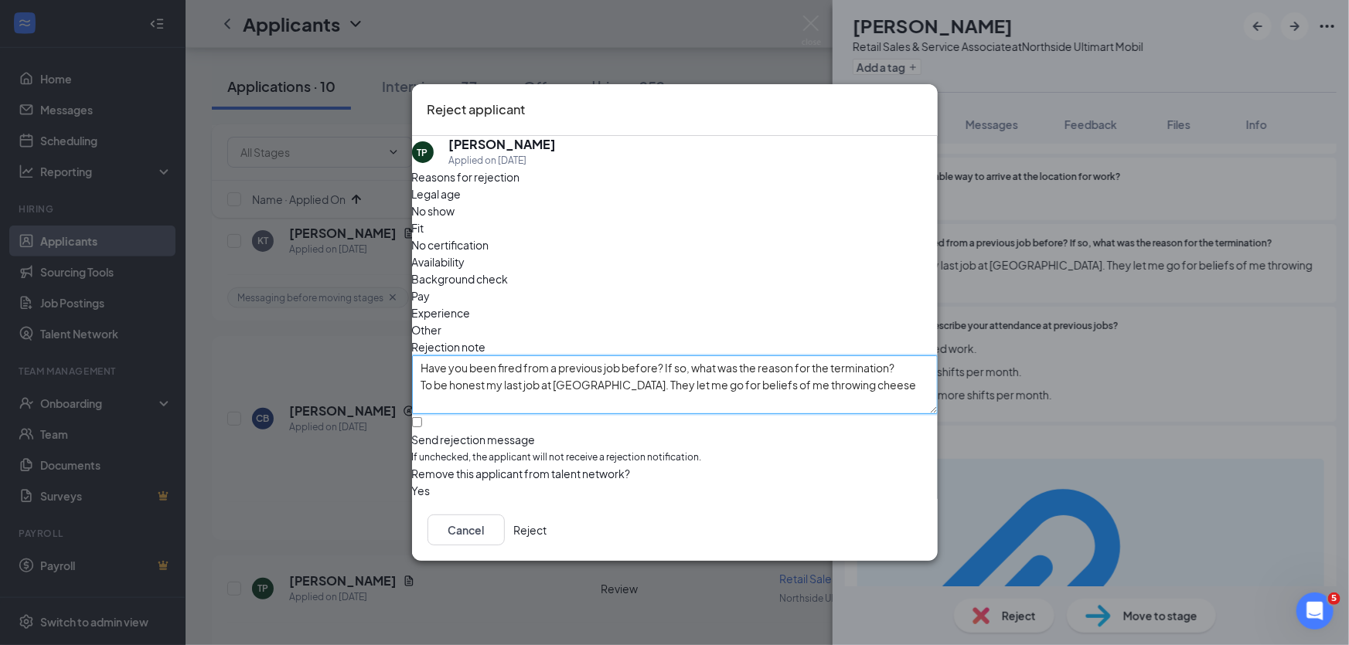
type textarea "Have you been fired from a previous job before? If so, what was the reason for …"
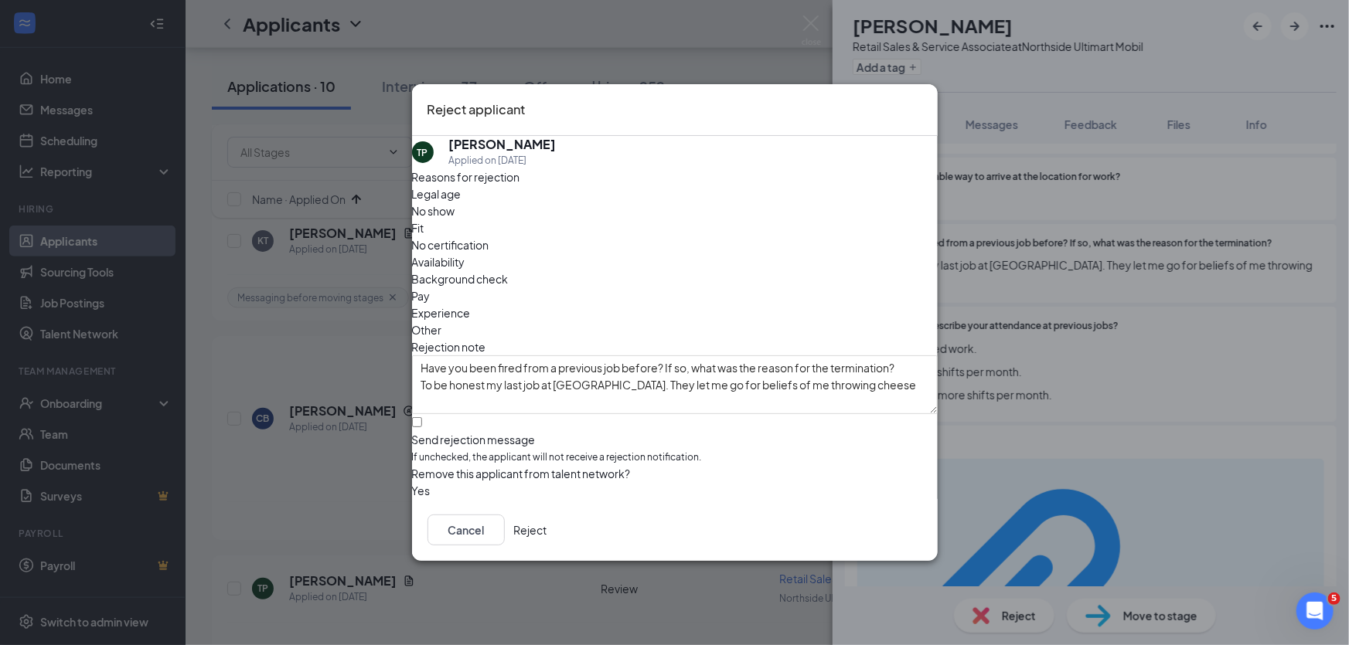
drag, startPoint x: 427, startPoint y: 396, endPoint x: 455, endPoint y: 407, distance: 30.1
click at [431, 396] on div "TP Tabitha Pakulski Applied on Aug 26 Reasons for rejection Legal age No show F…" at bounding box center [675, 317] width 526 height 363
click at [422, 417] on input "Send rejection message If unchecked, the applicant will not receive a rejection…" at bounding box center [417, 422] width 10 height 10
checkbox input "true"
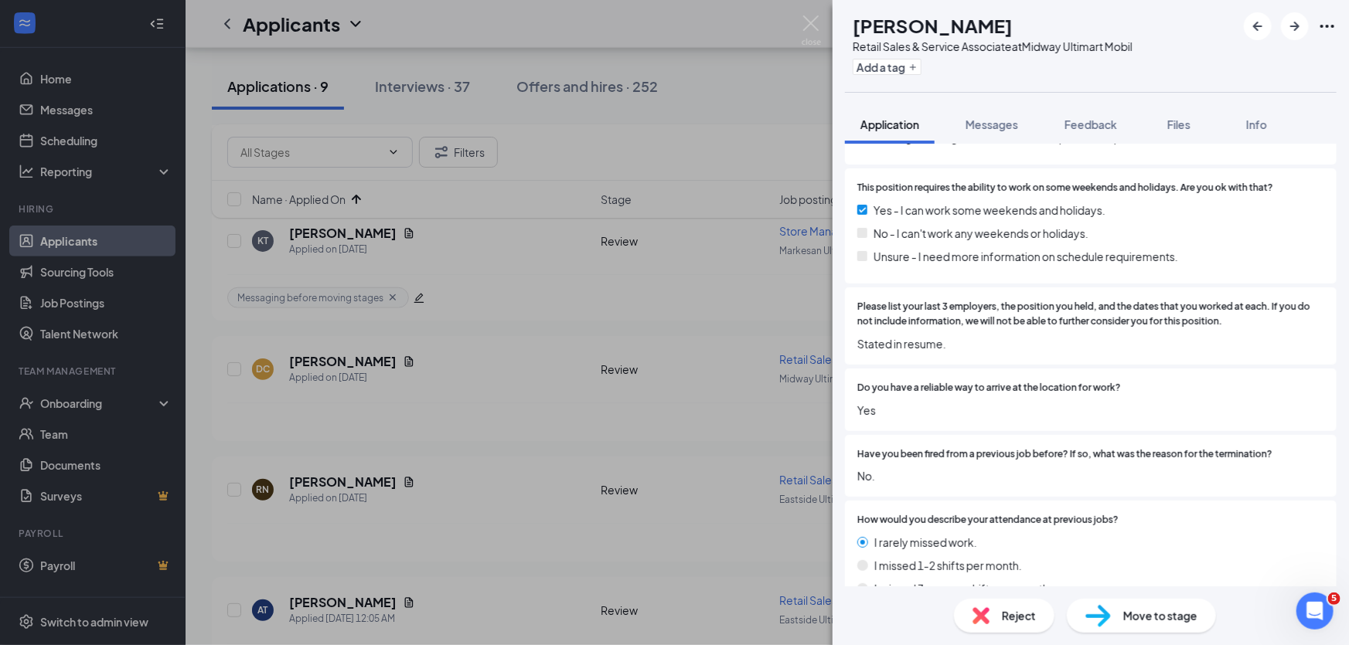
scroll to position [983, 0]
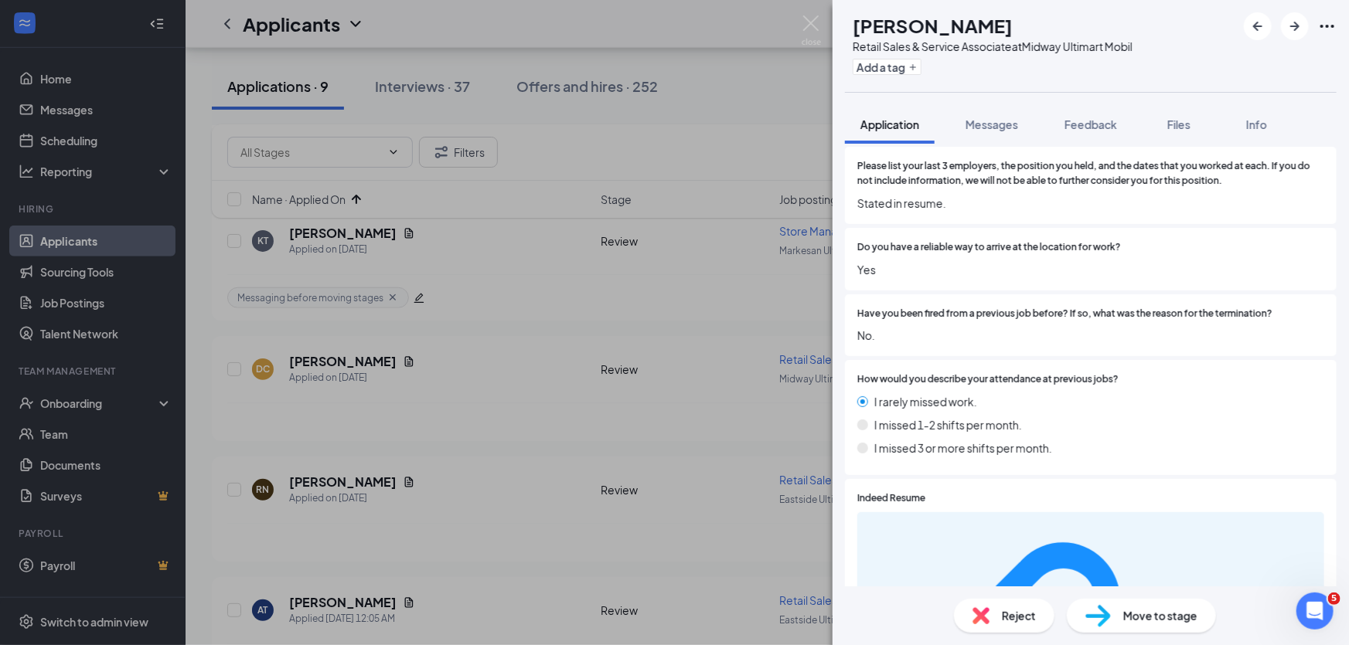
click at [1135, 614] on span "Move to stage" at bounding box center [1160, 616] width 74 height 17
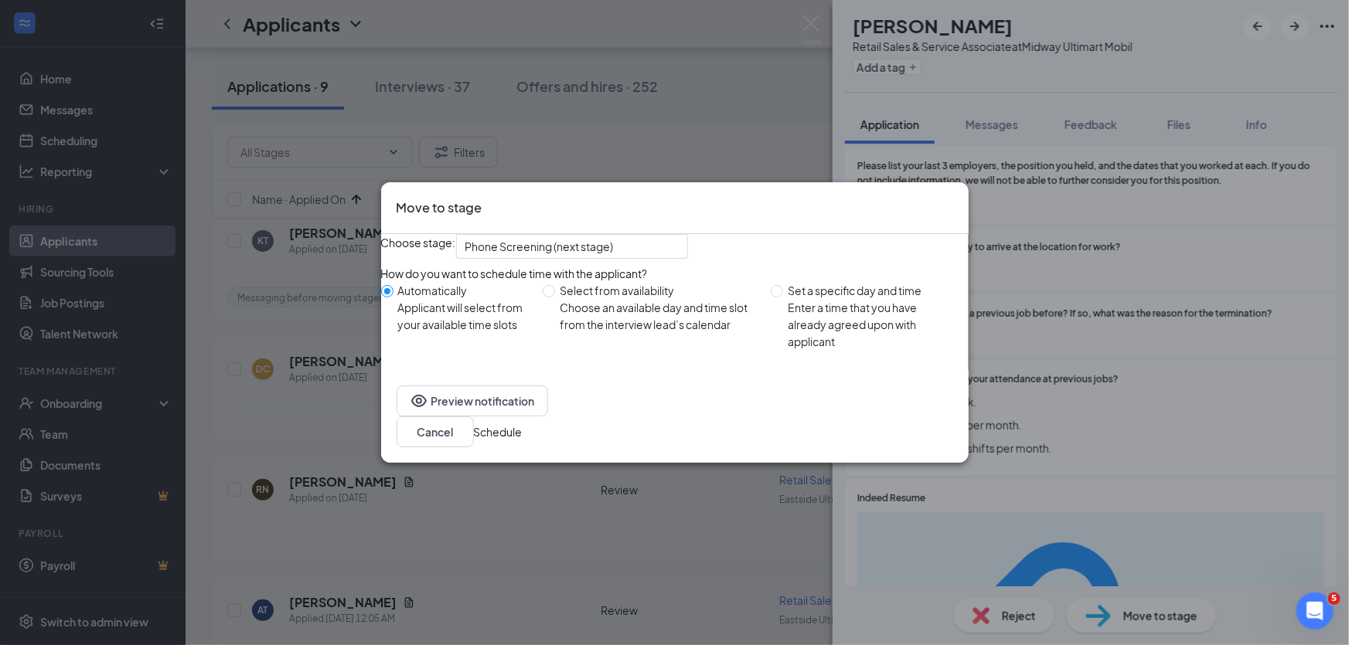
click at [523, 437] on button "Schedule" at bounding box center [498, 432] width 49 height 17
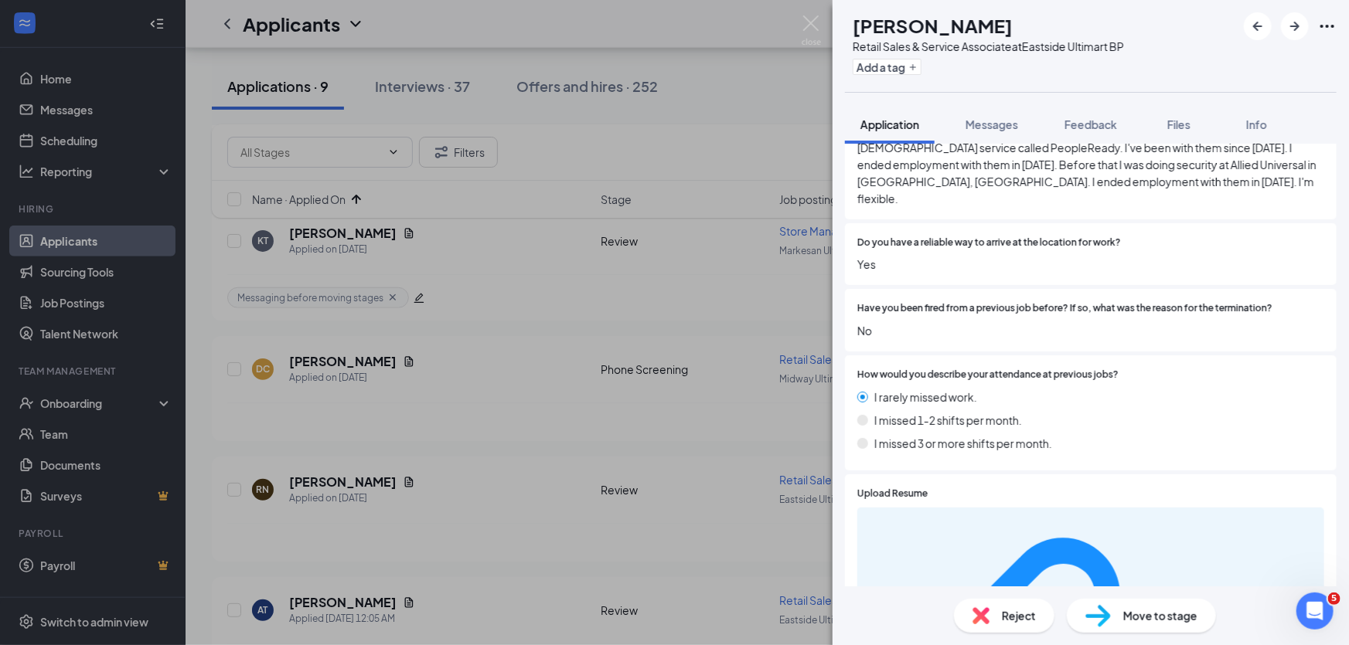
scroll to position [1124, 0]
click at [1126, 608] on span "Move to stage" at bounding box center [1160, 616] width 74 height 17
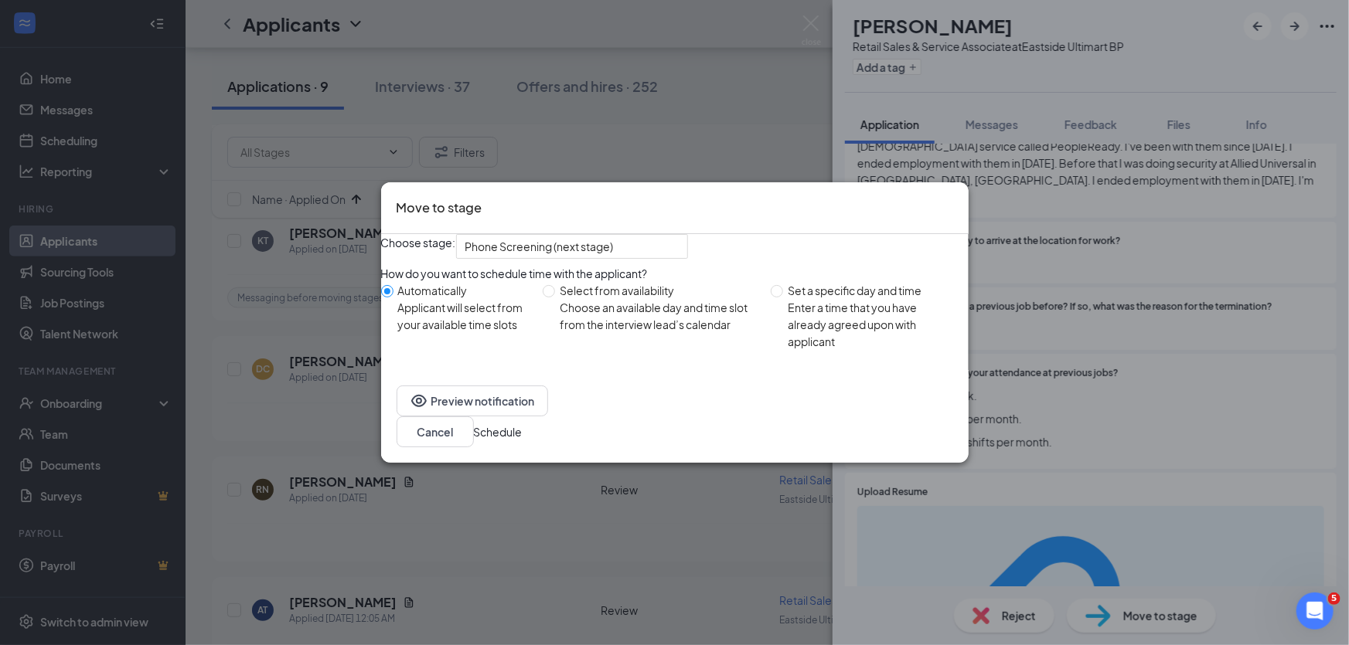
click at [523, 440] on button "Schedule" at bounding box center [498, 432] width 49 height 17
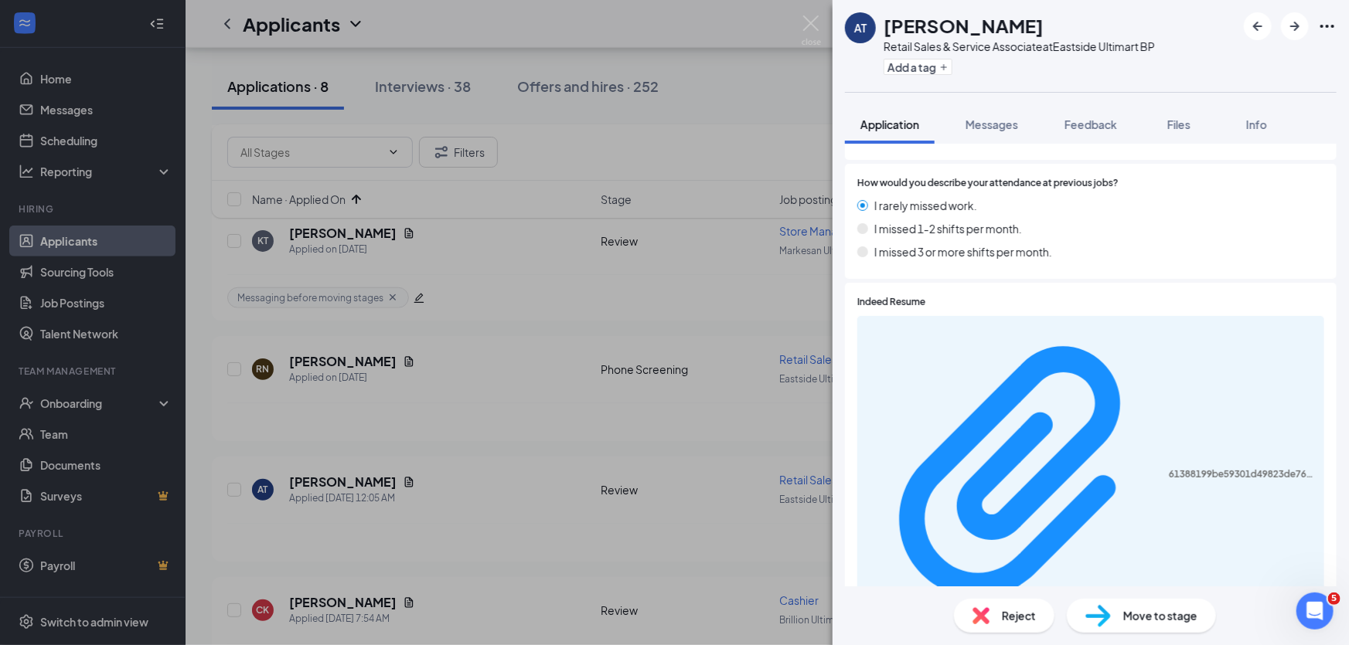
scroll to position [1265, 0]
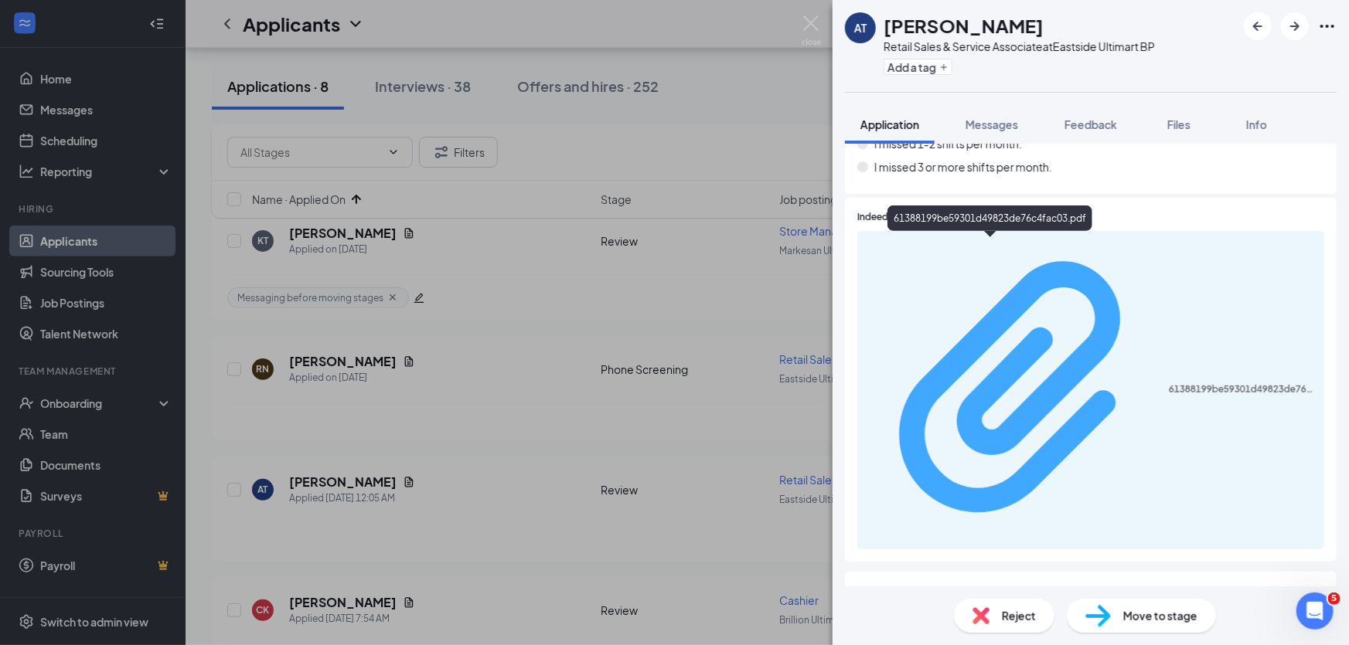
click at [1169, 383] on div "61388199be59301d49823de76c4fac03.pdf" at bounding box center [1242, 389] width 146 height 12
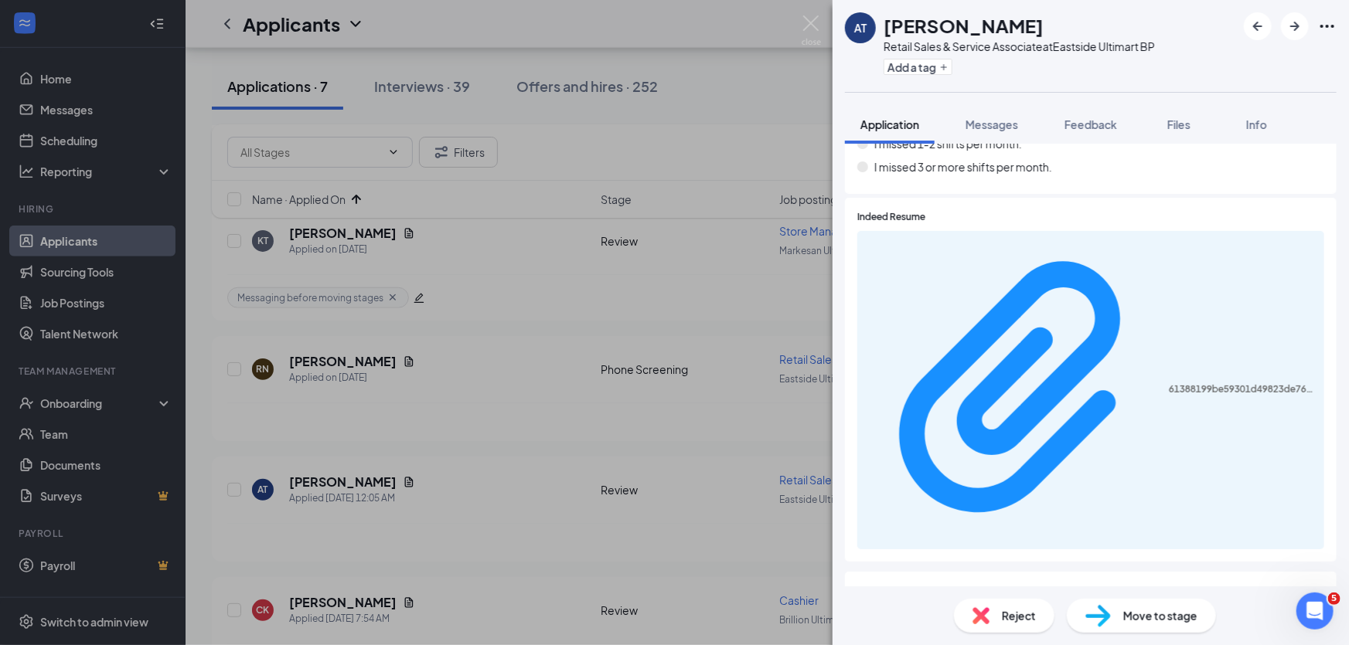
click at [1153, 625] on div "Move to stage" at bounding box center [1141, 616] width 149 height 34
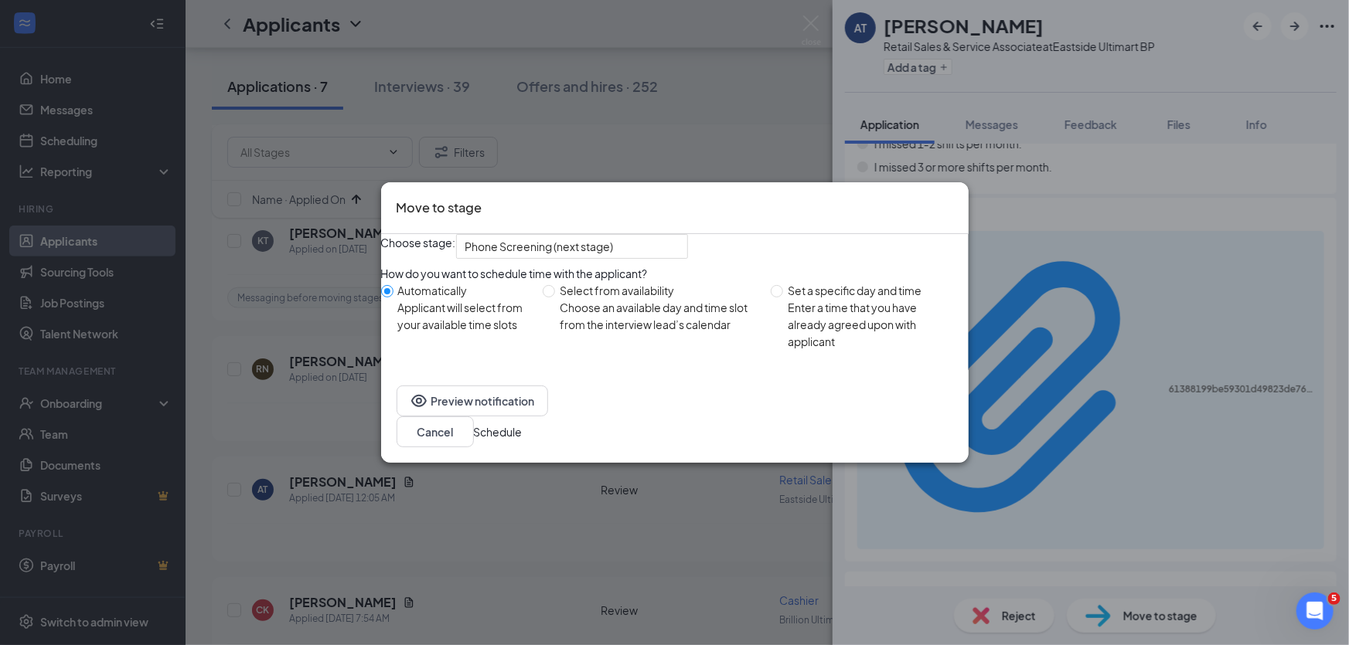
click at [523, 441] on button "Schedule" at bounding box center [498, 432] width 49 height 17
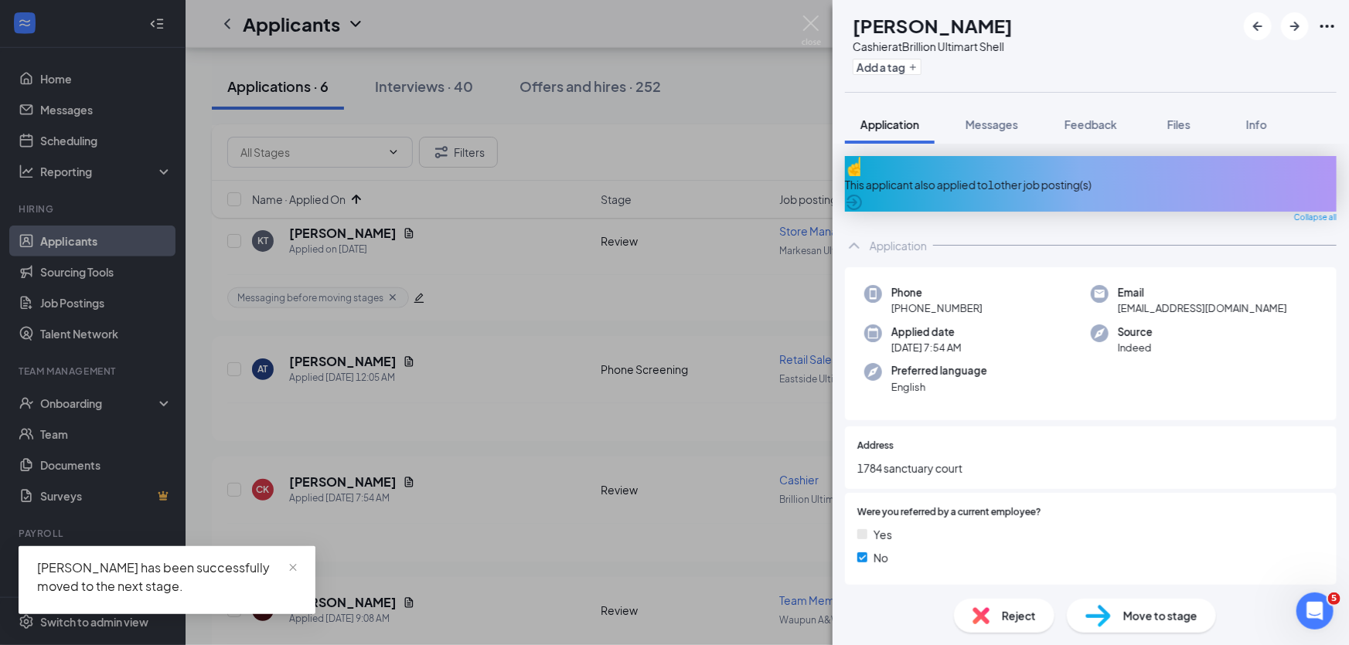
click at [1014, 176] on div "This applicant also applied to 1 other job posting(s)" at bounding box center [1091, 184] width 492 height 17
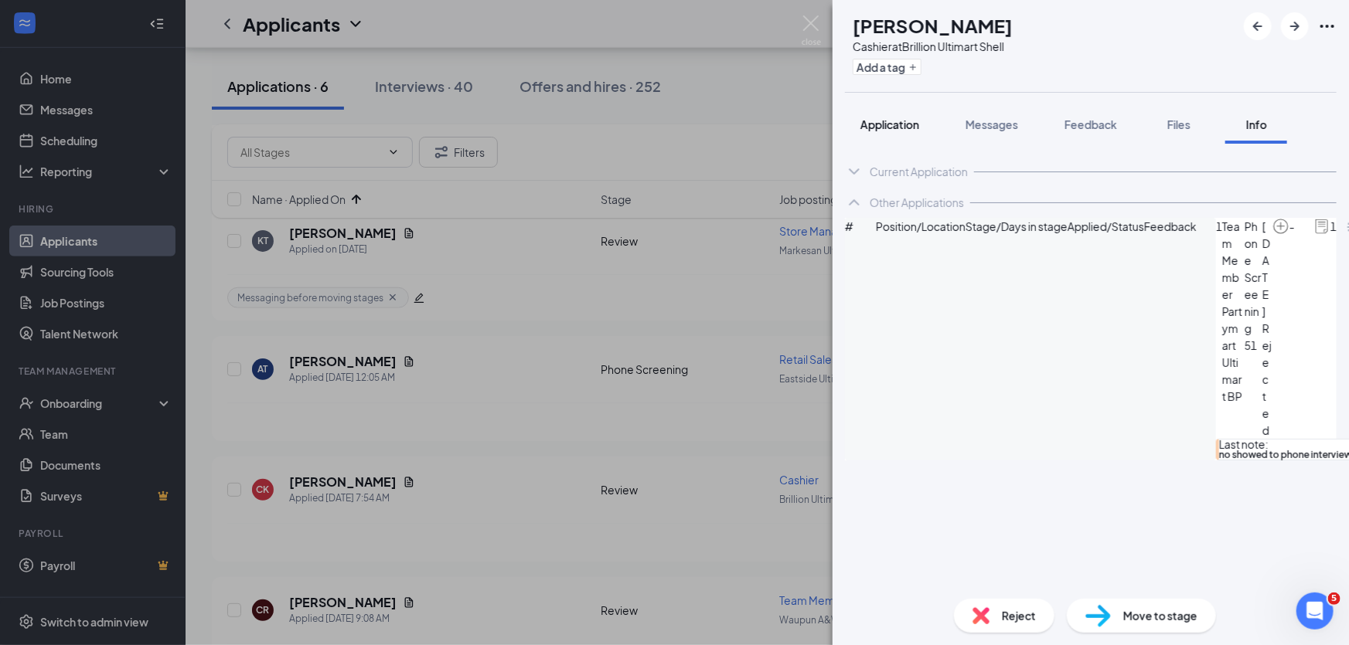
click at [881, 117] on span "Application" at bounding box center [889, 124] width 59 height 14
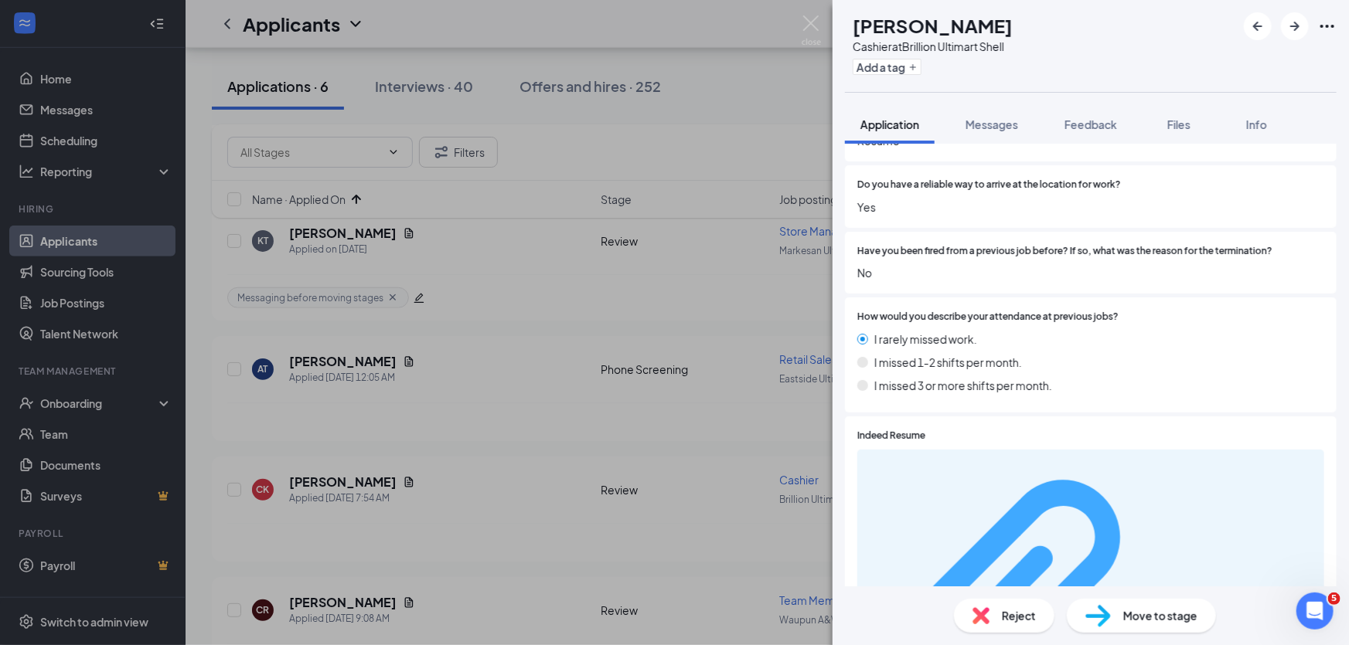
scroll to position [1124, 0]
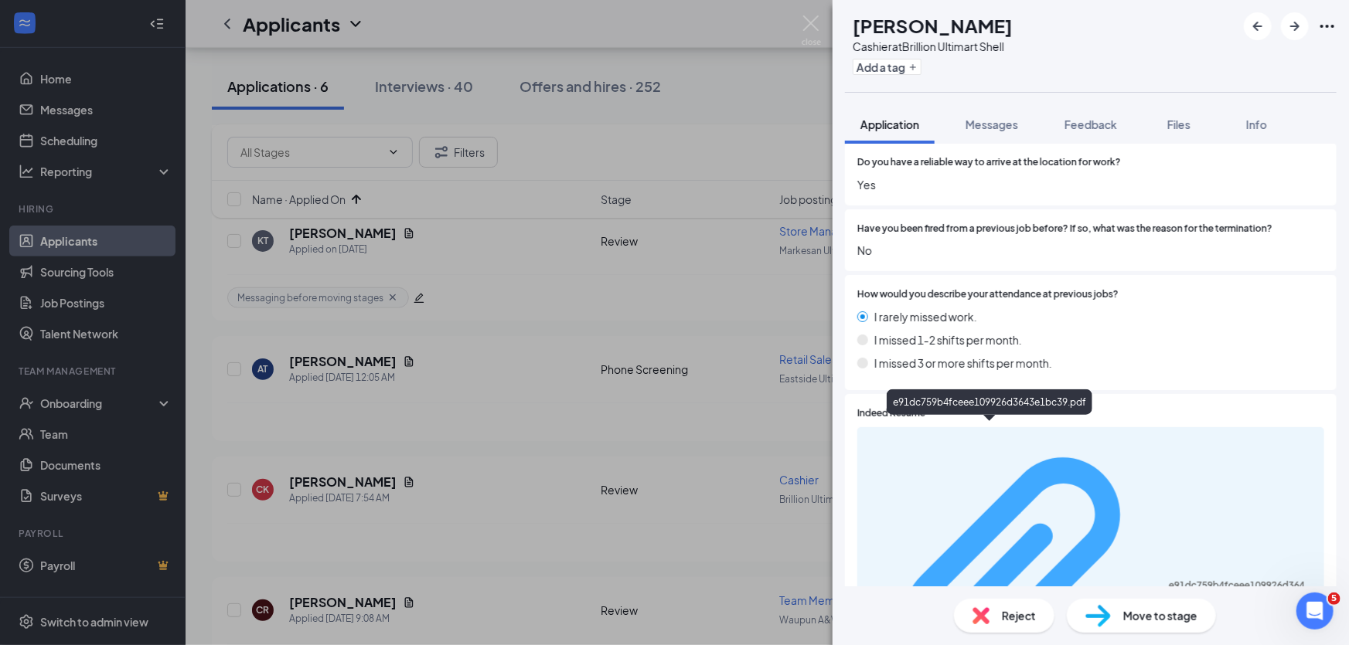
click at [1169, 580] on div "e91dc759b4fceee109926d3643e1bc39.pdf" at bounding box center [1242, 586] width 146 height 12
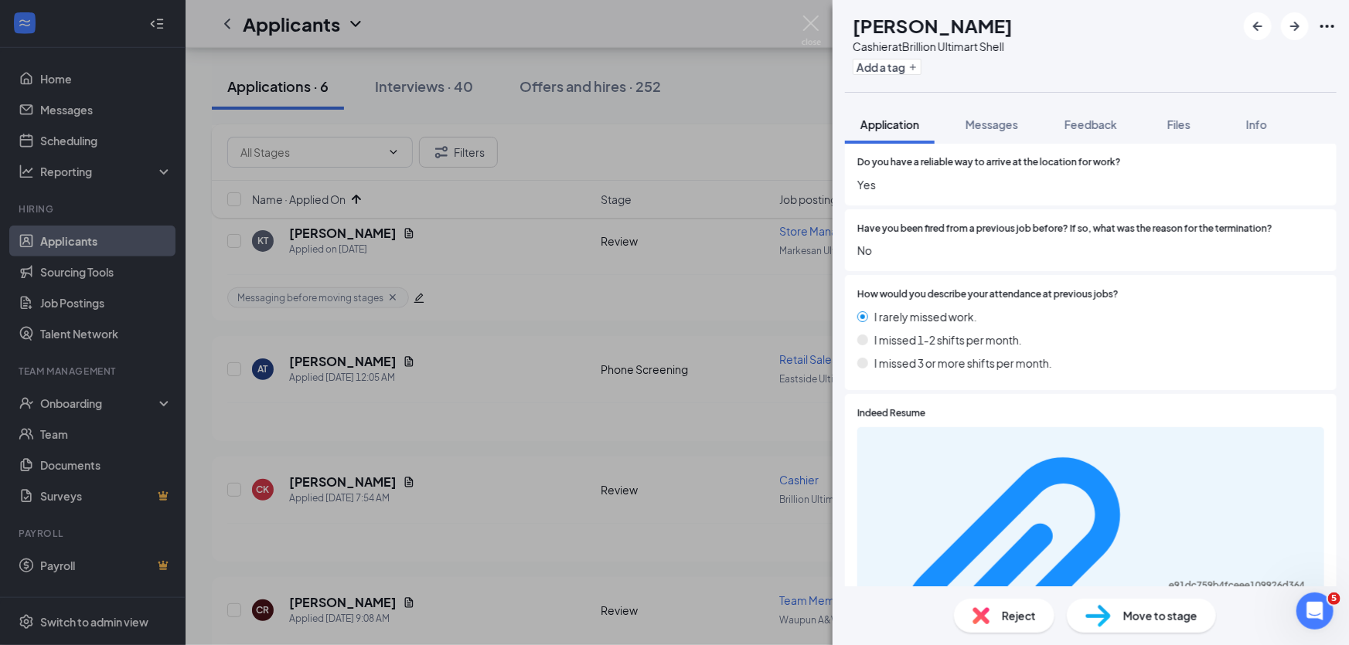
click at [996, 611] on div "Reject" at bounding box center [1004, 616] width 100 height 34
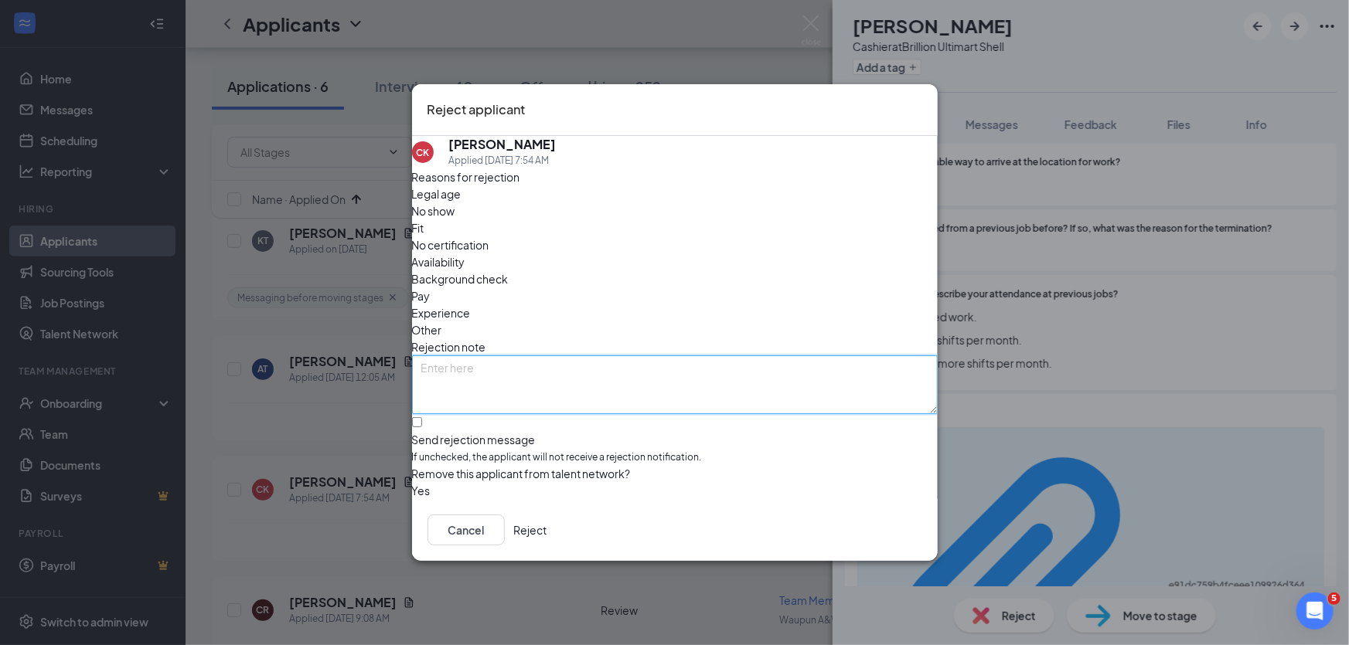
click at [707, 356] on textarea at bounding box center [675, 385] width 526 height 59
type textarea "no showed last month to phone interview, not inviting her for another one so so…"
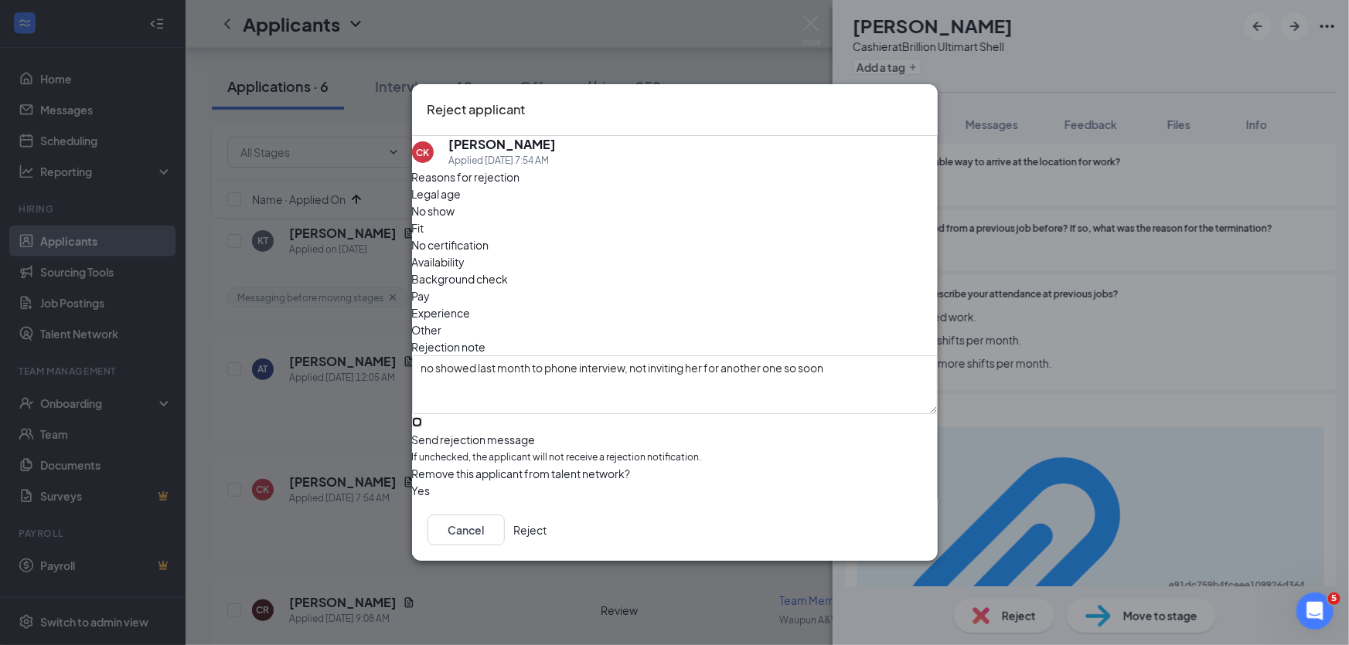
click at [422, 417] on input "Send rejection message If unchecked, the applicant will not receive a rejection…" at bounding box center [417, 422] width 10 height 10
checkbox input "true"
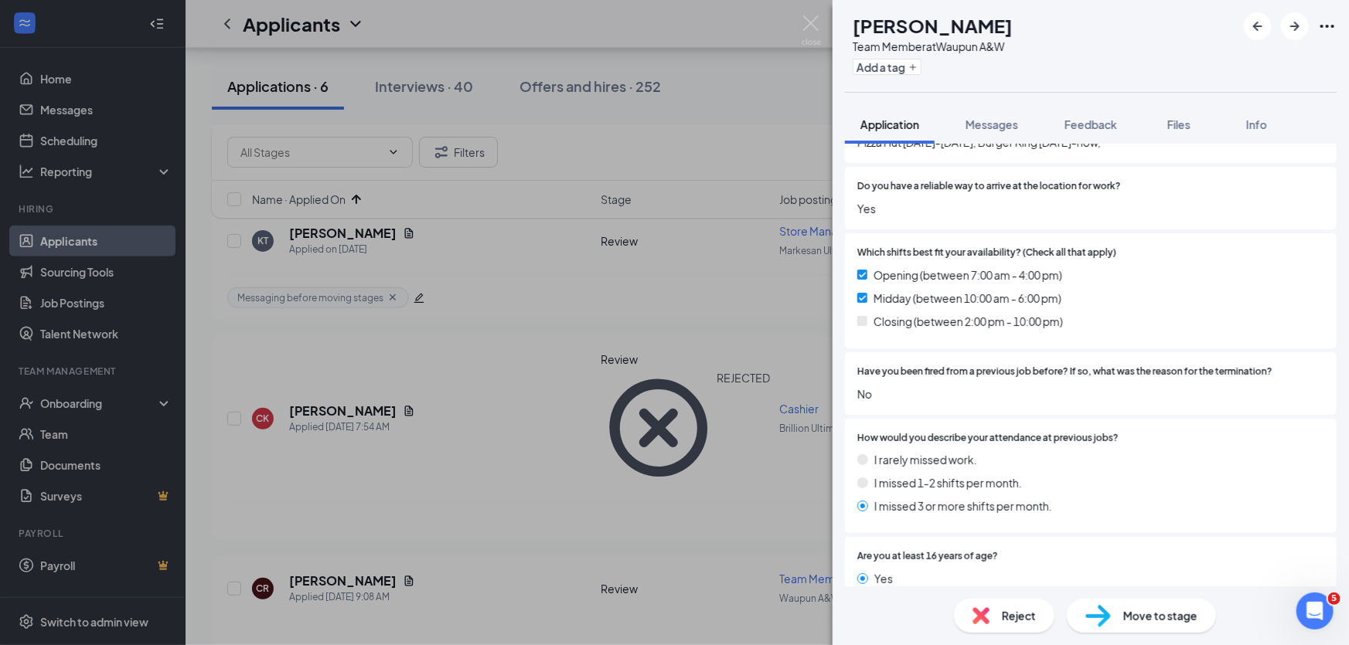
scroll to position [913, 0]
drag, startPoint x: 1051, startPoint y: 505, endPoint x: 850, endPoint y: 506, distance: 201.8
click at [849, 505] on div "How would you describe your attendance at previous jobs? I rarely missed work. …" at bounding box center [1091, 474] width 492 height 115
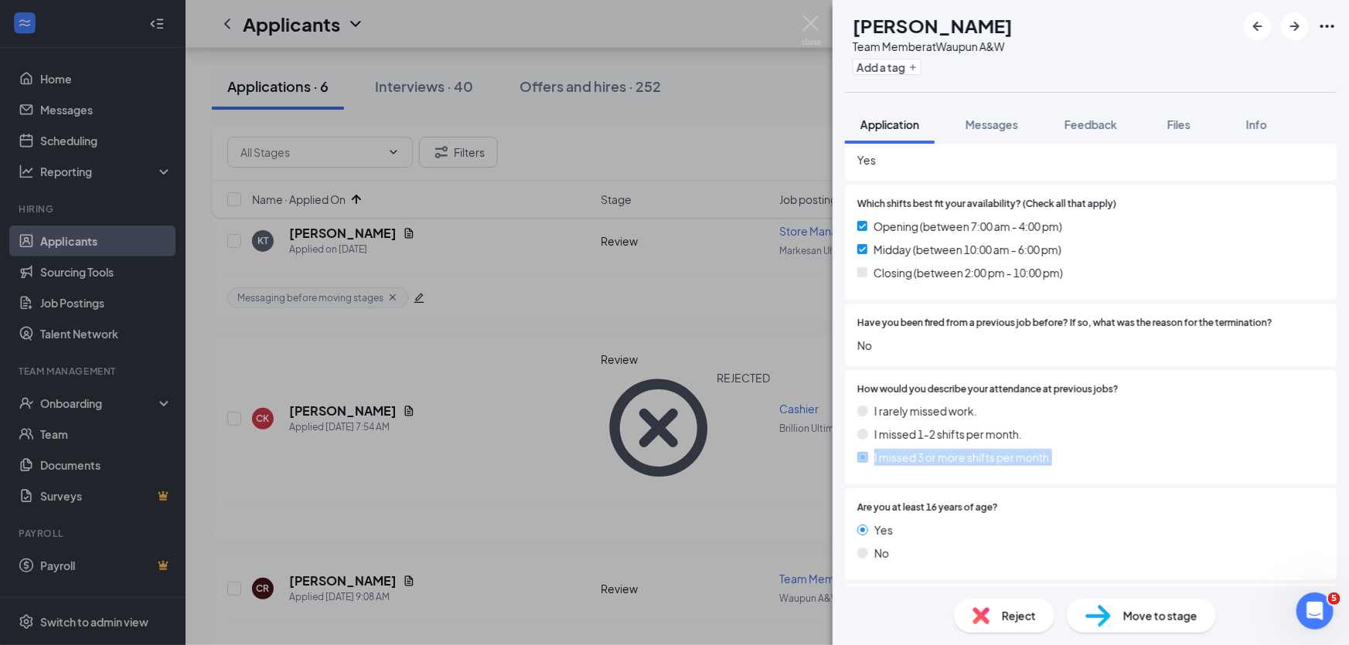
scroll to position [1124, 0]
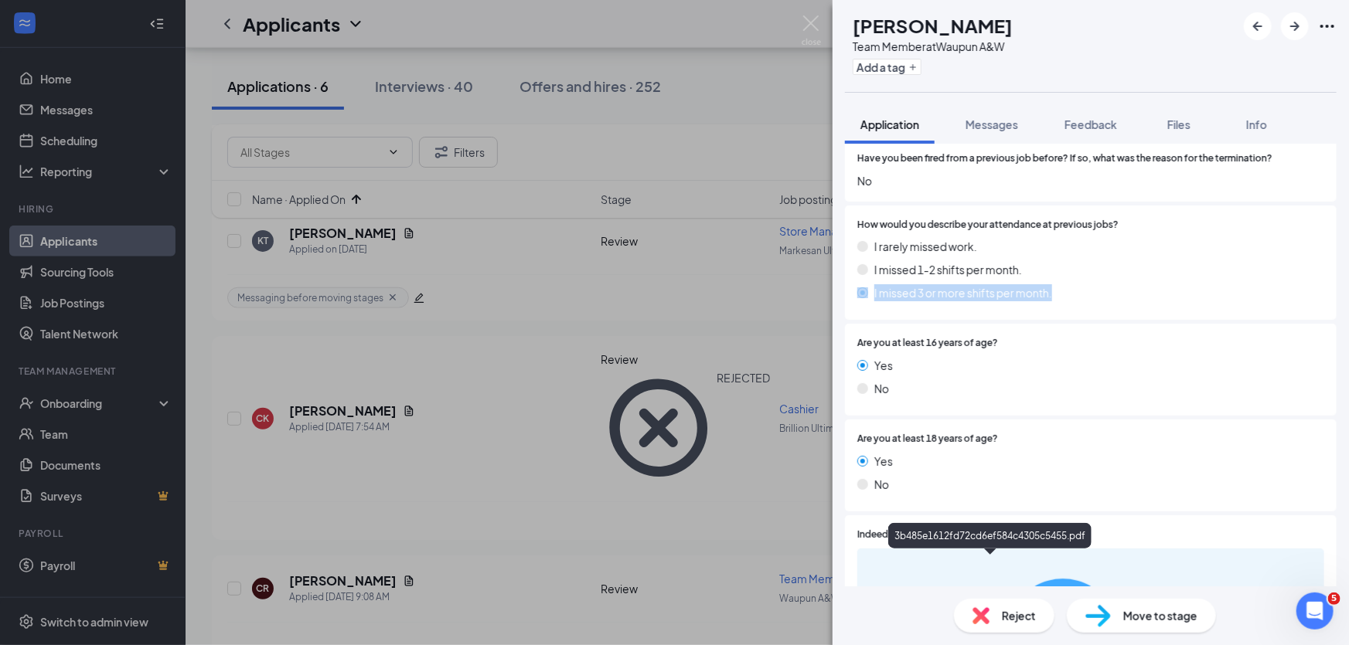
click at [1017, 614] on span "Reject" at bounding box center [1019, 616] width 34 height 17
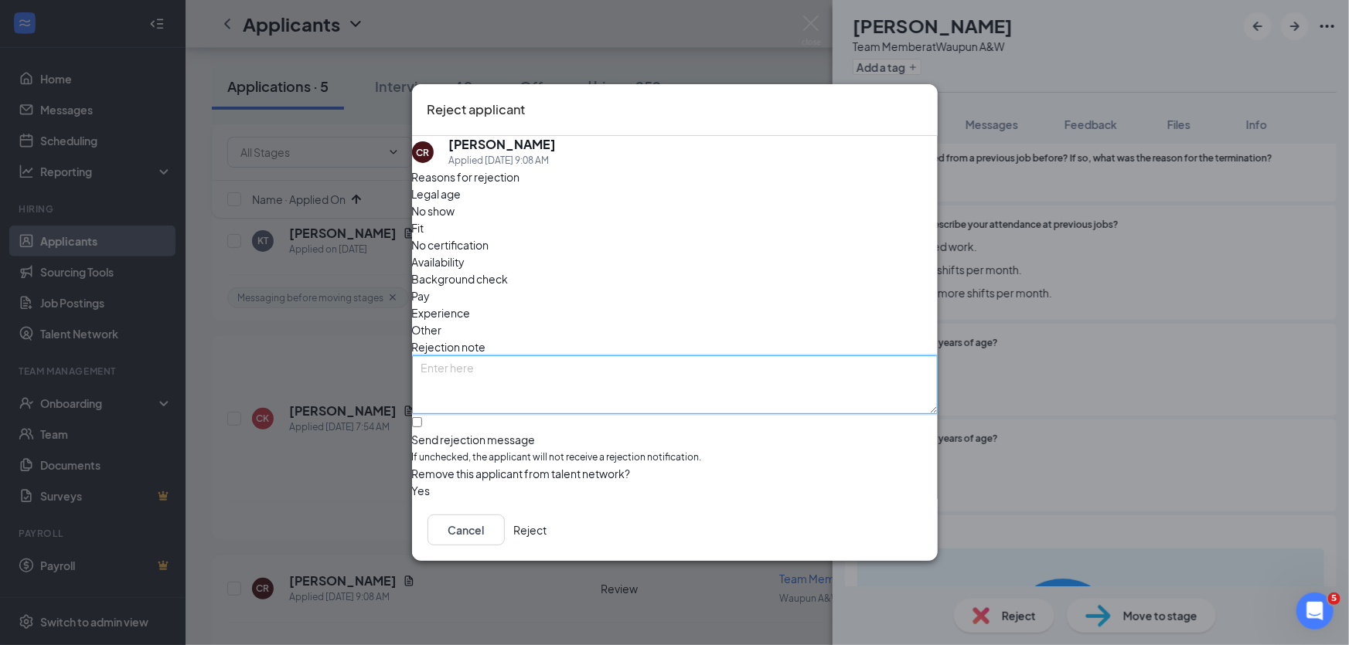
click at [691, 362] on textarea at bounding box center [675, 385] width 526 height 59
paste textarea "I missed 3 or more shifts per month."
type textarea "I missed 3 or more shifts per month."
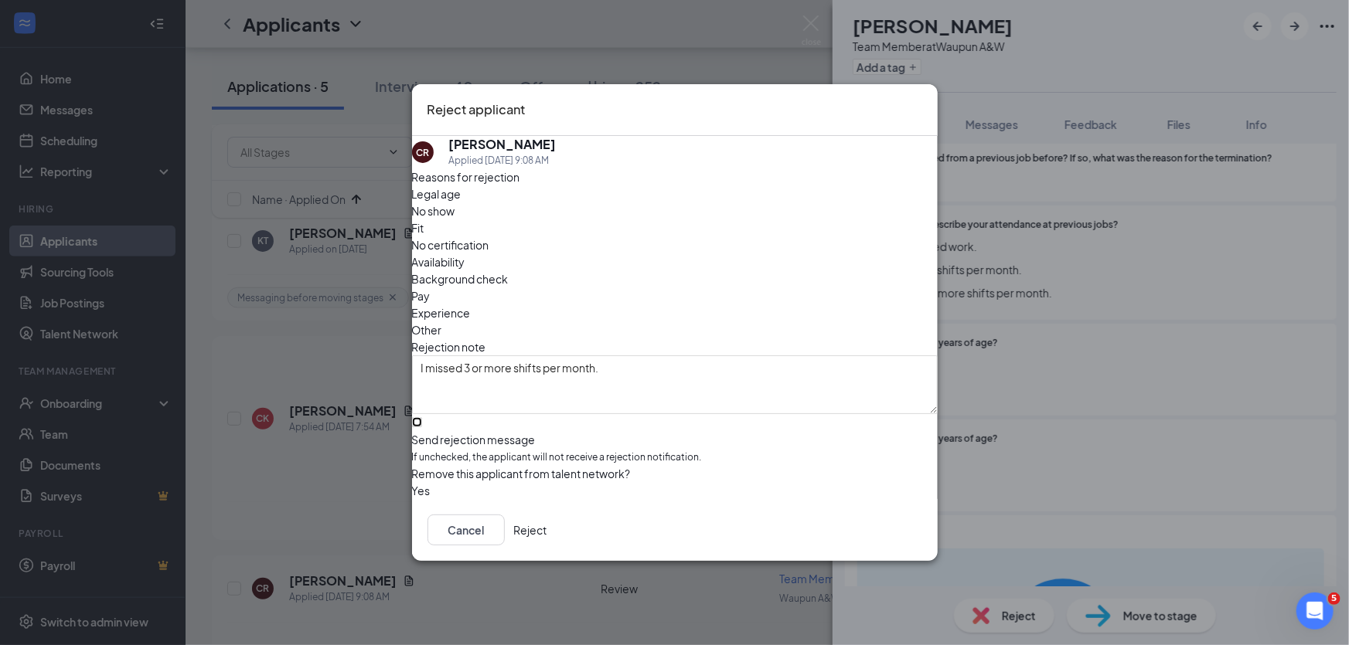
click at [422, 417] on input "Send rejection message If unchecked, the applicant will not receive a rejection…" at bounding box center [417, 422] width 10 height 10
checkbox input "true"
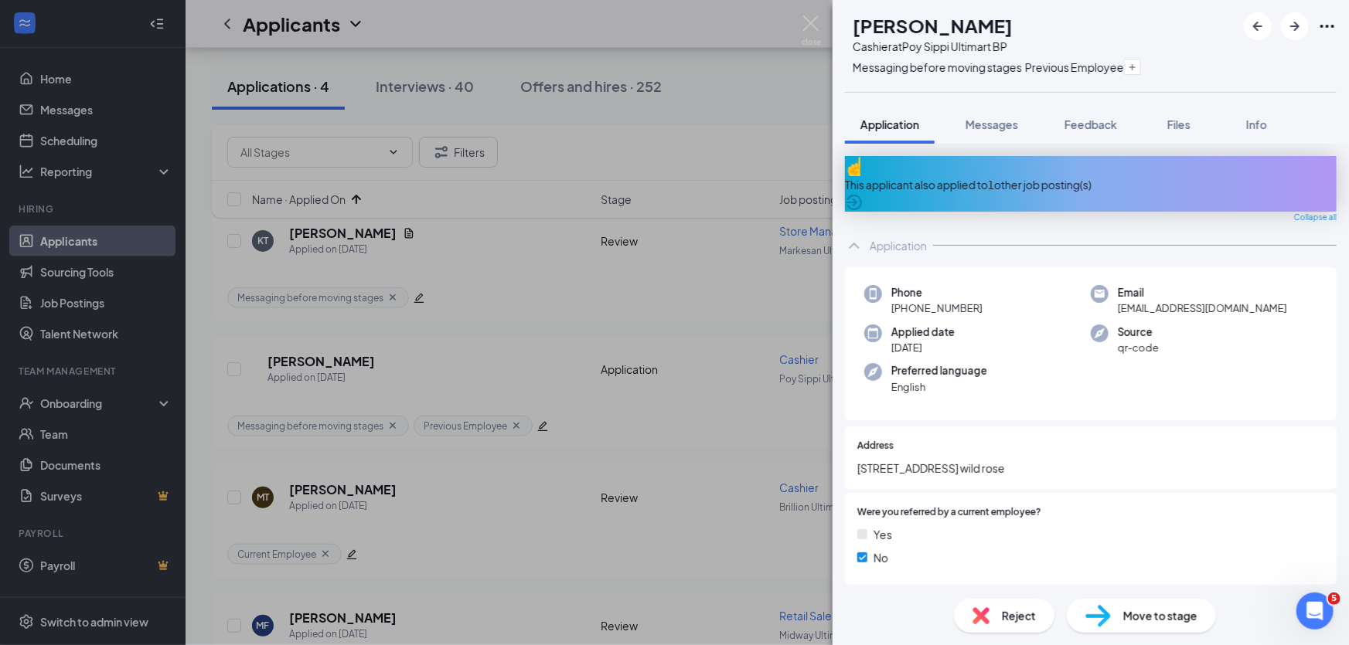
click at [1138, 176] on div "This applicant also applied to 1 other job posting(s)" at bounding box center [1091, 184] width 492 height 17
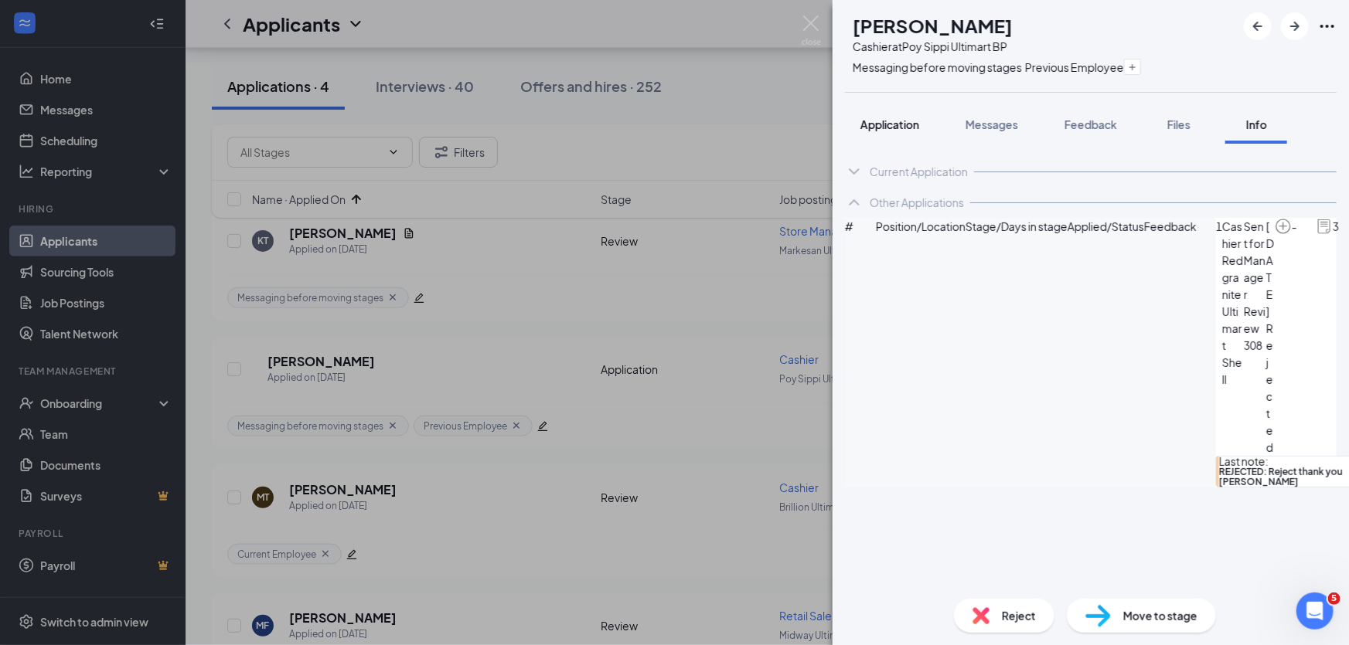
click at [900, 124] on span "Application" at bounding box center [889, 124] width 59 height 14
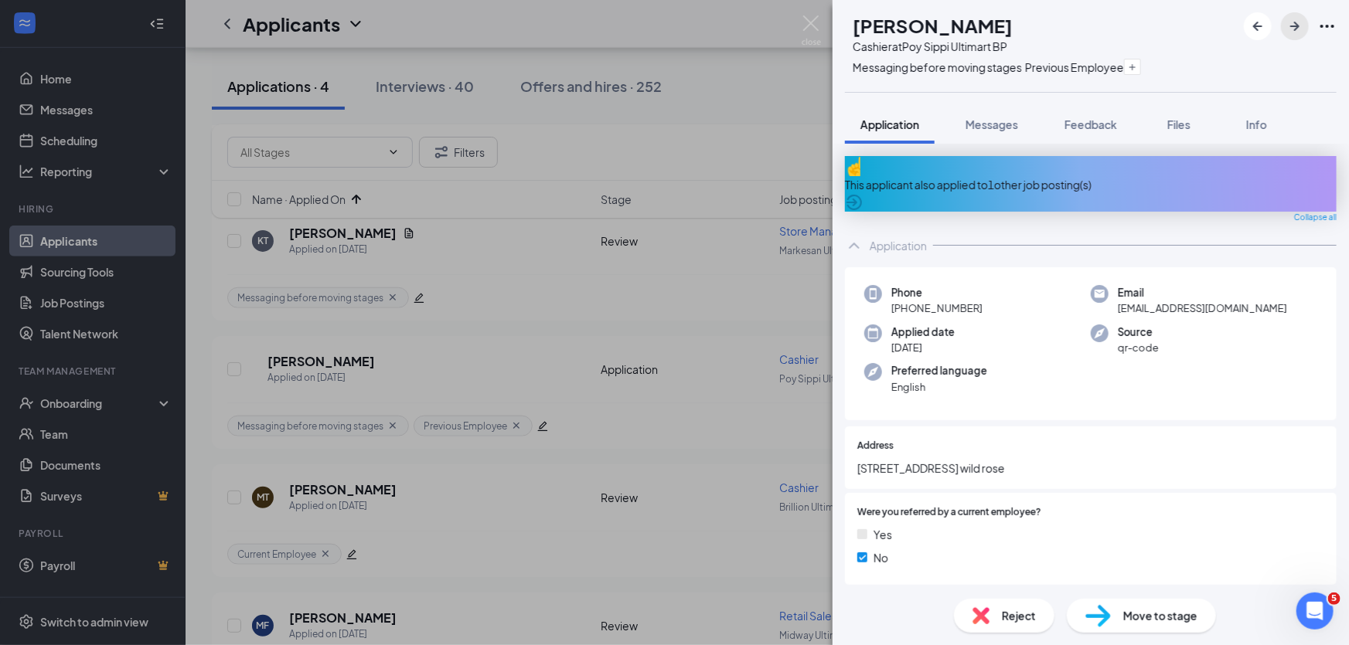
click at [1300, 22] on icon "ArrowRight" at bounding box center [1295, 26] width 19 height 19
click at [810, 22] on img at bounding box center [811, 30] width 19 height 30
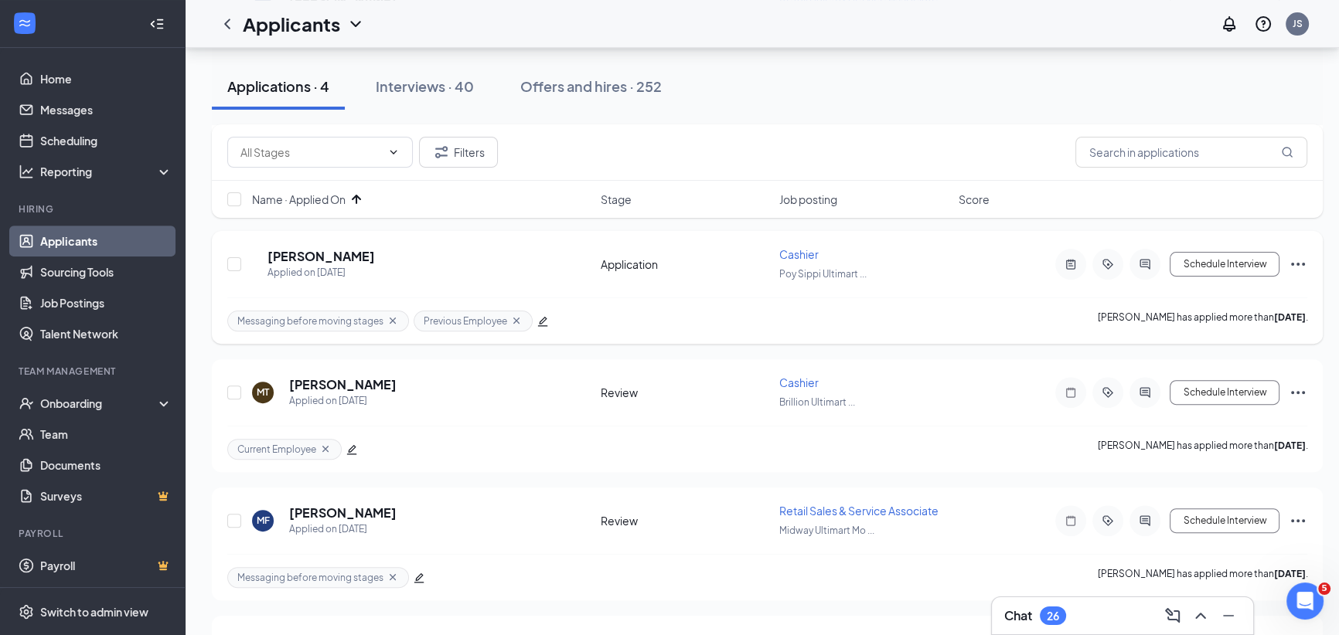
scroll to position [700, 0]
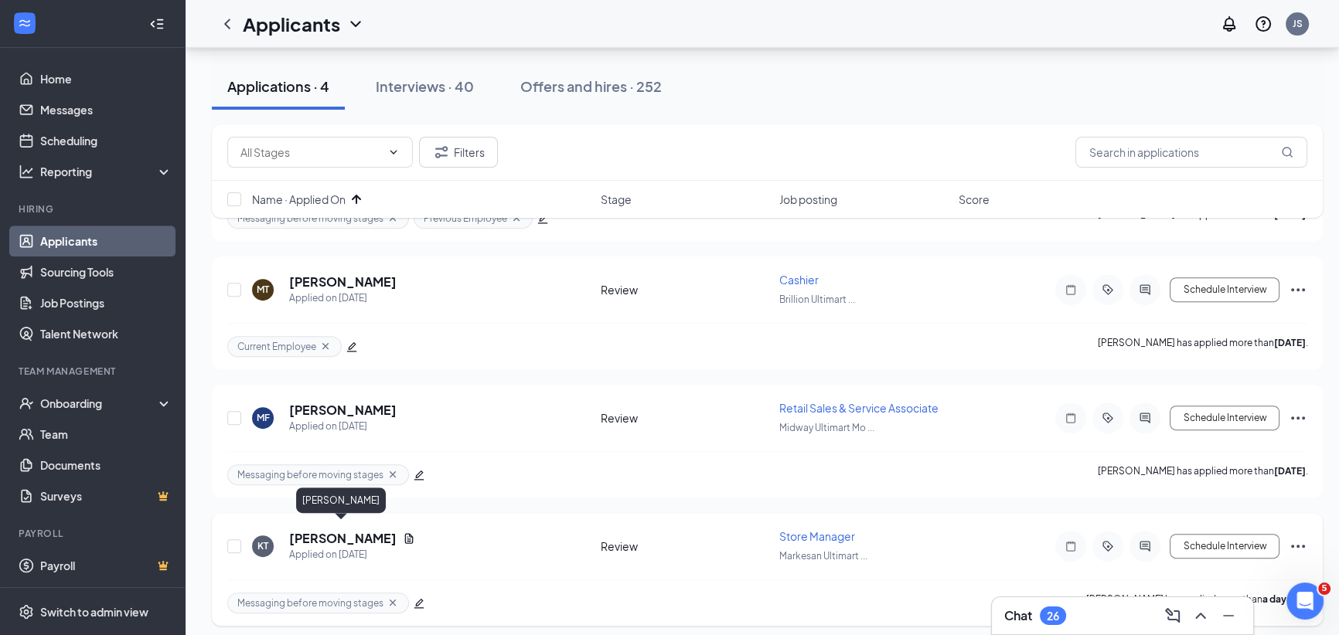
click at [373, 533] on h5 "Kristopher Tesch" at bounding box center [342, 538] width 107 height 17
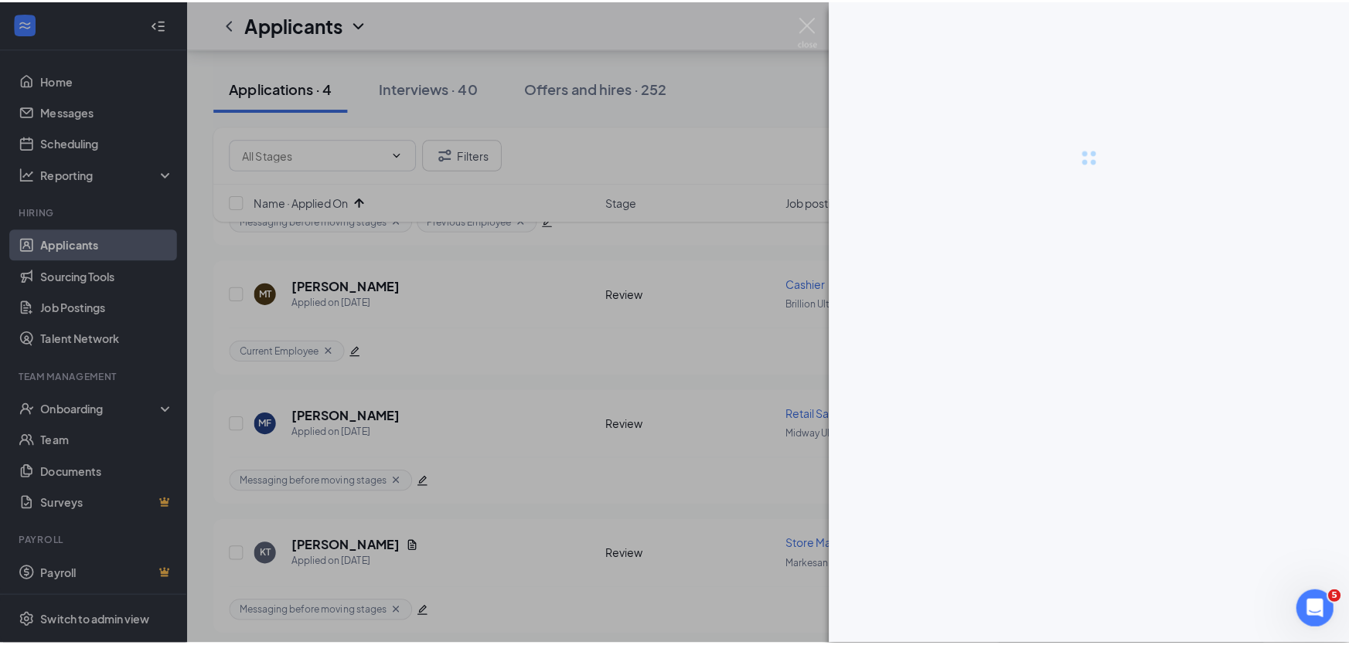
scroll to position [689, 0]
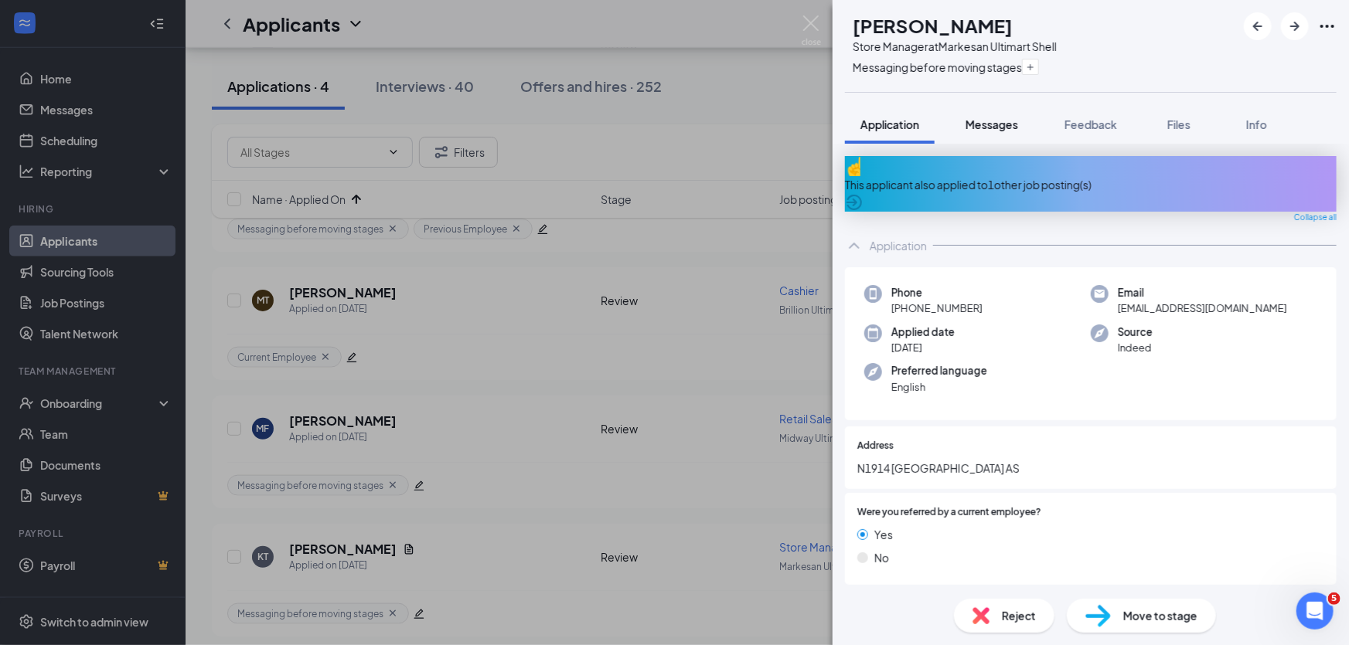
click at [985, 117] on div "Messages" at bounding box center [992, 124] width 53 height 15
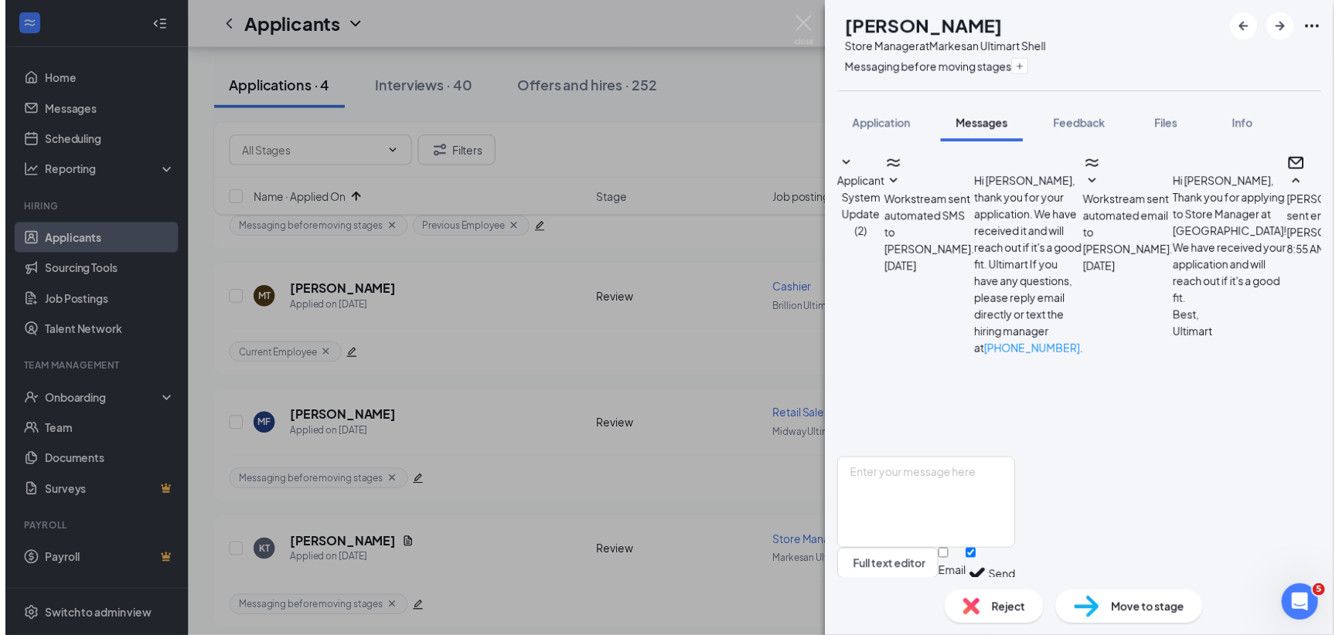
scroll to position [703, 0]
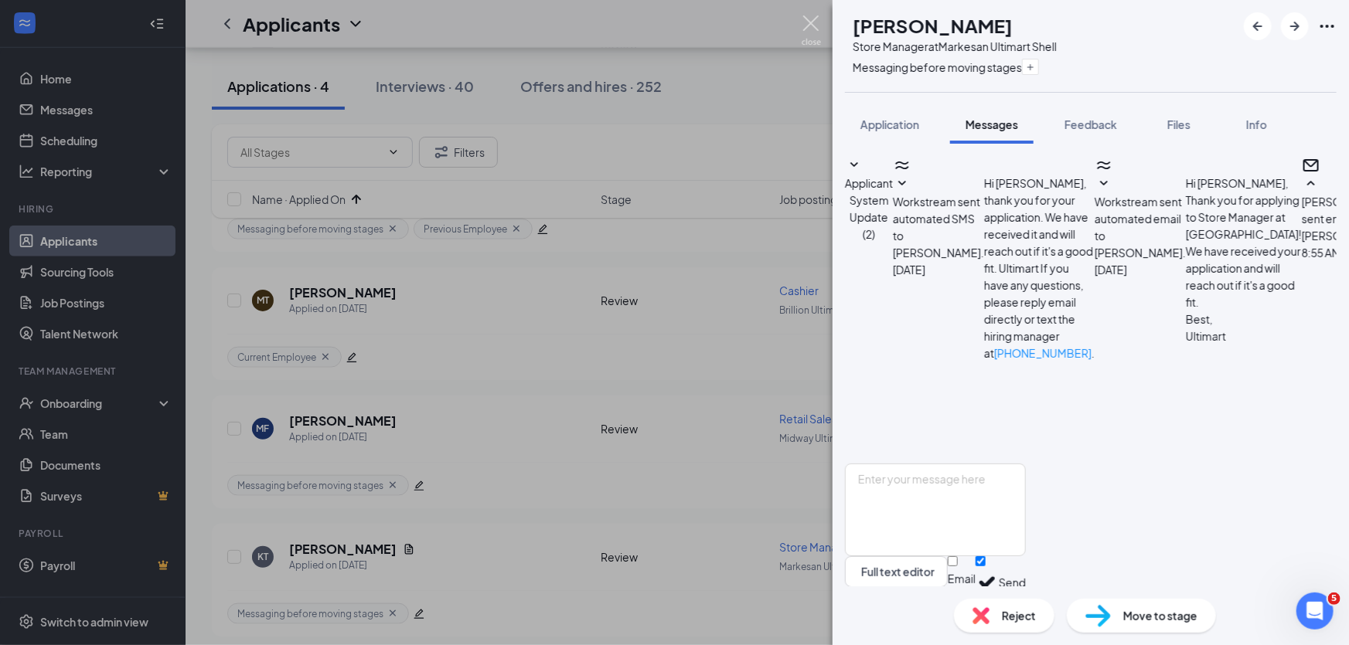
click at [816, 24] on img at bounding box center [811, 30] width 19 height 30
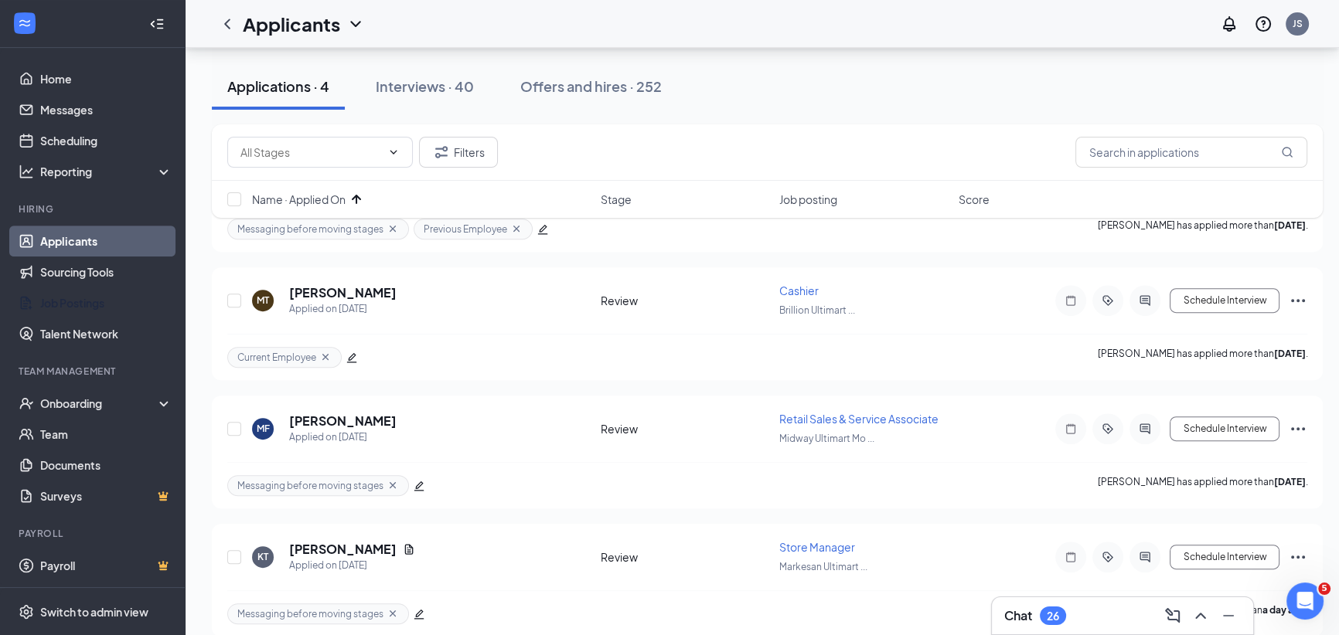
click at [74, 298] on link "Job Postings" at bounding box center [106, 303] width 132 height 31
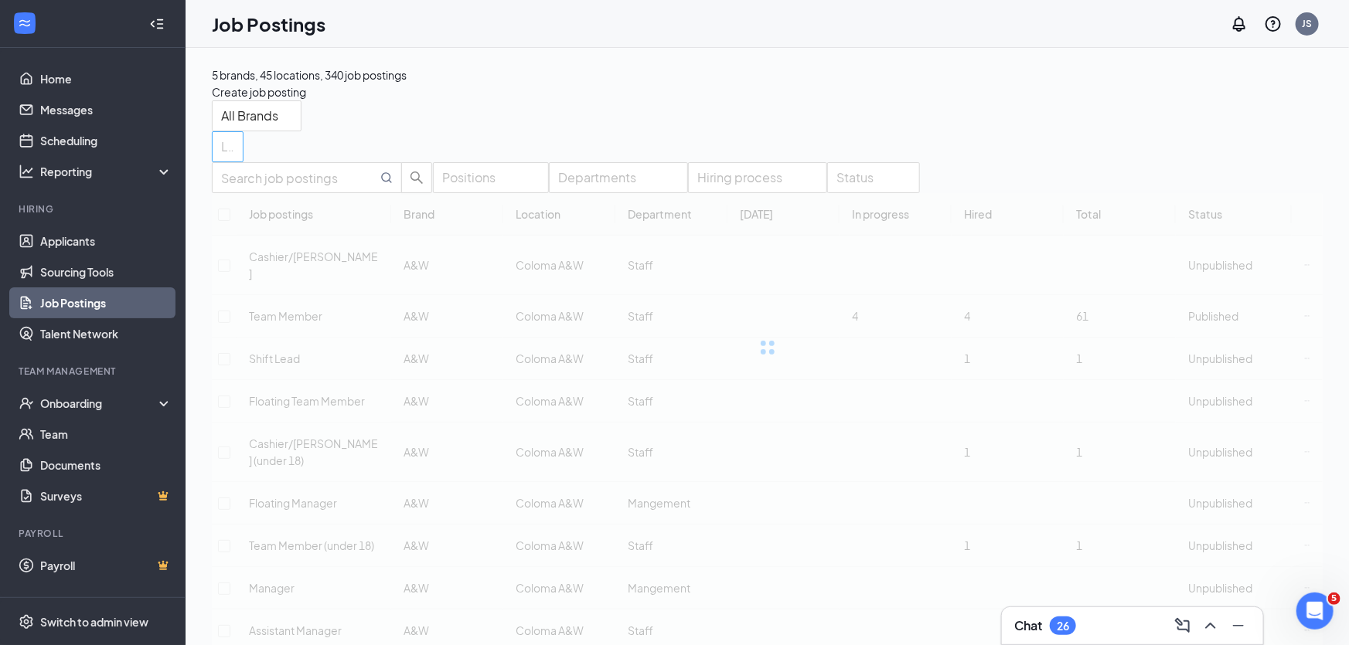
click at [224, 135] on div at bounding box center [220, 147] width 9 height 25
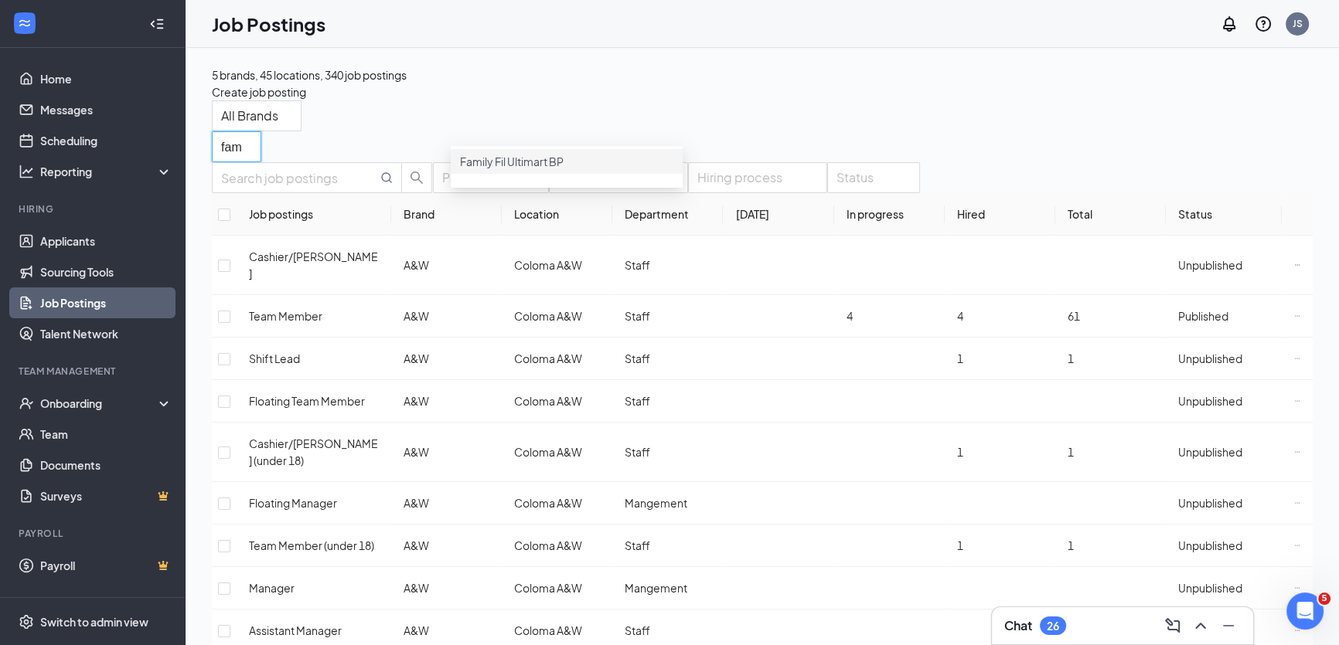
type input "famil"
click at [501, 169] on span "Family Fil Ultimart BP" at bounding box center [512, 162] width 104 height 14
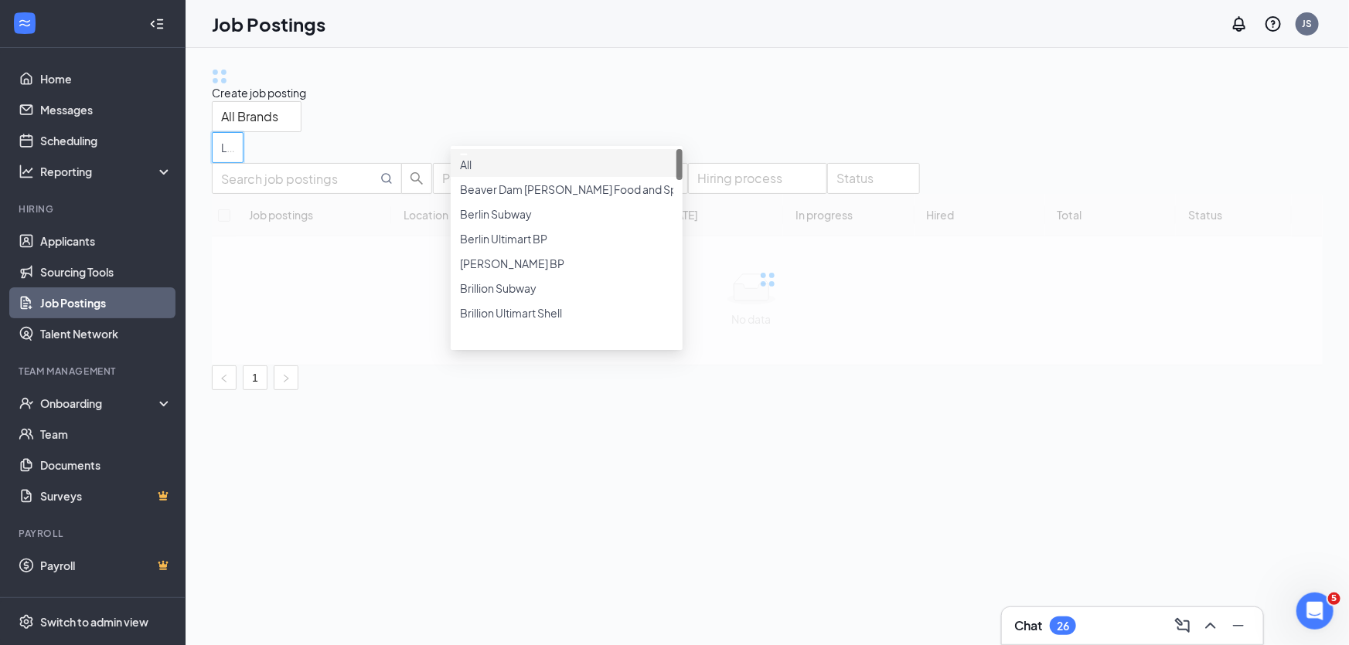
click at [845, 92] on div "Create job posting" at bounding box center [767, 83] width 1111 height 35
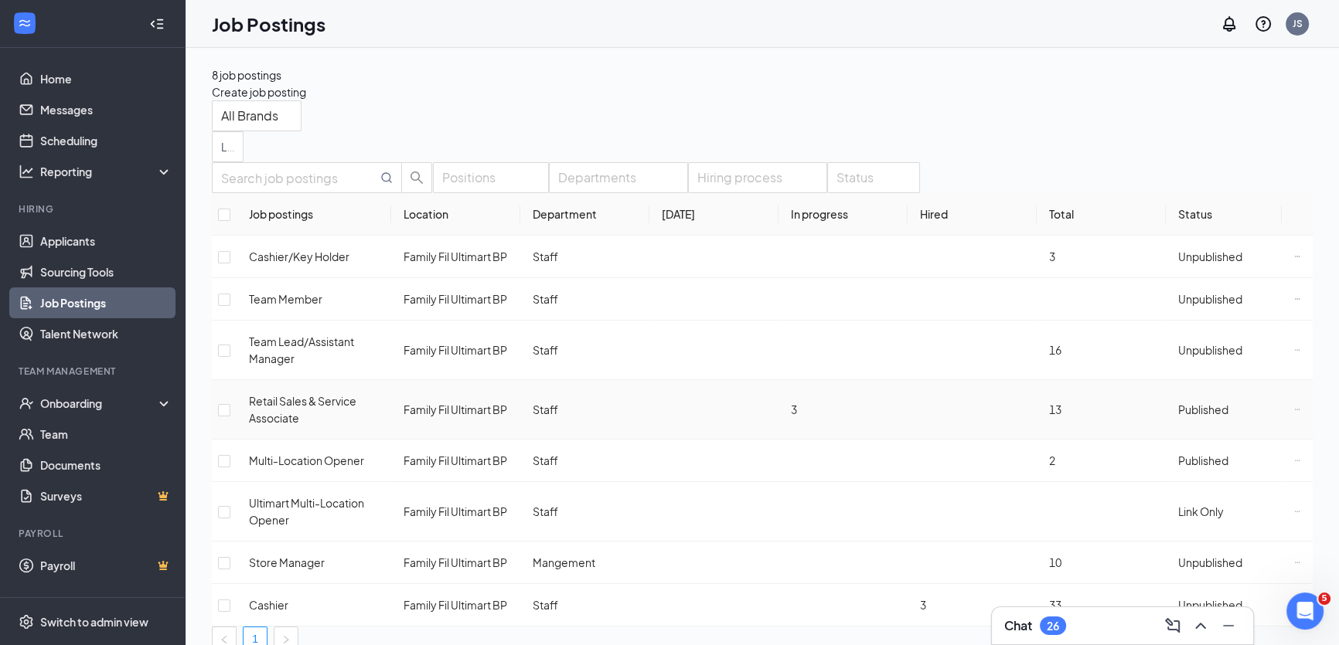
click at [791, 406] on span "3" at bounding box center [794, 410] width 6 height 14
click at [1294, 407] on icon "Ellipses" at bounding box center [1297, 410] width 6 height 6
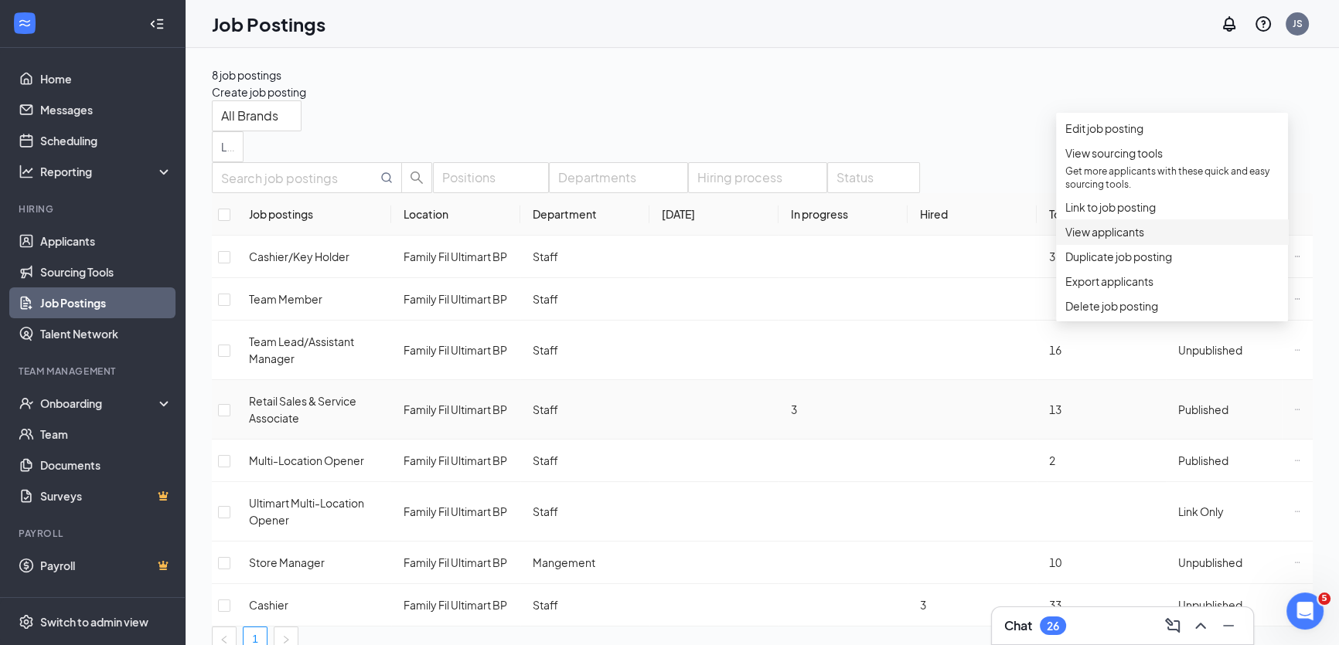
click at [1137, 239] on span "View applicants" at bounding box center [1104, 232] width 79 height 14
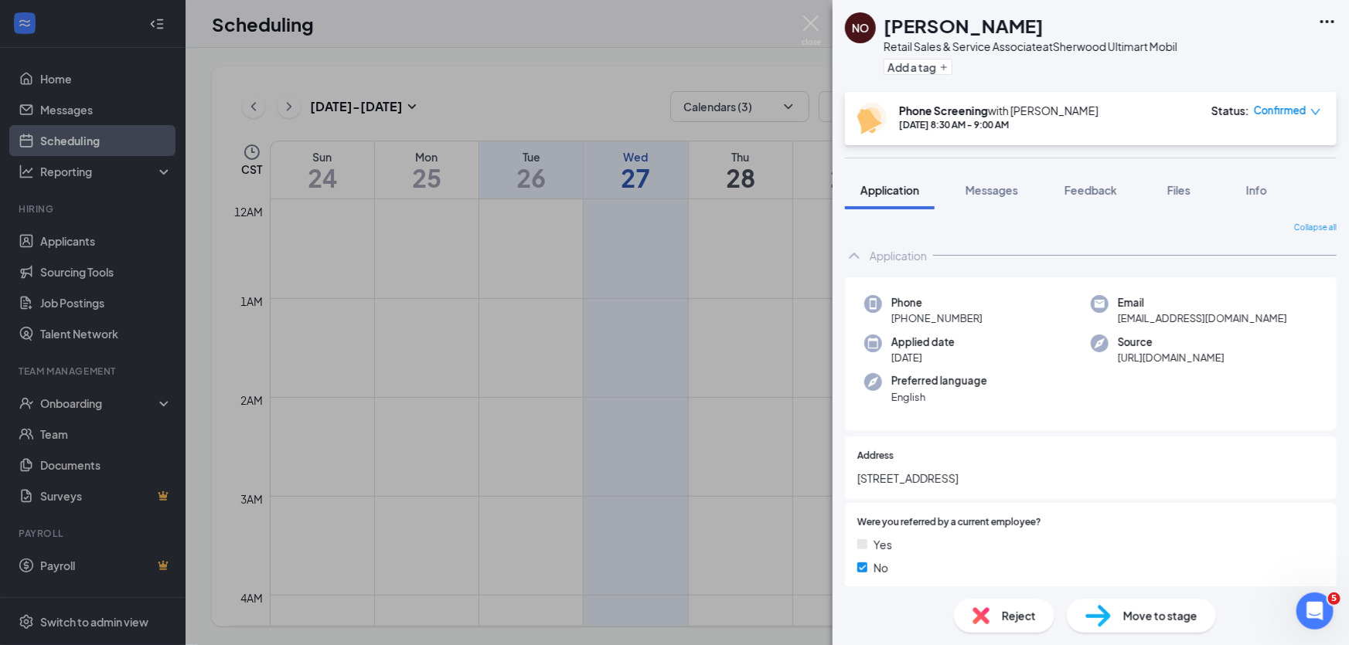
scroll to position [1342, 0]
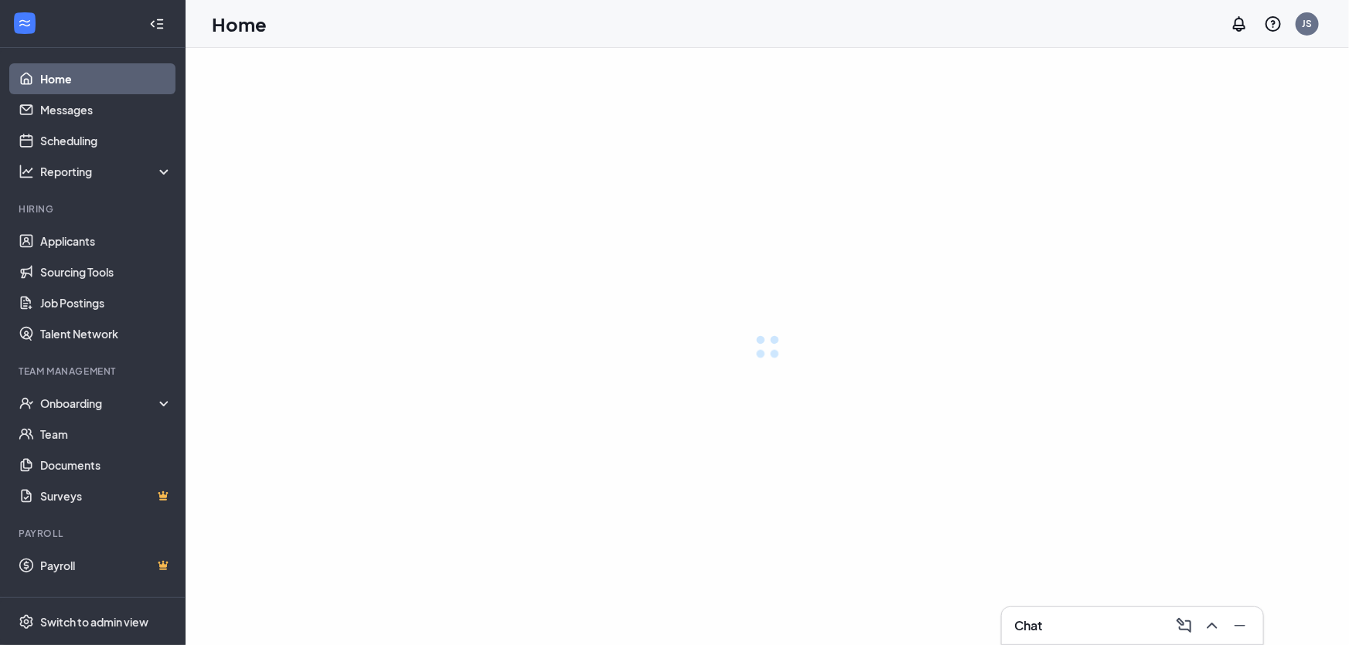
click at [53, 245] on link "Applicants" at bounding box center [106, 241] width 132 height 31
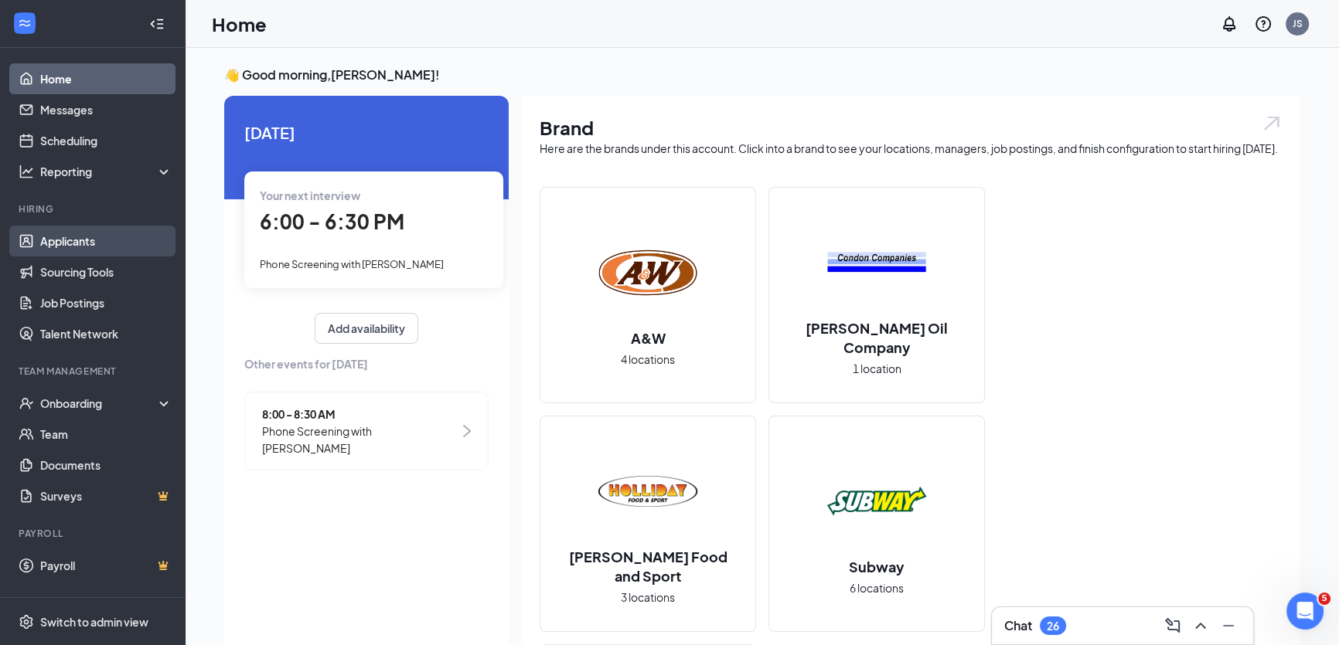
click at [83, 237] on link "Applicants" at bounding box center [106, 241] width 132 height 31
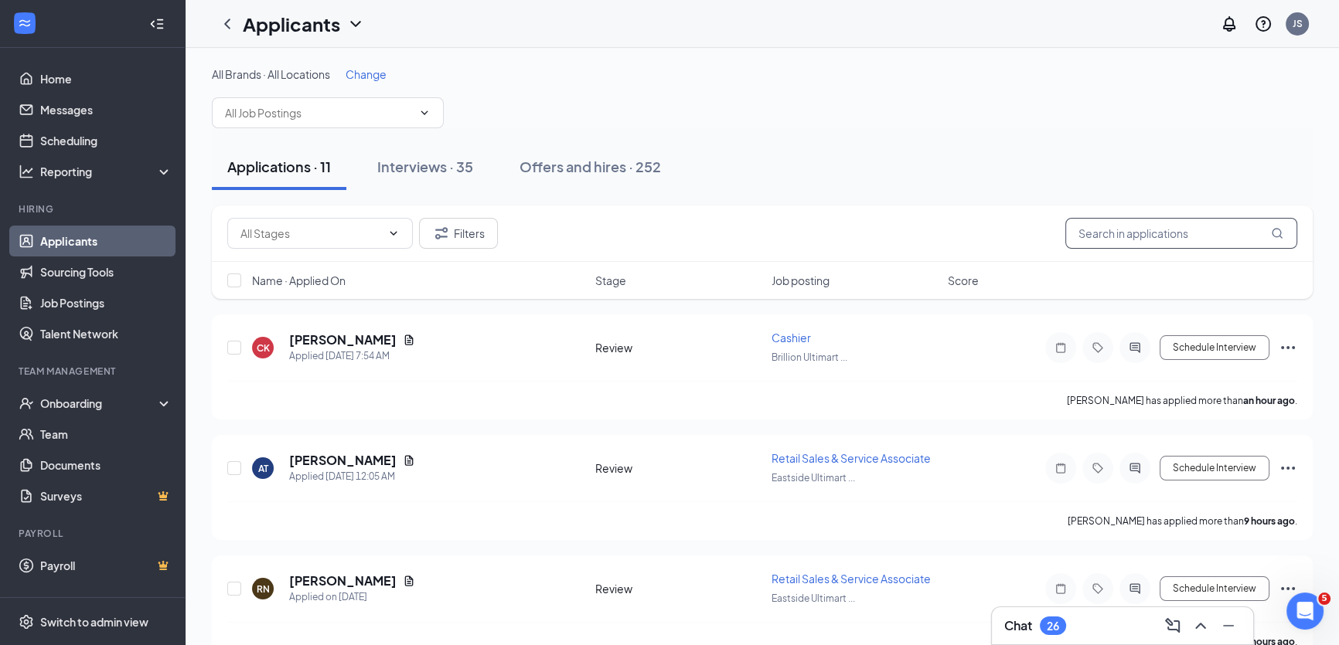
click at [1156, 241] on input "text" at bounding box center [1181, 233] width 232 height 31
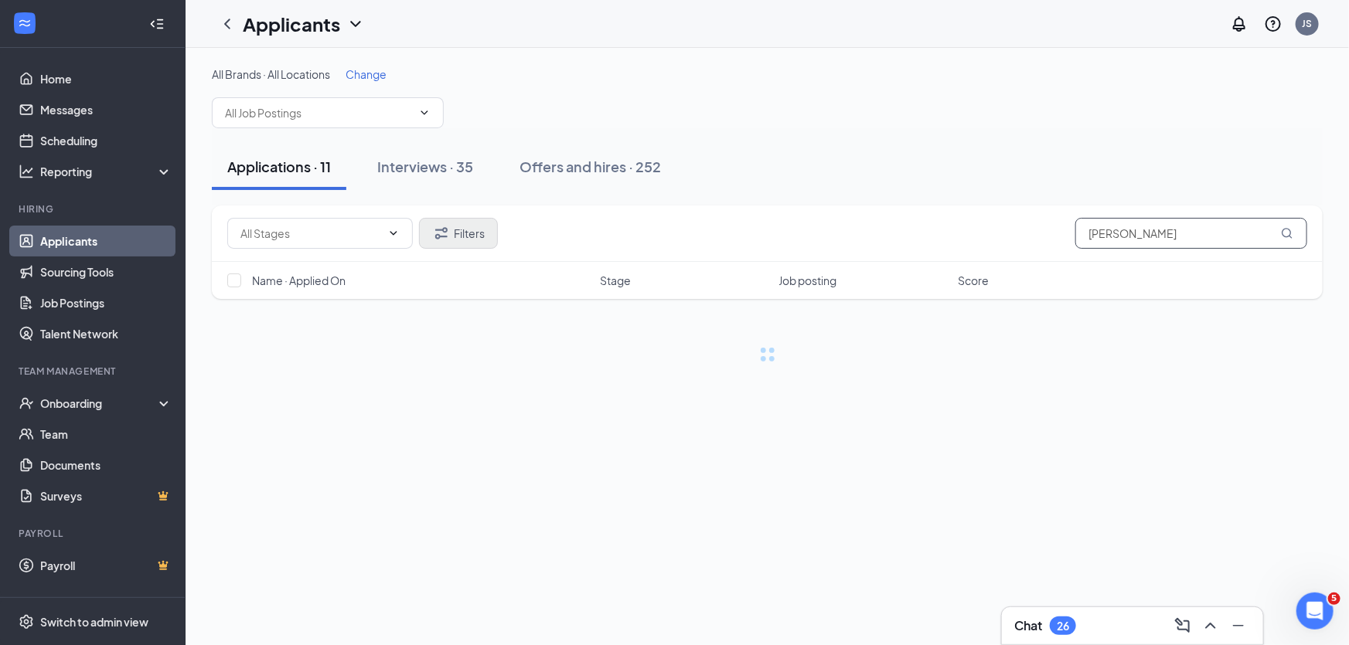
type input "[PERSON_NAME]"
click at [468, 240] on button "Filters" at bounding box center [458, 233] width 79 height 31
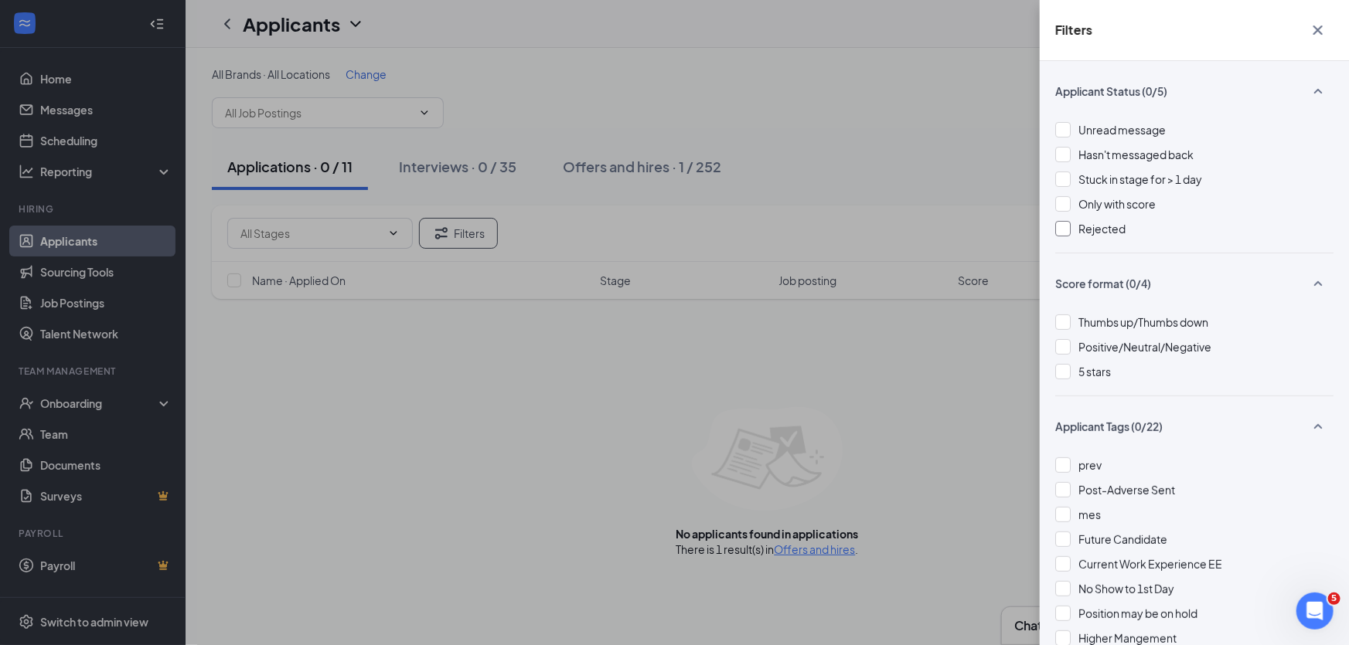
click at [1059, 233] on div at bounding box center [1062, 228] width 15 height 15
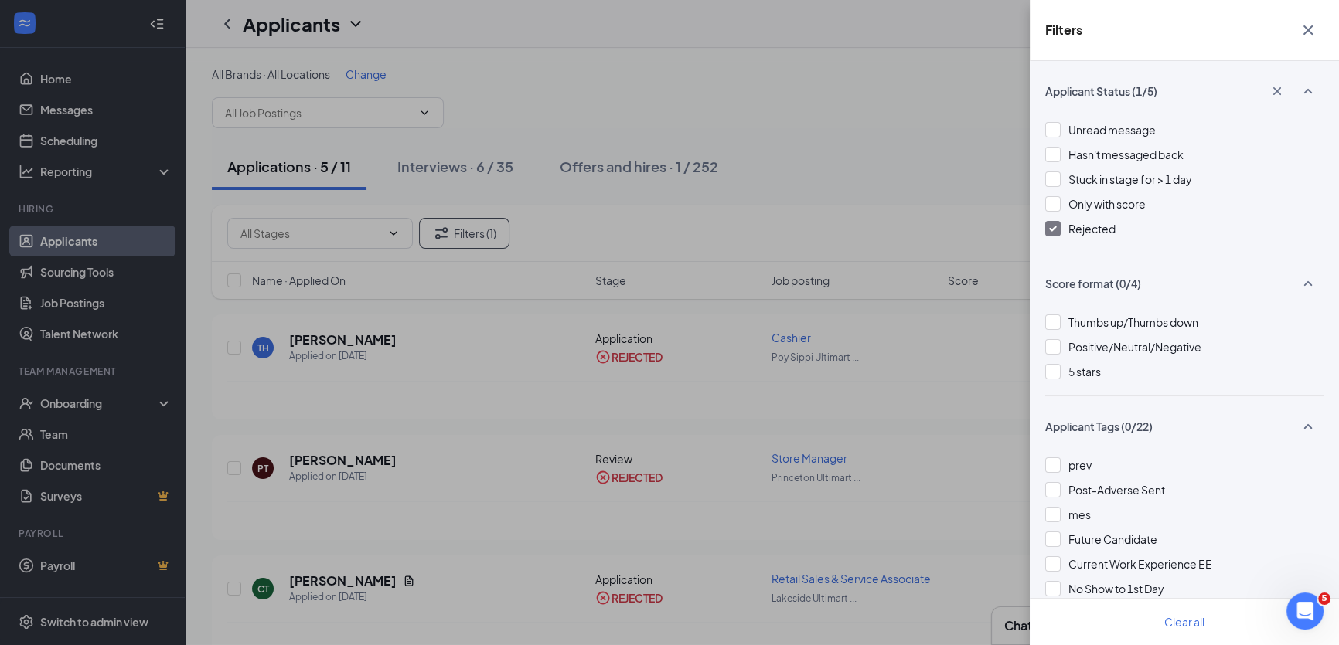
click at [1313, 31] on icon "Cross" at bounding box center [1308, 30] width 19 height 19
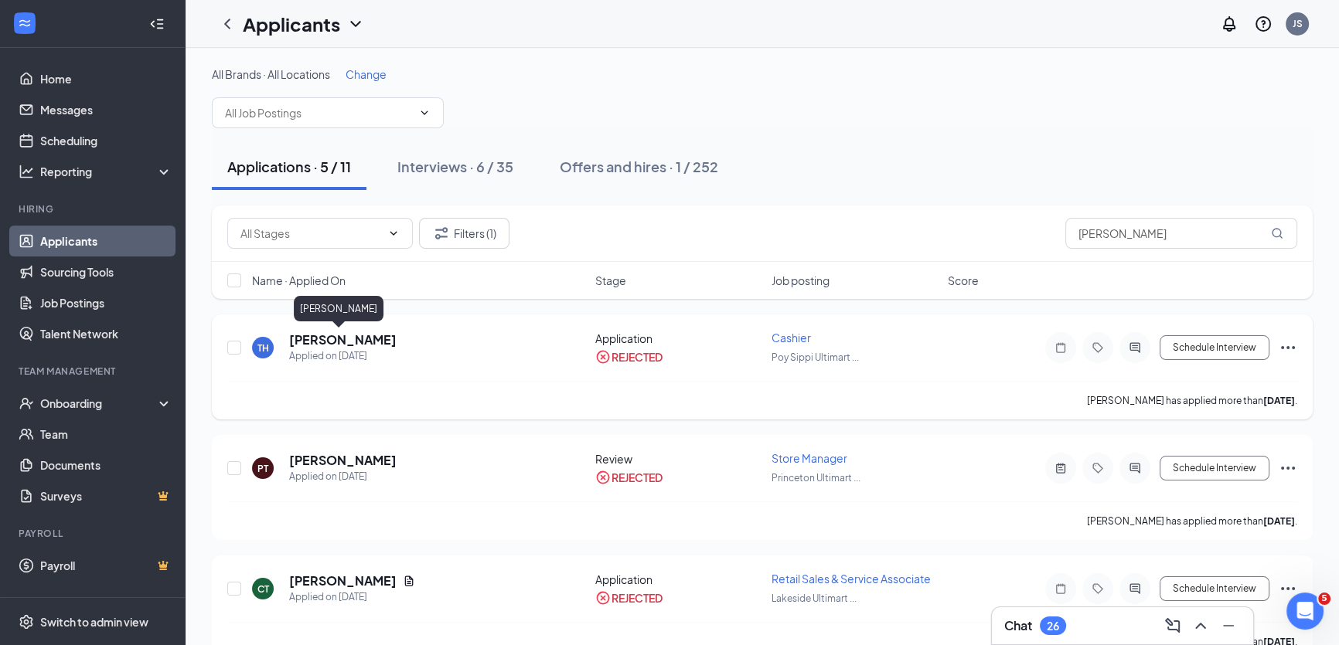
click at [325, 332] on h5 "[PERSON_NAME]" at bounding box center [342, 340] width 107 height 17
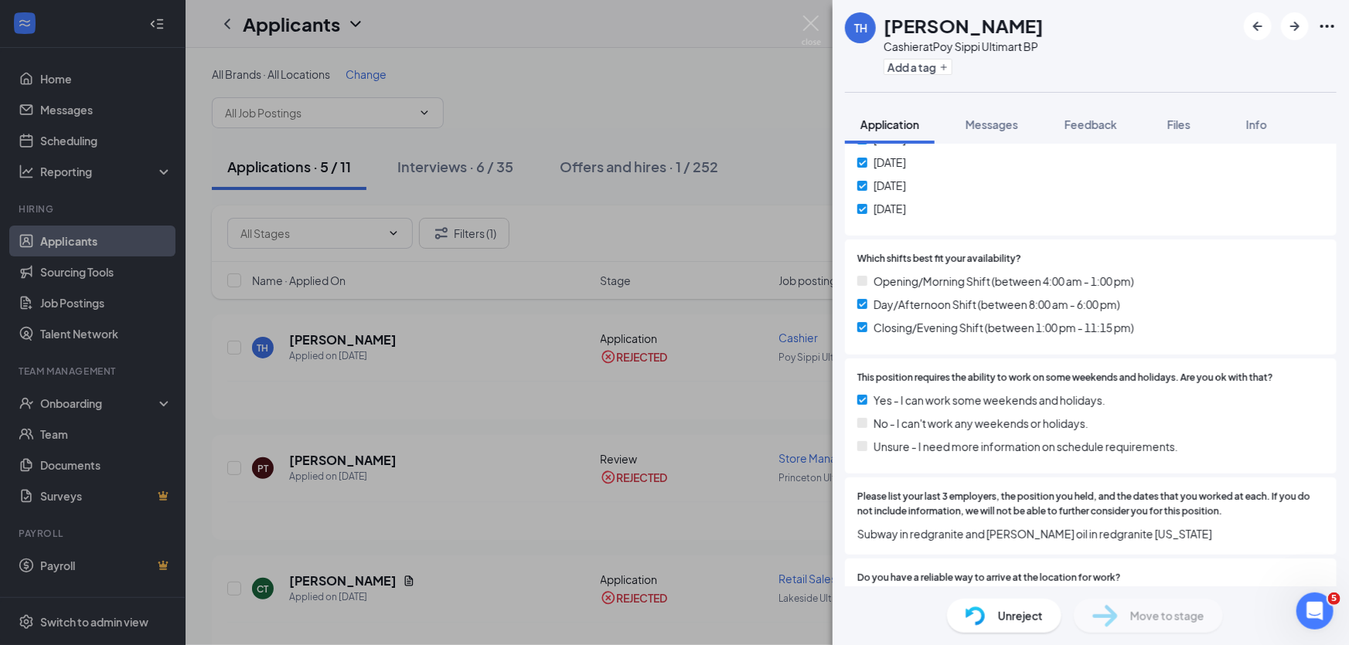
scroll to position [913, 0]
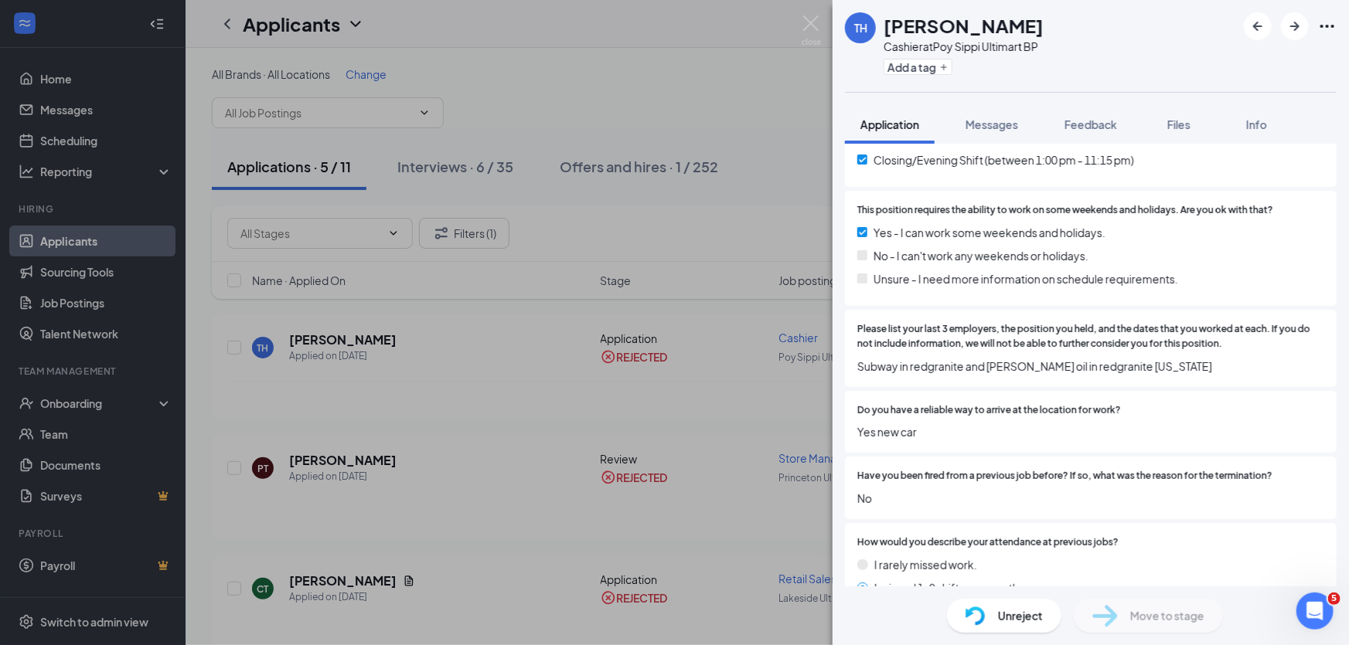
click at [1010, 610] on span "Unreject" at bounding box center [1020, 616] width 45 height 17
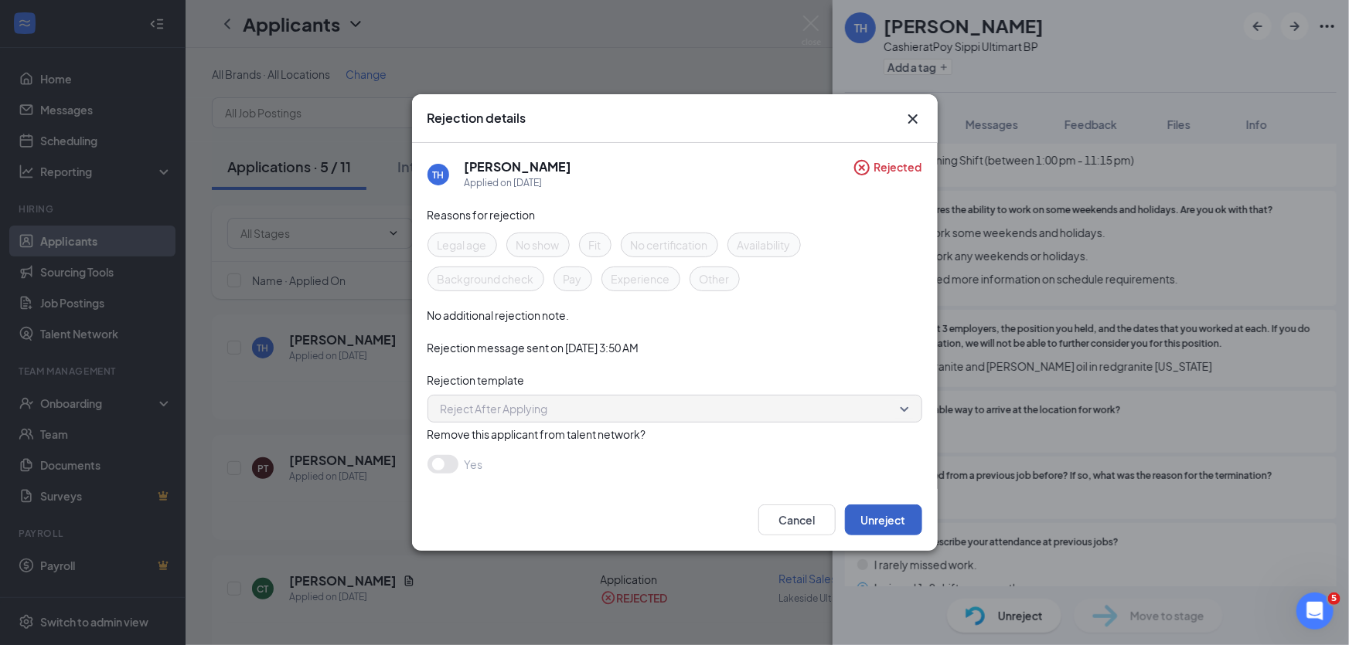
click at [888, 520] on button "Unreject" at bounding box center [883, 520] width 77 height 31
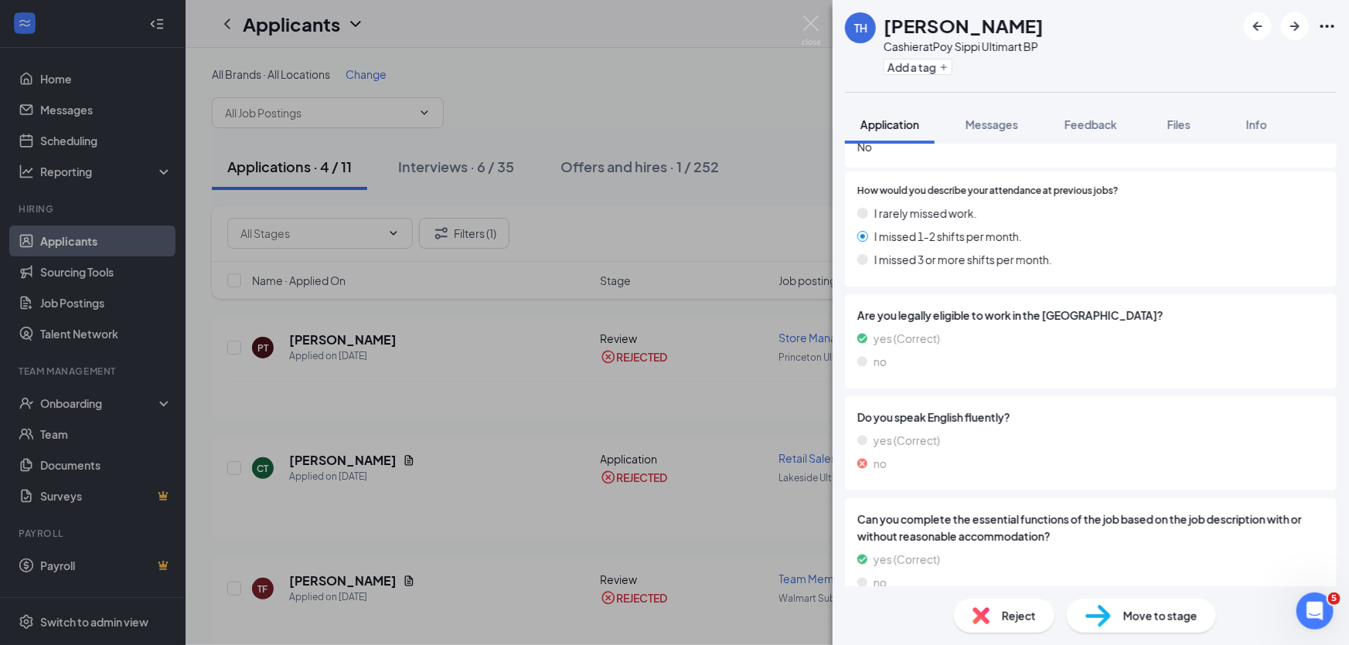
scroll to position [1392, 0]
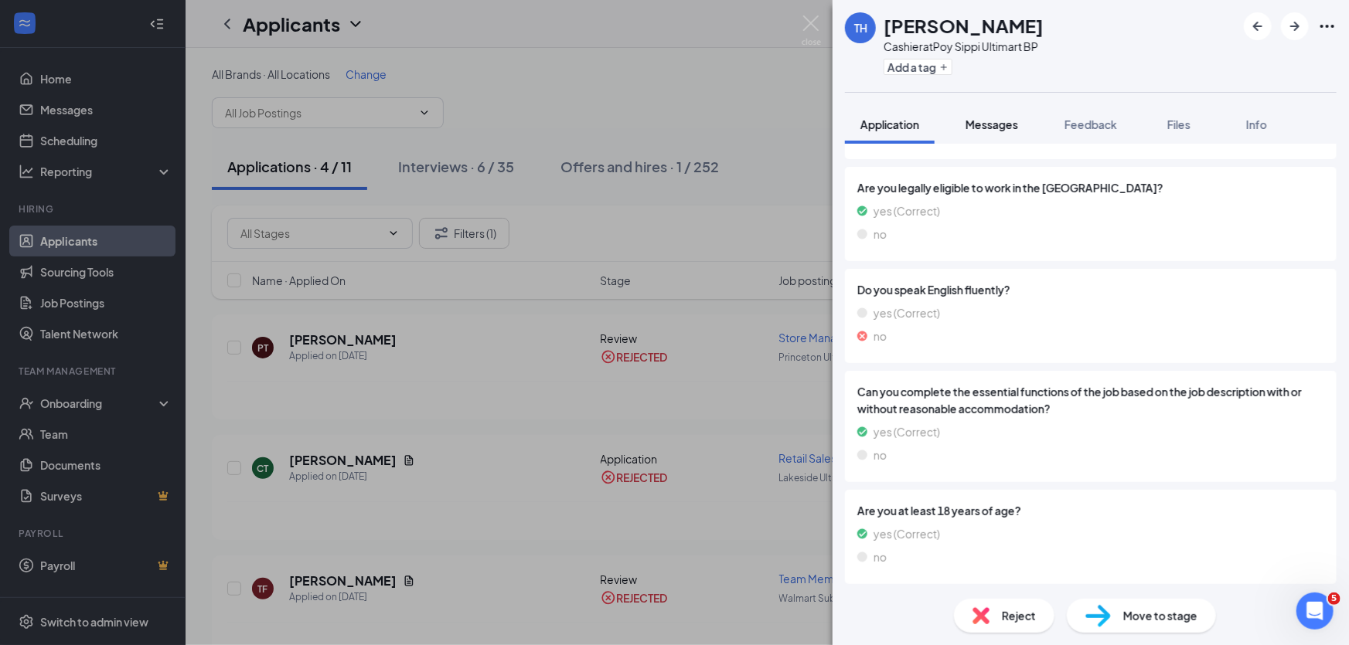
click at [998, 129] on span "Messages" at bounding box center [992, 124] width 53 height 14
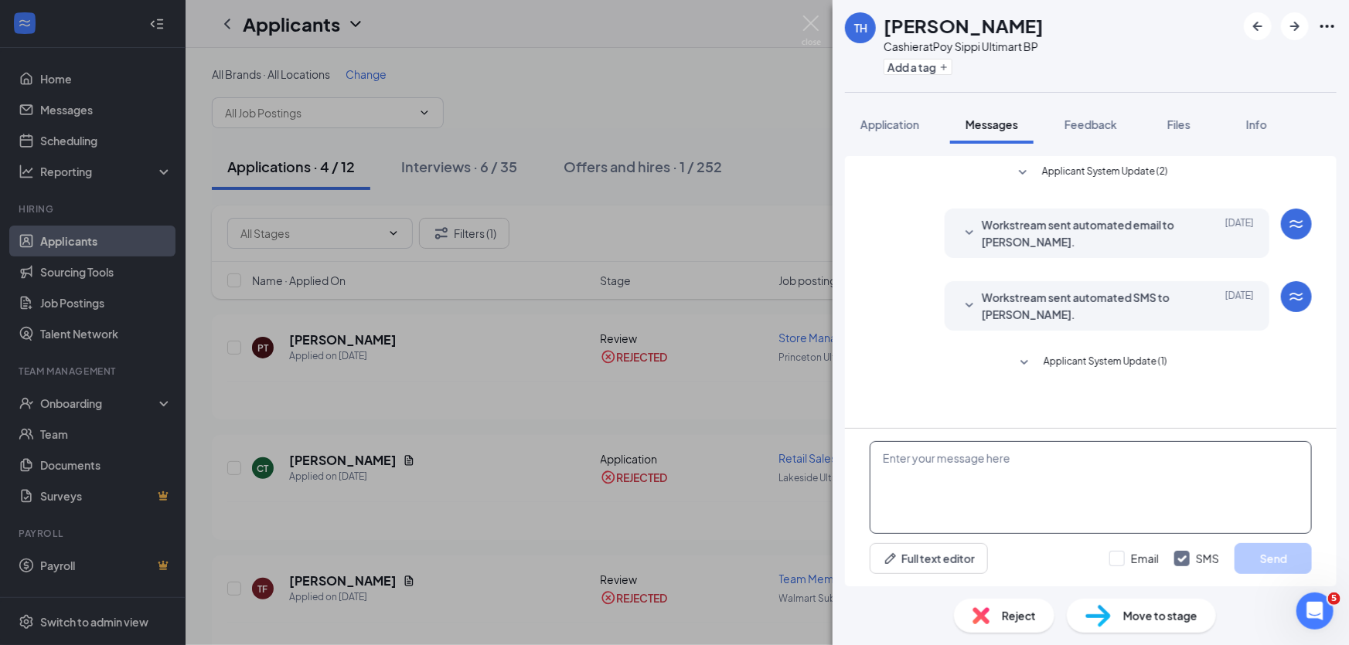
click at [996, 472] on textarea at bounding box center [1091, 487] width 442 height 93
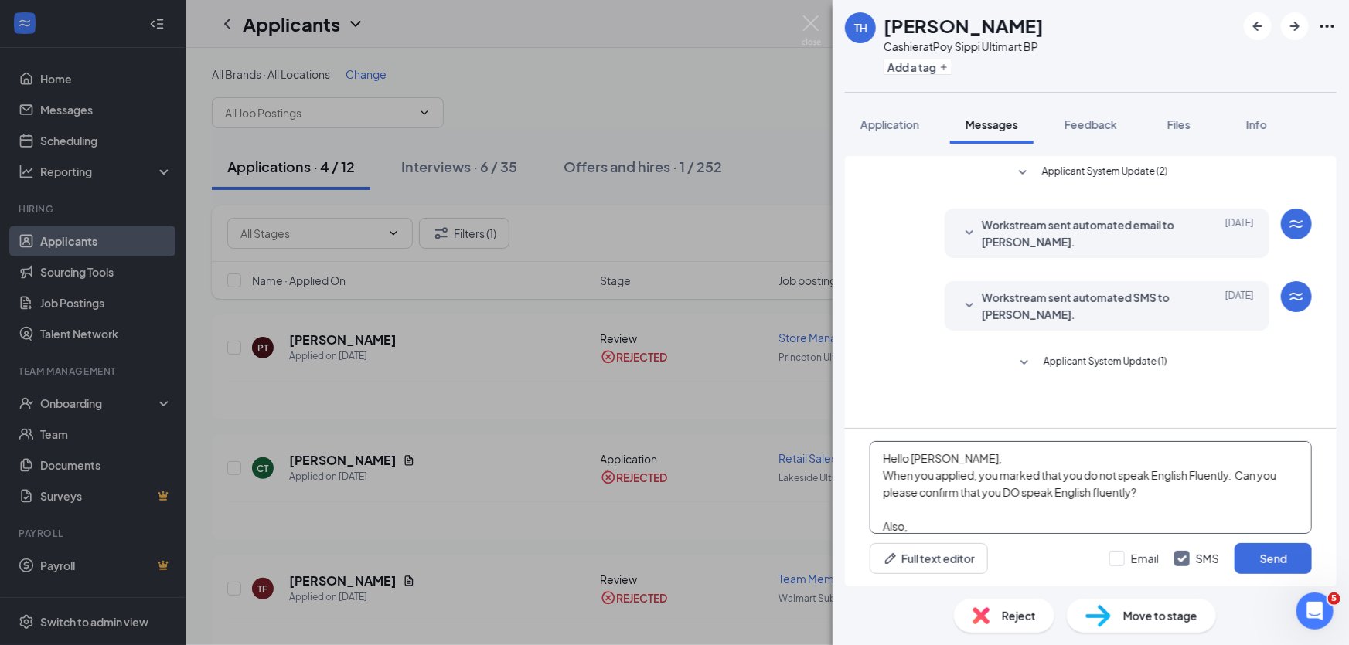
click at [936, 522] on textarea "Hello Taylor, When you applied, you marked that you do not speak English Fluent…" at bounding box center [1091, 487] width 442 height 93
paste textarea "n order to be considered for employment, we need your work history including yo…"
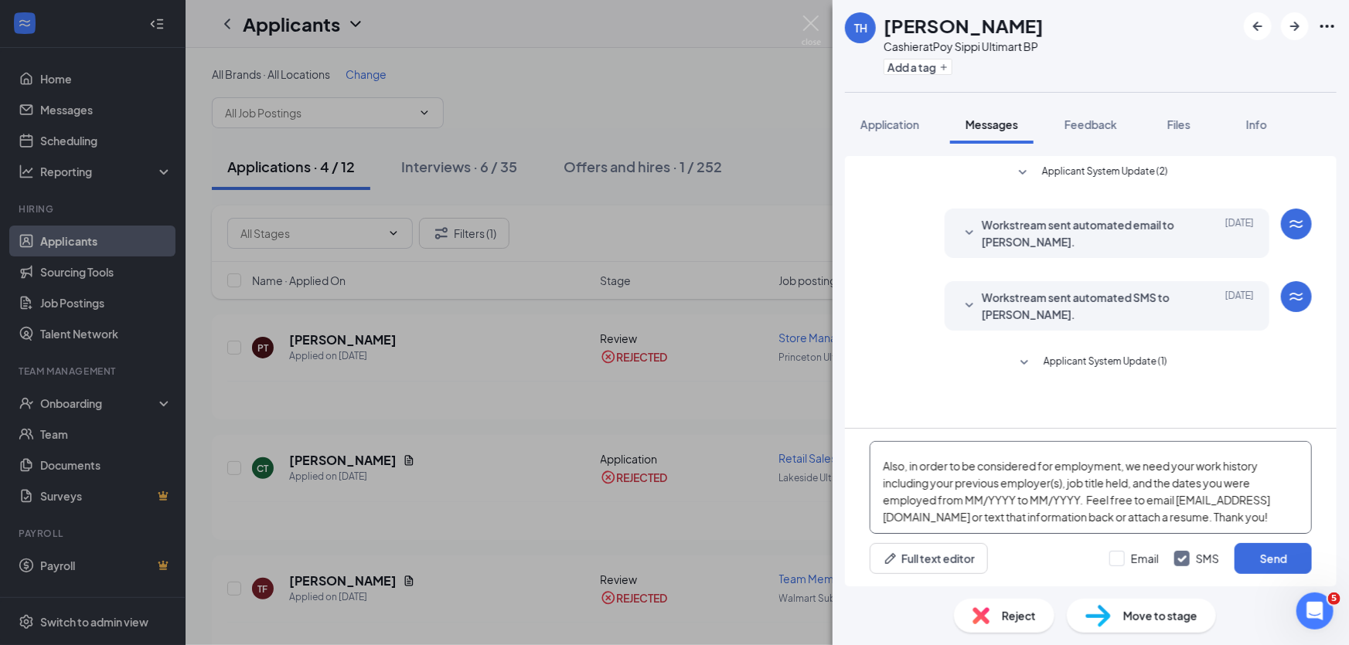
click at [925, 525] on textarea "Hello Taylor, When you applied, you marked that you do not speak English Fluent…" at bounding box center [1091, 487] width 442 height 93
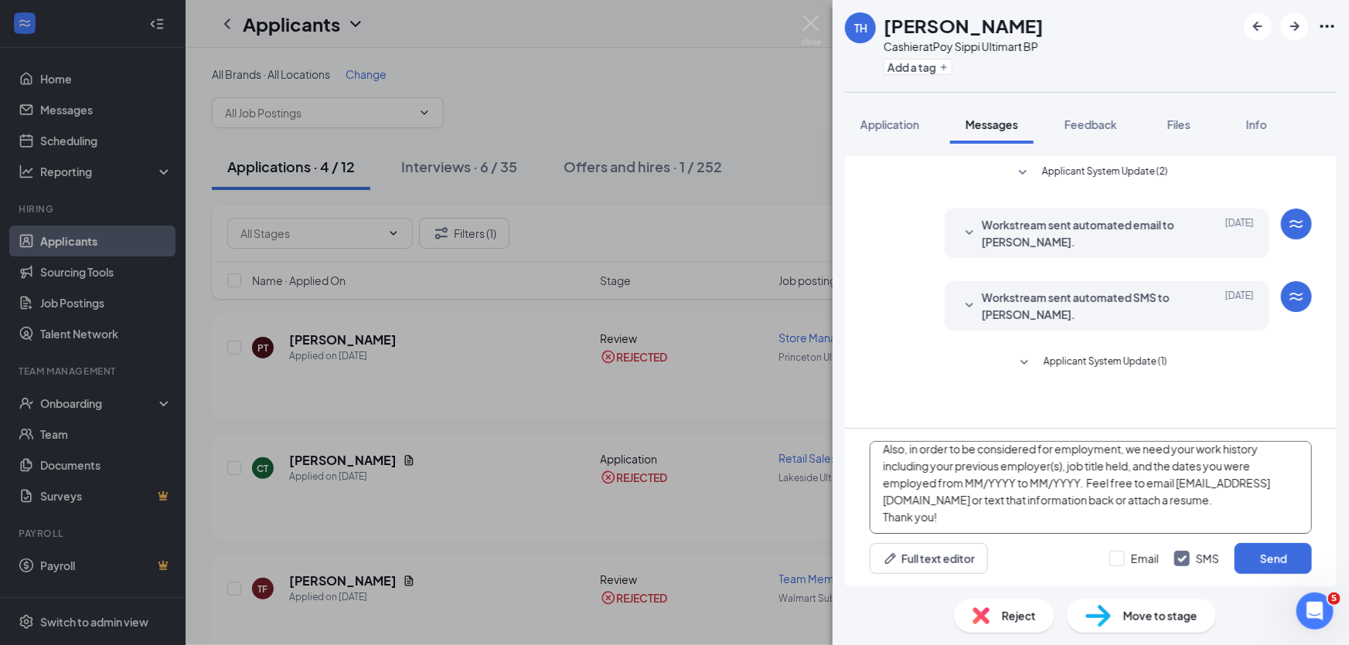
scroll to position [94, 0]
click at [943, 519] on textarea "Hello Taylor, When you applied, you marked that you do not speak English Fluent…" at bounding box center [1091, 487] width 442 height 93
type textarea "Hello Taylor, When you applied, you marked that you do not speak English Fluent…"
click at [1122, 556] on input "Email" at bounding box center [1133, 558] width 49 height 15
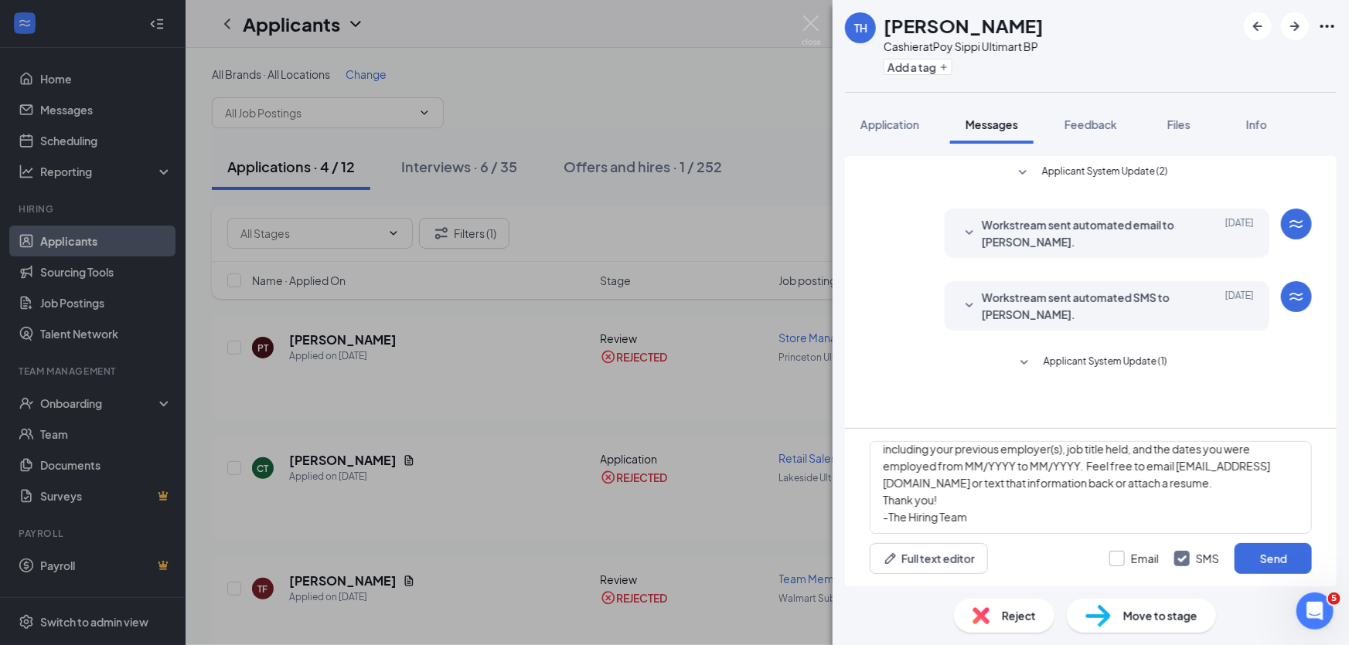
checkbox input "true"
click at [1263, 554] on button "Send" at bounding box center [1273, 558] width 77 height 31
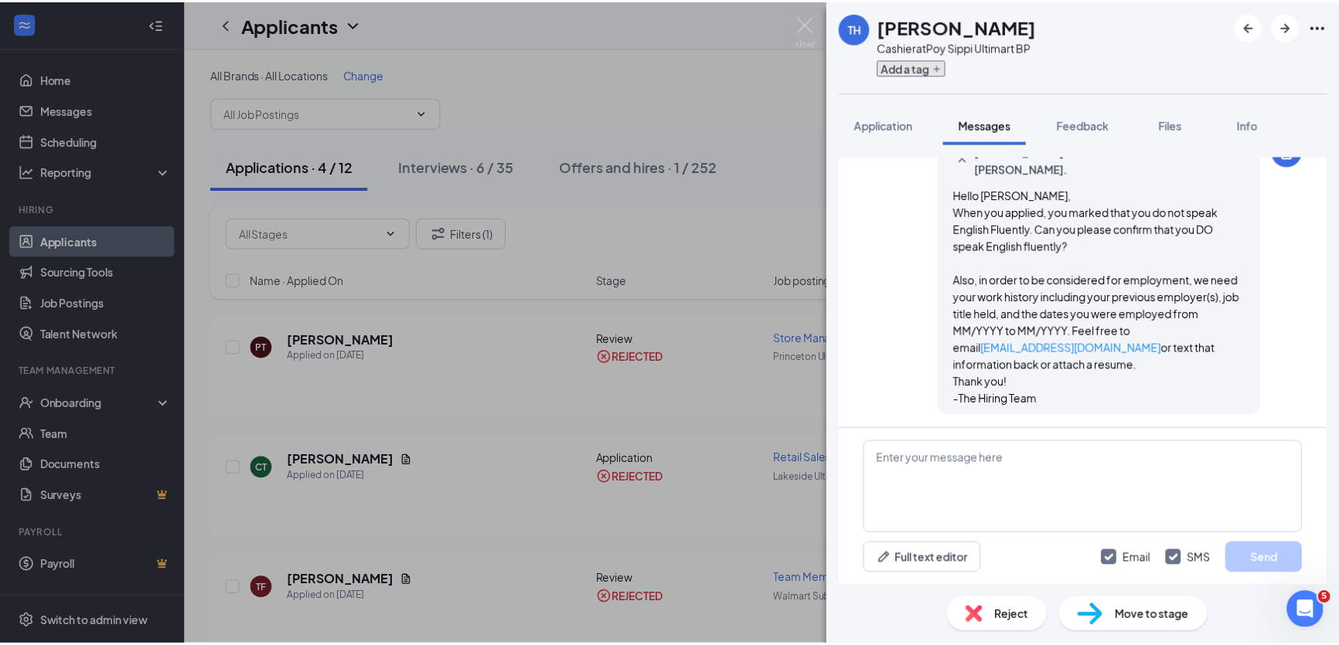
scroll to position [568, 0]
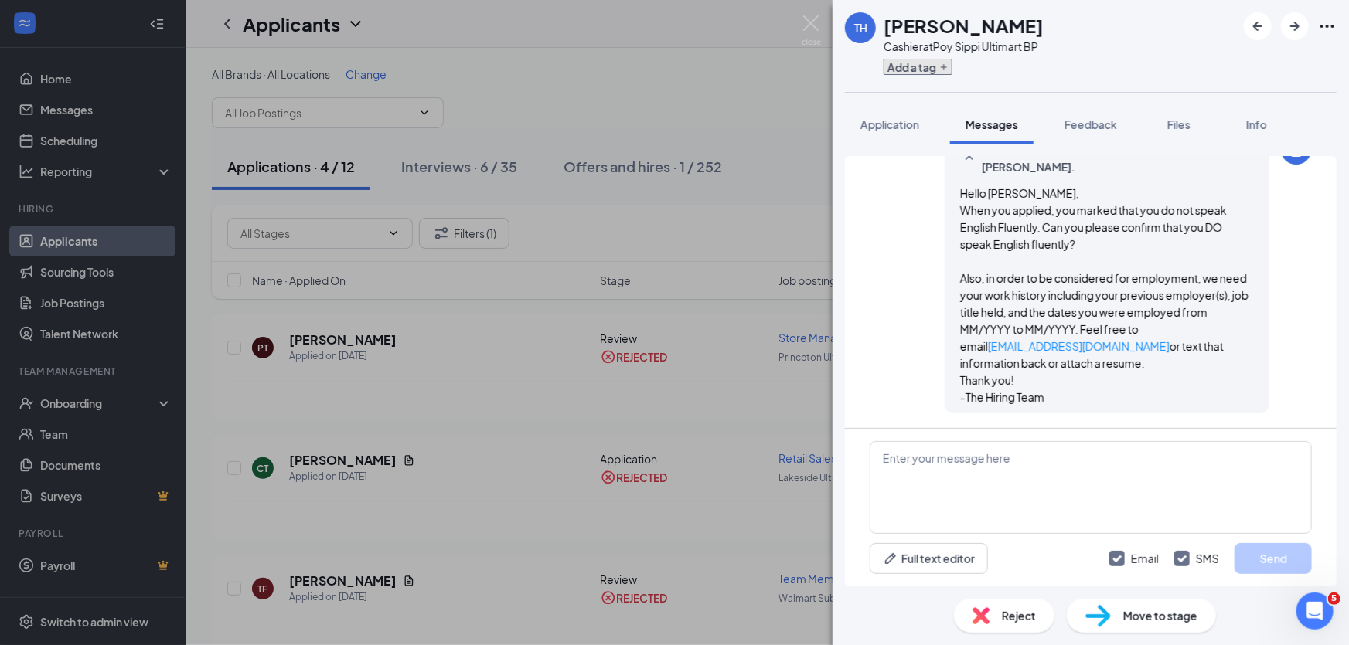
click at [905, 66] on button "Add a tag" at bounding box center [918, 67] width 69 height 16
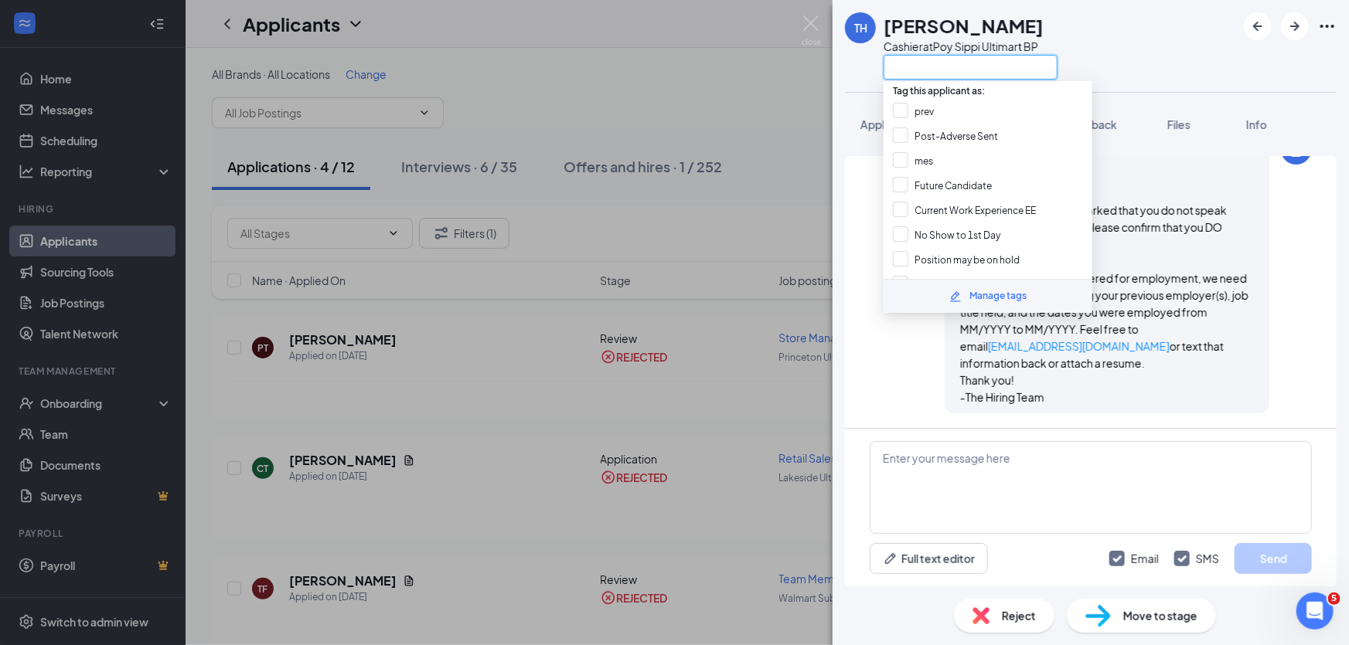
click at [904, 70] on input "text" at bounding box center [971, 67] width 174 height 25
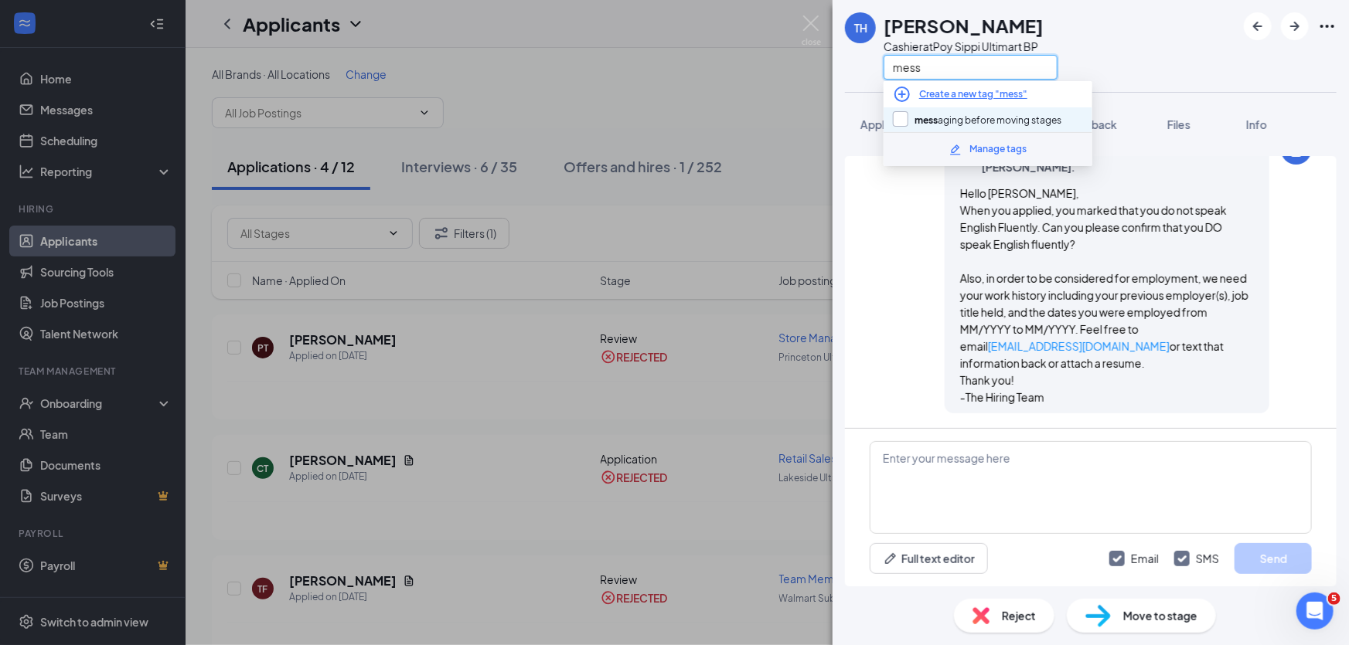
type input "mess"
click at [901, 115] on input "mess aging before moving stages" at bounding box center [977, 119] width 169 height 17
checkbox input "true"
click at [1115, 55] on div "TH Taylor Holmes Cashier at Poy Sippi Ultimart BP mess" at bounding box center [1091, 46] width 516 height 92
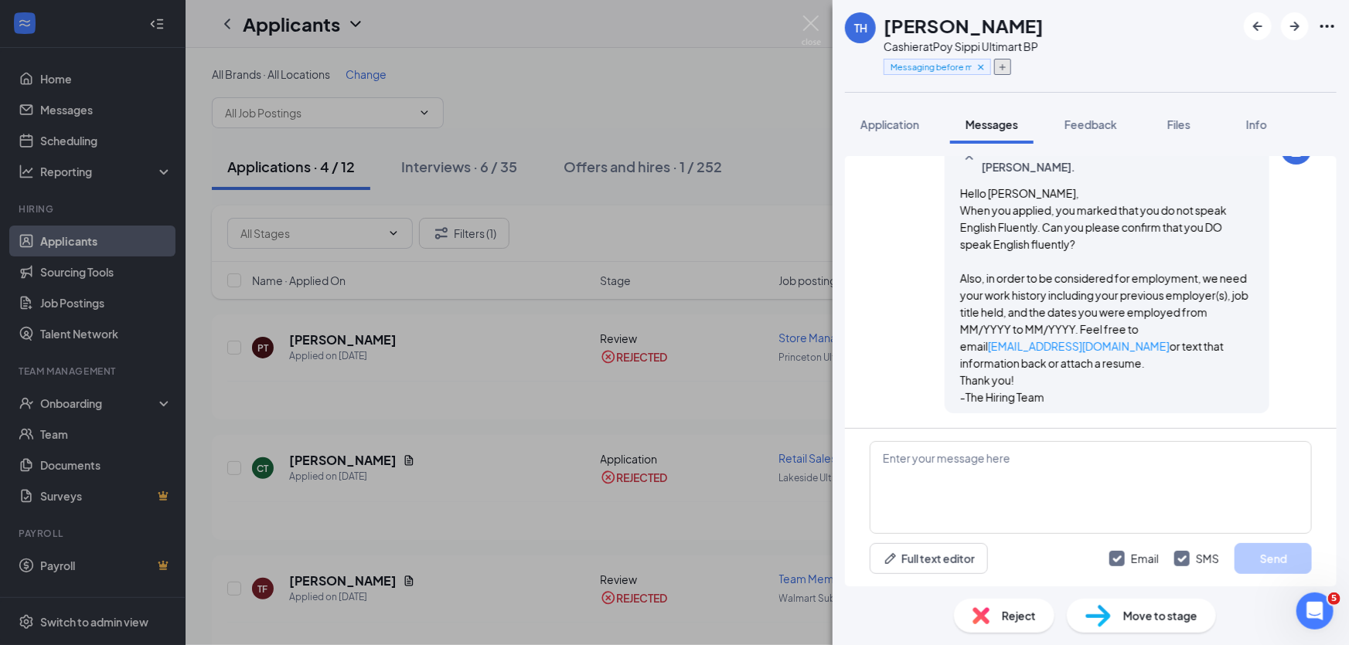
click at [1005, 70] on icon "Plus" at bounding box center [1002, 67] width 9 height 9
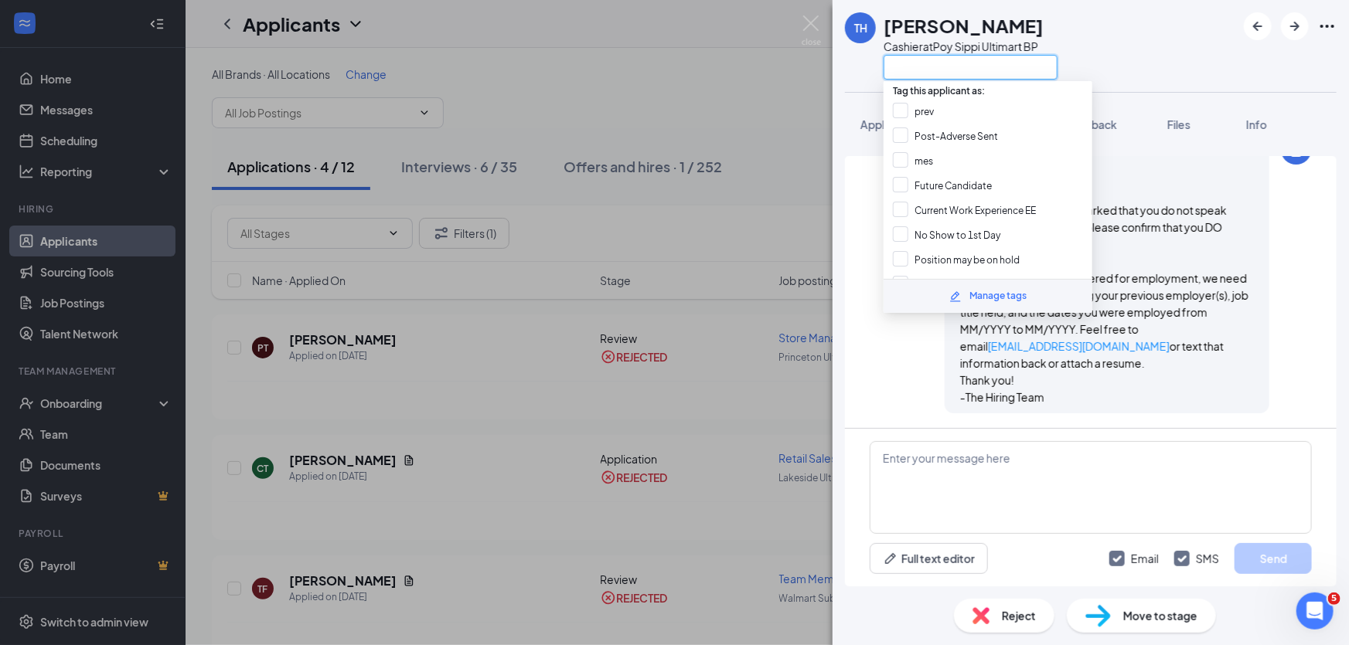
click at [996, 73] on input "text" at bounding box center [971, 67] width 174 height 25
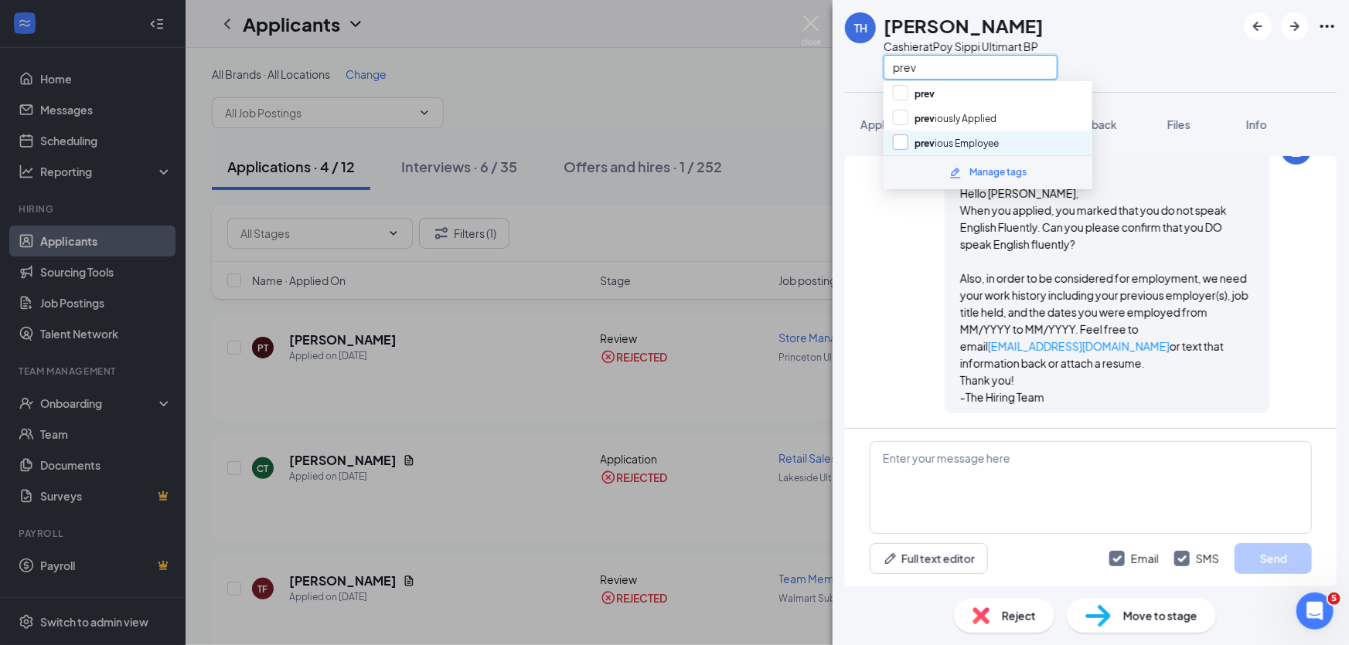
type input "prev"
click at [944, 144] on input "prev ious Employee" at bounding box center [946, 143] width 106 height 17
checkbox input "true"
click at [1115, 48] on div "TH Taylor Holmes Cashier at Poy Sippi Ultimart BP prev" at bounding box center [1091, 46] width 516 height 92
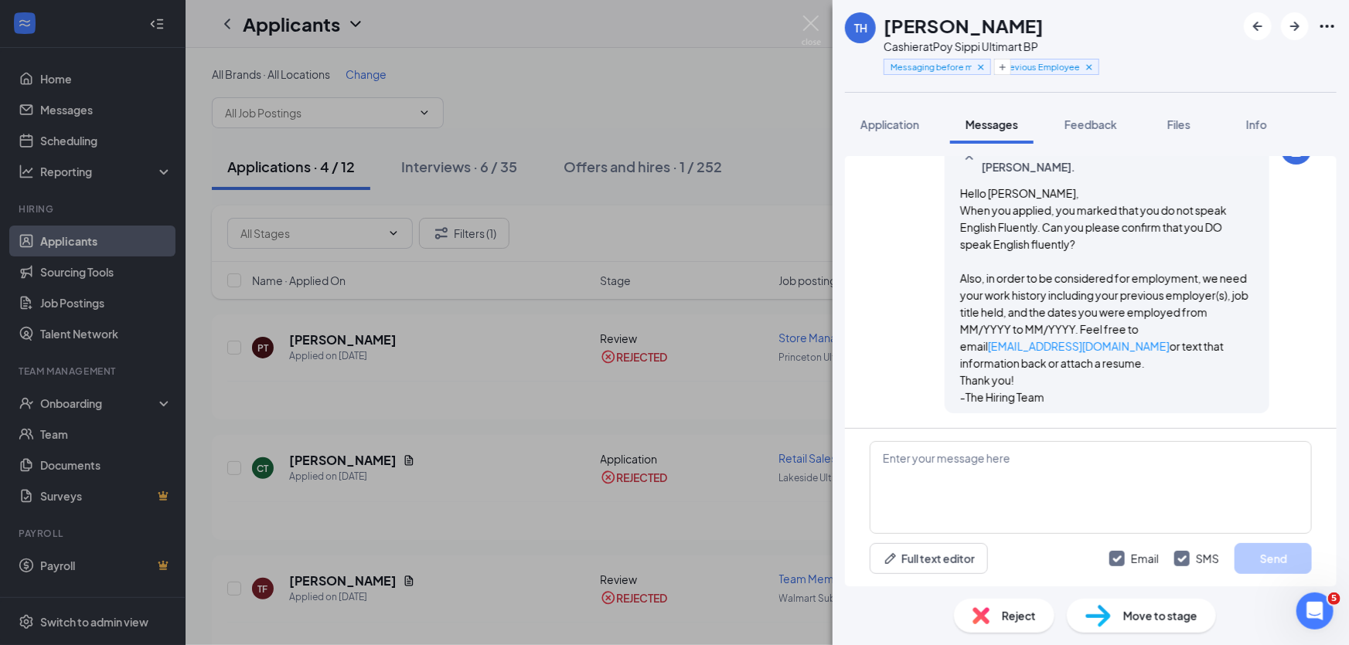
click at [1104, 128] on span "Feedback" at bounding box center [1090, 124] width 53 height 14
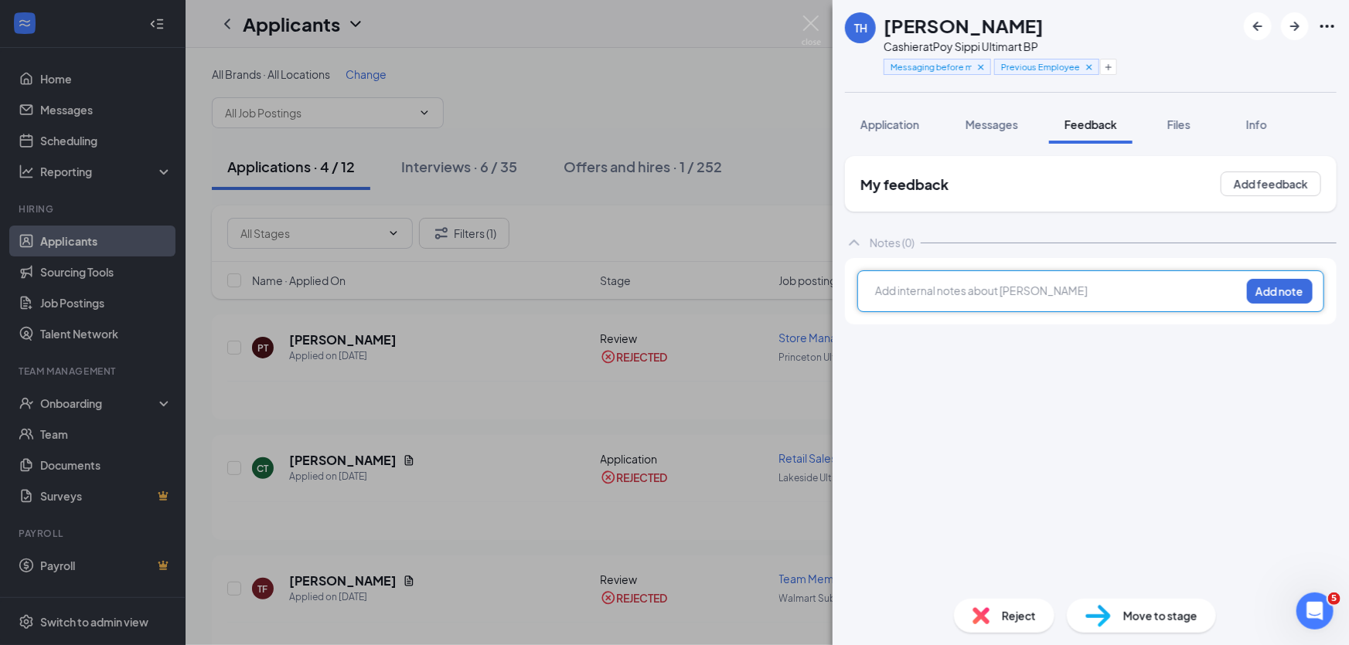
click at [1038, 290] on div at bounding box center [1058, 291] width 364 height 16
click at [1289, 298] on button "Add note" at bounding box center [1280, 291] width 66 height 25
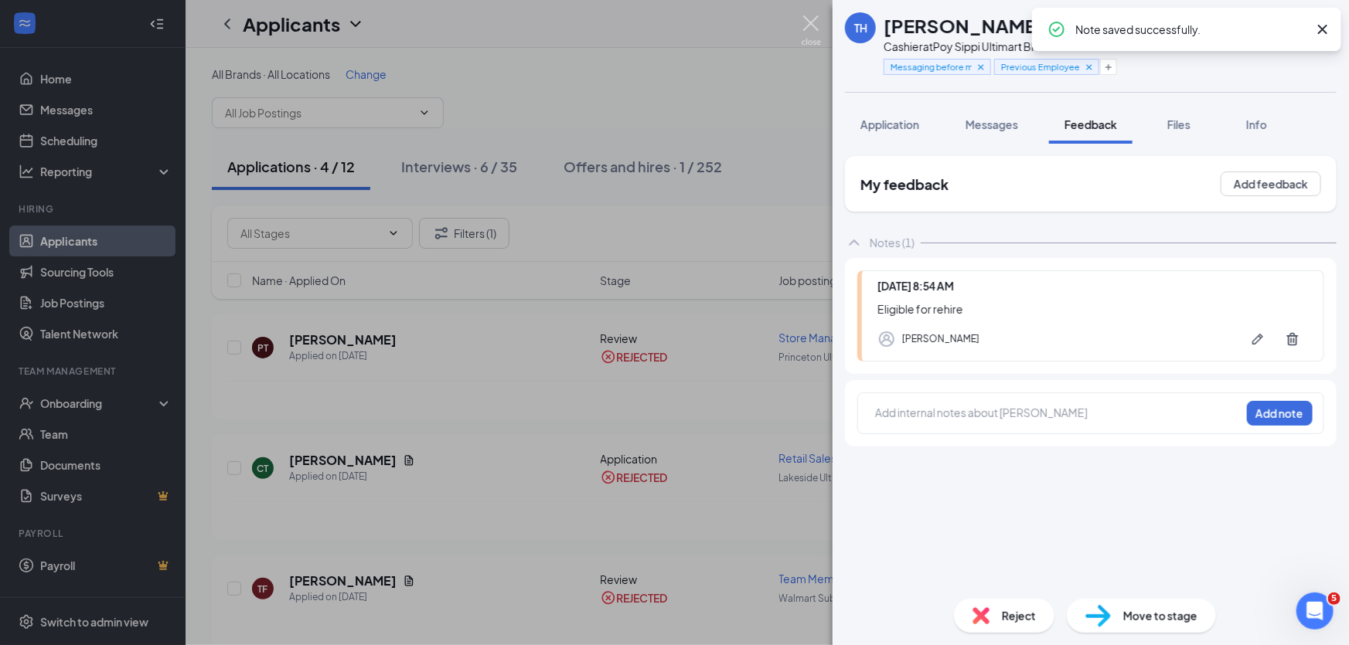
click at [804, 23] on img at bounding box center [811, 30] width 19 height 30
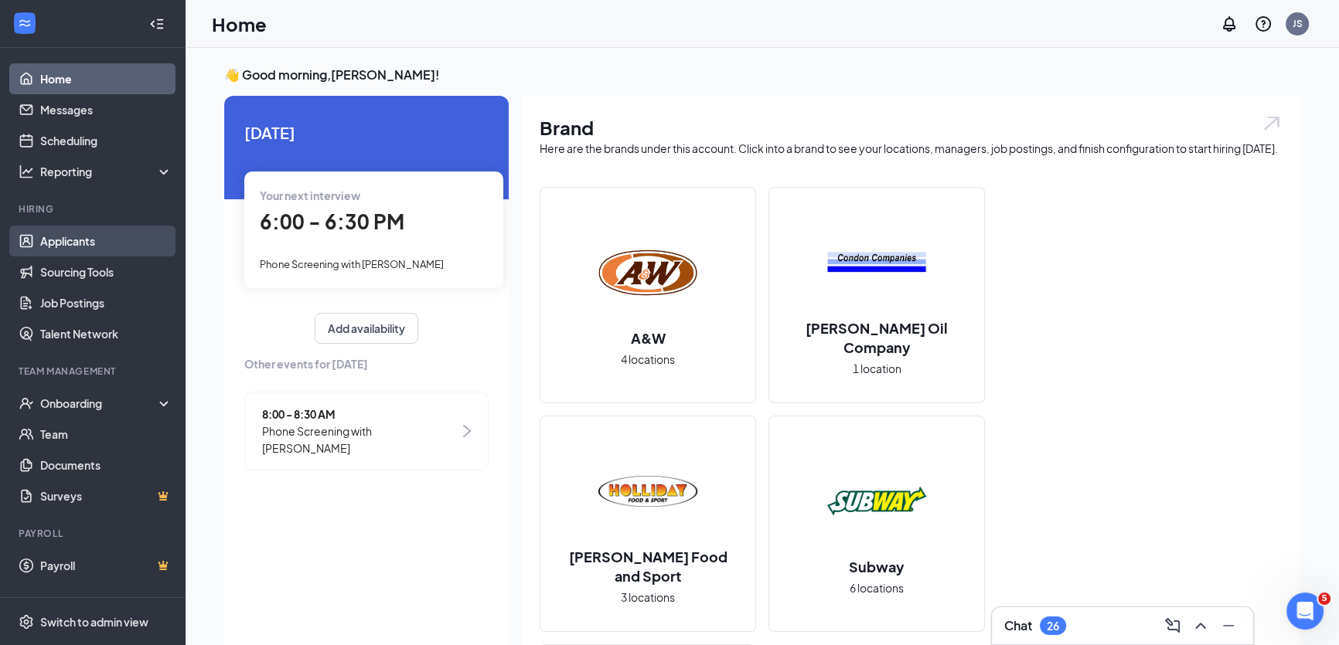
click at [66, 244] on link "Applicants" at bounding box center [106, 241] width 132 height 31
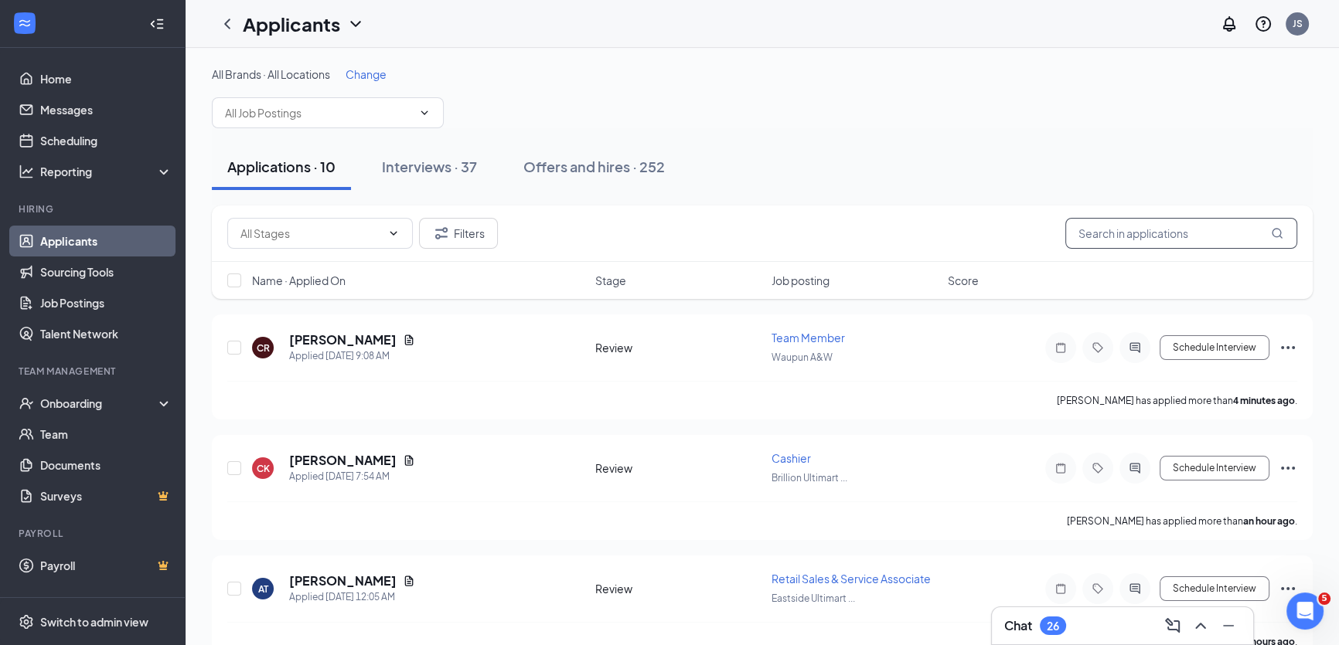
click at [1120, 238] on input "text" at bounding box center [1181, 233] width 232 height 31
paste input "[PERSON_NAME]"
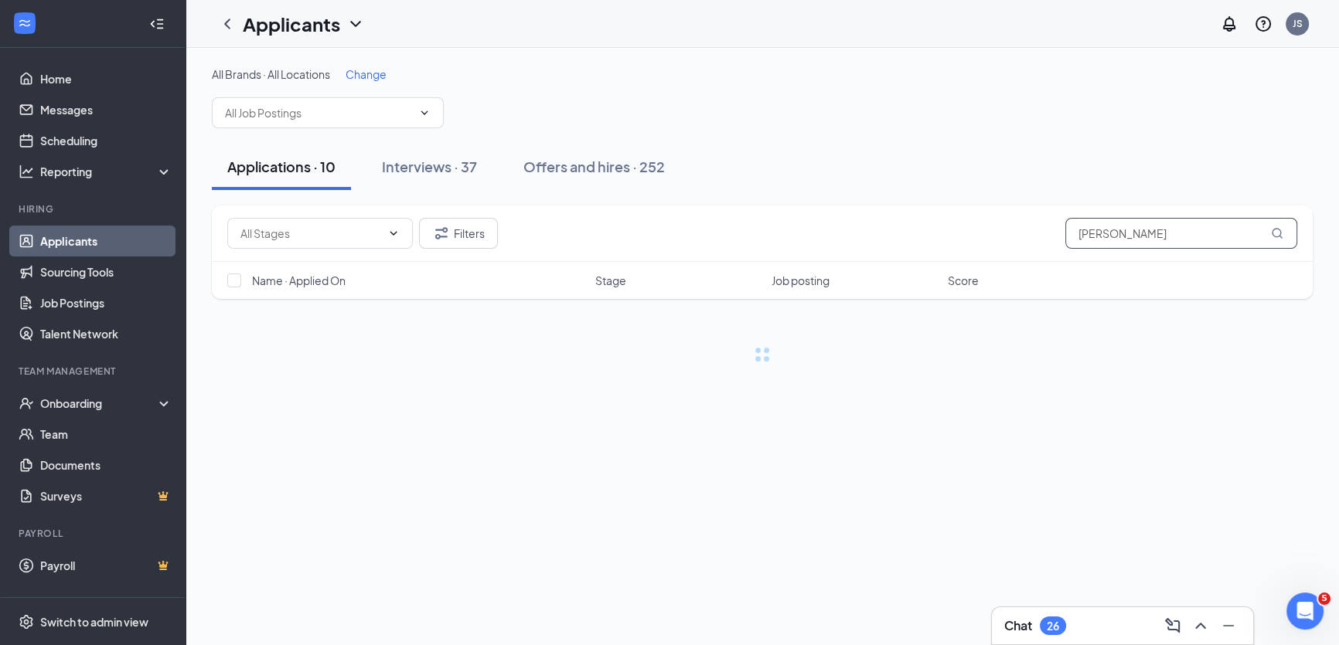
type input "[PERSON_NAME]"
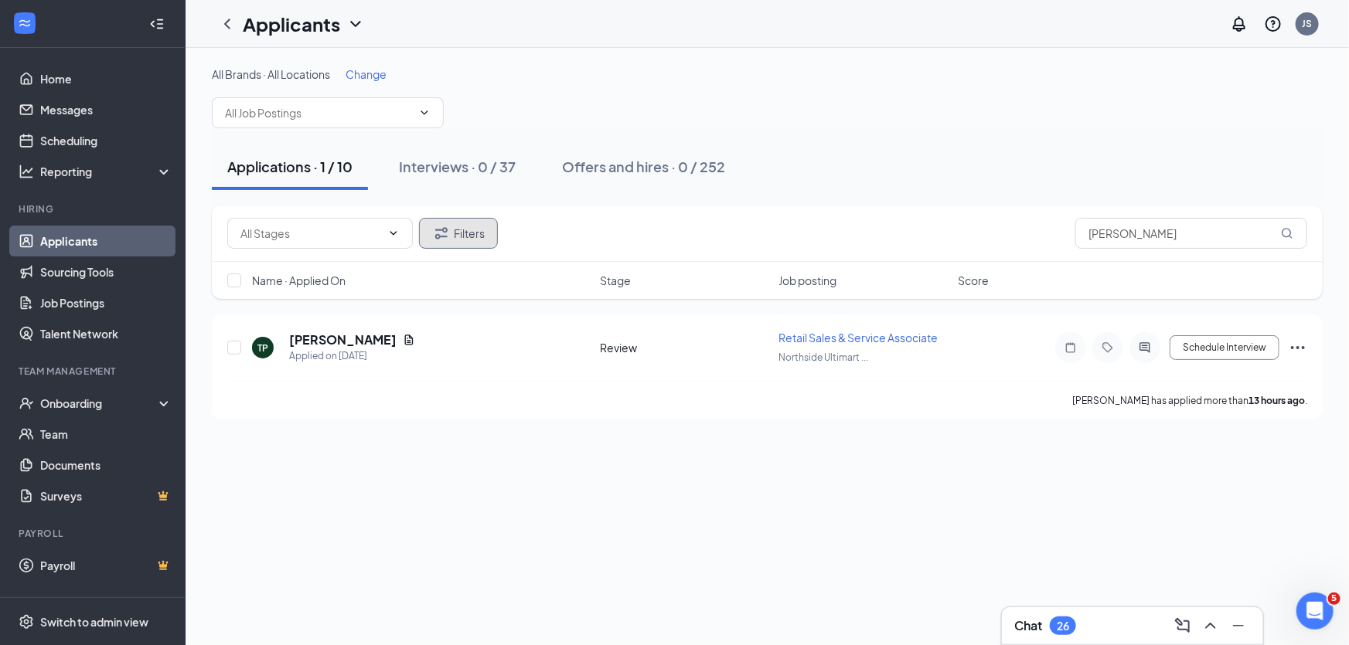
click at [479, 235] on button "Filters" at bounding box center [458, 233] width 79 height 31
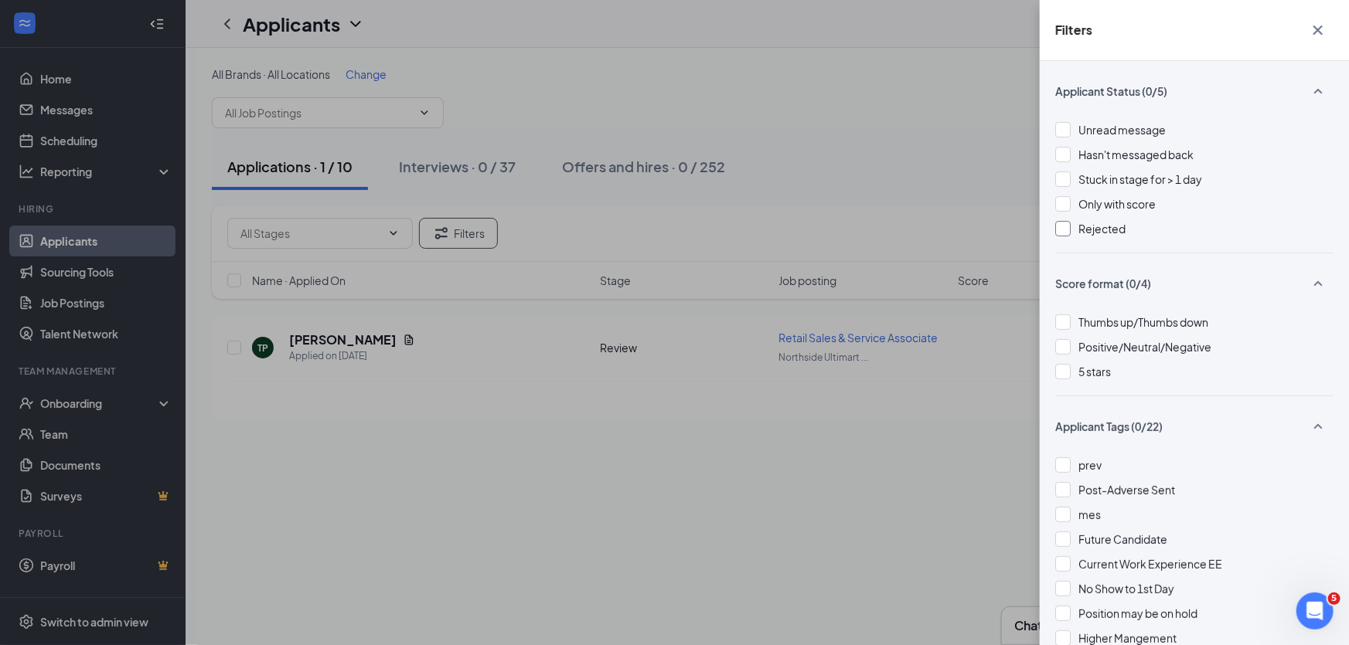
click at [1066, 230] on div at bounding box center [1062, 228] width 15 height 15
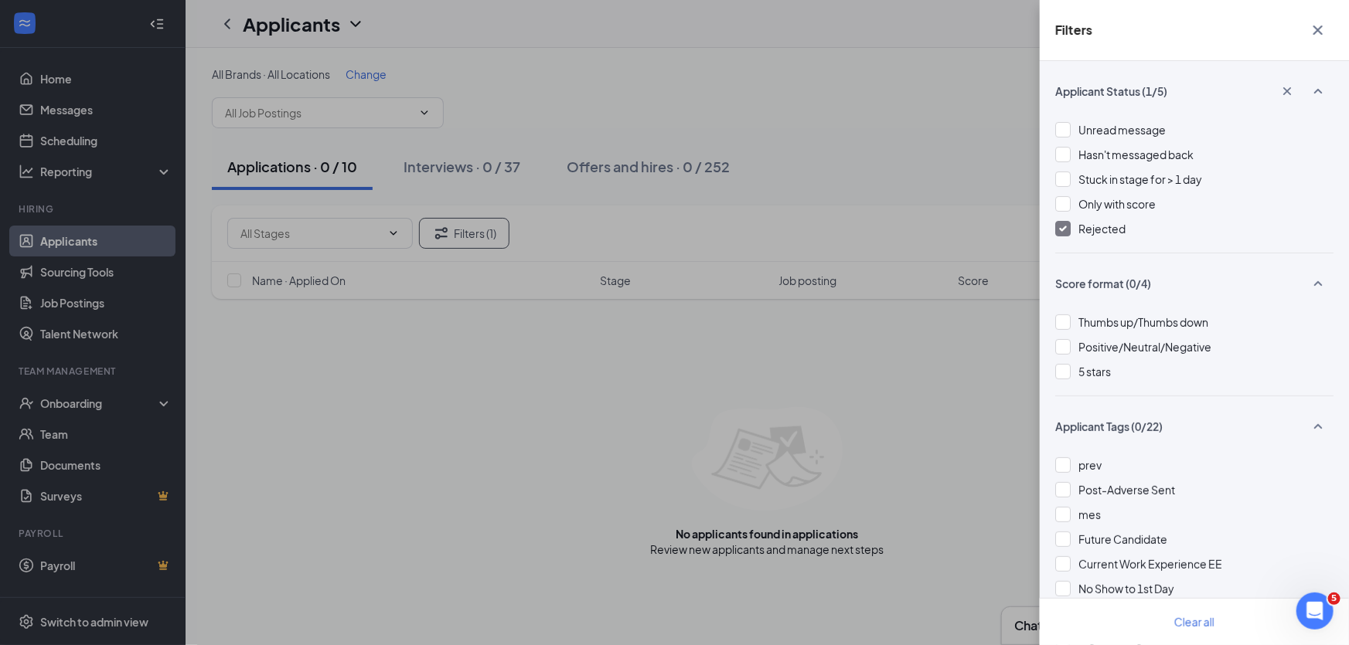
click at [1322, 38] on icon "Cross" at bounding box center [1318, 30] width 19 height 19
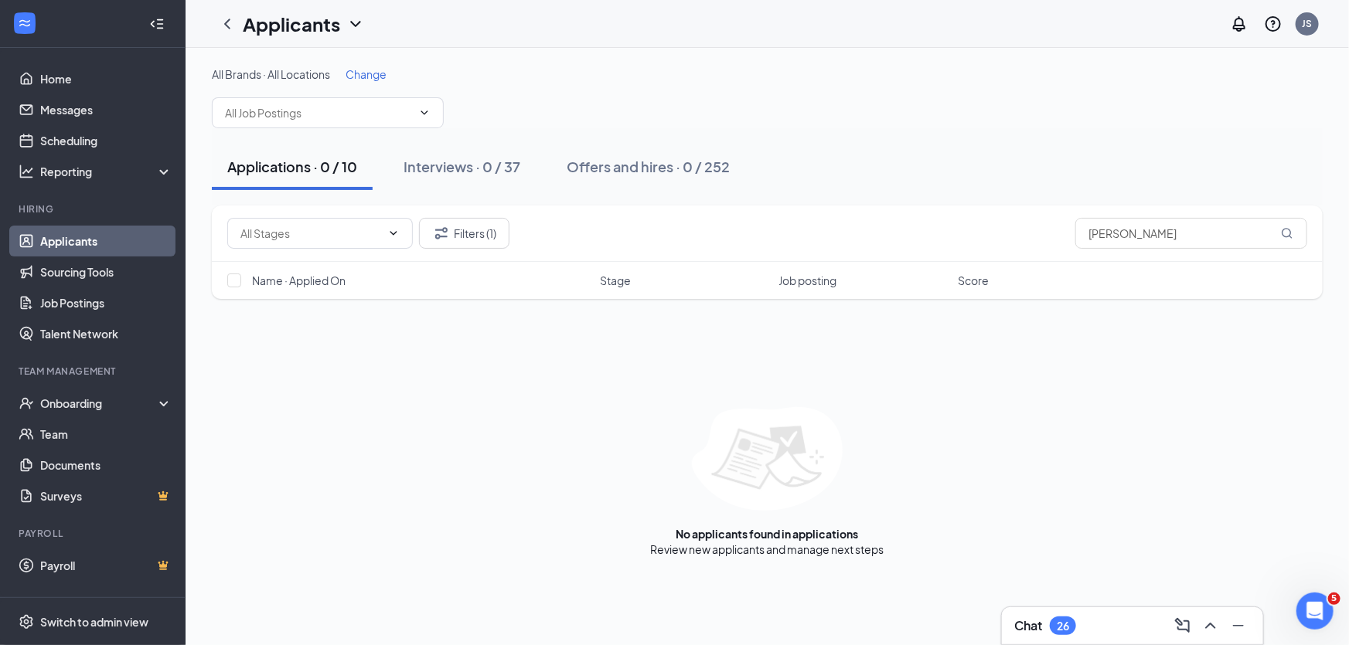
click at [271, 32] on h1 "Applicants" at bounding box center [291, 24] width 97 height 26
click at [264, 99] on link "Archived applicants" at bounding box center [334, 101] width 167 height 15
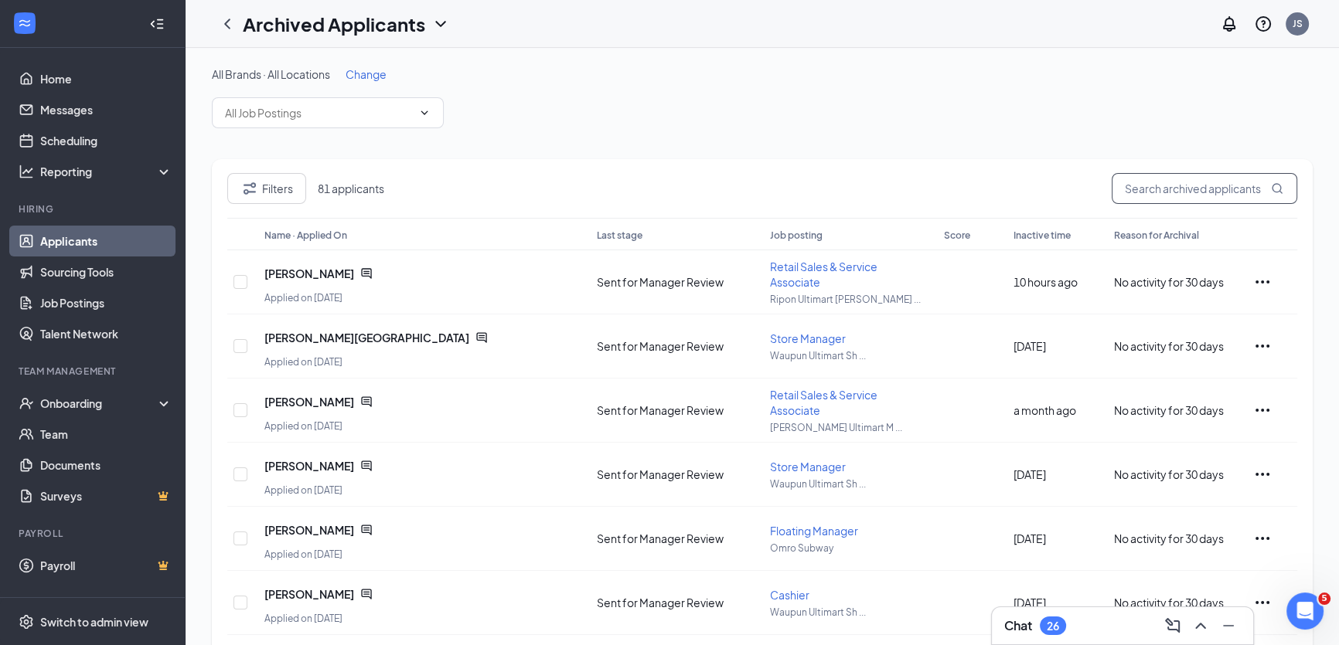
click at [1144, 192] on input "text" at bounding box center [1205, 188] width 186 height 31
paste input "[PERSON_NAME]"
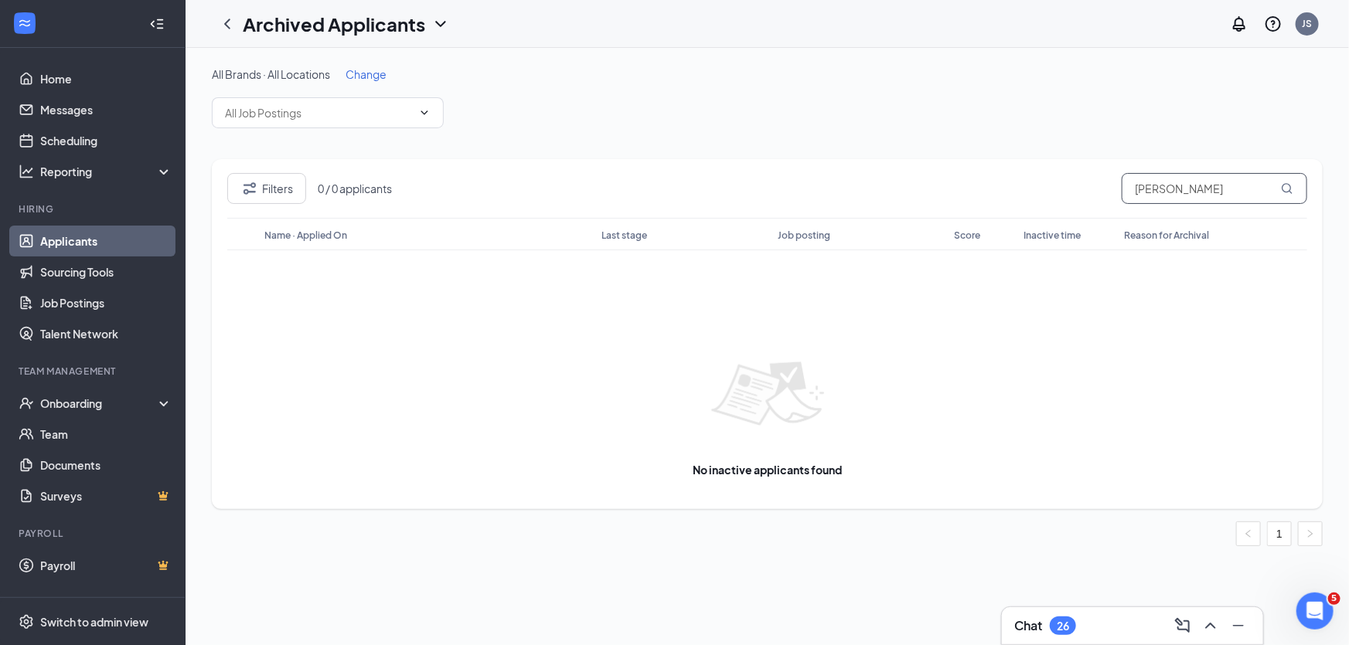
drag, startPoint x: 1194, startPoint y: 182, endPoint x: 952, endPoint y: 183, distance: 242.0
click at [955, 183] on div "Filters 0 / 0 applicants [PERSON_NAME]" at bounding box center [767, 195] width 1080 height 45
type input "belen"
click at [375, 24] on h1 "Archived Applicants" at bounding box center [334, 24] width 182 height 26
click at [342, 73] on link "Applicants" at bounding box center [334, 67] width 167 height 15
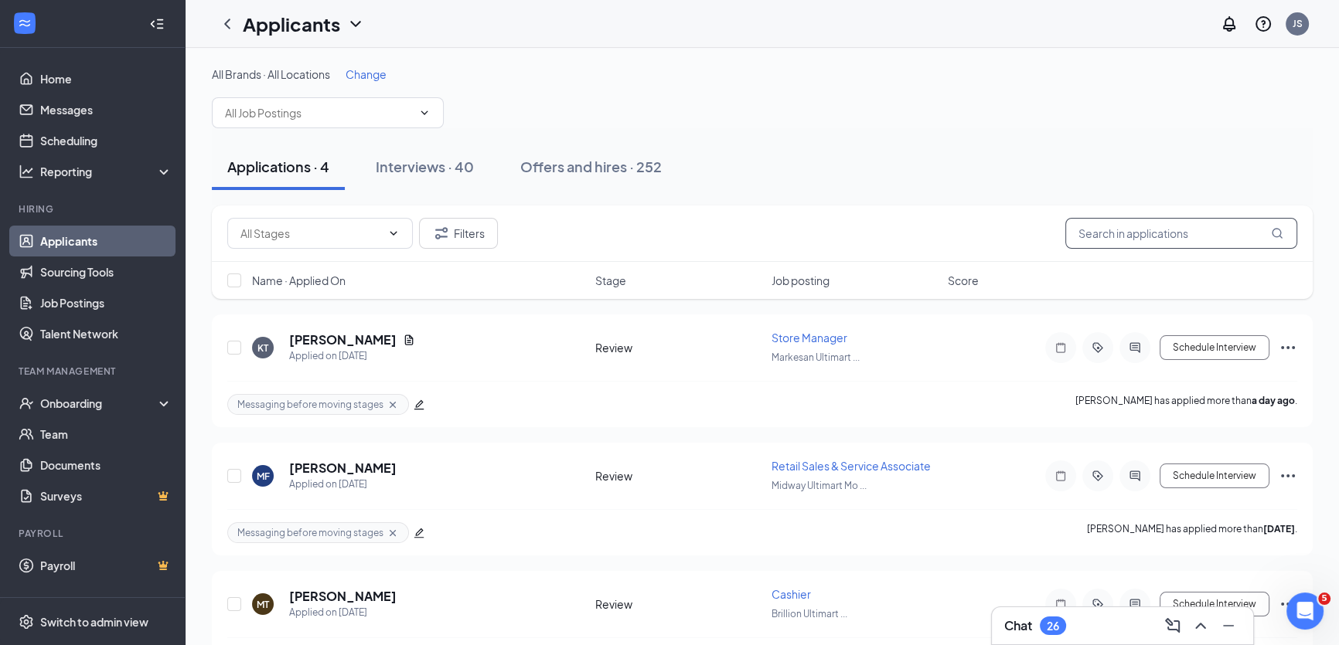
click at [1154, 237] on input "text" at bounding box center [1181, 233] width 232 height 31
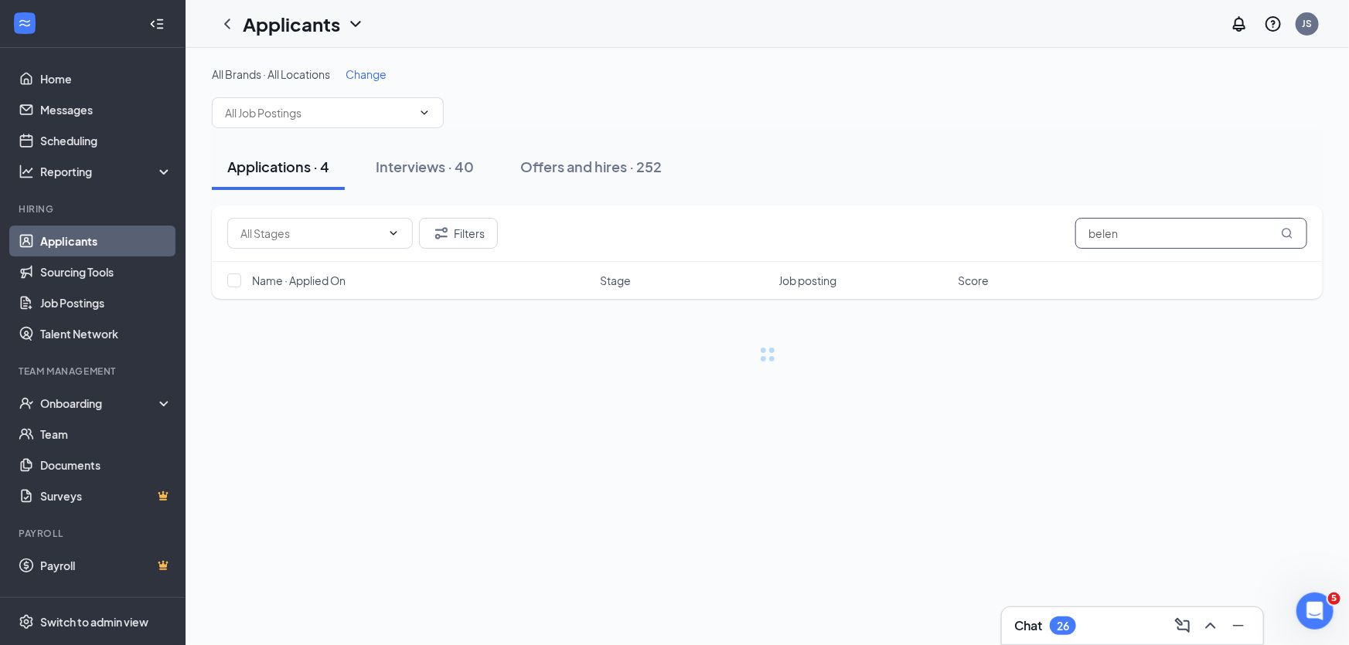
type input "belen"
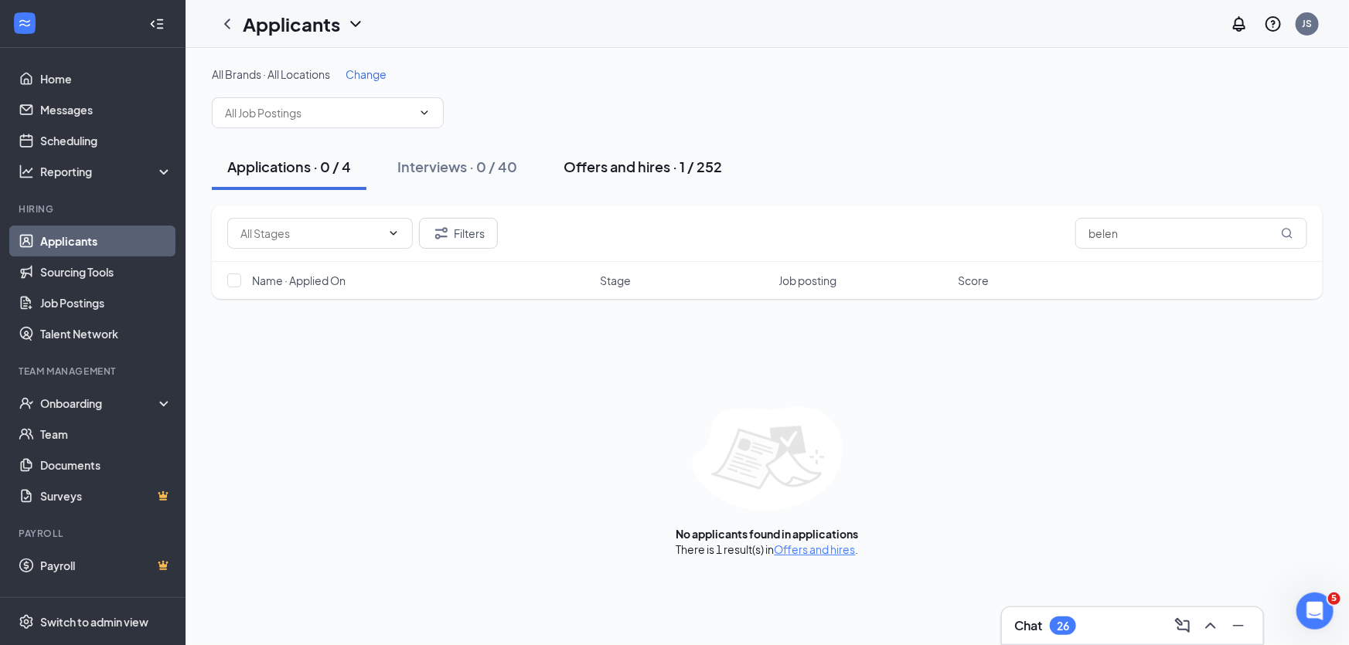
click at [634, 169] on div "Offers and hires · 1 / 252" at bounding box center [643, 166] width 158 height 19
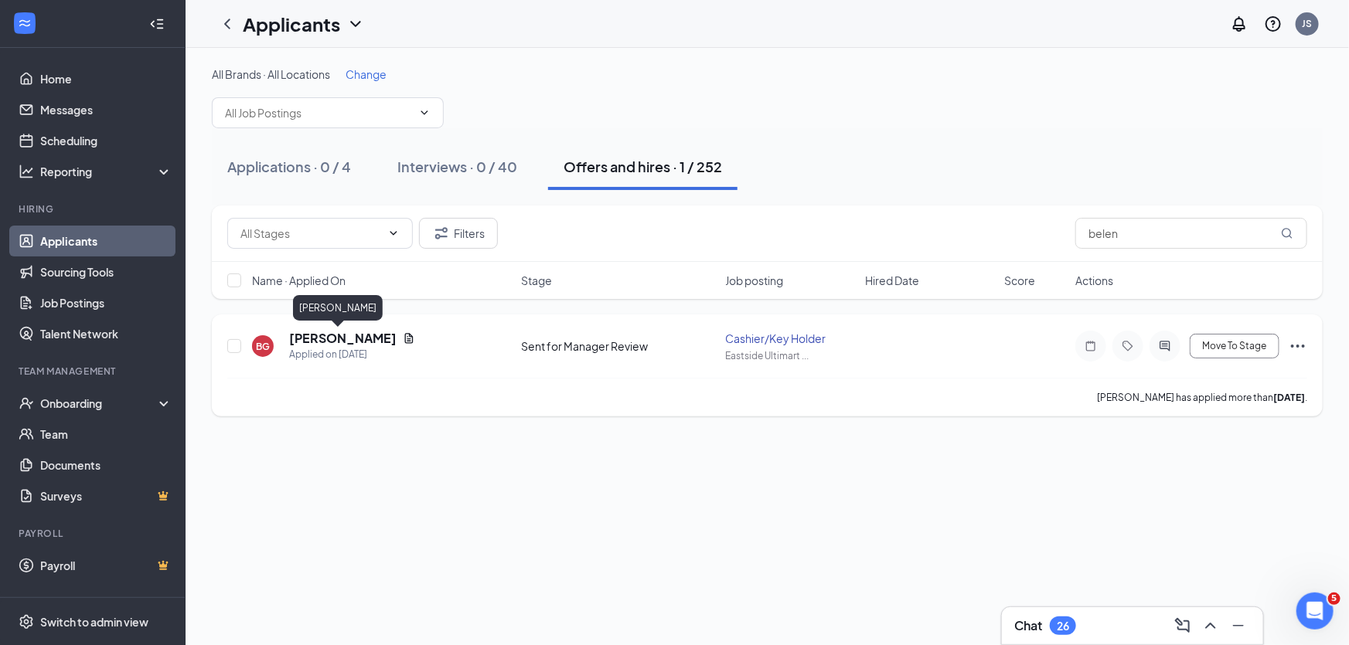
click at [325, 340] on h5 "[PERSON_NAME]" at bounding box center [342, 338] width 107 height 17
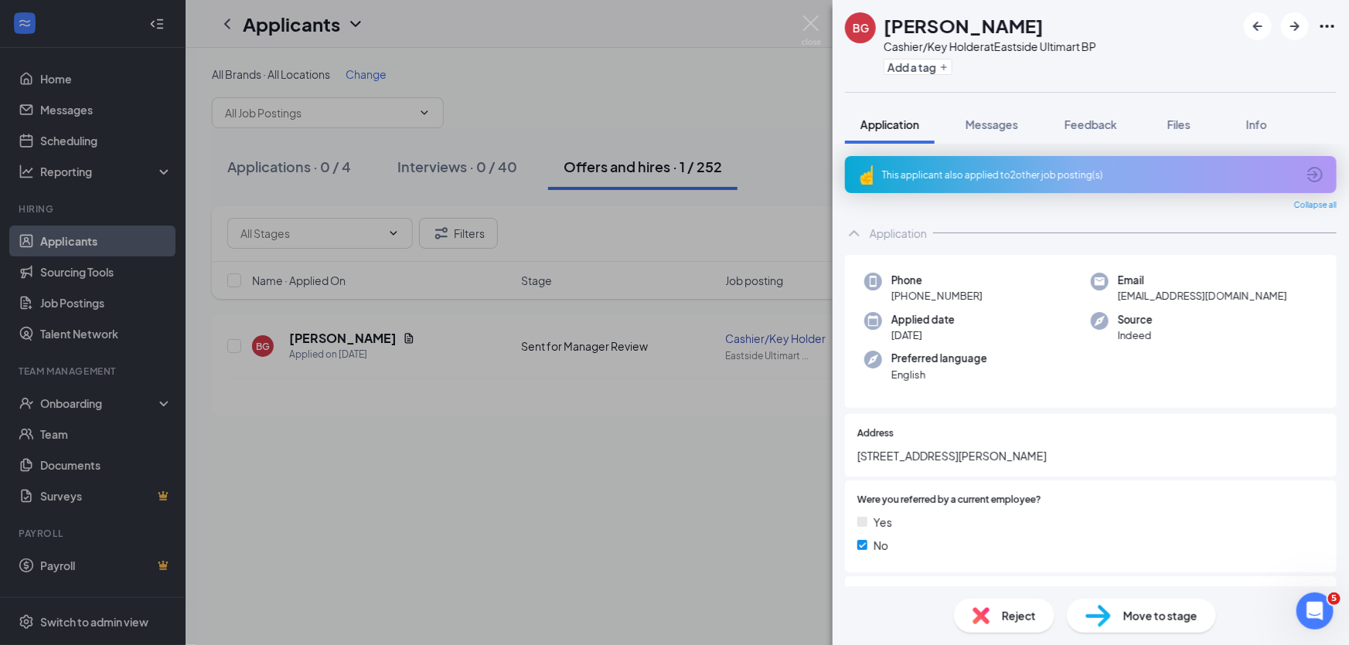
click at [1017, 618] on span "Reject" at bounding box center [1019, 616] width 34 height 17
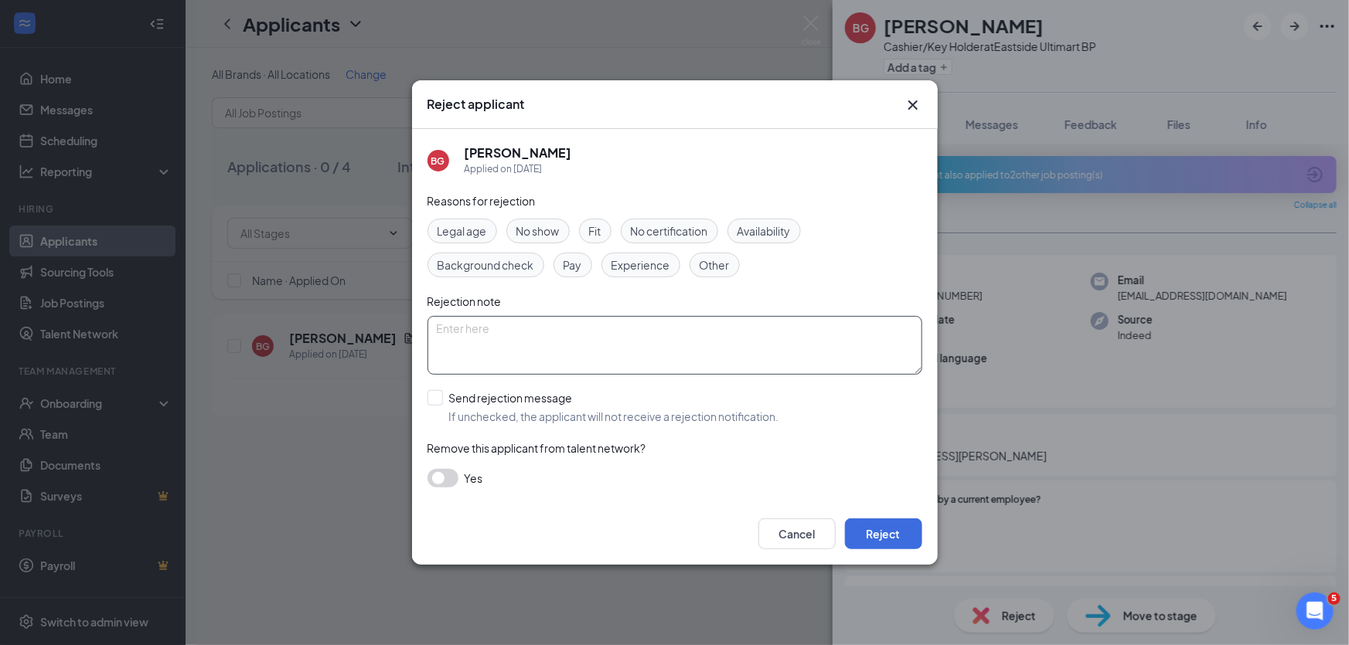
click at [605, 341] on textarea at bounding box center [674, 345] width 495 height 59
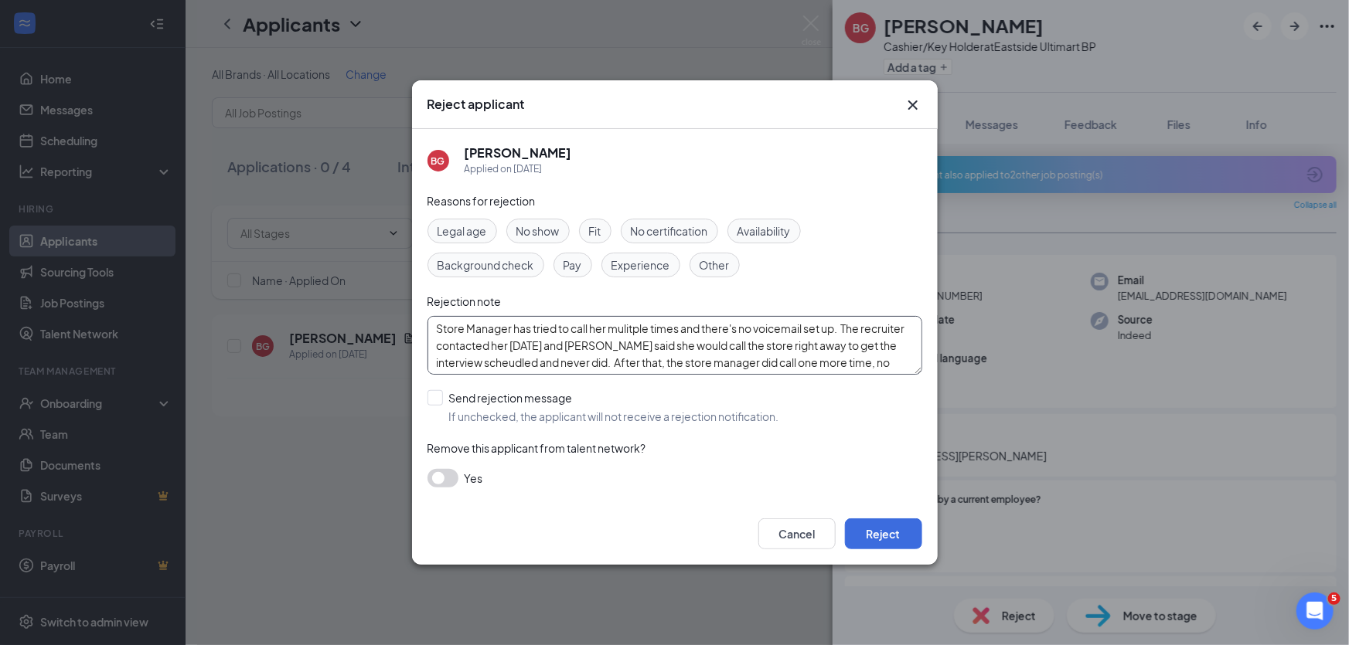
scroll to position [12, 0]
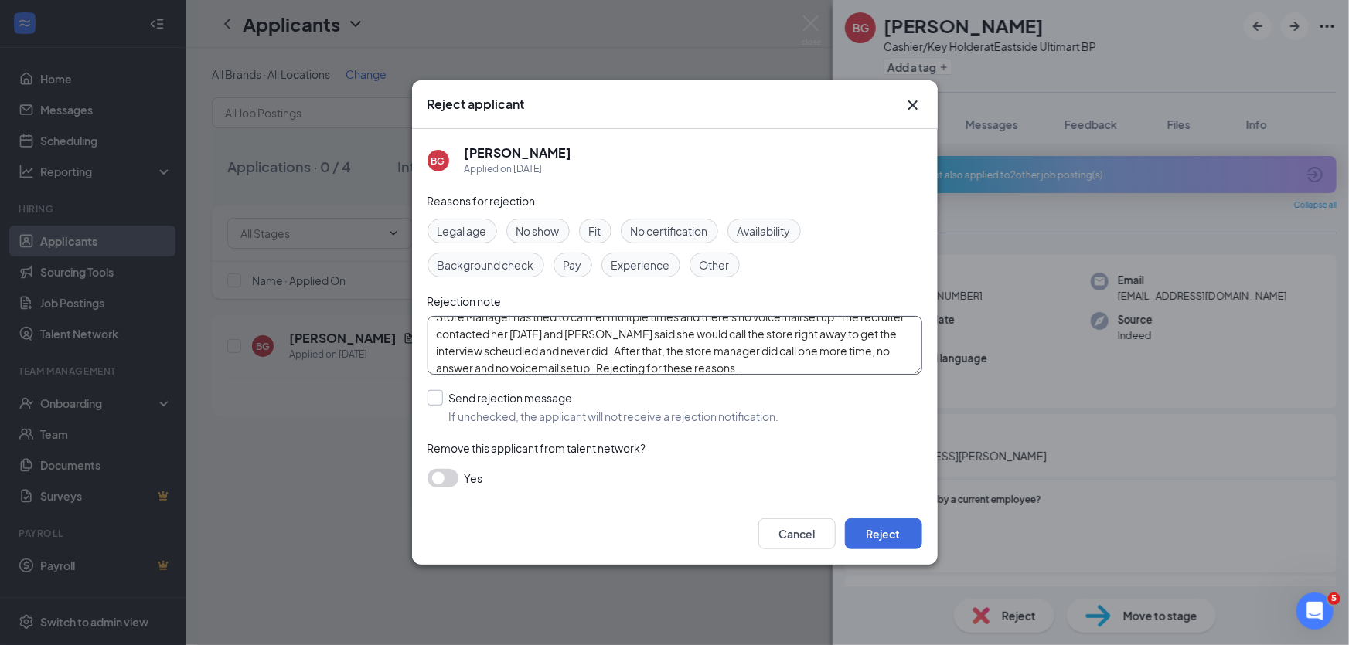
type textarea "Store Manager has tried to call her mulitple times and there's no voicemail set…"
click at [435, 399] on input "Send rejection message If unchecked, the applicant will not receive a rejection…" at bounding box center [603, 407] width 352 height 34
checkbox input "true"
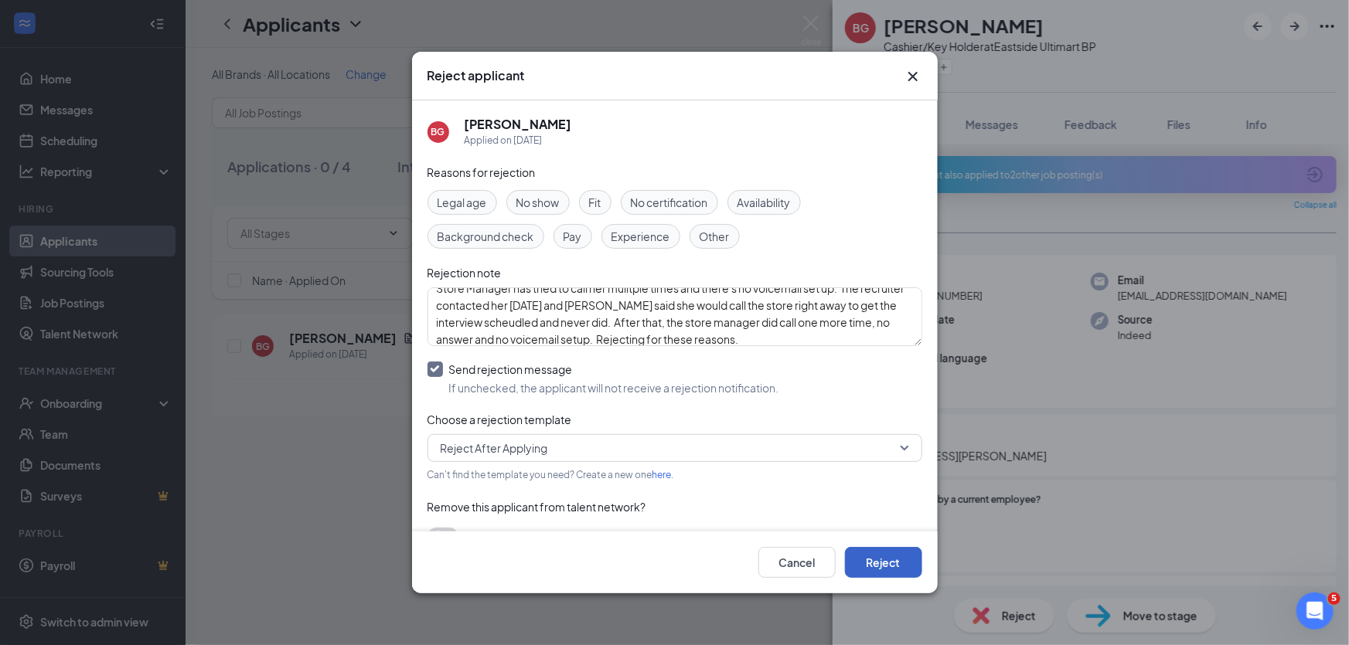
click at [897, 570] on button "Reject" at bounding box center [883, 562] width 77 height 31
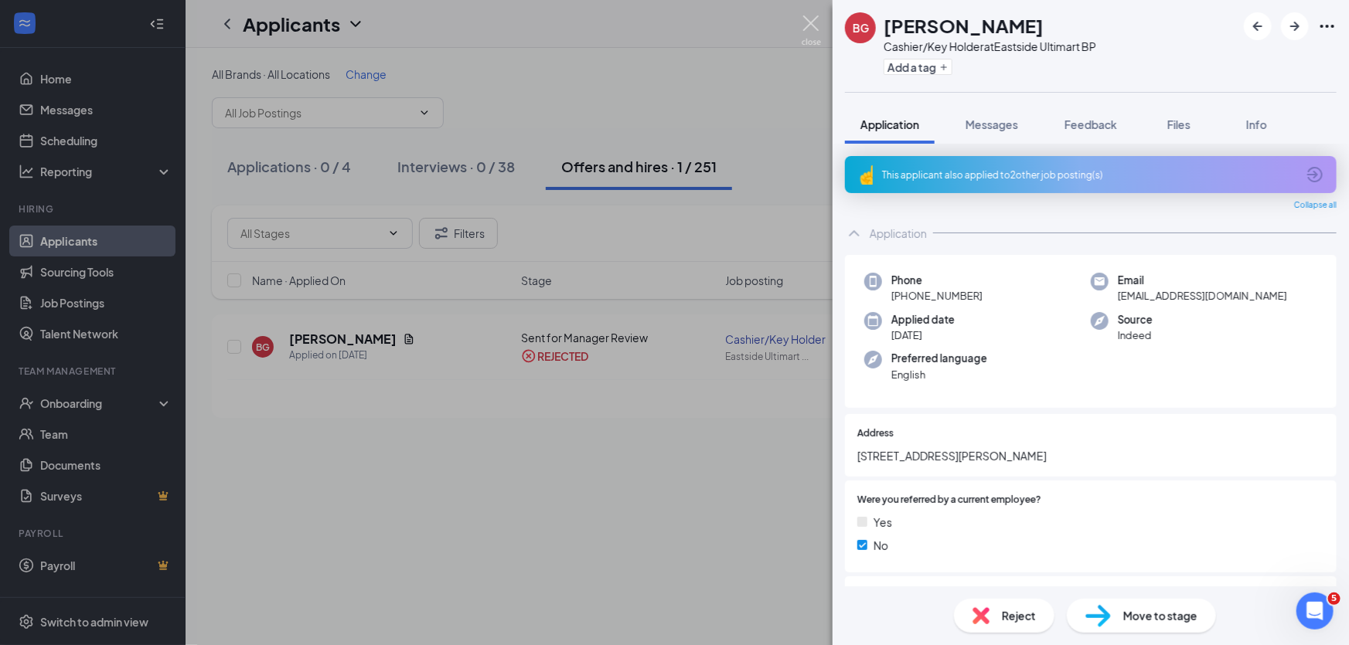
click at [812, 24] on img at bounding box center [811, 30] width 19 height 30
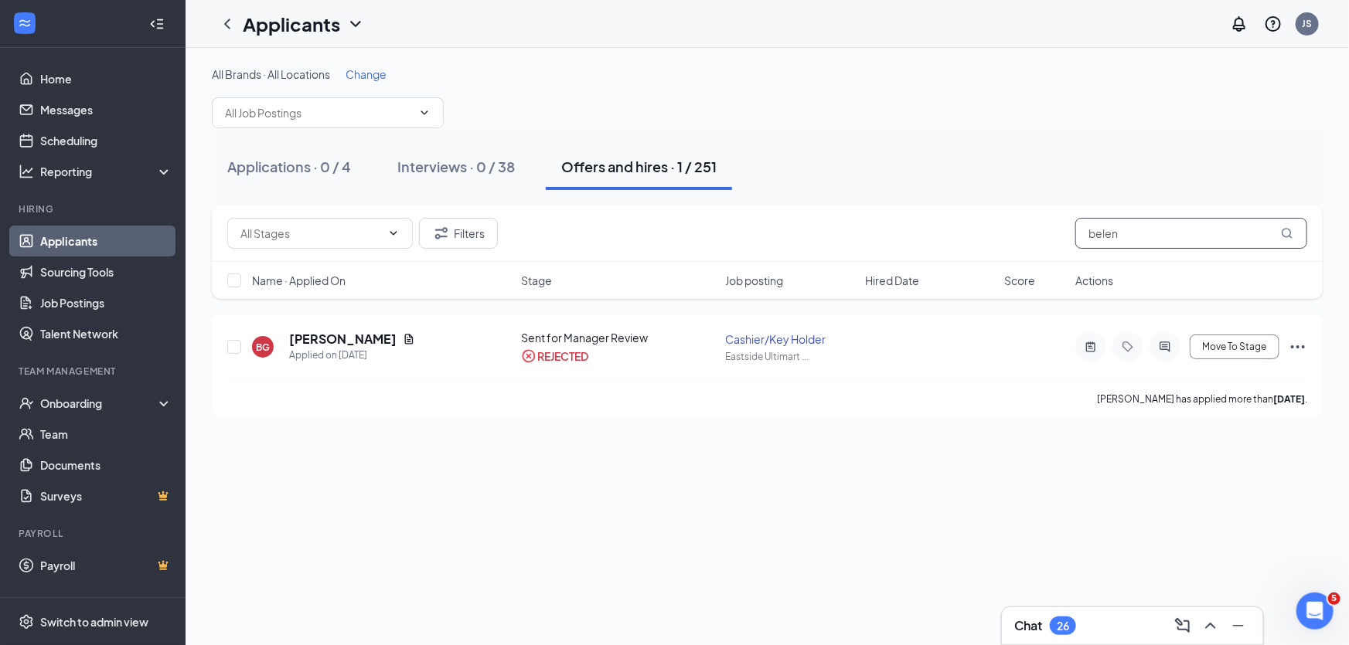
drag, startPoint x: 1149, startPoint y: 233, endPoint x: 977, endPoint y: 220, distance: 172.9
click at [998, 231] on div "Filters belen" at bounding box center [767, 233] width 1080 height 31
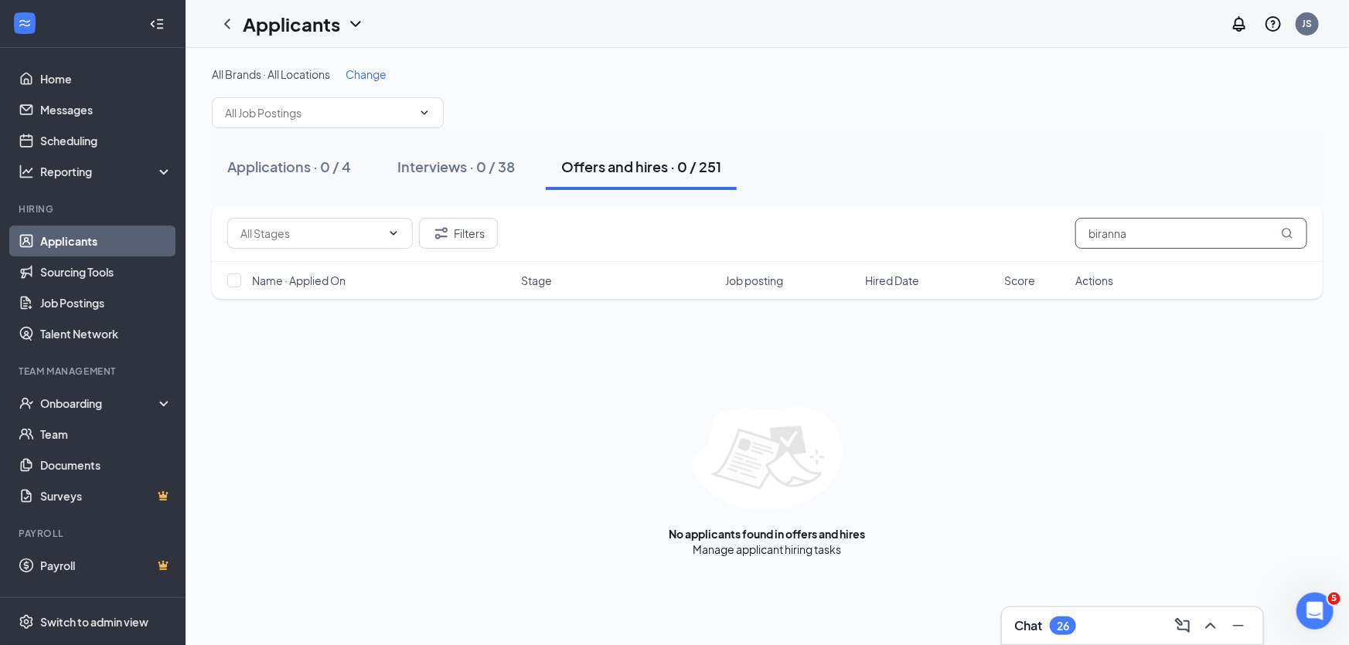
click at [1102, 235] on input "biranna" at bounding box center [1191, 233] width 232 height 31
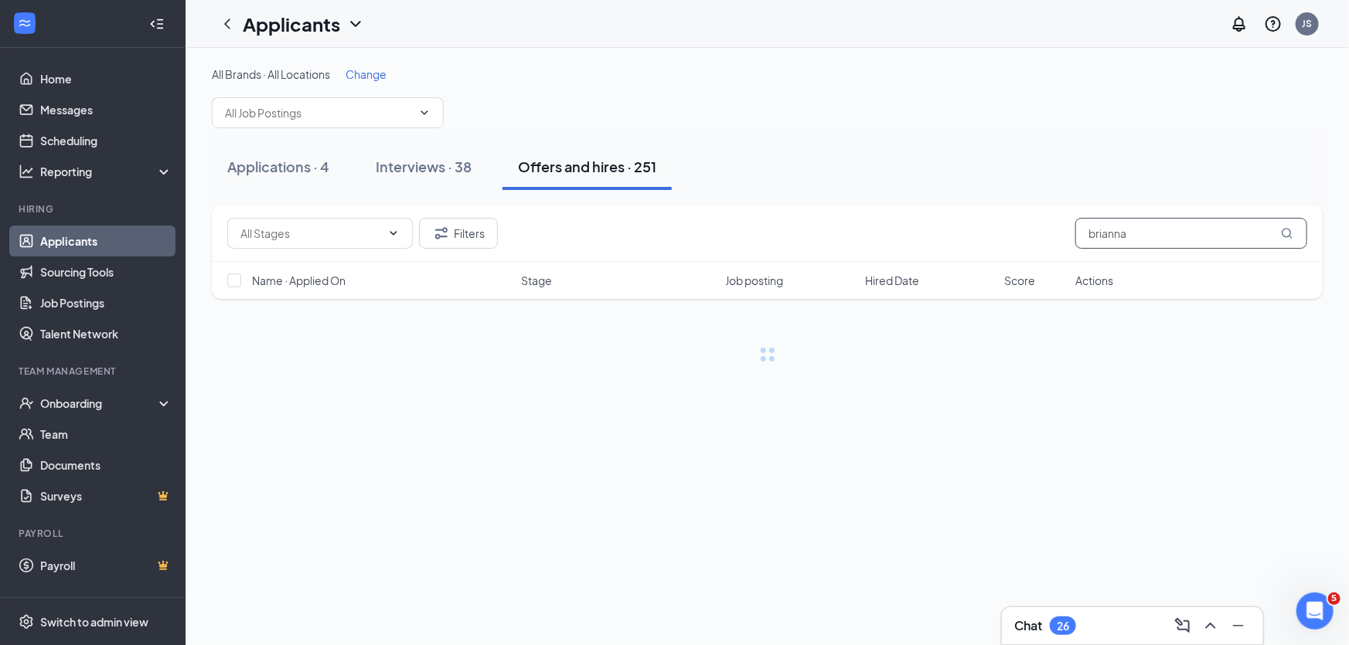
type input "brianna"
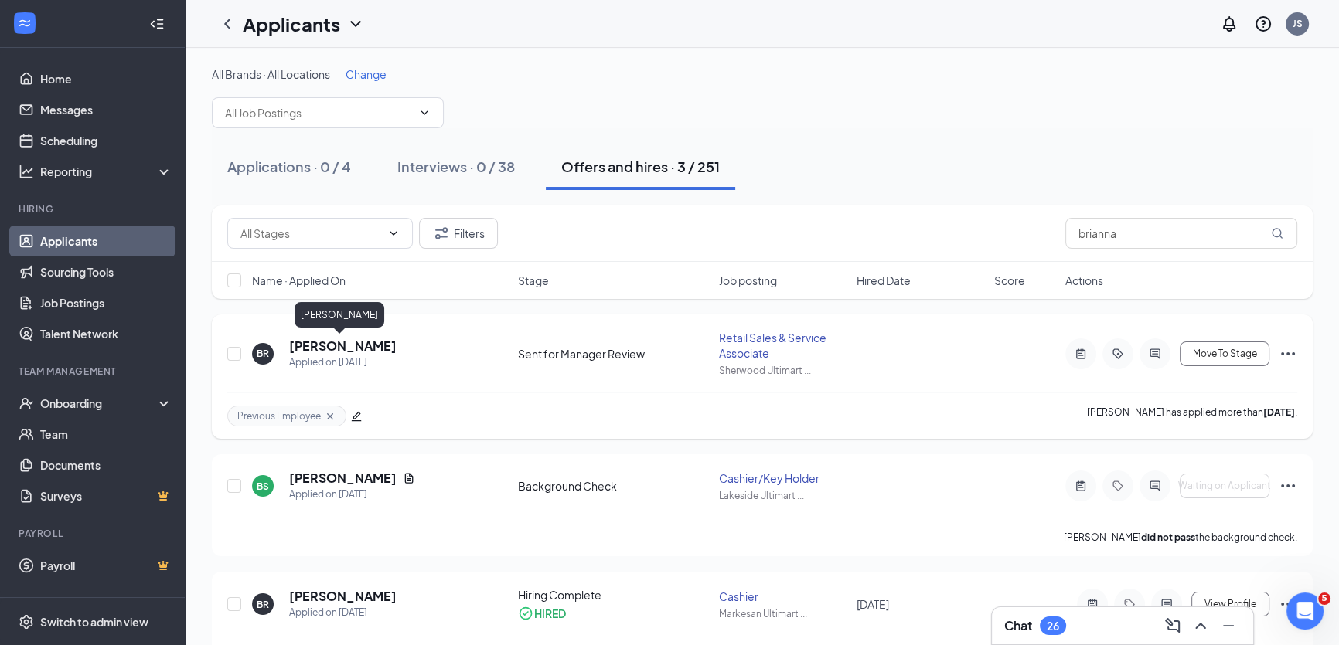
click at [349, 349] on h5 "[PERSON_NAME]" at bounding box center [342, 346] width 107 height 17
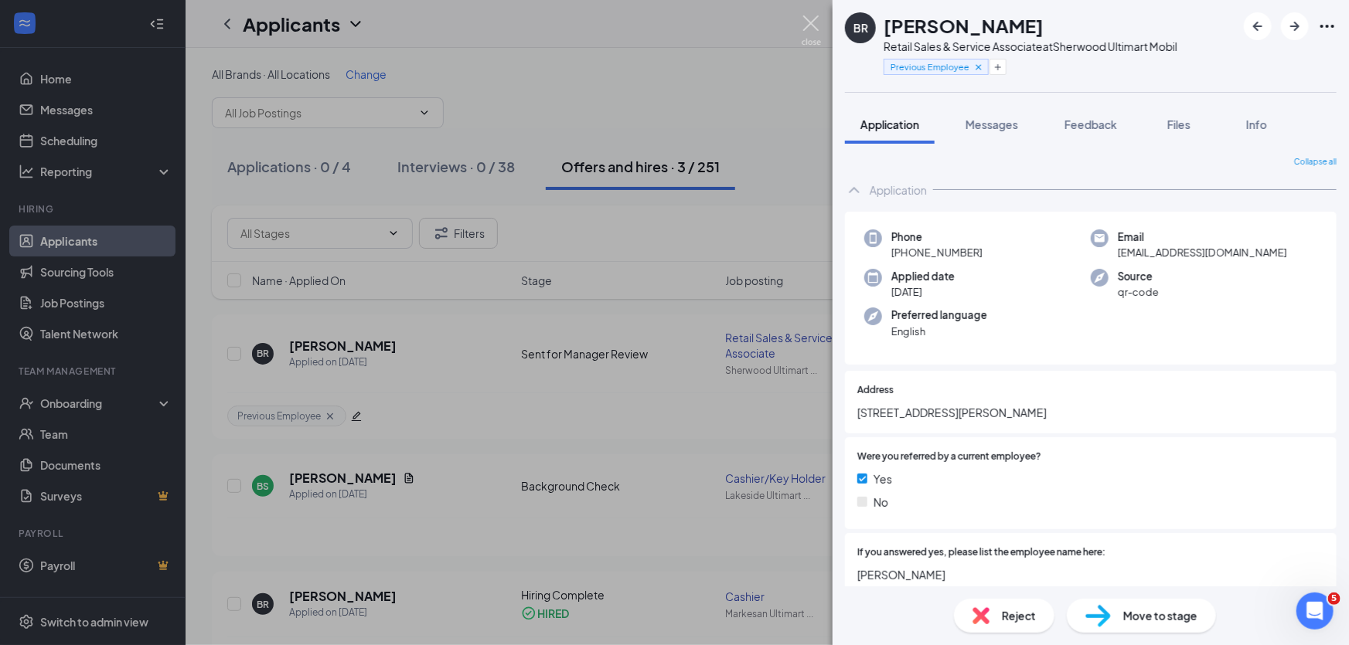
drag, startPoint x: 810, startPoint y: 19, endPoint x: 1021, endPoint y: 339, distance: 383.3
click at [810, 19] on img at bounding box center [811, 30] width 19 height 30
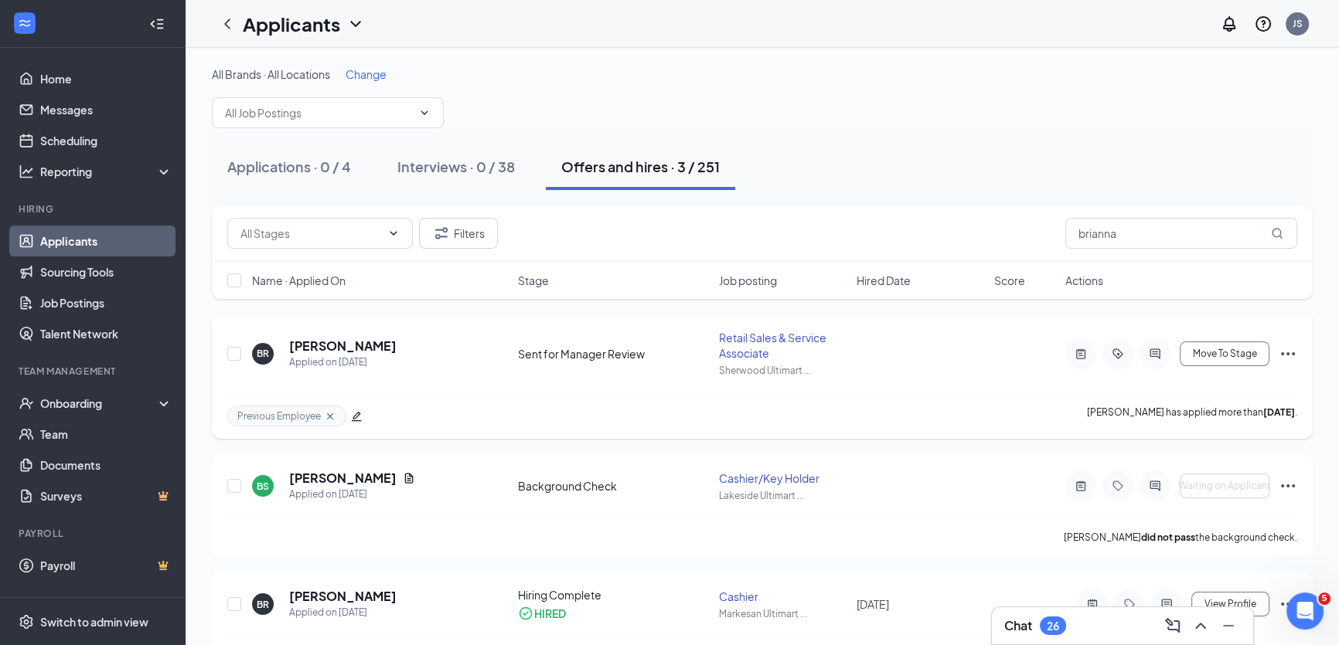
click at [326, 414] on icon "Cross" at bounding box center [330, 416] width 12 height 12
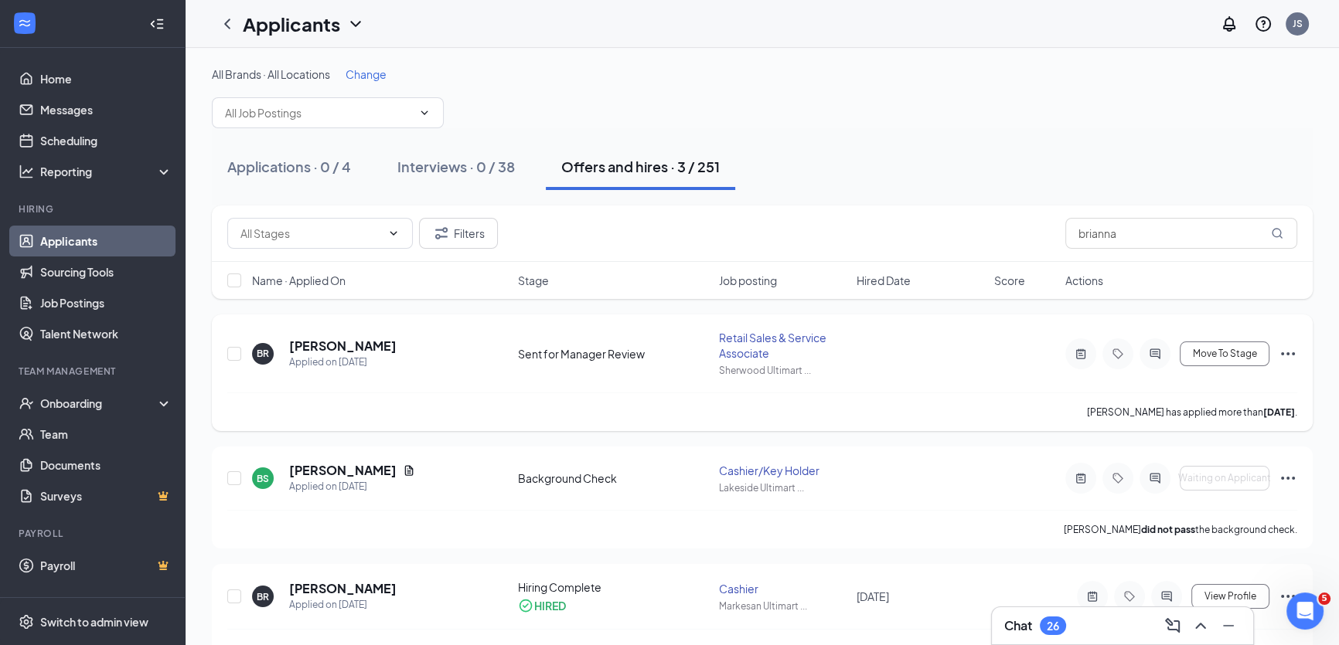
click at [1282, 354] on icon "Ellipses" at bounding box center [1288, 353] width 14 height 3
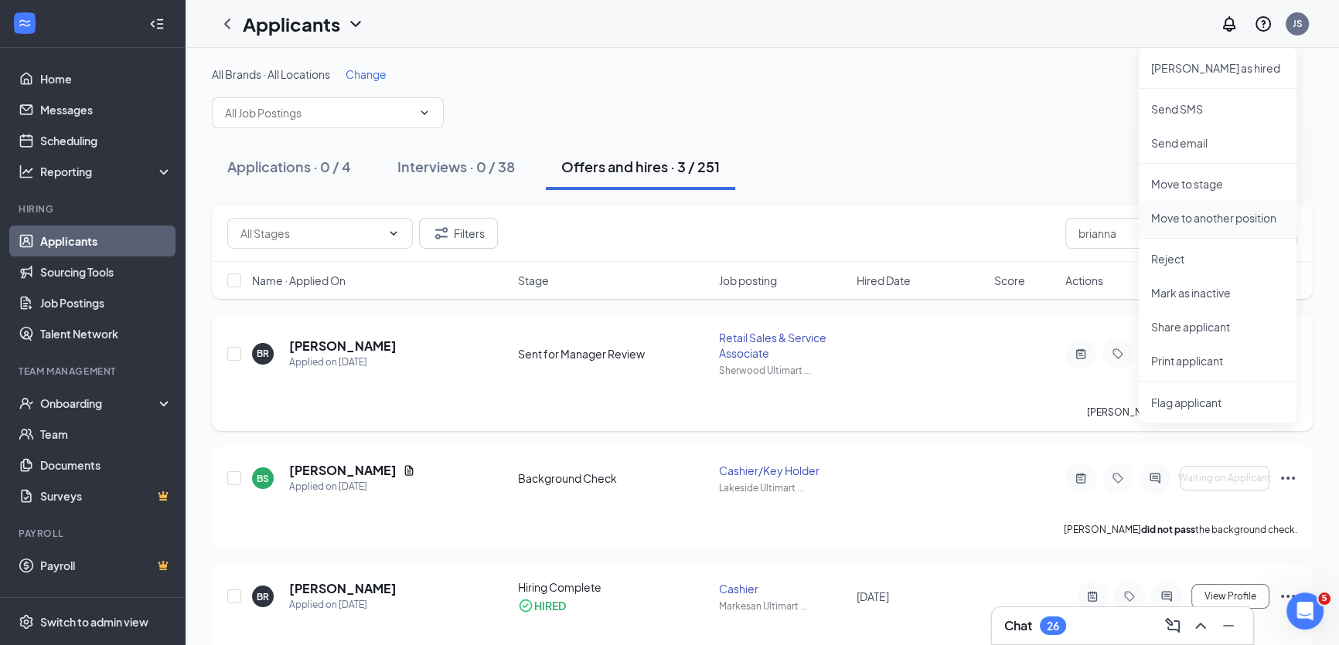
click at [1207, 212] on p "Move to another position" at bounding box center [1217, 217] width 133 height 15
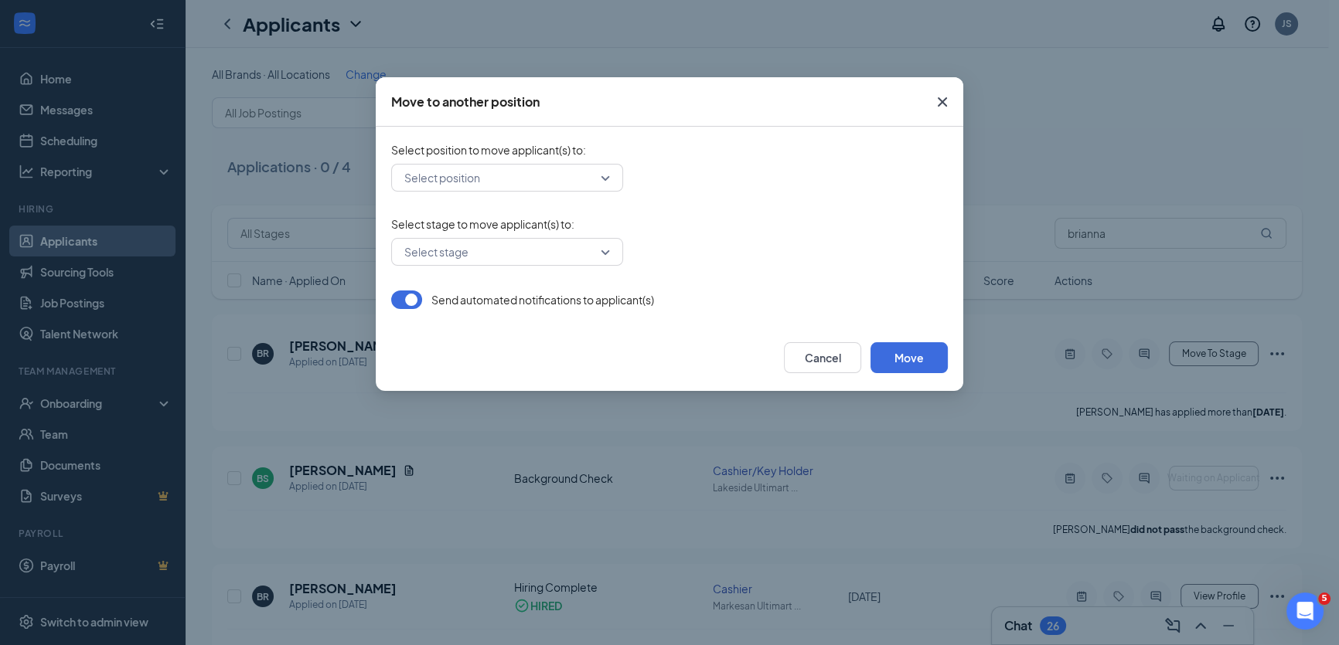
click at [533, 183] on input "search" at bounding box center [501, 178] width 203 height 26
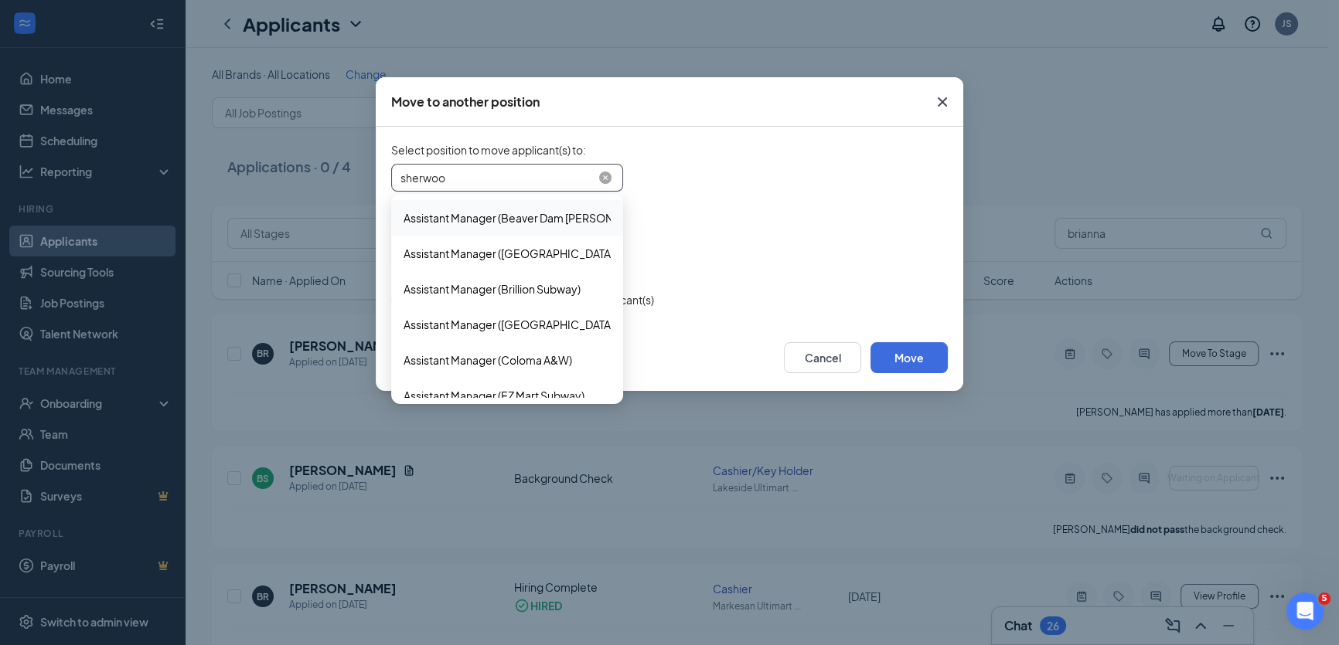
type input "sherwood"
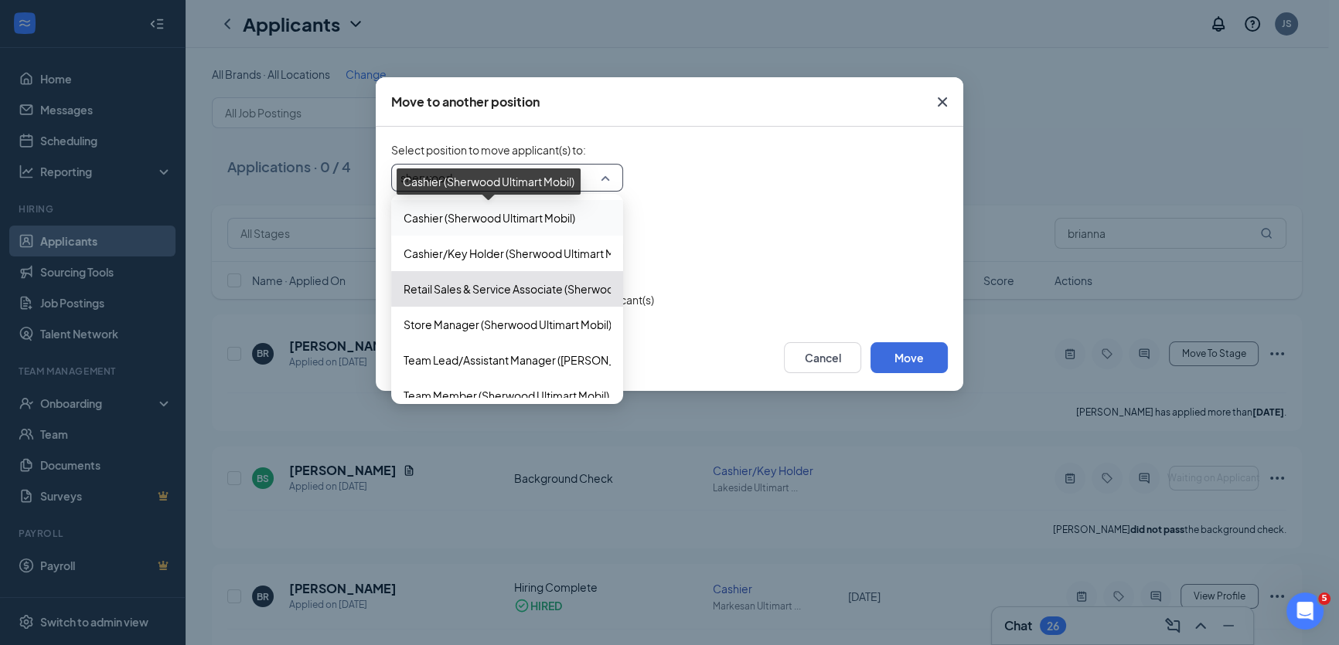
drag, startPoint x: 535, startPoint y: 216, endPoint x: 549, endPoint y: 224, distance: 15.9
click at [535, 216] on span "Cashier (Sherwood Ultimart Mobil)" at bounding box center [490, 217] width 172 height 17
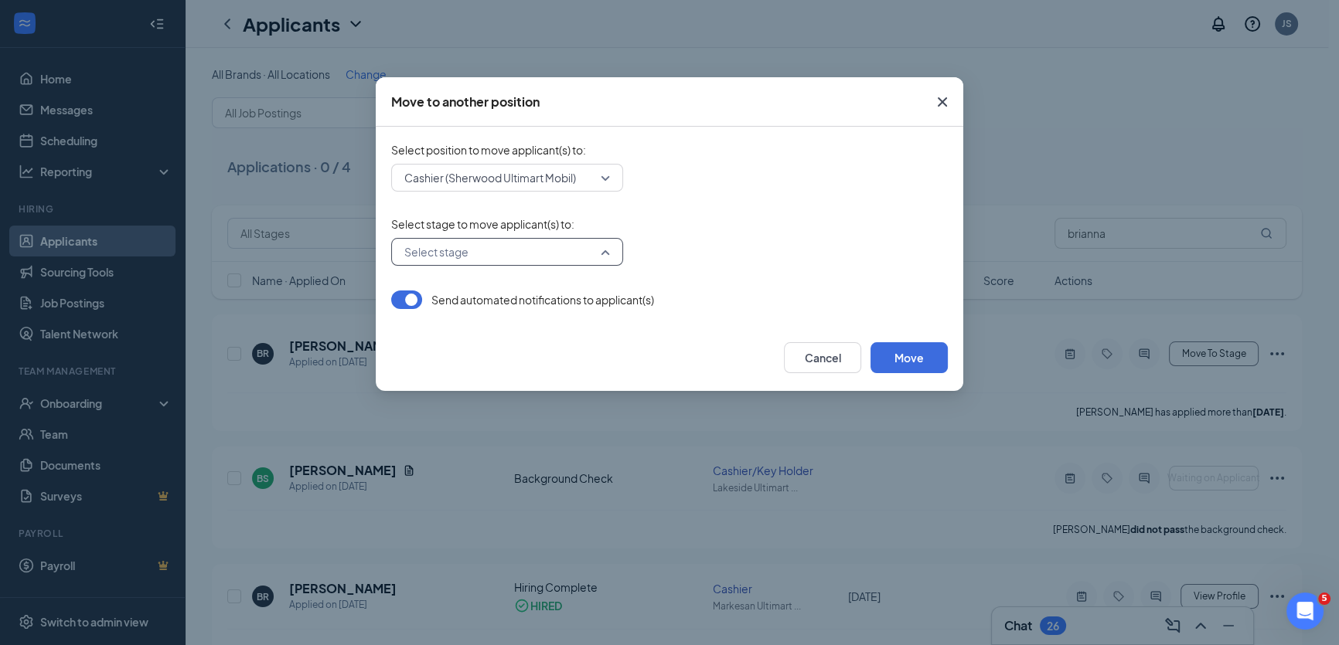
click at [550, 257] on input "search" at bounding box center [501, 252] width 203 height 26
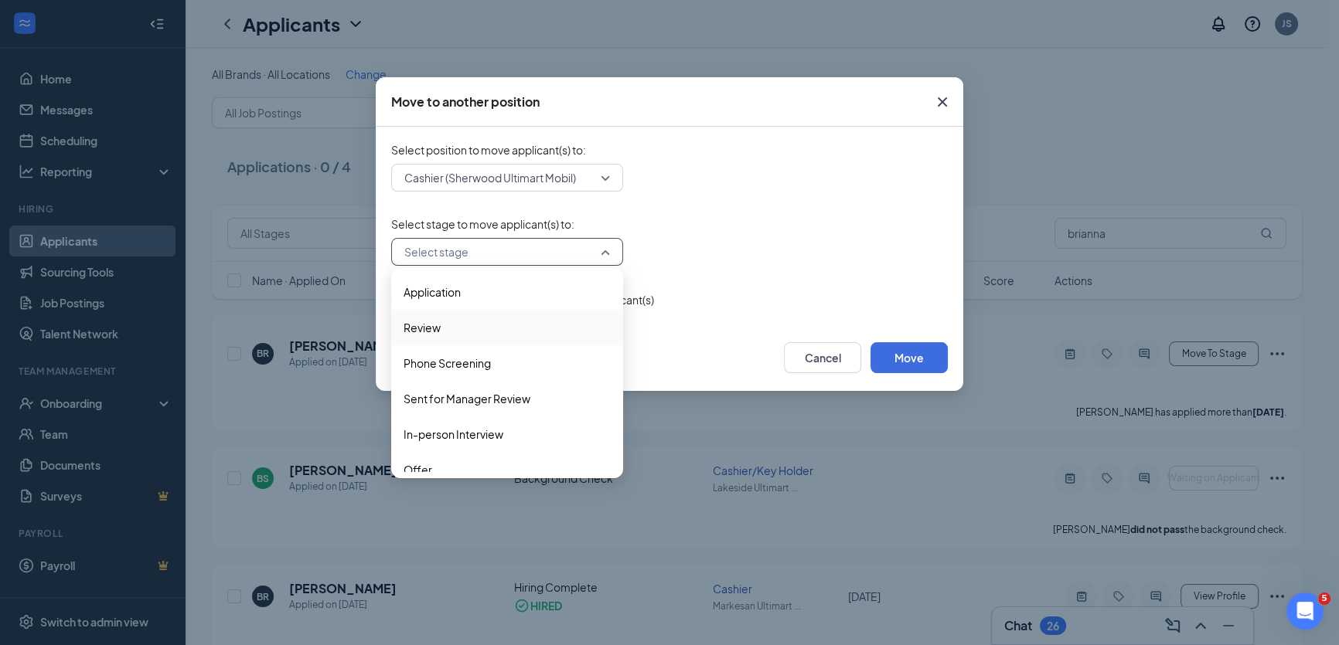
click at [441, 329] on span "Review" at bounding box center [507, 327] width 207 height 17
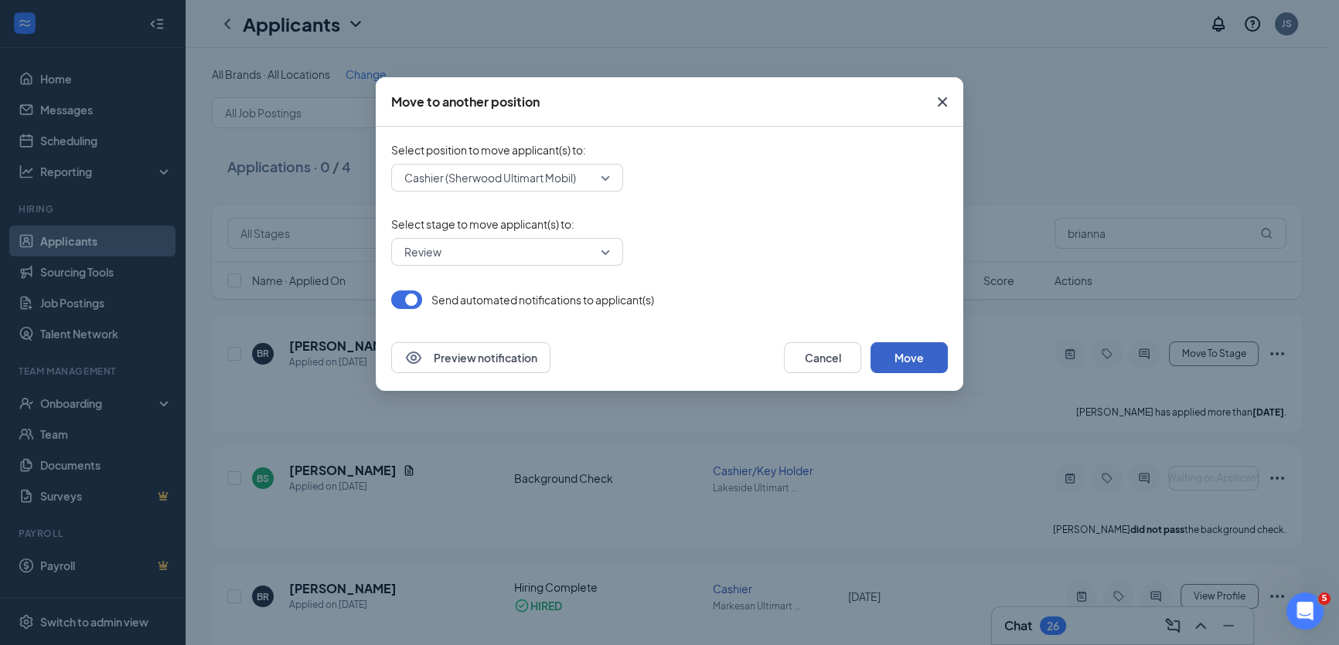
click at [935, 358] on button "Move" at bounding box center [908, 357] width 77 height 31
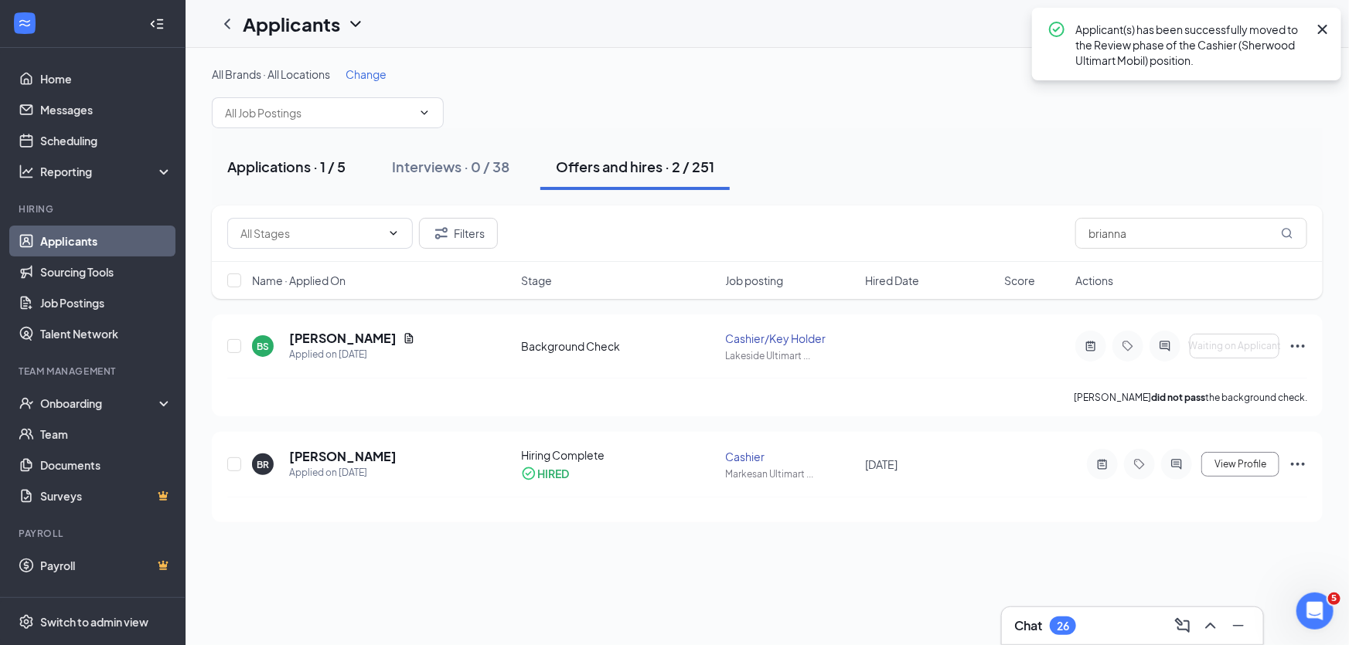
click at [271, 162] on div "Applications · 1 / 5" at bounding box center [286, 166] width 118 height 19
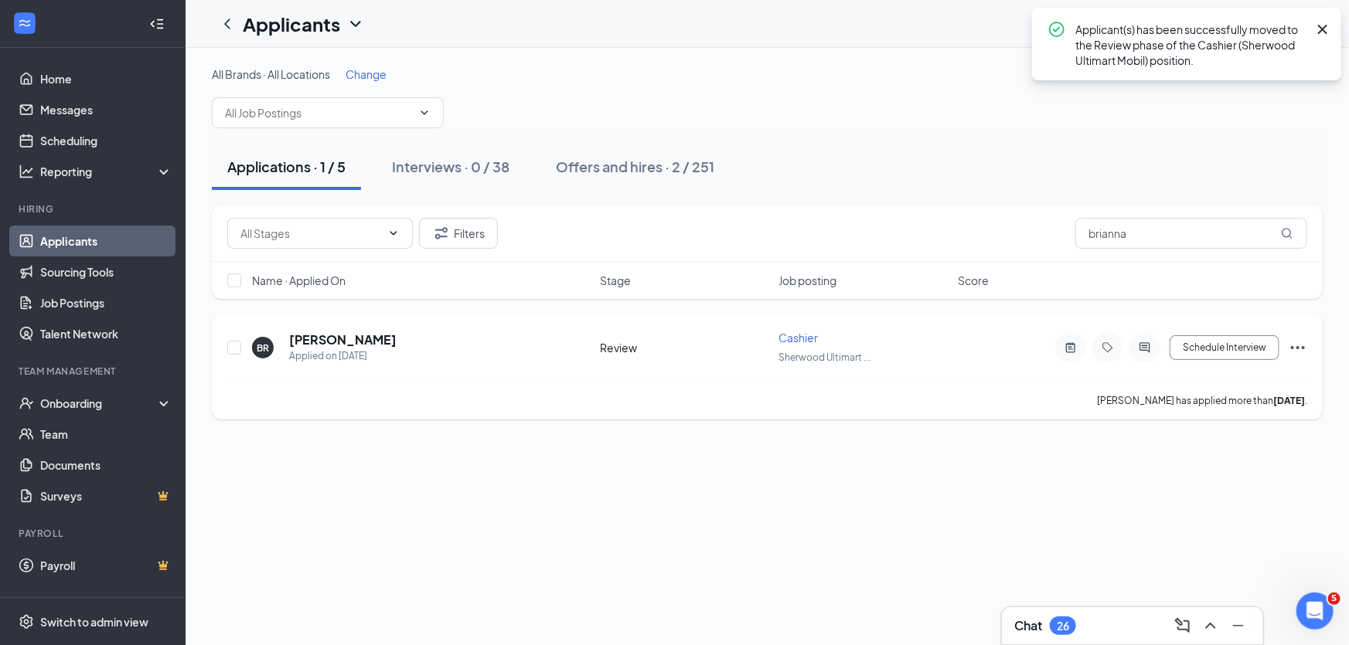
click at [1299, 348] on icon "Ellipses" at bounding box center [1298, 348] width 19 height 19
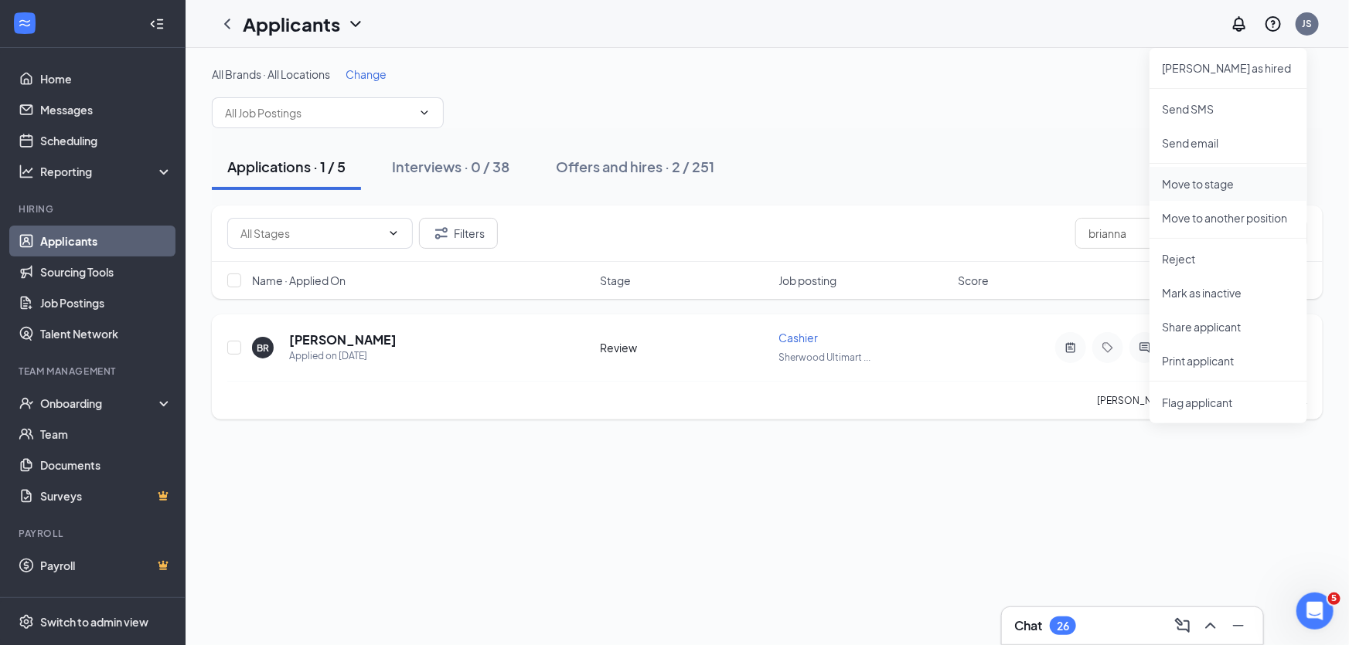
click at [1207, 180] on p "Move to stage" at bounding box center [1228, 183] width 133 height 15
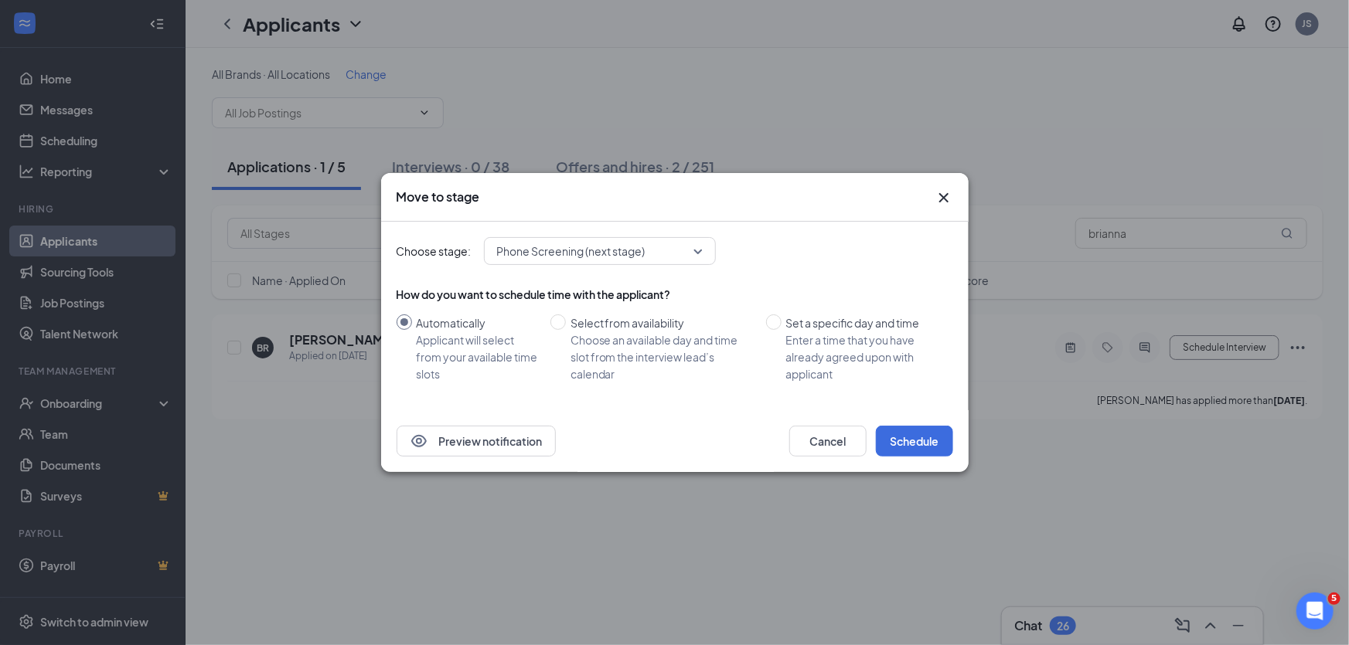
click at [641, 253] on span "Phone Screening (next stage)" at bounding box center [571, 251] width 148 height 23
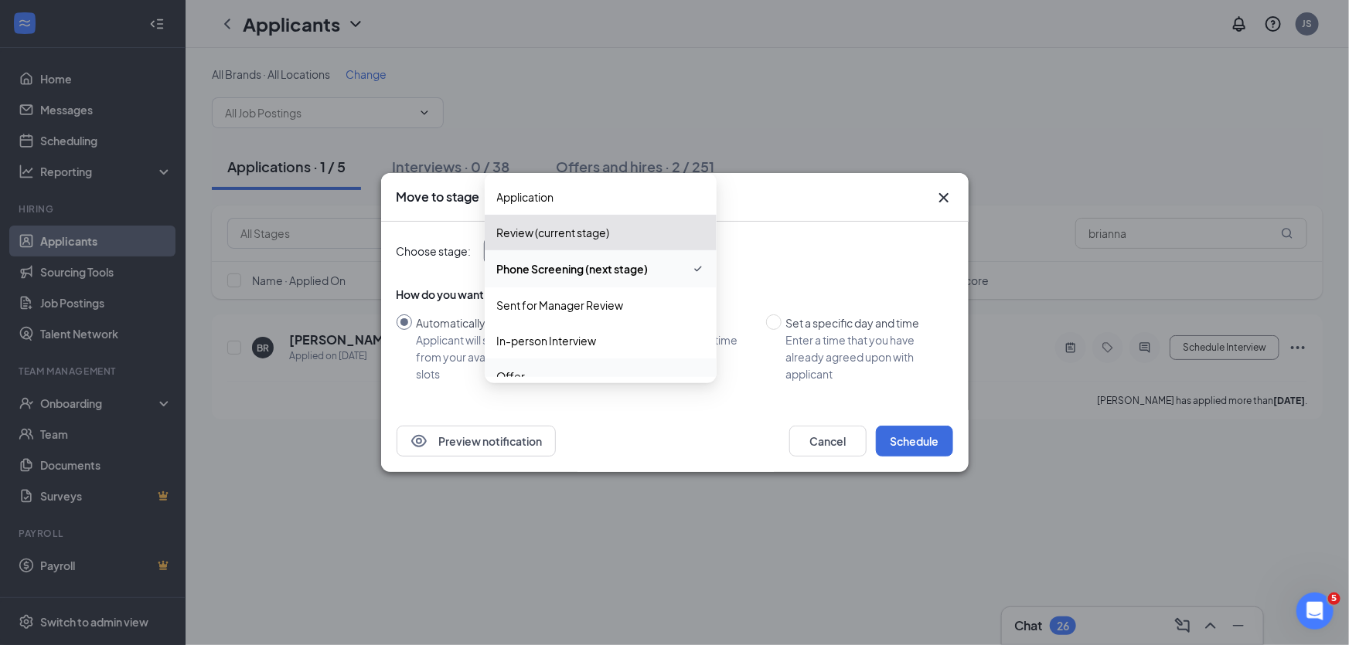
click at [590, 366] on div "Offer" at bounding box center [601, 377] width 232 height 36
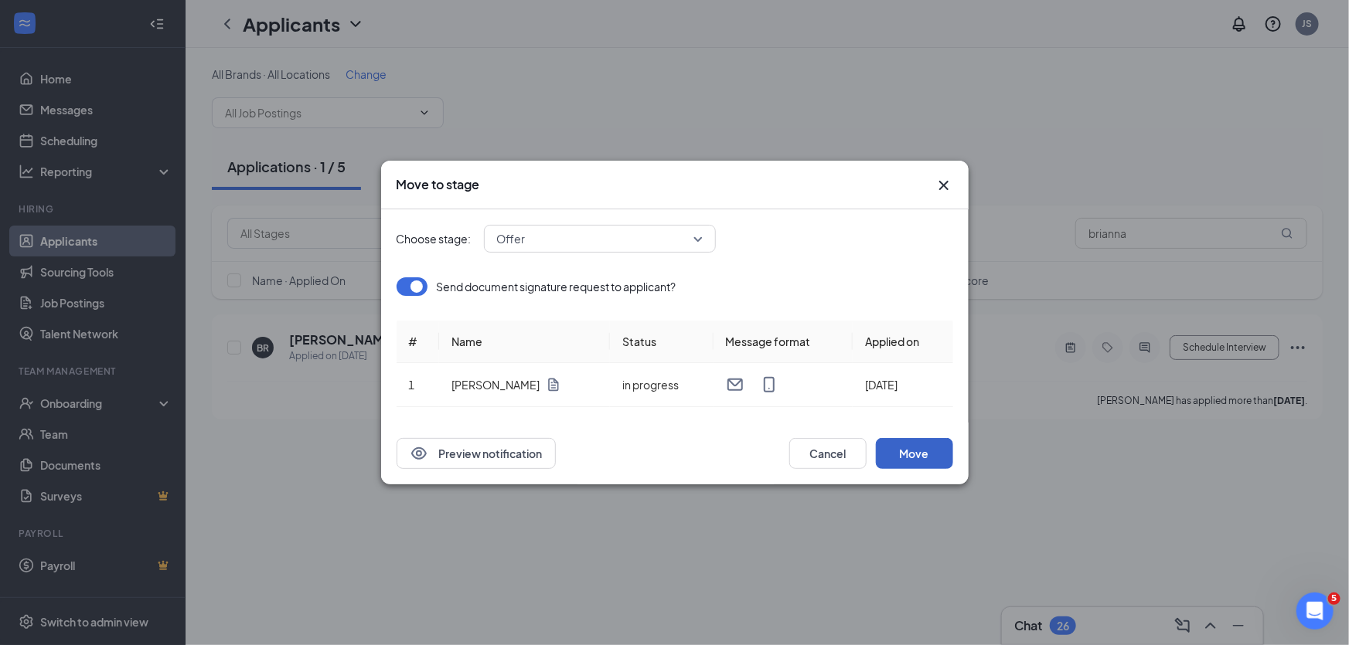
click at [912, 460] on button "Move" at bounding box center [914, 453] width 77 height 31
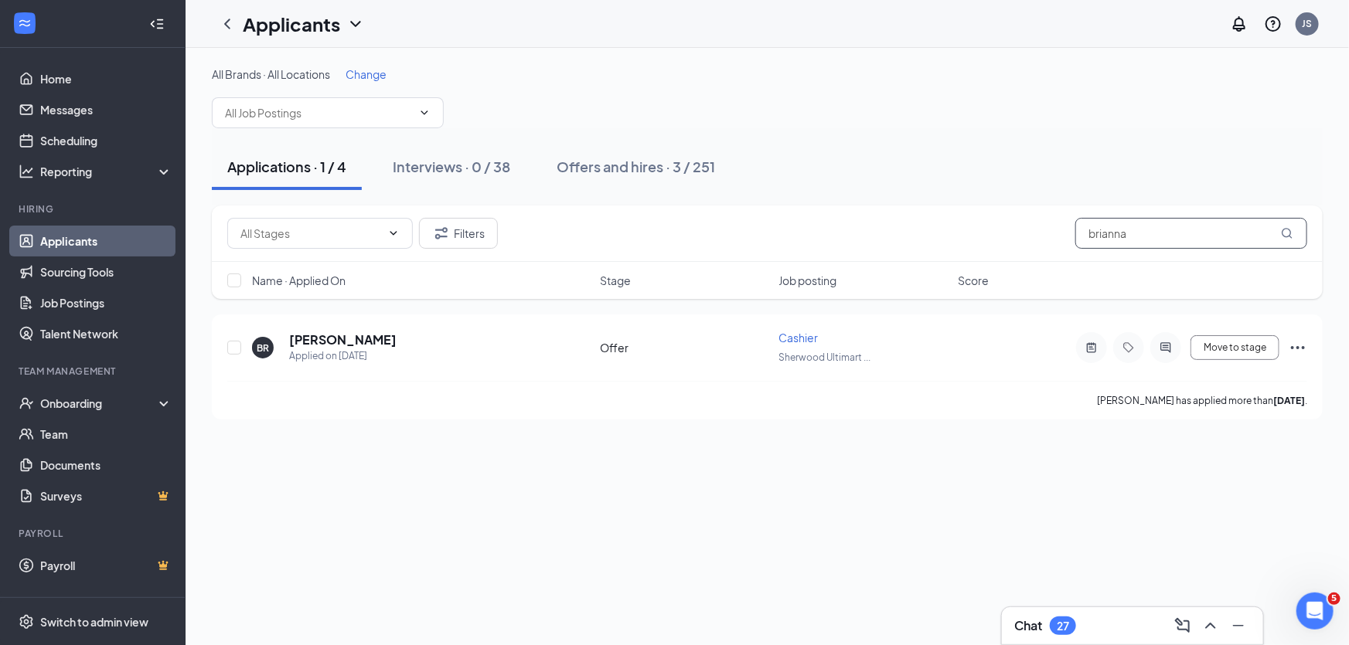
drag, startPoint x: 1150, startPoint y: 232, endPoint x: 942, endPoint y: 215, distance: 208.6
click at [942, 215] on div "Filters brianna" at bounding box center [767, 234] width 1111 height 56
paste input "Mackintosh"
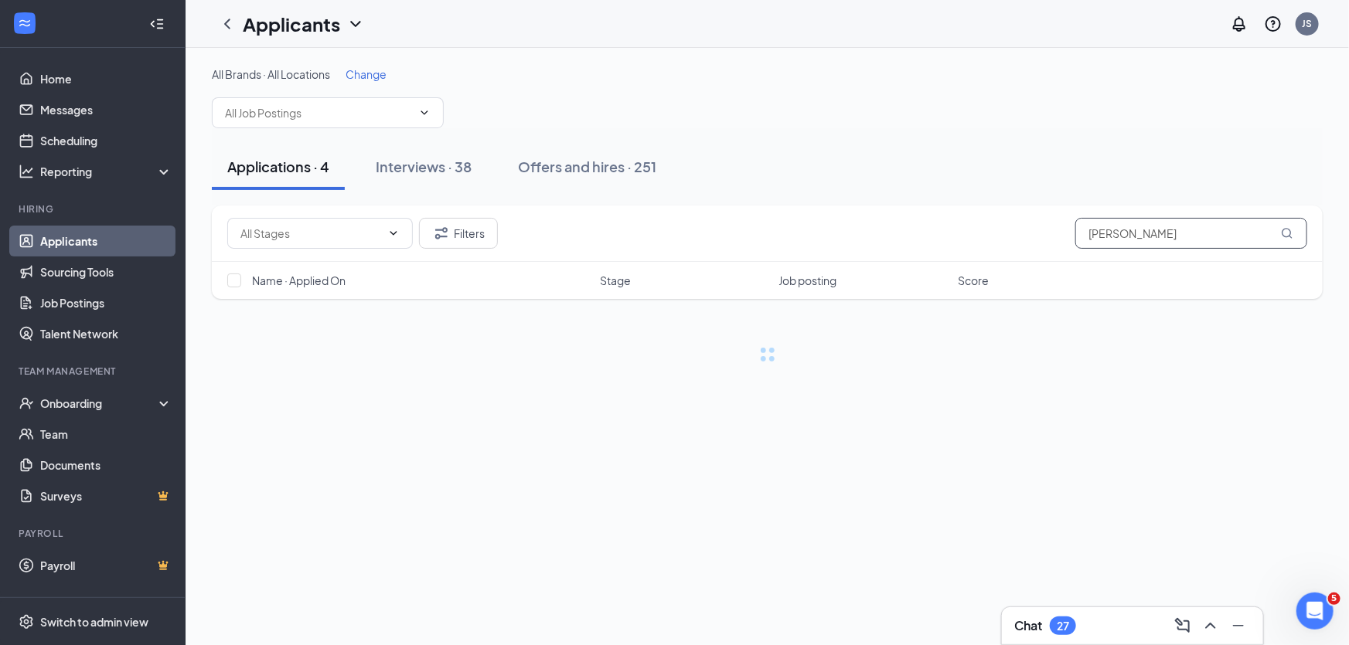
type input "Mackintosh"
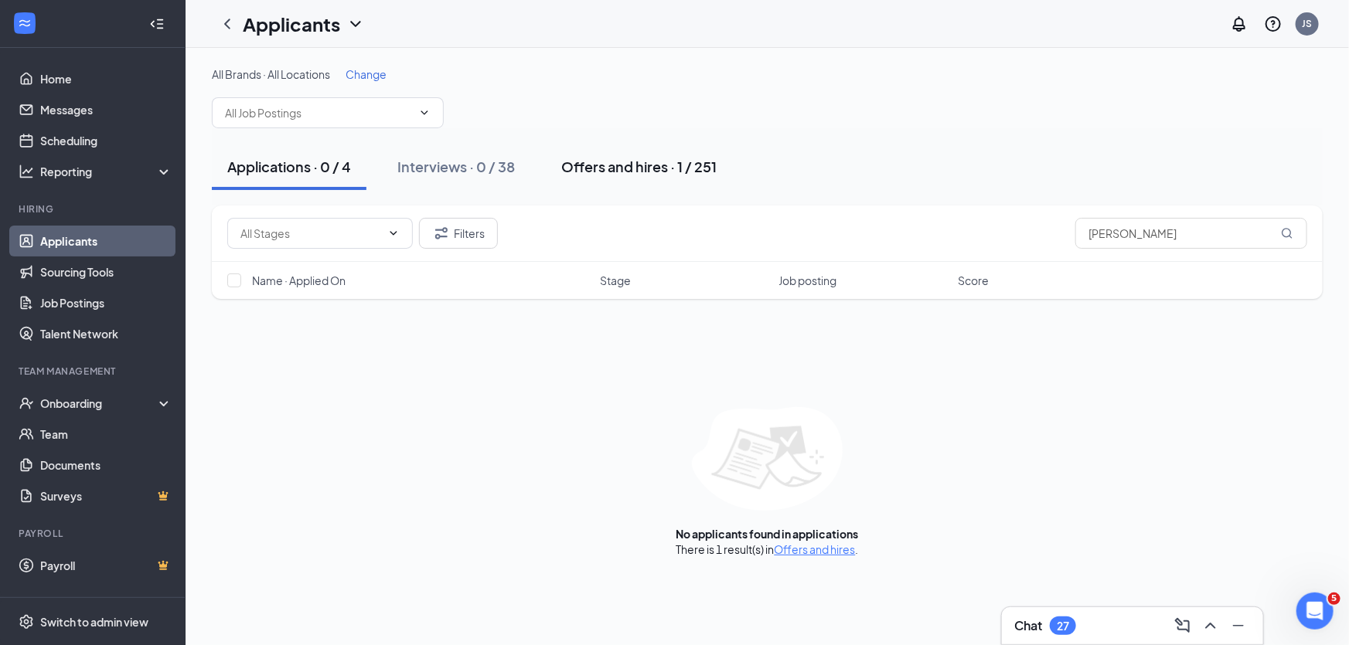
click at [632, 169] on div "Offers and hires · 1 / 251" at bounding box center [638, 166] width 155 height 19
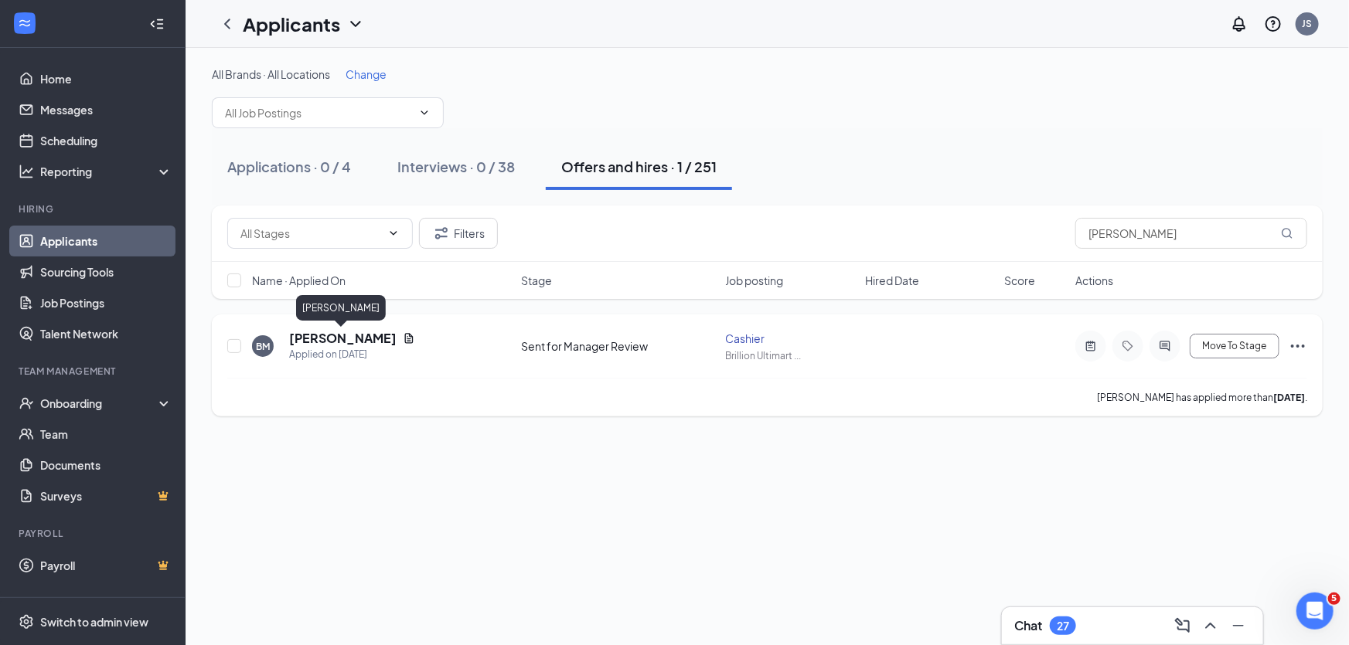
click at [327, 339] on h5 "Beth Mackintosh" at bounding box center [342, 338] width 107 height 17
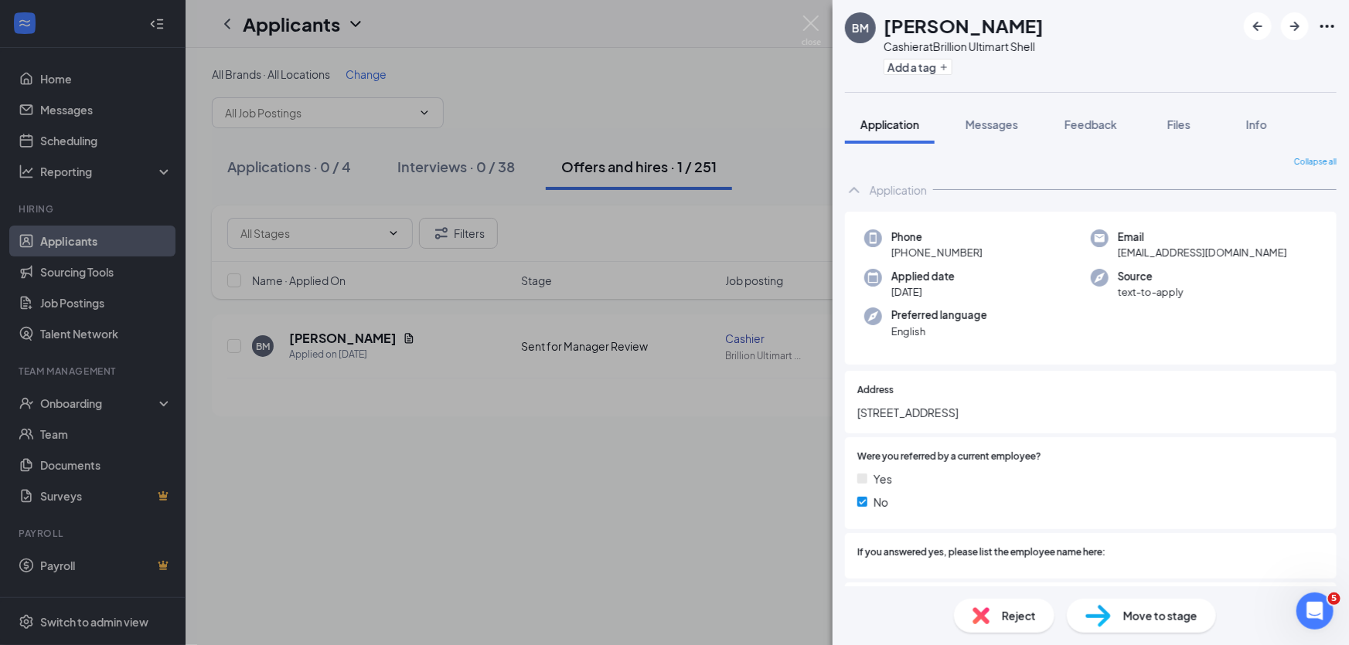
drag, startPoint x: 969, startPoint y: 117, endPoint x: 970, endPoint y: 227, distance: 110.5
click at [970, 117] on span "Messages" at bounding box center [992, 124] width 53 height 14
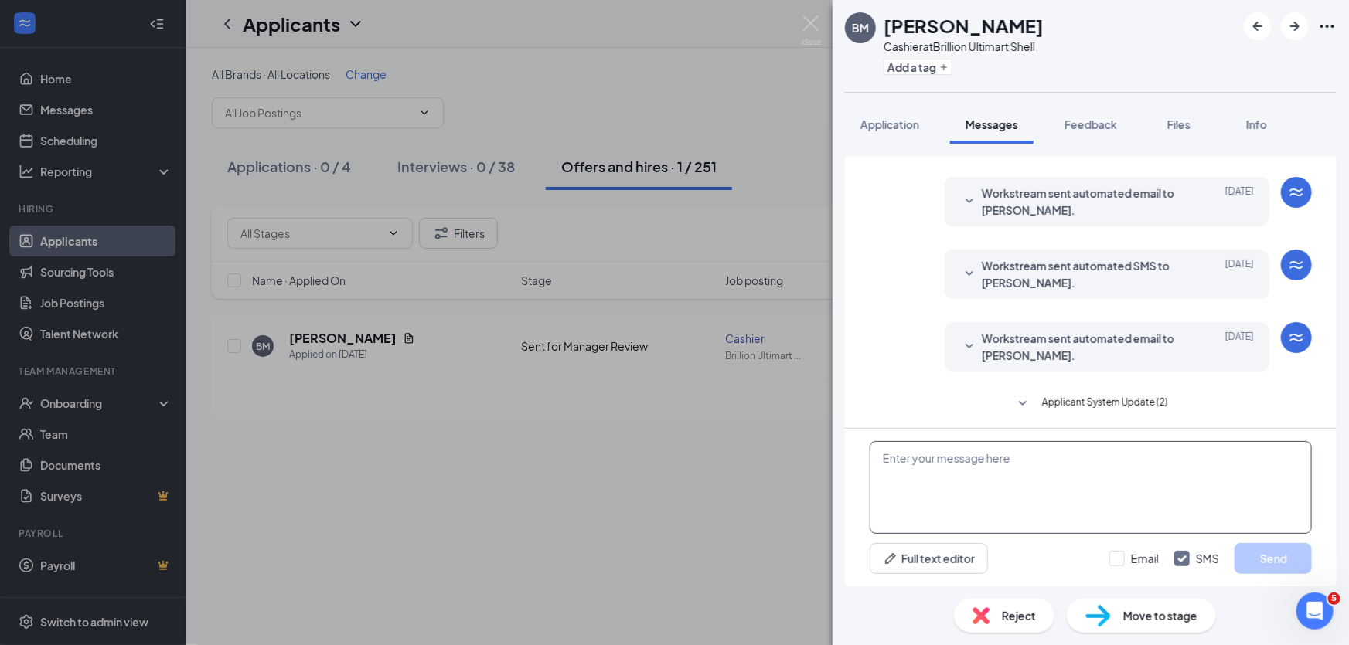
click at [982, 490] on textarea at bounding box center [1091, 487] width 442 height 93
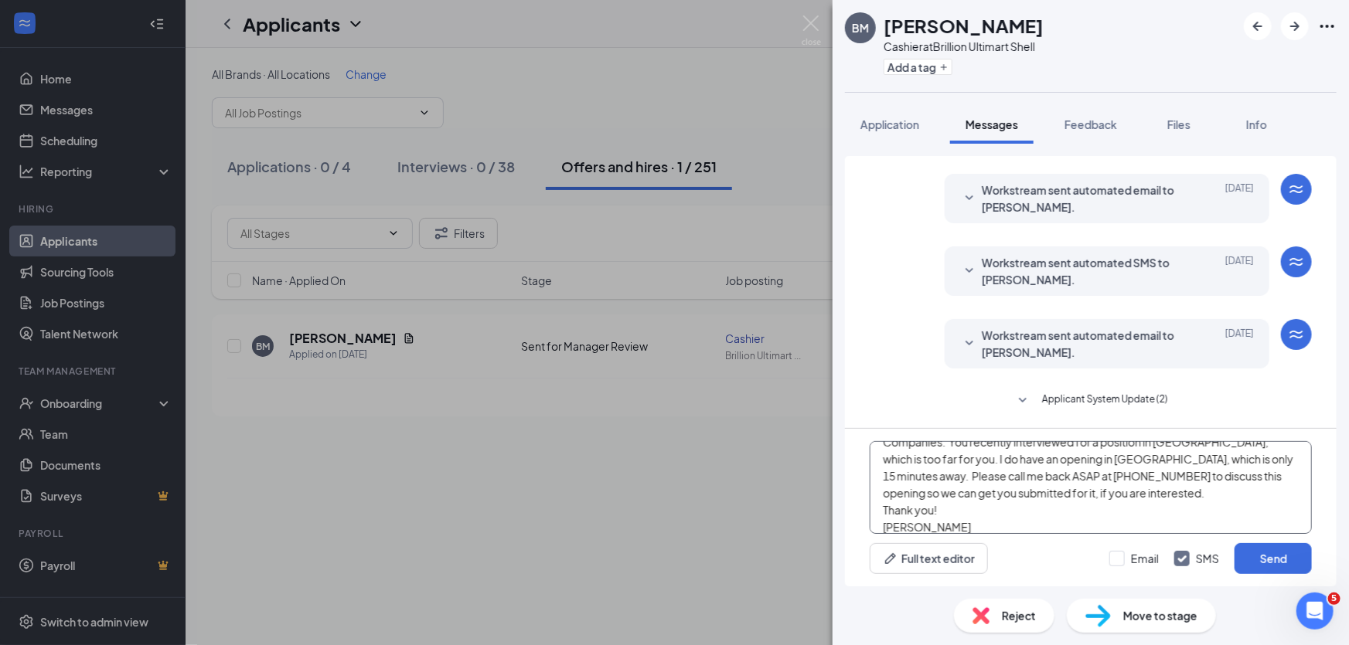
scroll to position [100, 0]
click at [959, 530] on textarea "Beth, I have tried to leave you a voicemail twice today and both times it hung …" at bounding box center [1091, 487] width 442 height 93
type textarea "Beth, I have tried to leave you a voicemail twice today and both times it hung …"
click at [1120, 560] on input "Email" at bounding box center [1133, 558] width 49 height 15
checkbox input "true"
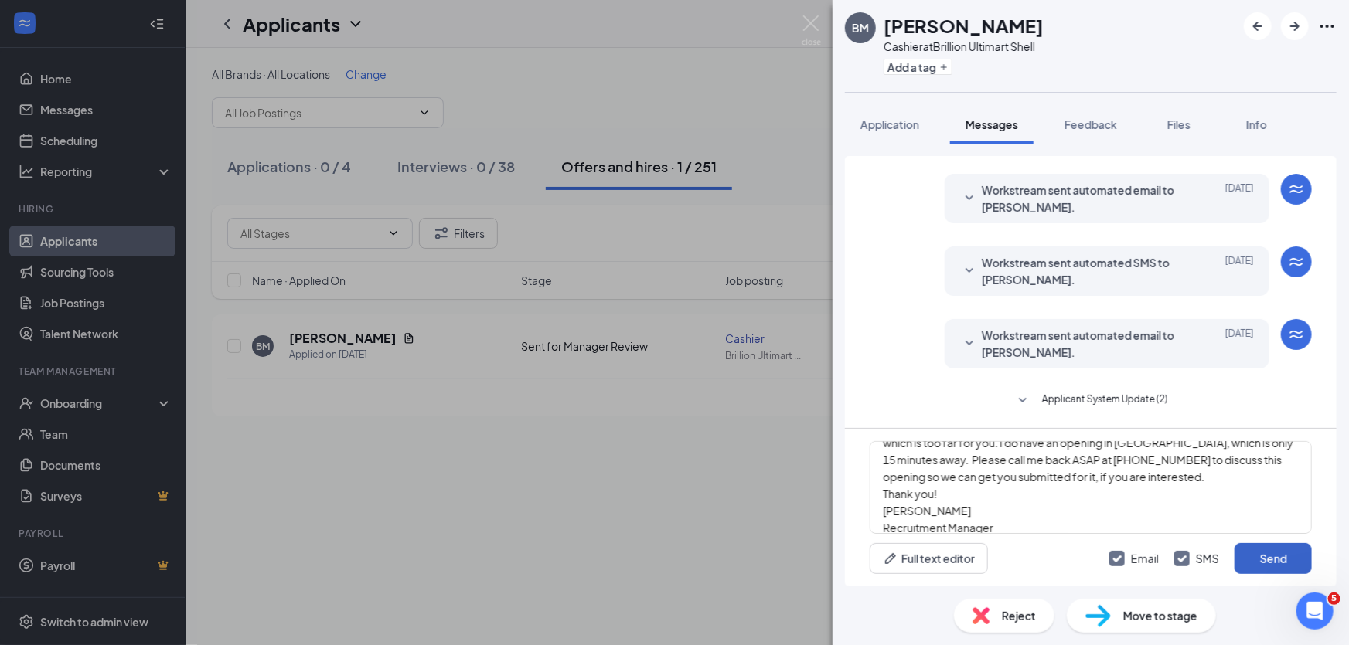
click at [1245, 557] on button "Send" at bounding box center [1273, 558] width 77 height 31
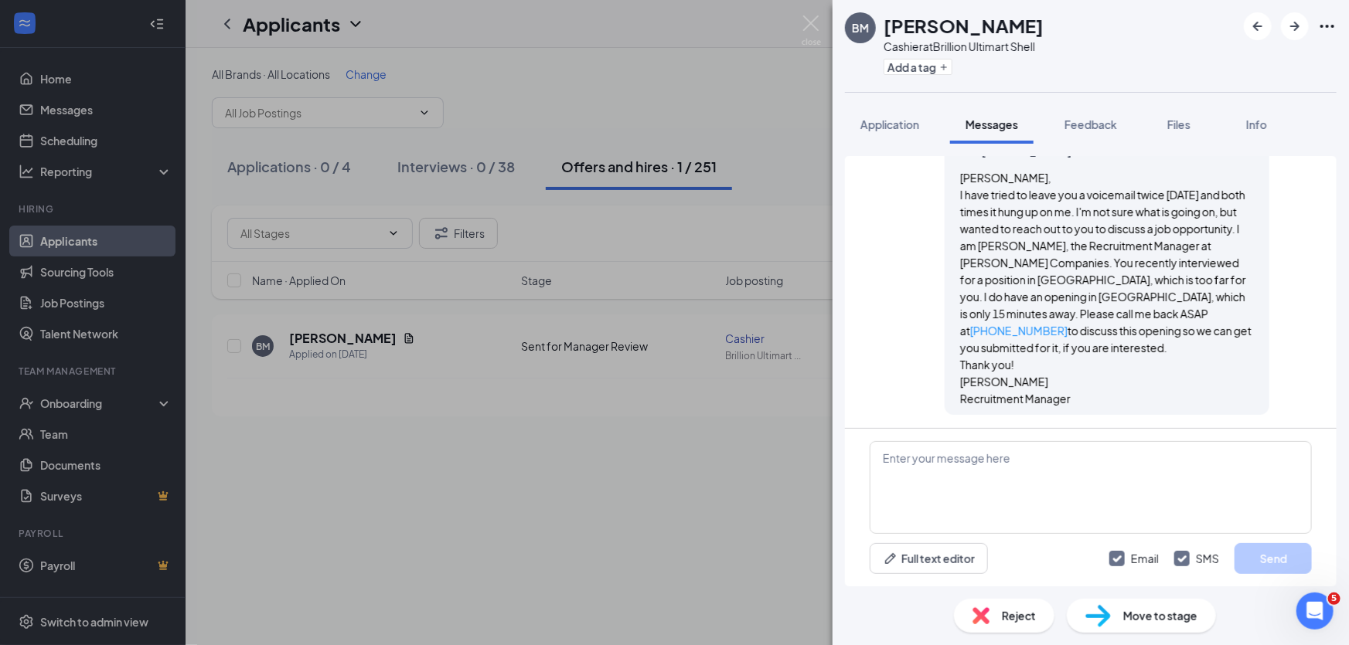
scroll to position [1015, 0]
drag, startPoint x: 897, startPoint y: 129, endPoint x: 1050, endPoint y: 313, distance: 239.3
click at [897, 129] on span "Application" at bounding box center [889, 124] width 59 height 14
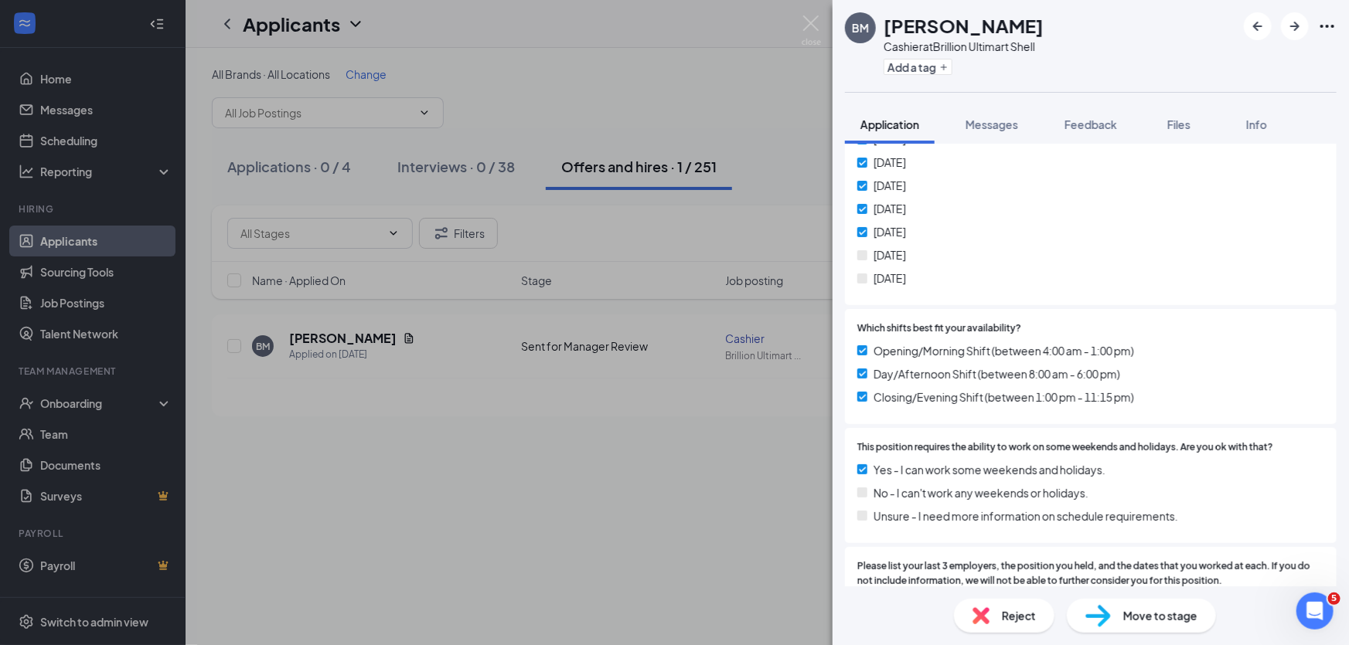
scroll to position [773, 0]
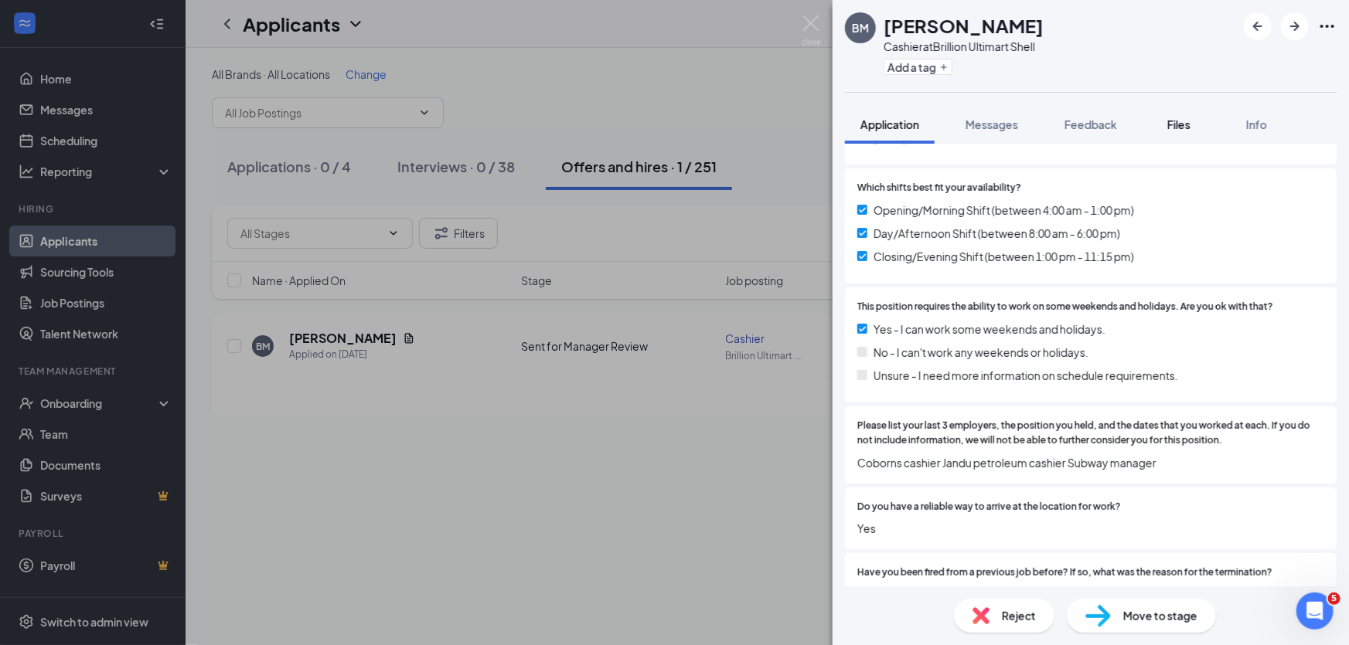
click at [1188, 125] on span "Files" at bounding box center [1178, 124] width 23 height 14
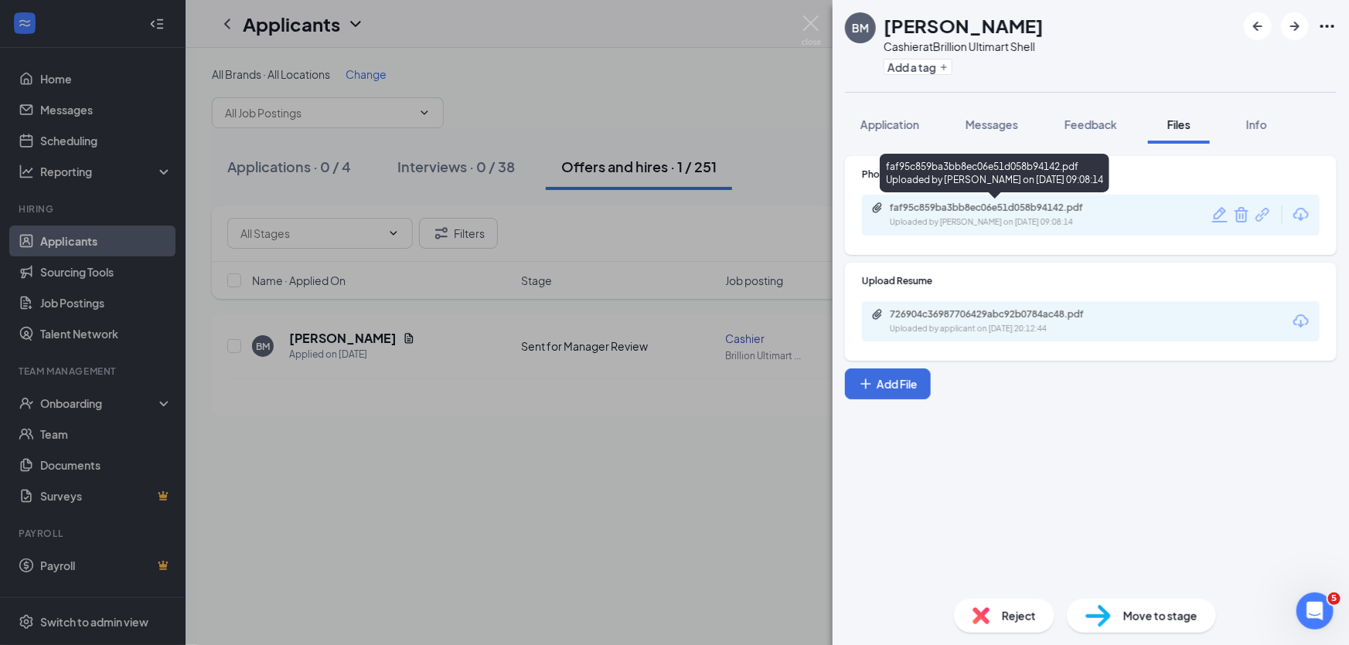
click at [966, 208] on div "faf95c859ba3bb8ec06e51d058b94142.pdf" at bounding box center [998, 208] width 216 height 12
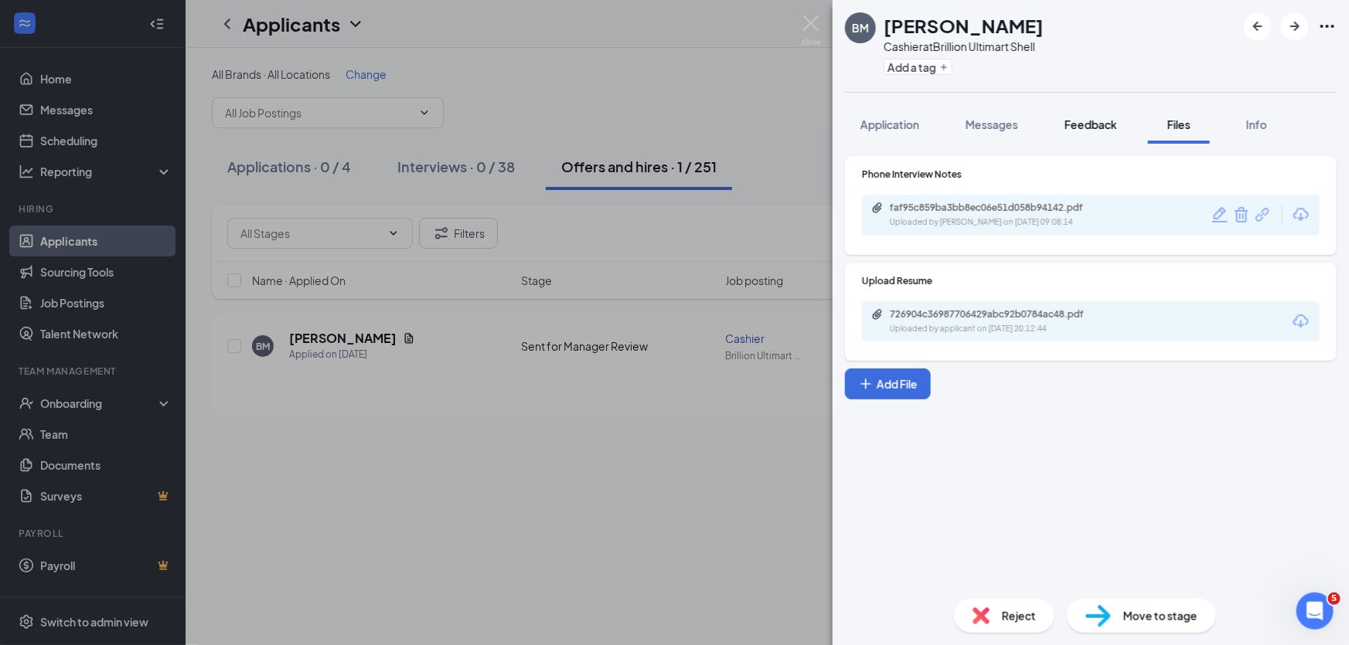
click at [1081, 125] on span "Feedback" at bounding box center [1090, 124] width 53 height 14
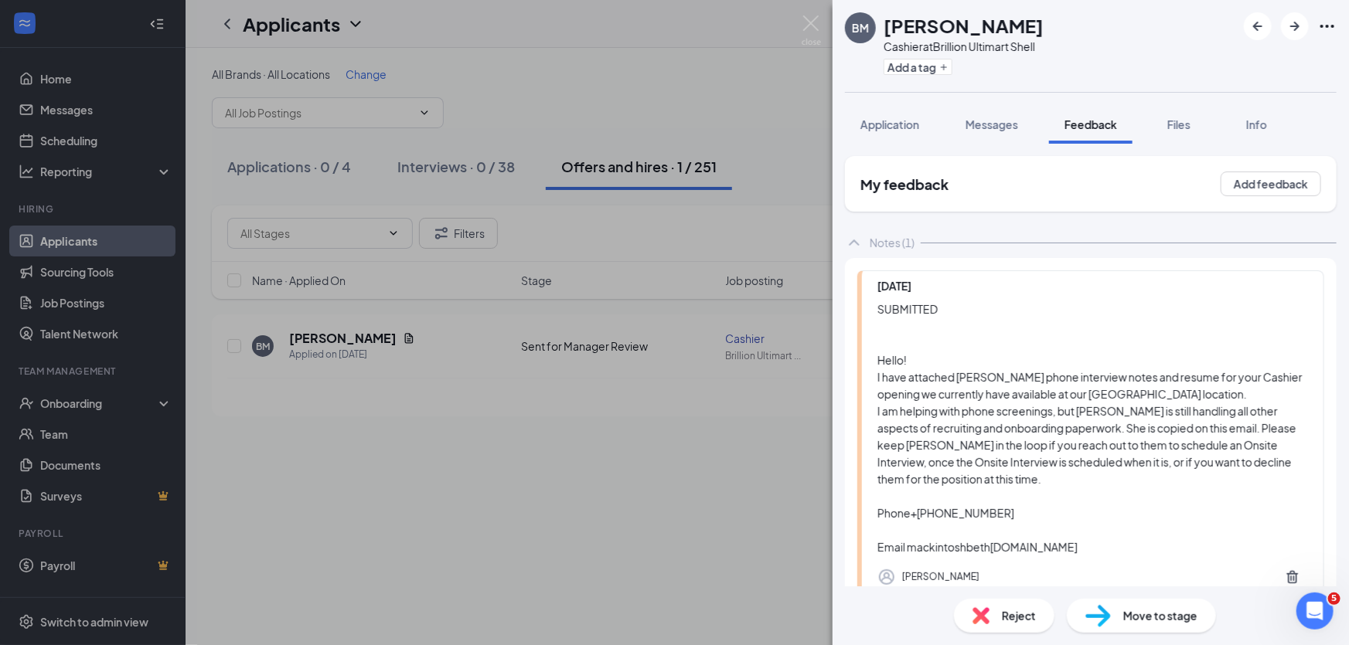
scroll to position [97, 0]
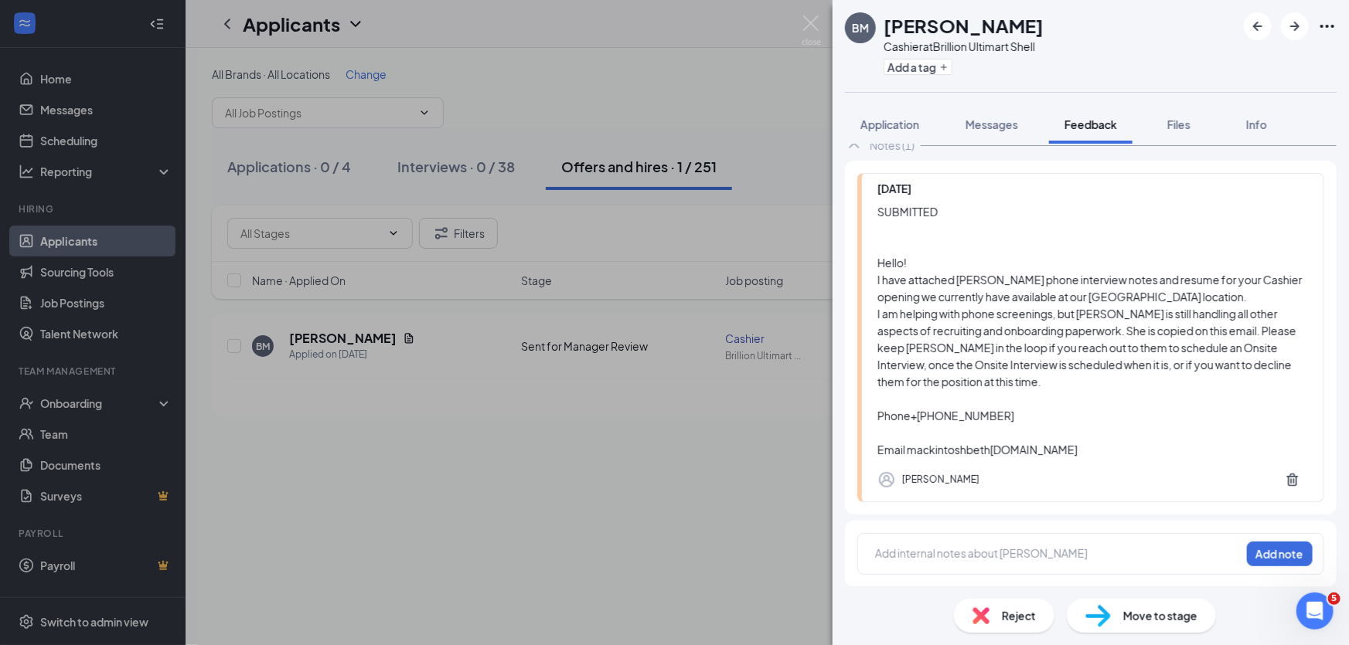
click at [985, 551] on div at bounding box center [1058, 554] width 364 height 16
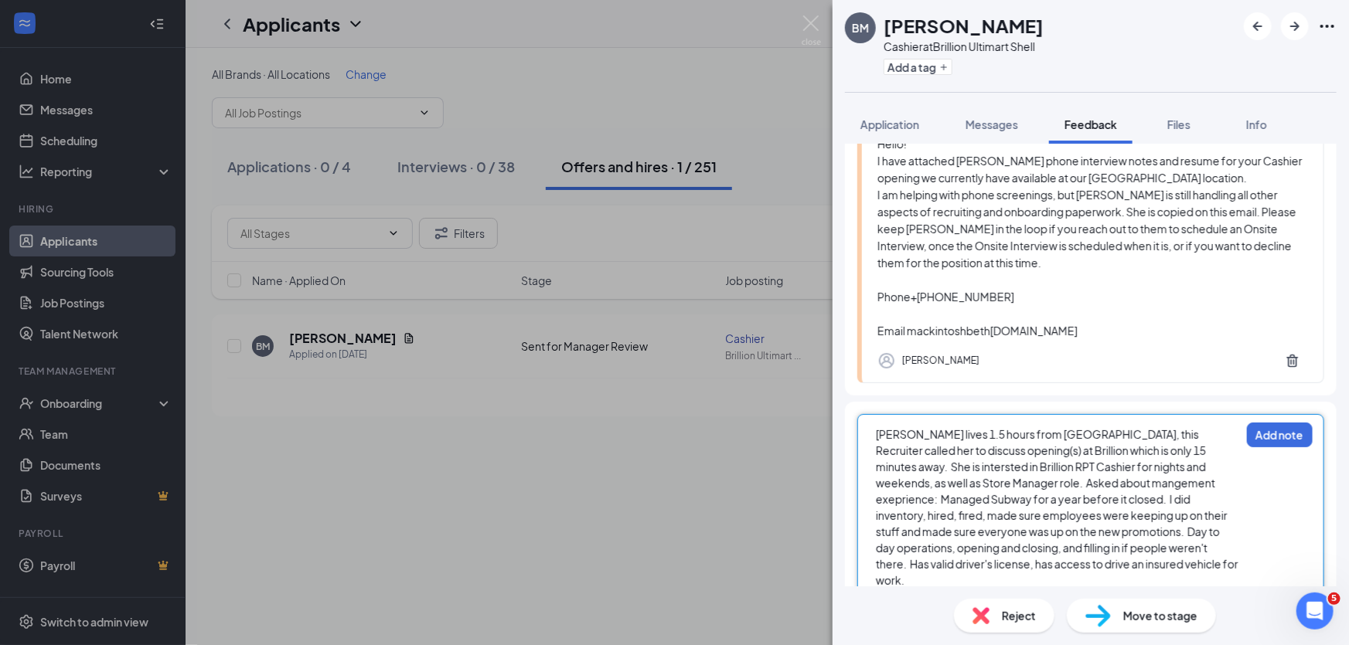
scroll to position [223, 0]
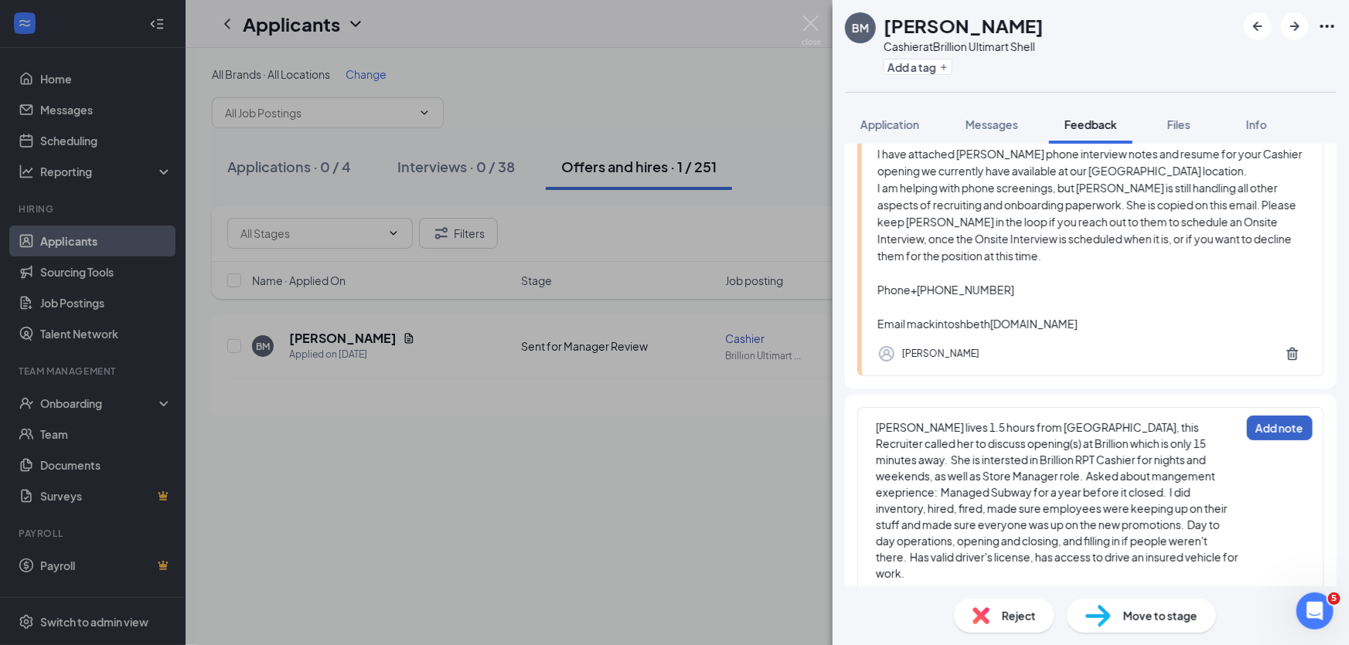
click at [1273, 431] on button "Add note" at bounding box center [1280, 428] width 66 height 25
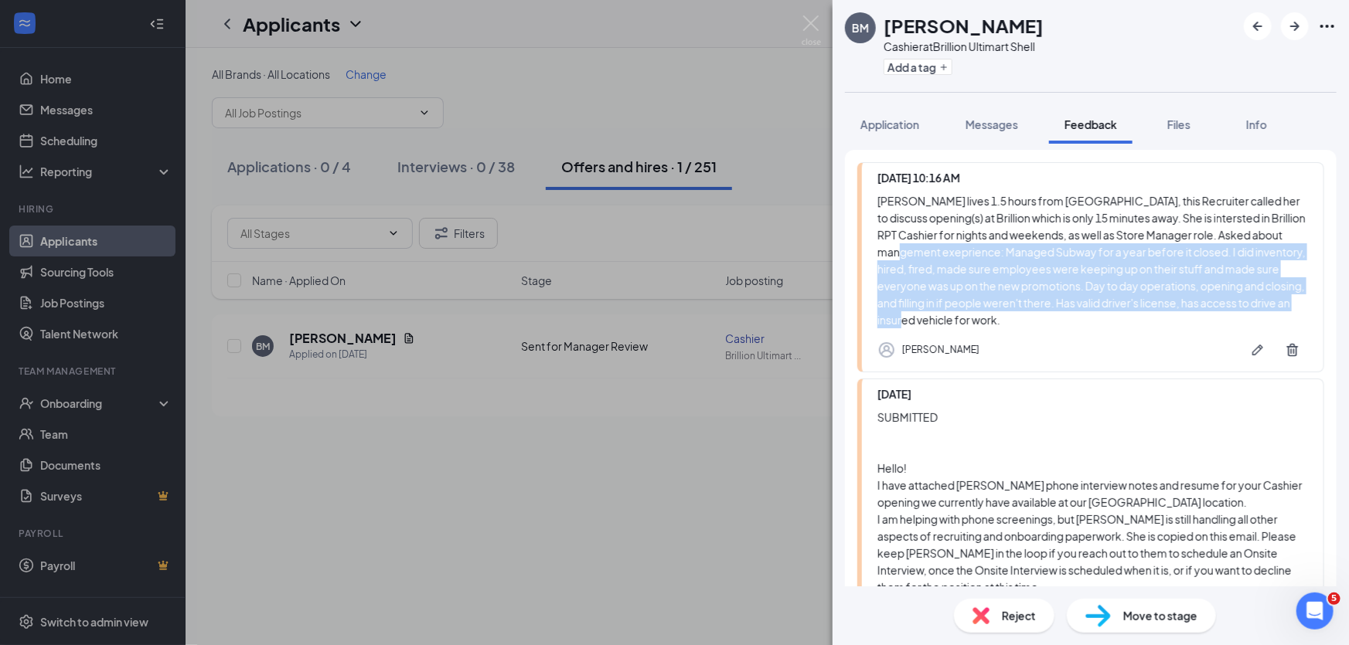
drag, startPoint x: 939, startPoint y: 251, endPoint x: 1058, endPoint y: 324, distance: 139.5
click at [1058, 324] on div "Beth lives 1.5 hours from Coloma, this Recruiter called her to discuss opening(…" at bounding box center [1092, 260] width 431 height 136
copy div "Managed Subway for a year before it closed. I did inventory, hired, fired, made…"
click at [1174, 124] on span "Files" at bounding box center [1178, 124] width 23 height 14
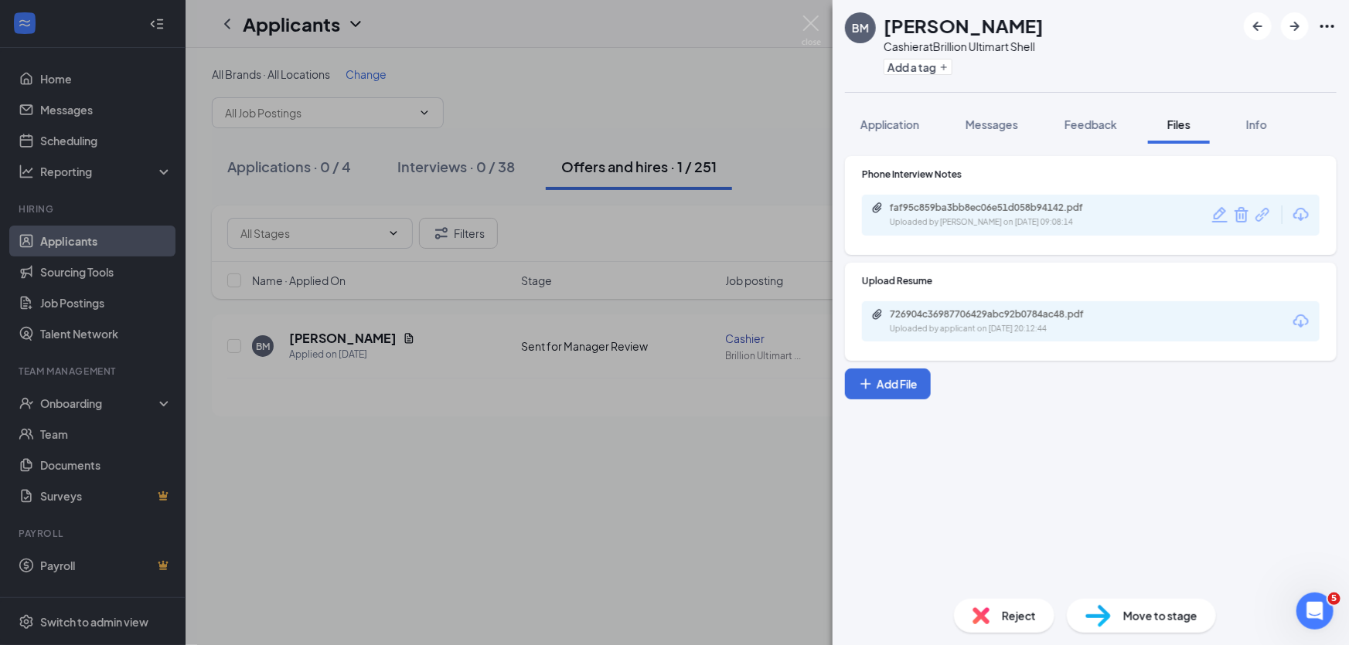
click at [1094, 228] on div "faf95c859ba3bb8ec06e51d058b94142.pdf Uploaded by Kim Miller on Aug 22, 2025 at …" at bounding box center [1091, 215] width 458 height 41
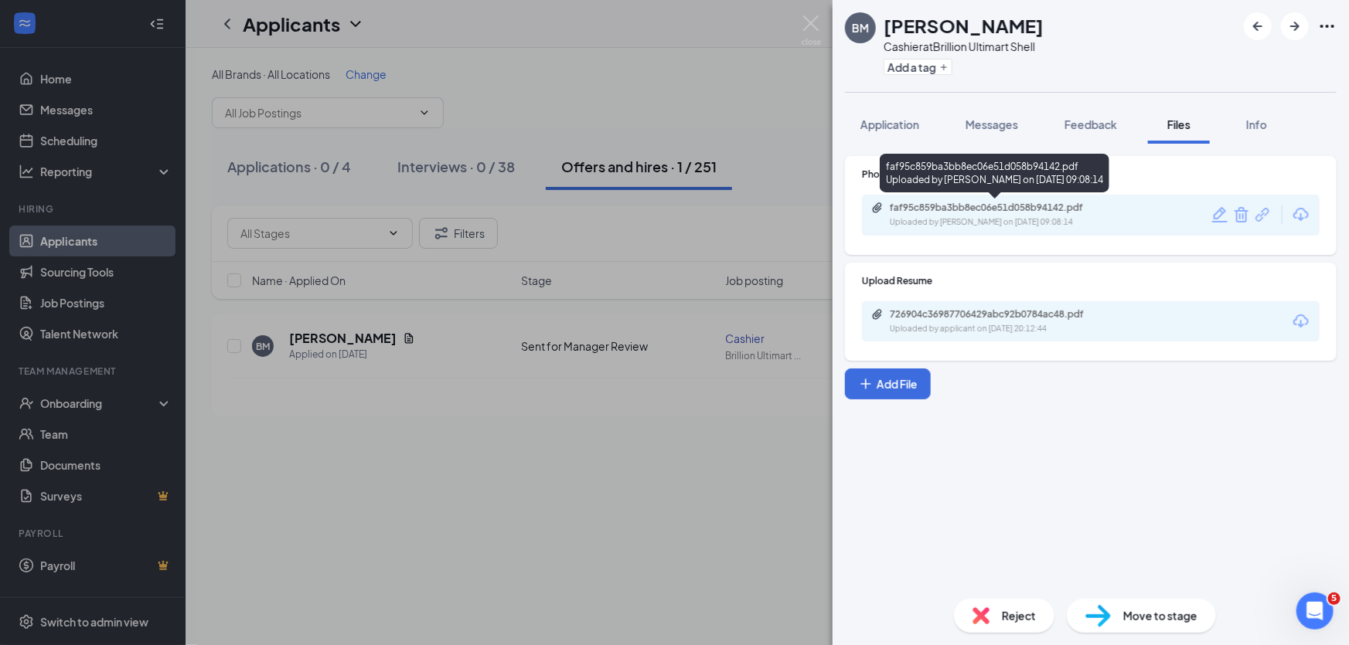
click at [1070, 219] on div "Uploaded by Kim Miller on Aug 22, 2025 at 09:08:14" at bounding box center [1006, 222] width 232 height 12
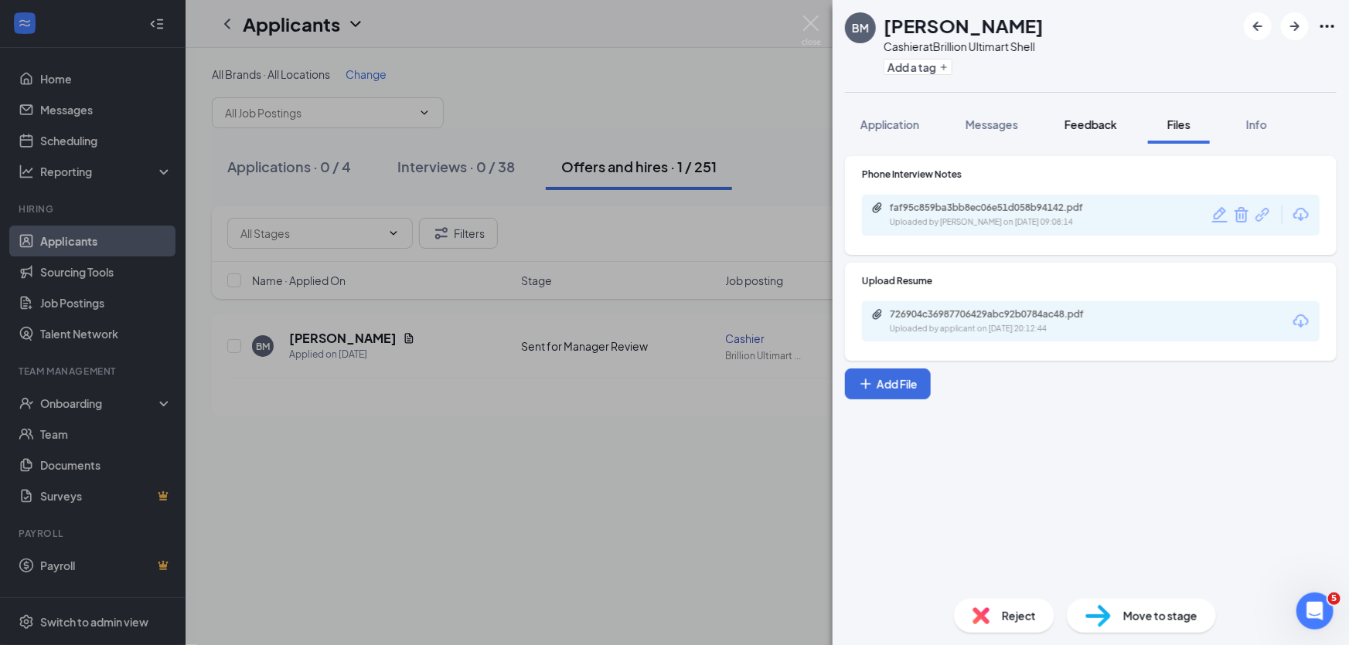
click at [1093, 128] on span "Feedback" at bounding box center [1090, 124] width 53 height 14
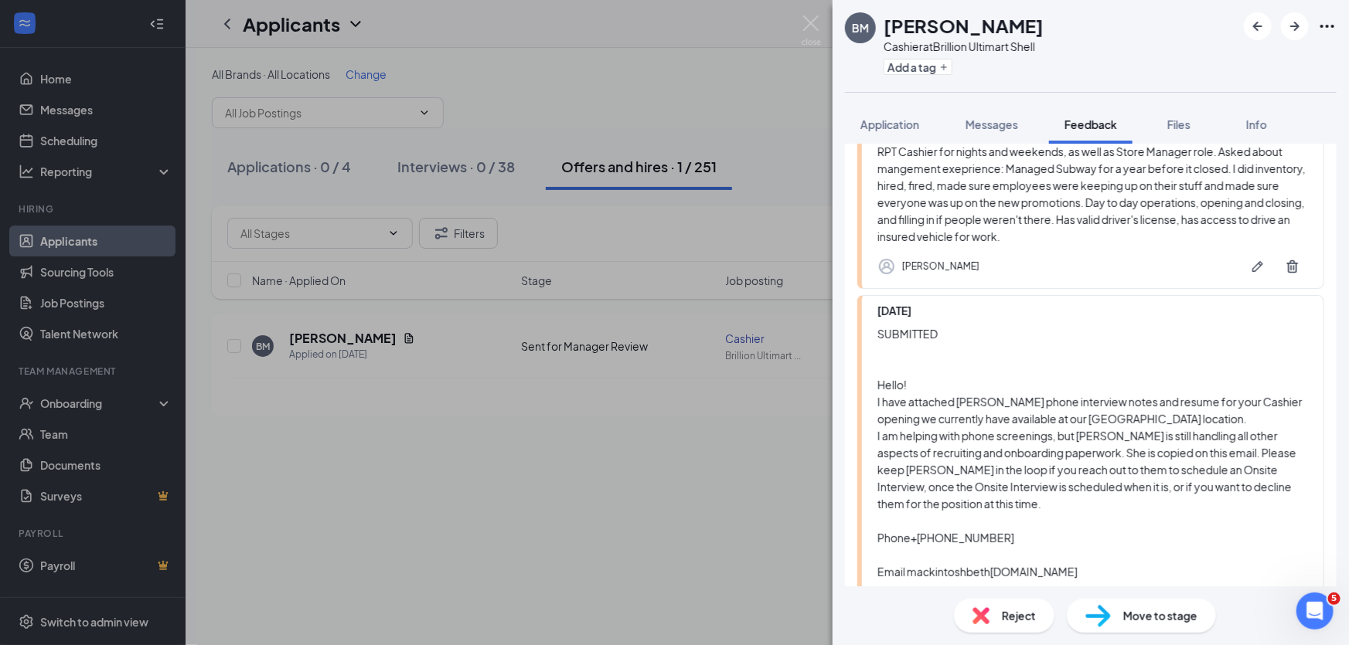
scroll to position [313, 0]
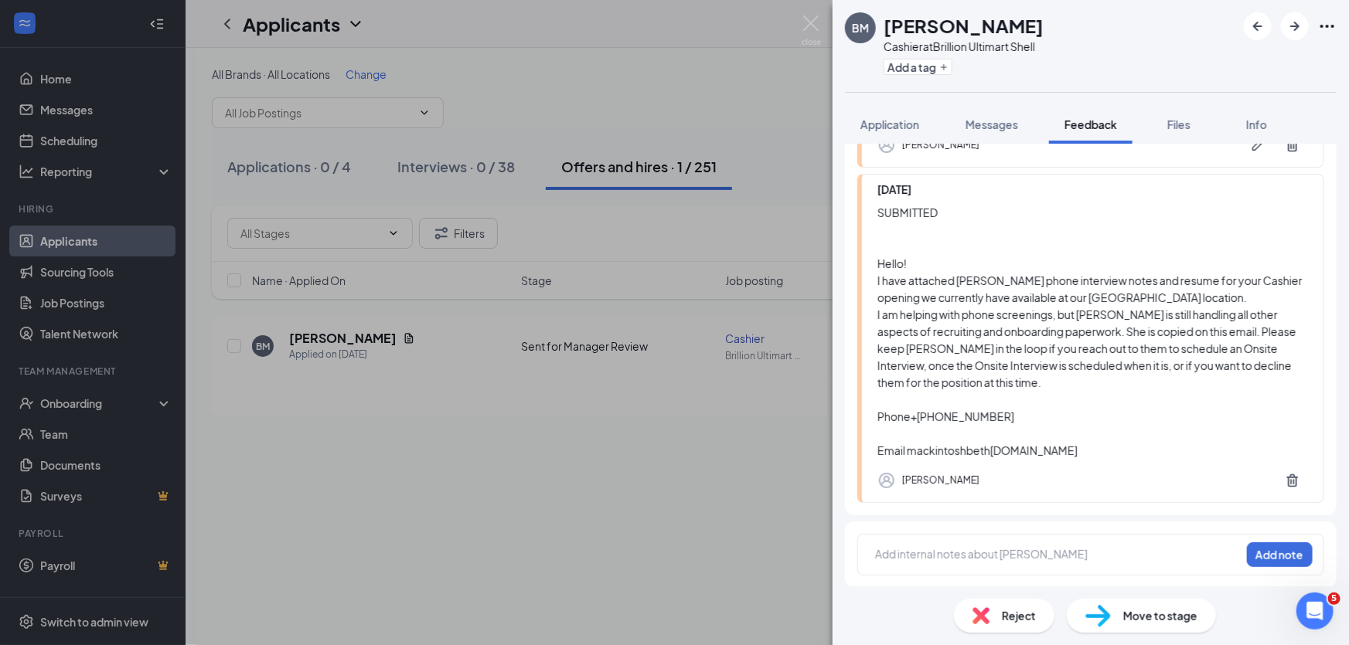
click at [969, 560] on div at bounding box center [1058, 555] width 364 height 16
click at [1271, 560] on button "Add note" at bounding box center [1280, 555] width 66 height 25
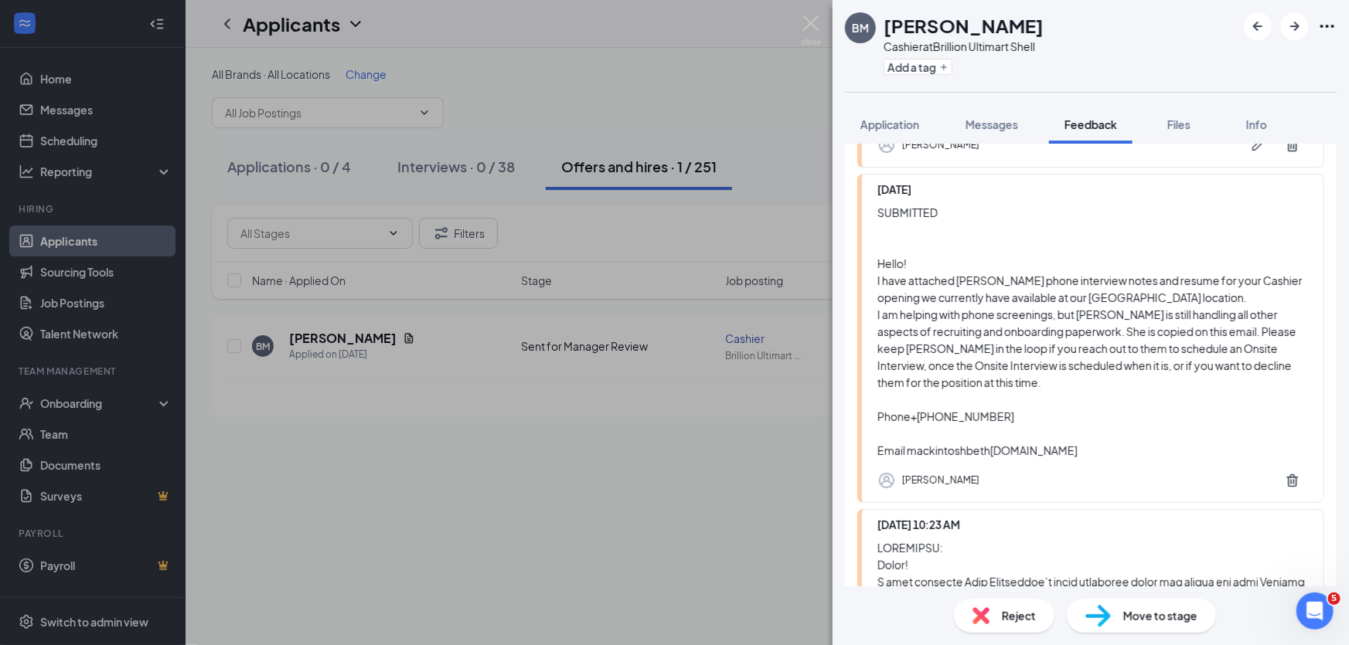
scroll to position [0, 0]
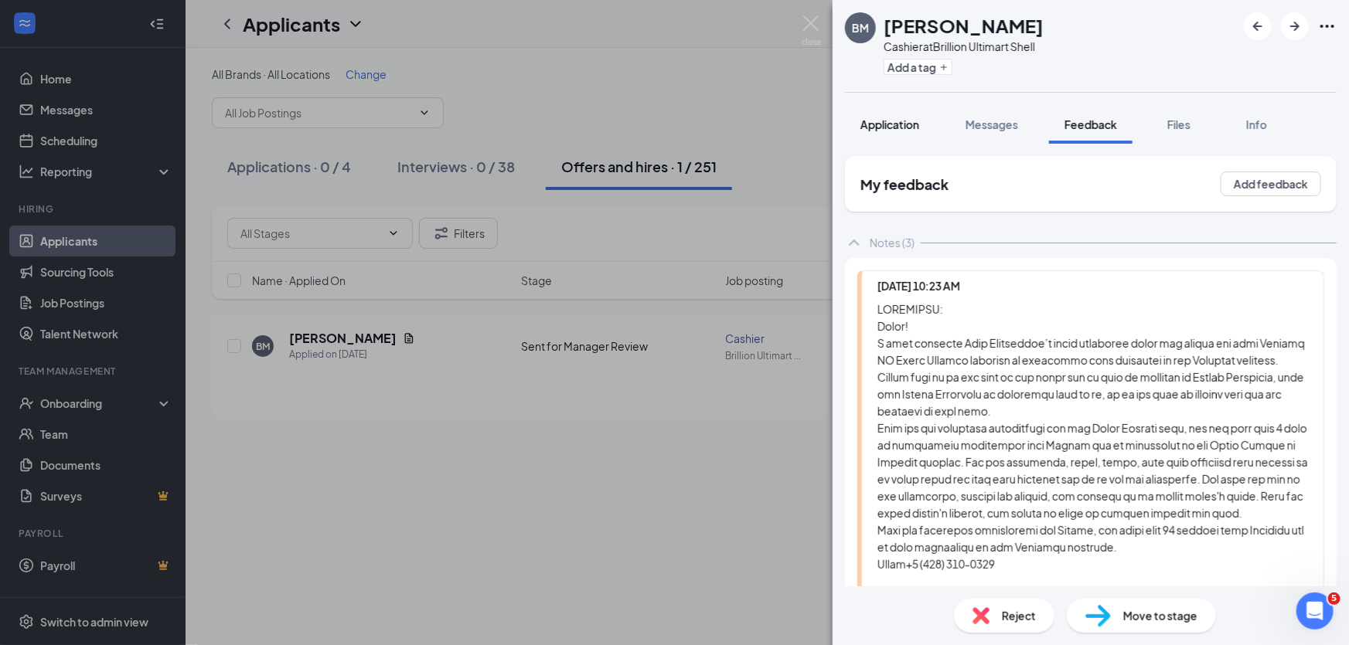
click at [874, 118] on span "Application" at bounding box center [889, 124] width 59 height 14
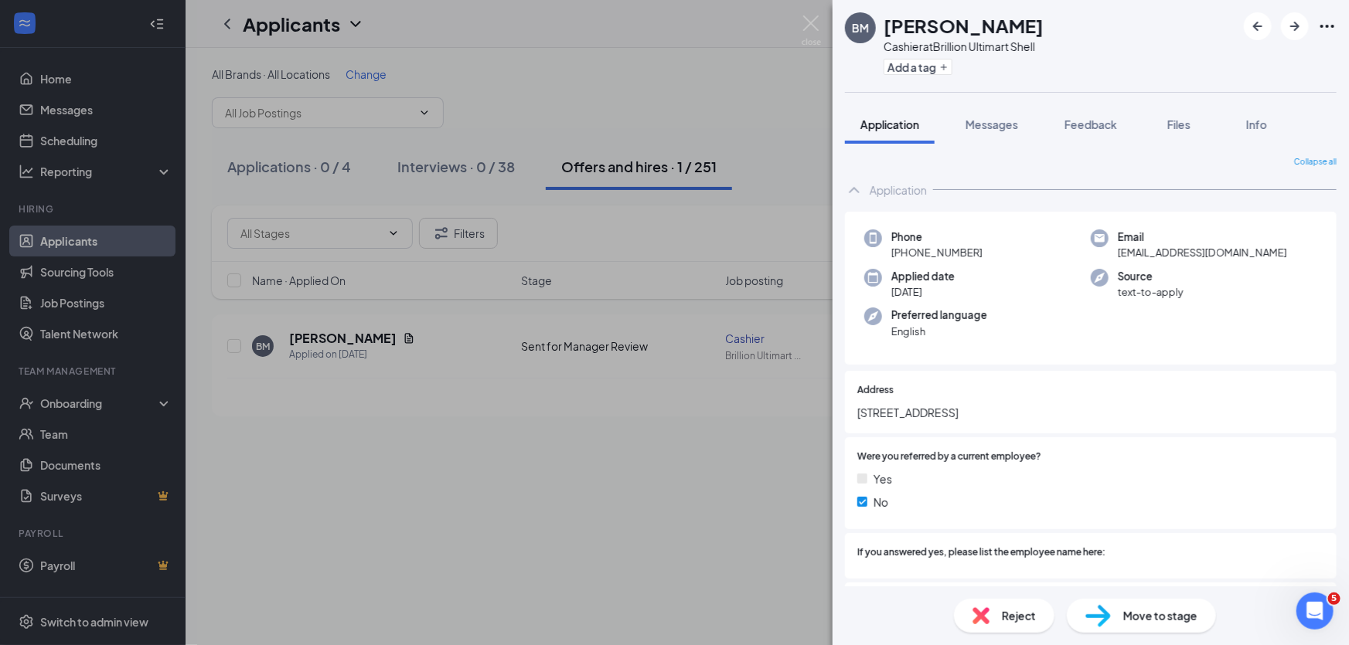
click at [1147, 623] on span "Move to stage" at bounding box center [1160, 616] width 74 height 17
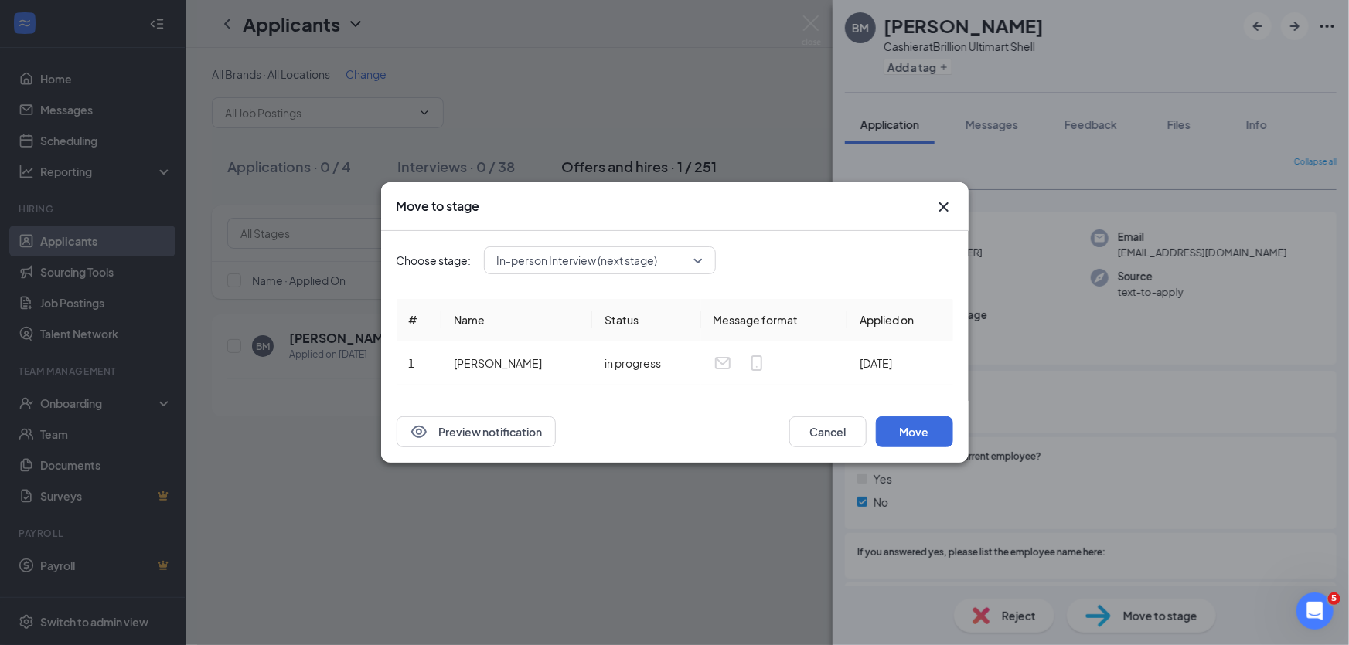
click at [942, 209] on icon "Cross" at bounding box center [942, 207] width 9 height 9
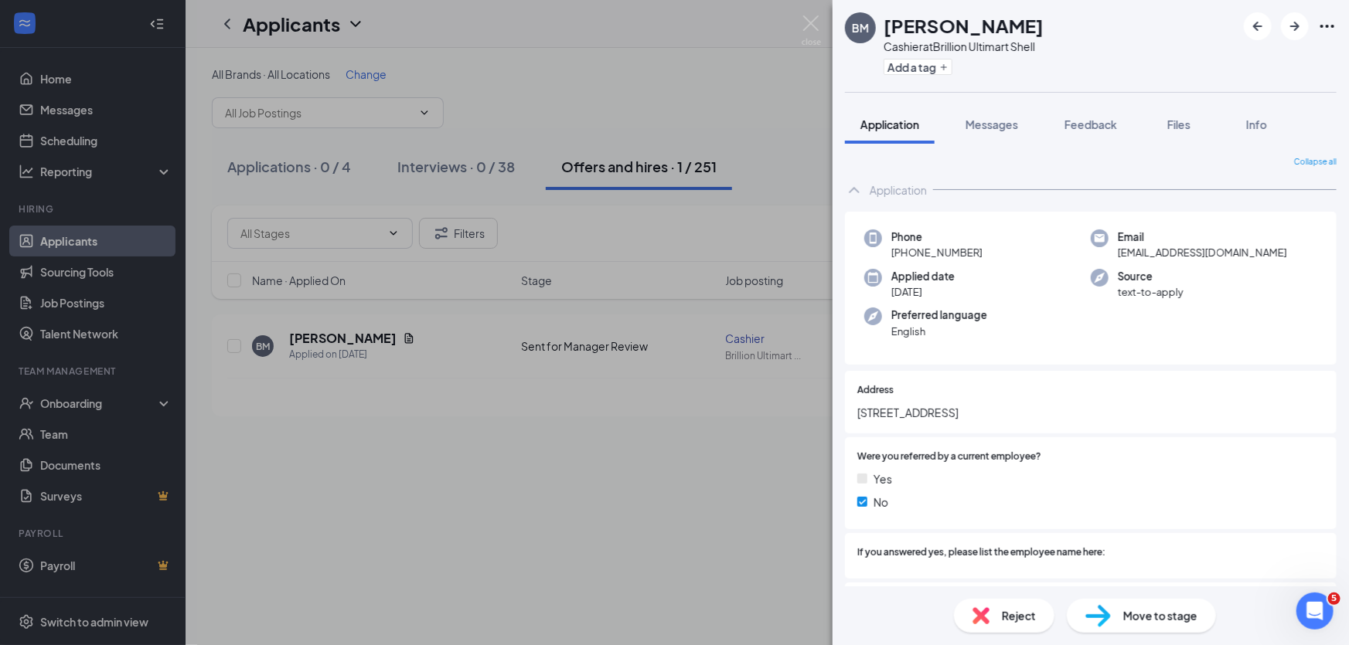
drag, startPoint x: 601, startPoint y: 516, endPoint x: 350, endPoint y: 635, distance: 278.0
click at [601, 516] on div "BM Beth Mackintosh Cashier at Brillion Ultimart Shell Add a tag Application Mes…" at bounding box center [674, 322] width 1349 height 645
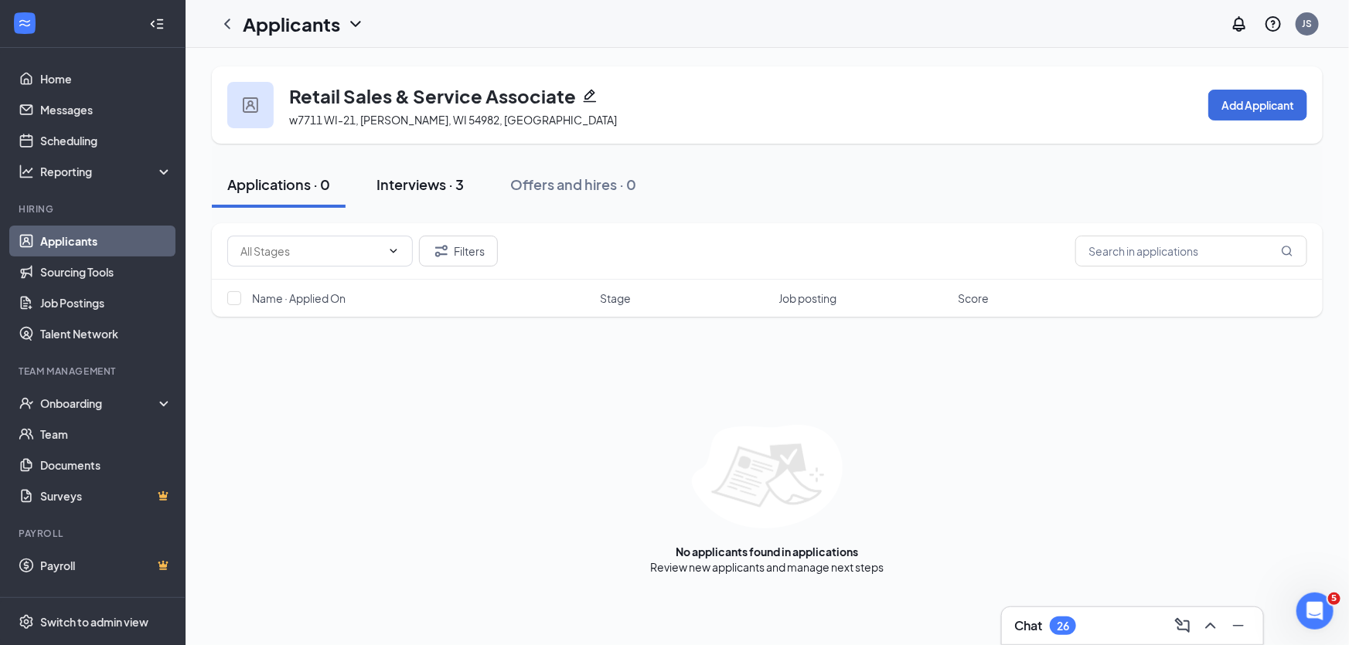
click at [393, 183] on div "Interviews · 3" at bounding box center [419, 184] width 87 height 19
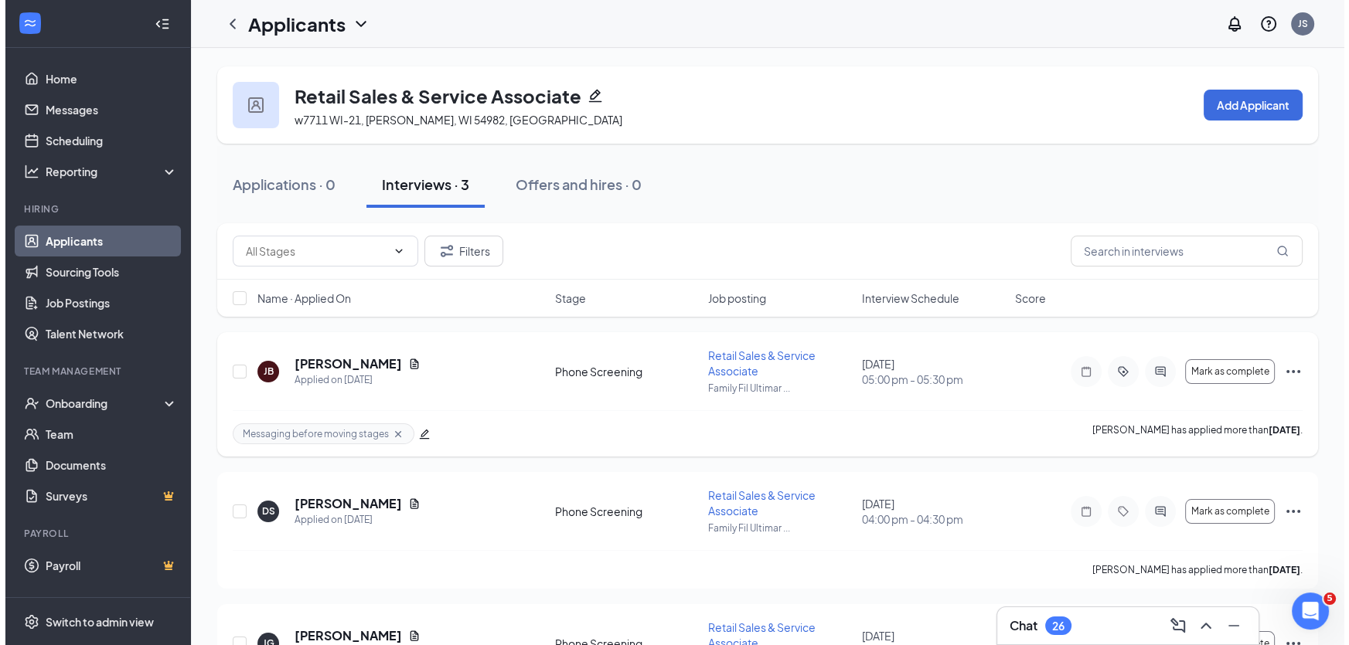
scroll to position [93, 0]
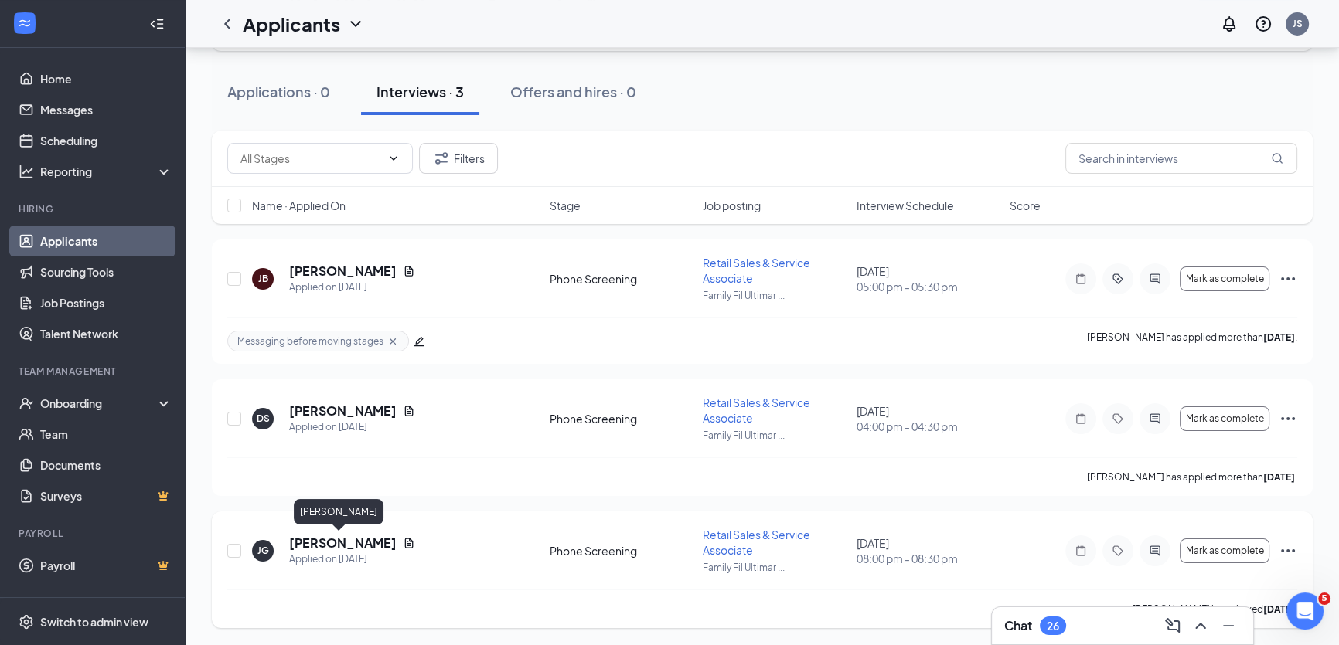
click at [343, 547] on h5 "[PERSON_NAME]" at bounding box center [342, 543] width 107 height 17
